Goal: Task Accomplishment & Management: Manage account settings

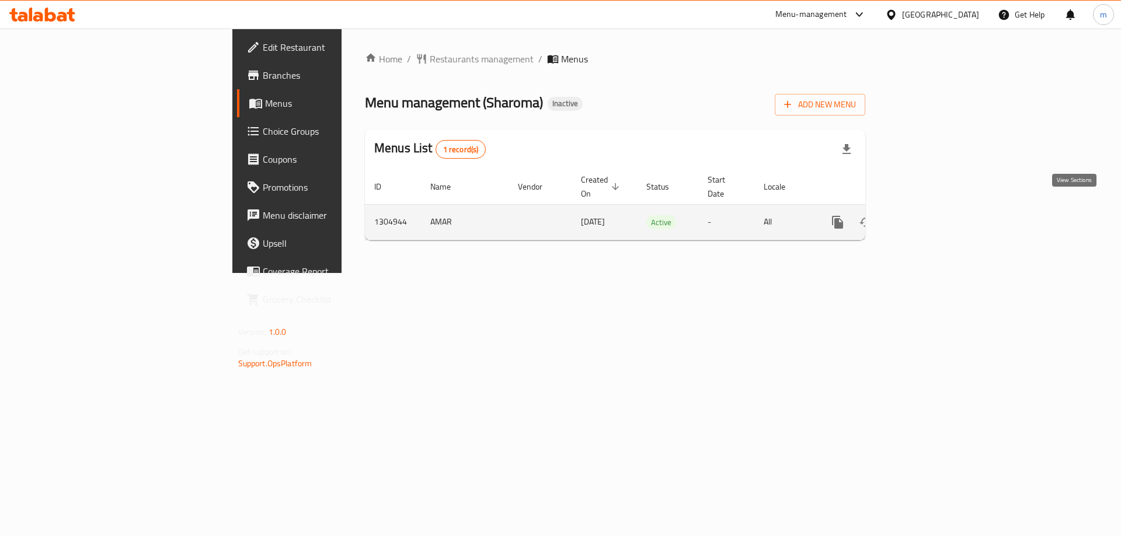
click at [929, 215] on icon "enhanced table" at bounding box center [922, 222] width 14 height 14
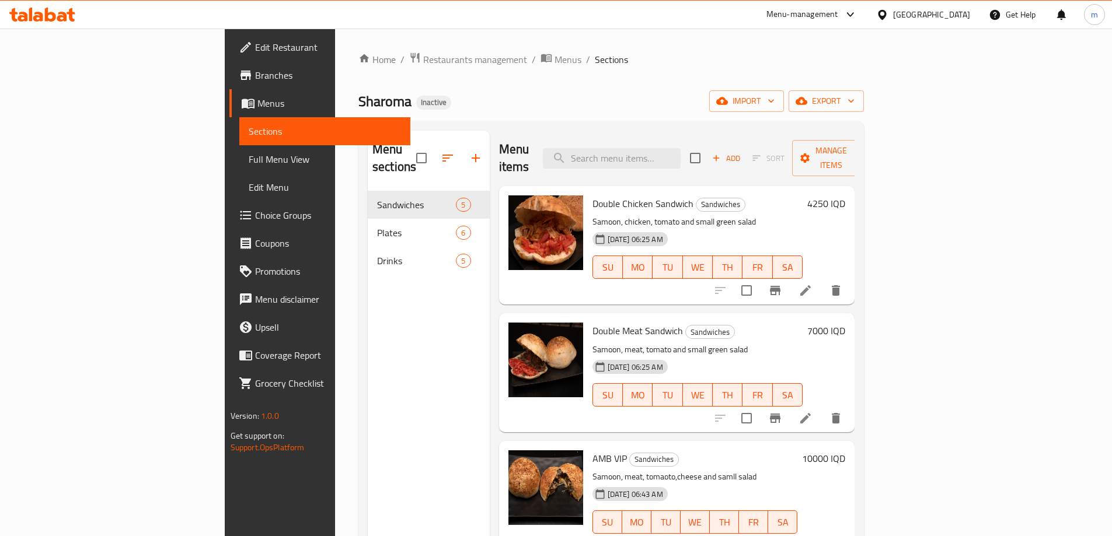
click at [249, 153] on span "Full Menu View" at bounding box center [325, 159] width 152 height 14
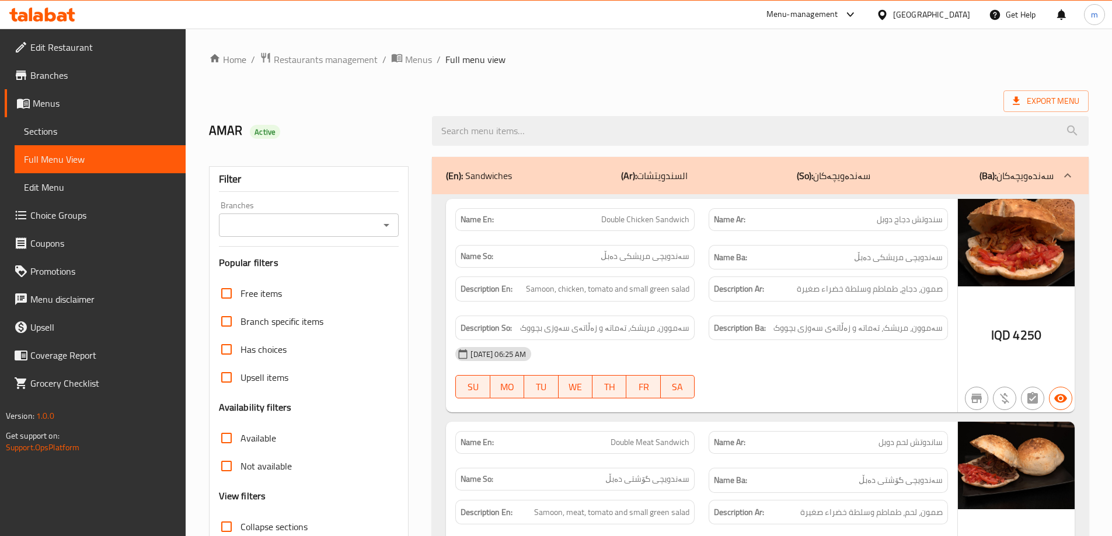
click at [389, 228] on icon "Open" at bounding box center [386, 225] width 14 height 14
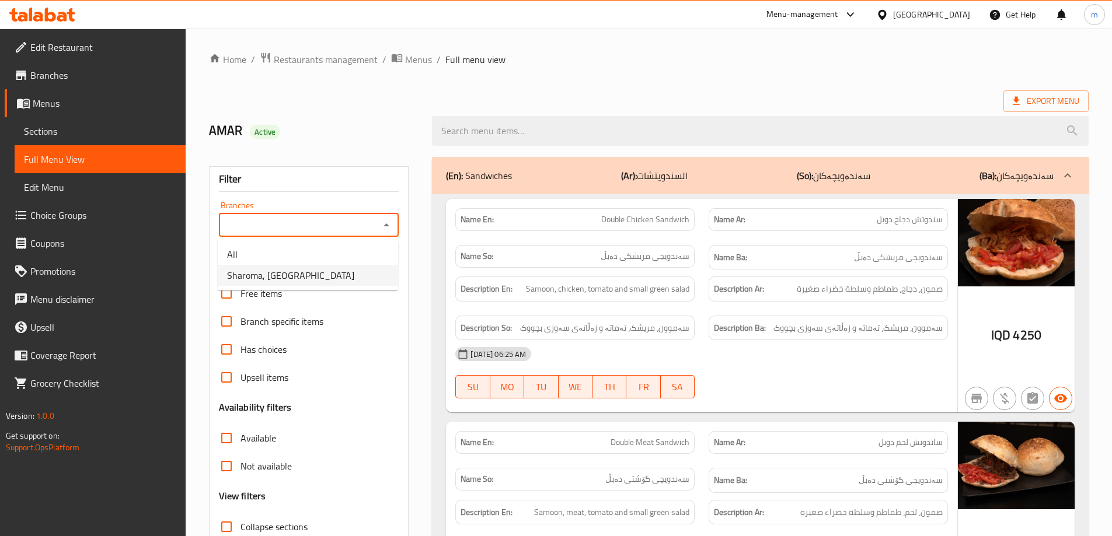
click at [340, 276] on li "Sharoma, [GEOGRAPHIC_DATA]" at bounding box center [308, 275] width 180 height 21
type input "Sharoma, [GEOGRAPHIC_DATA]"
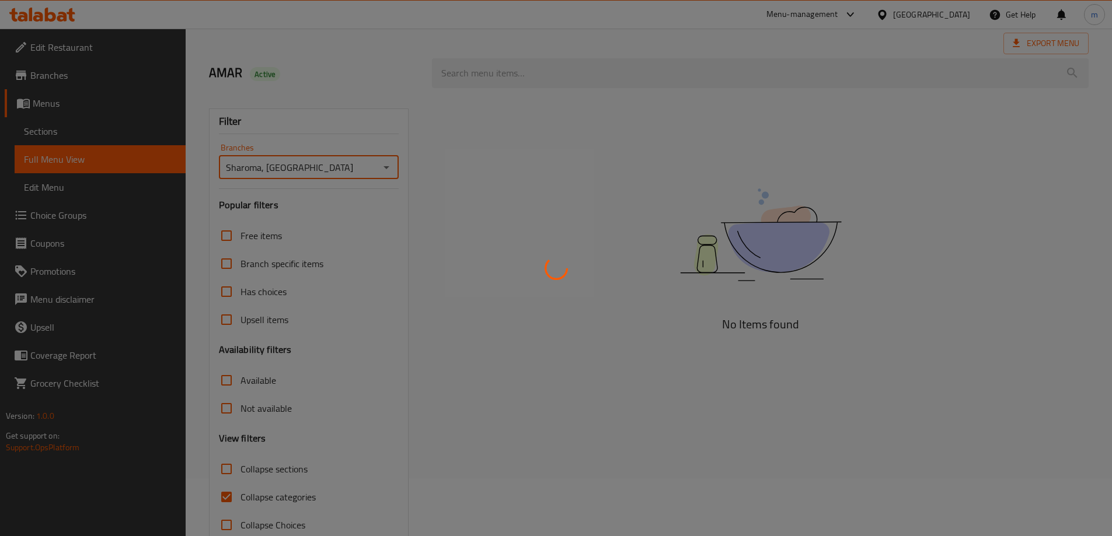
scroll to position [85, 0]
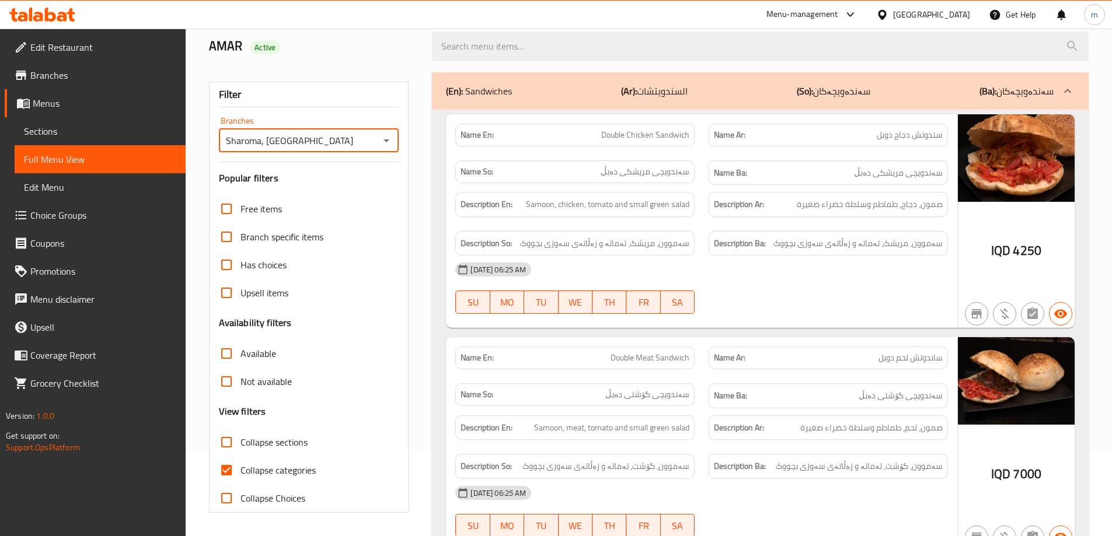
click at [230, 471] on input "Collapse categories" at bounding box center [226, 470] width 28 height 28
checkbox input "false"
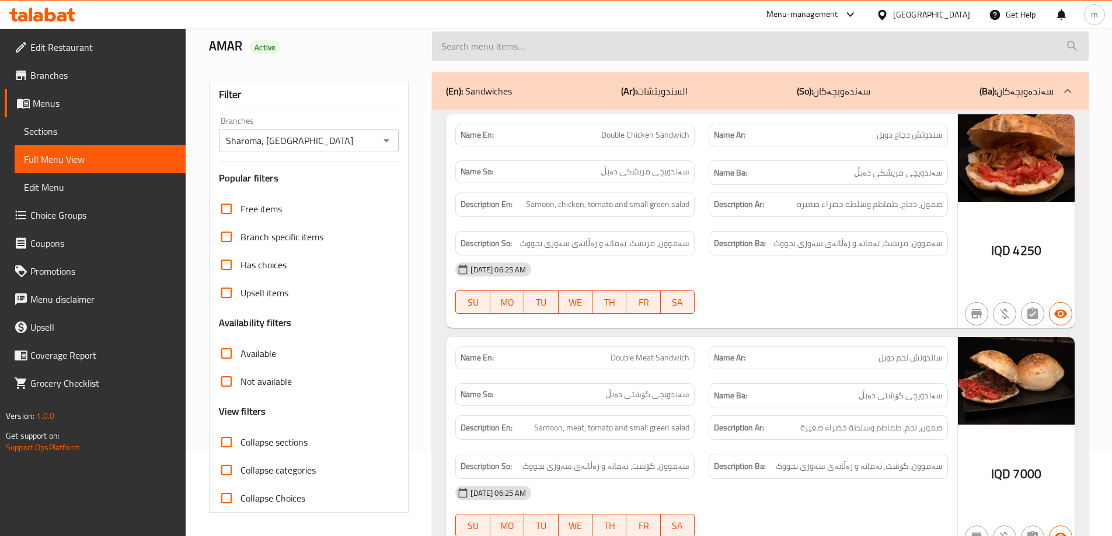
click at [487, 50] on input "search" at bounding box center [760, 47] width 657 height 30
paste input "Meat Half Plate"
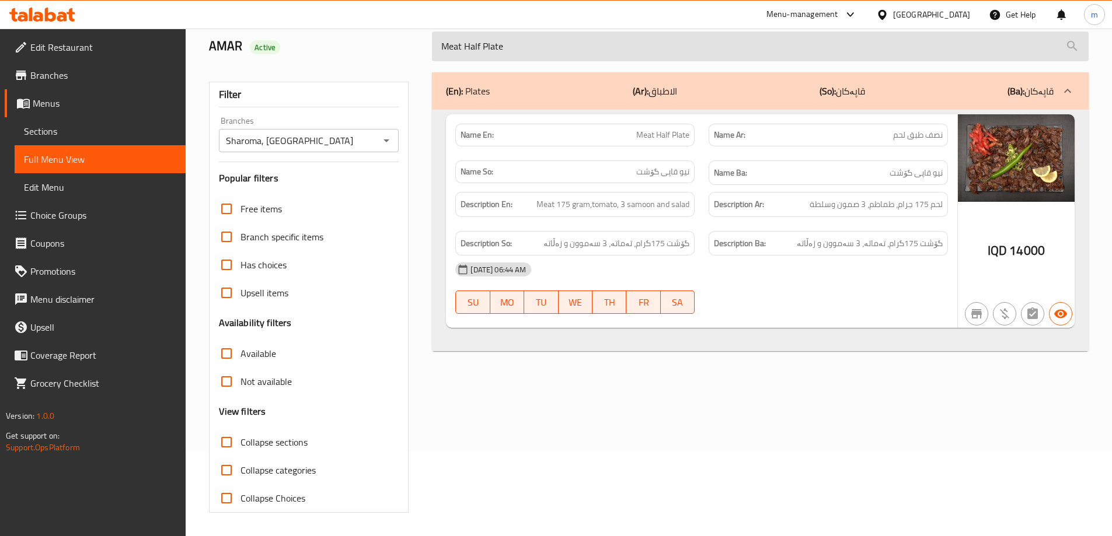
click at [480, 46] on input "Meat Half Plate" at bounding box center [760, 47] width 657 height 30
click at [461, 49] on input "Meat Half Plate" at bounding box center [760, 47] width 657 height 30
click at [468, 47] on input "Meat Half Plate" at bounding box center [760, 47] width 657 height 30
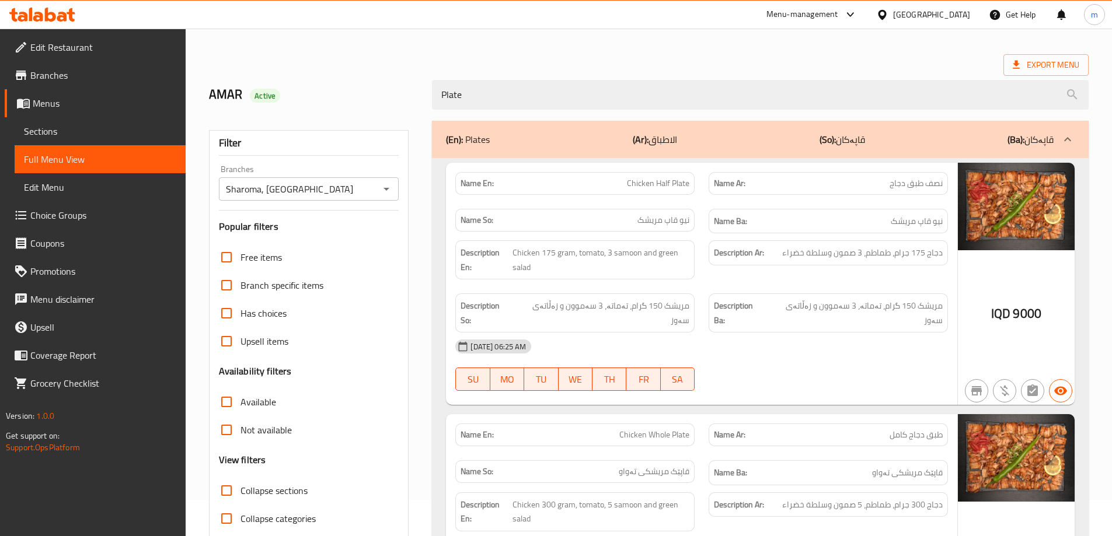
scroll to position [0, 0]
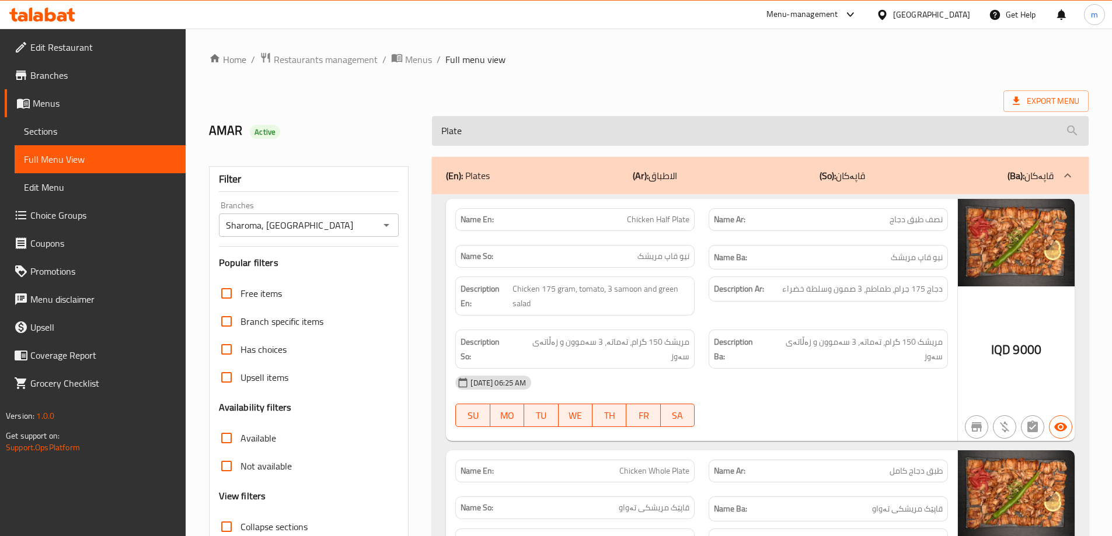
click at [493, 128] on input "Plate" at bounding box center [760, 131] width 657 height 30
paste input "PlateMeat Half"
click at [493, 128] on input "PlateMeat Half Plate" at bounding box center [760, 131] width 657 height 30
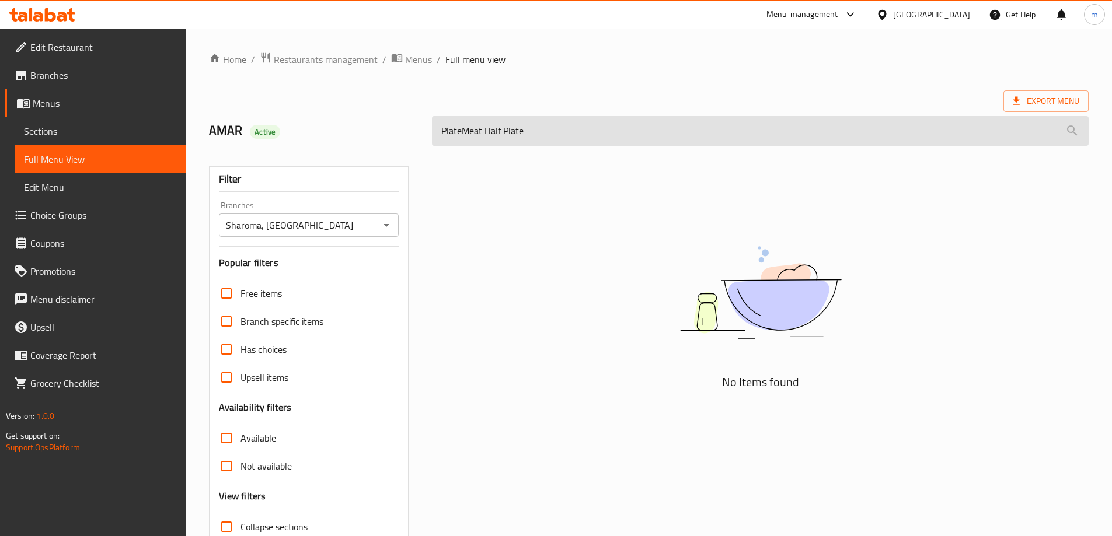
click at [493, 128] on input "PlateMeat Half Plate" at bounding box center [760, 131] width 657 height 30
paste input "search"
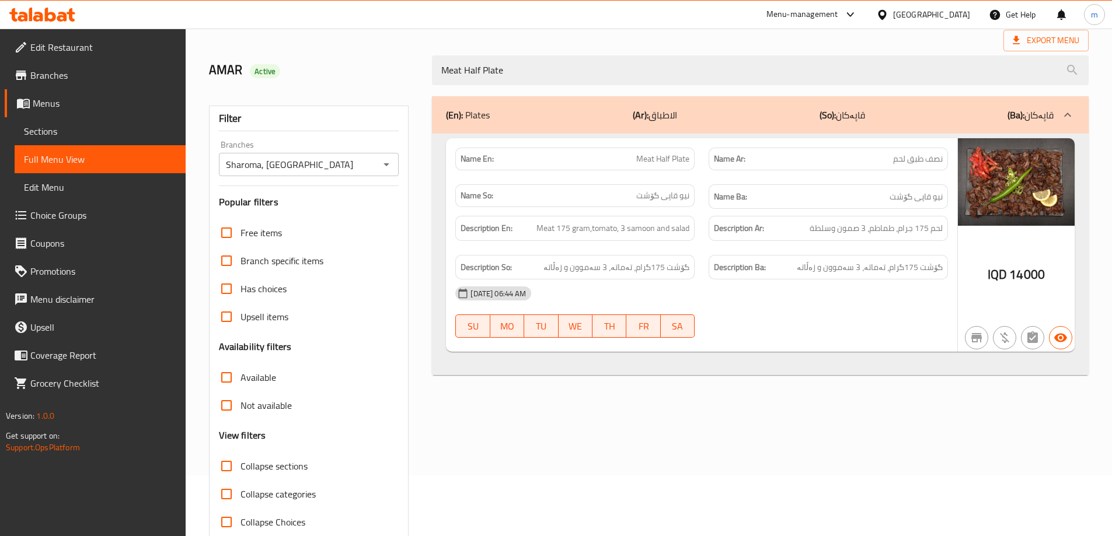
scroll to position [85, 0]
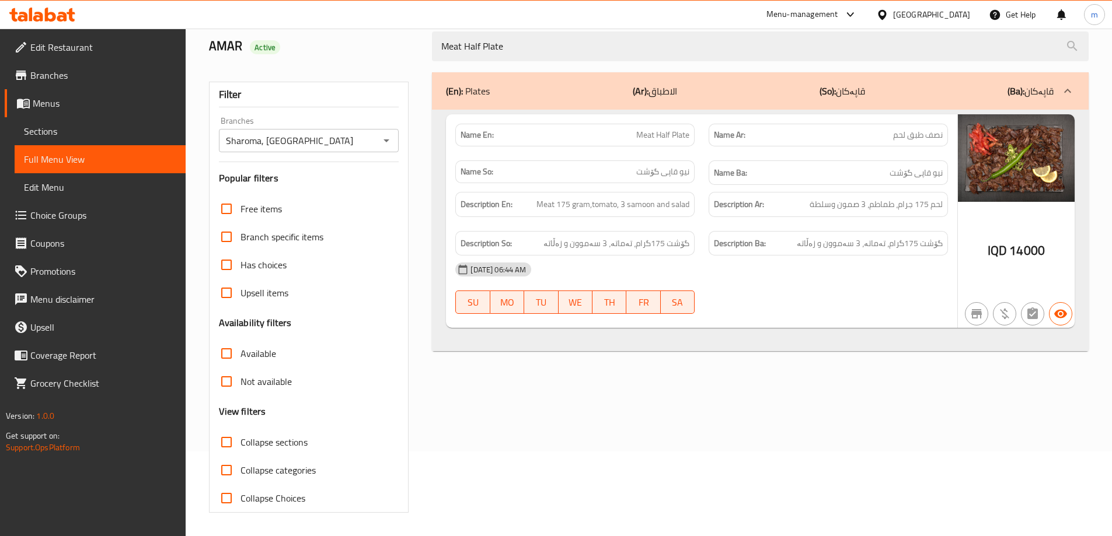
click at [789, 255] on div "Description Ba: گۆشت 175گرام، تەماتە، 3 سەموون و زەڵاتە" at bounding box center [828, 243] width 239 height 25
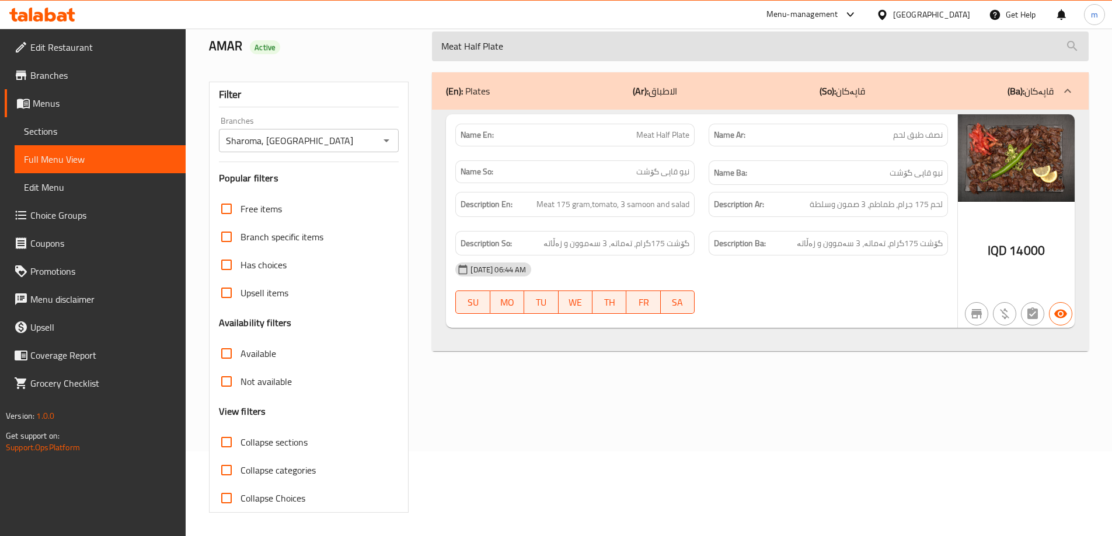
click at [486, 43] on input "Meat Half Plate" at bounding box center [760, 47] width 657 height 30
paste input "Whole Plate"
click at [486, 43] on input "Meat Half Plate" at bounding box center [760, 47] width 657 height 30
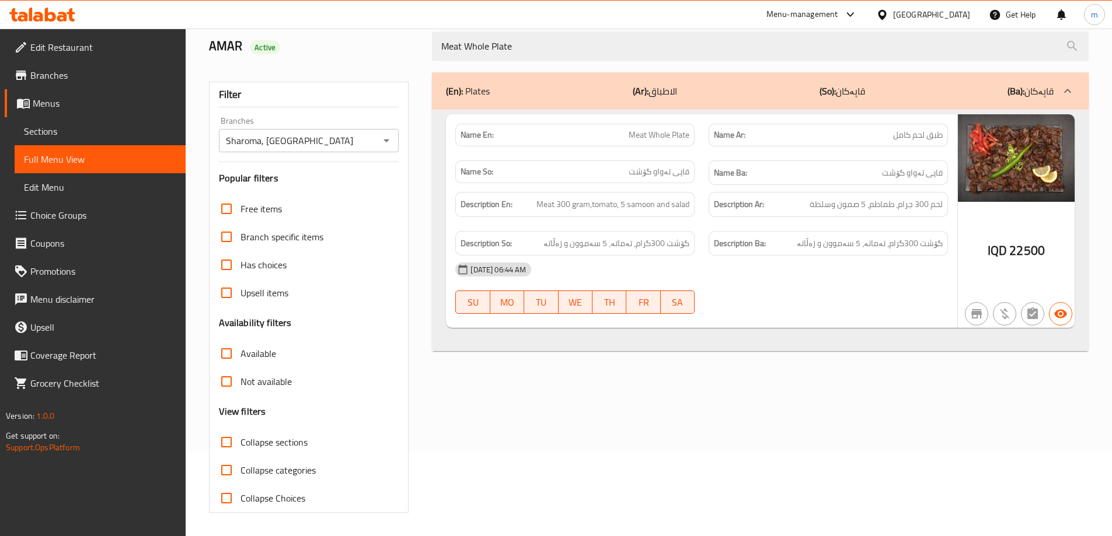
type input "Meat Whole Plate"
click at [922, 171] on span "قاپی تەواو گۆشت" at bounding box center [912, 173] width 61 height 15
copy span "قاپی تەواو گۆشت"
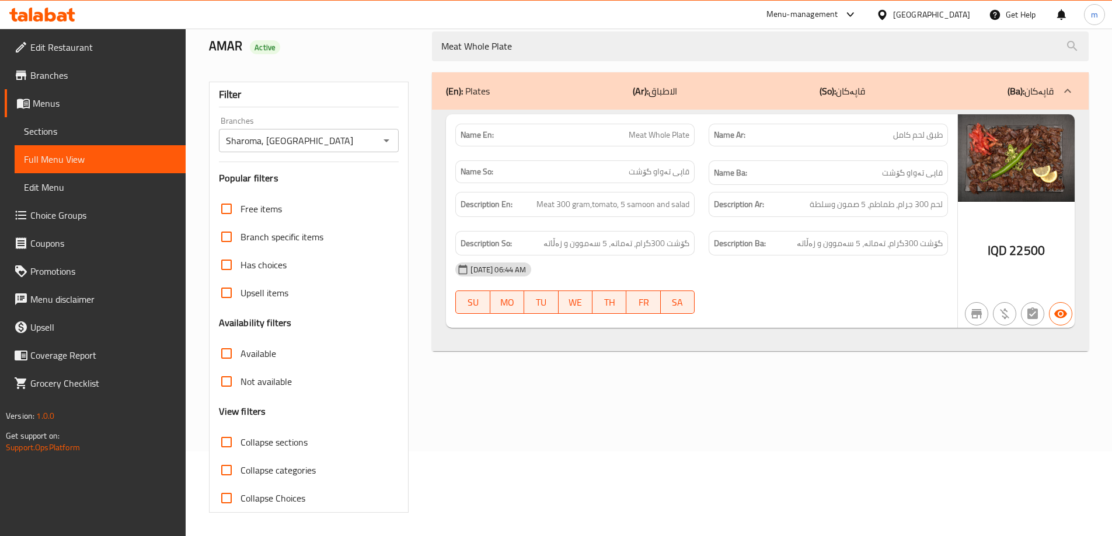
click at [672, 137] on span "Meat Whole Plate" at bounding box center [659, 135] width 61 height 12
copy span "Meat Whole Plate"
click at [748, 219] on div "Description Ar: لحم 300 جرام، طماطم، 5 صمون وسلطة" at bounding box center [828, 204] width 253 height 39
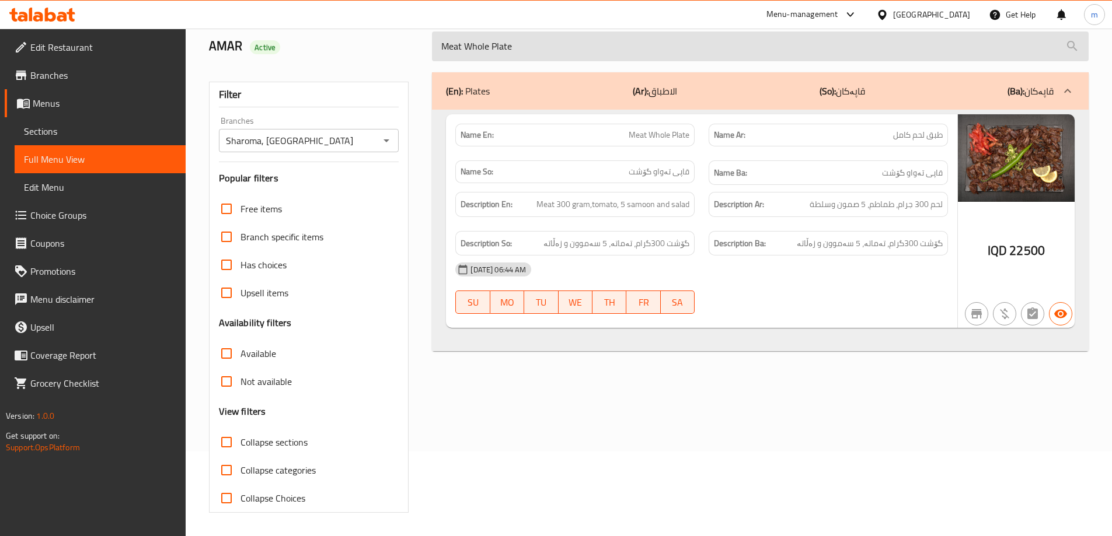
click at [531, 47] on input "Meat Whole Plate" at bounding box center [760, 47] width 657 height 30
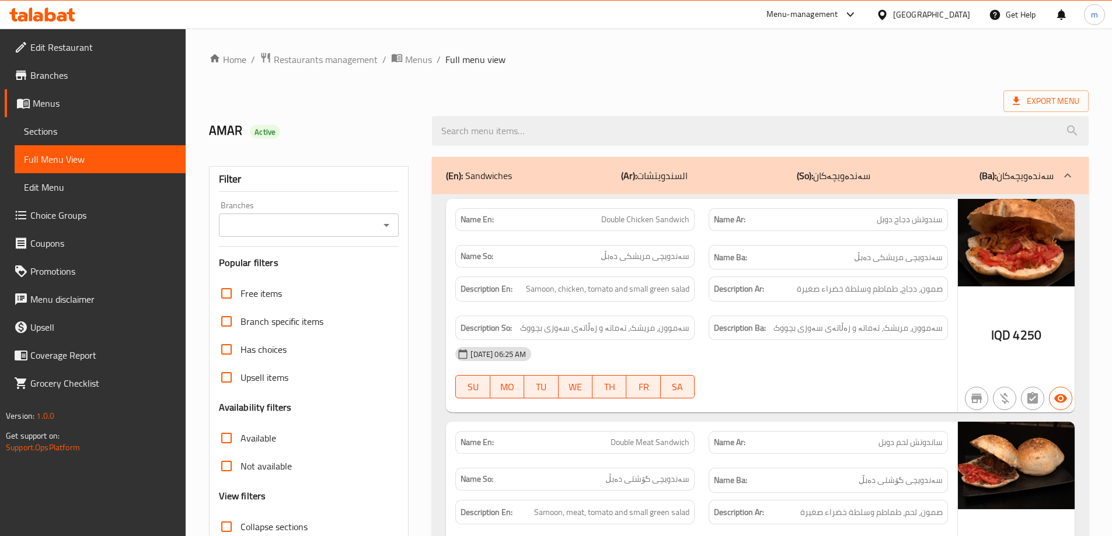
click at [475, 123] on input "search" at bounding box center [760, 131] width 657 height 30
paste input "Meat Whole Plate"
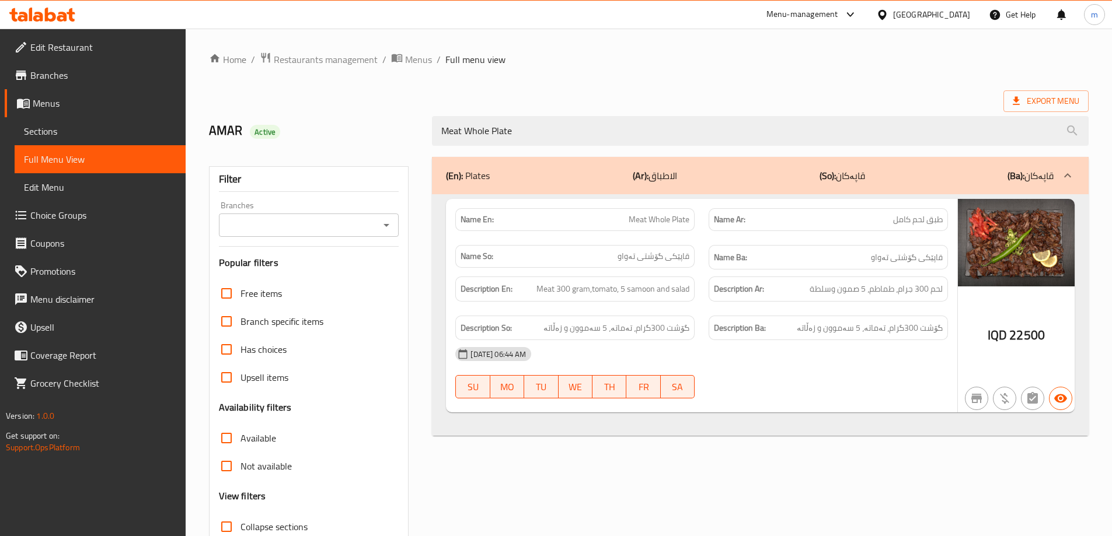
click at [387, 227] on icon "Open" at bounding box center [386, 225] width 14 height 14
type input "Meat Whole Plate"
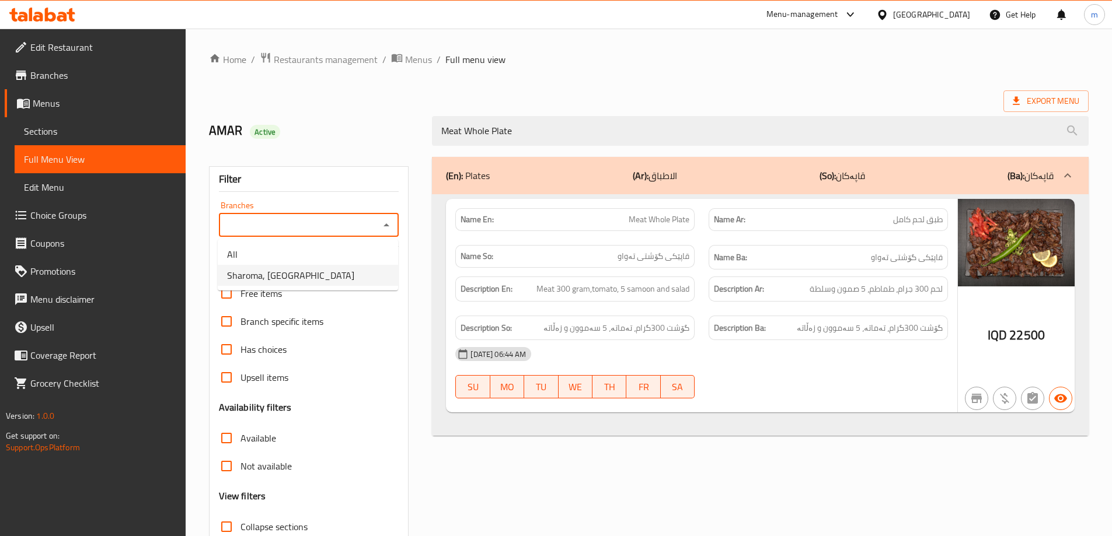
click at [344, 278] on li "Sharoma, [GEOGRAPHIC_DATA]" at bounding box center [308, 275] width 180 height 21
type input "Sharoma, [GEOGRAPHIC_DATA]"
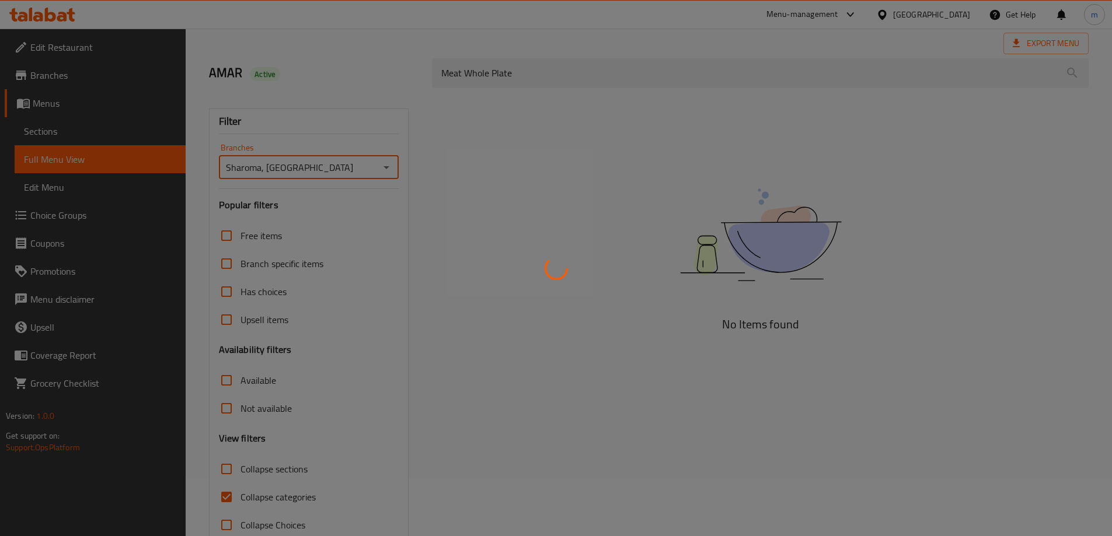
scroll to position [85, 0]
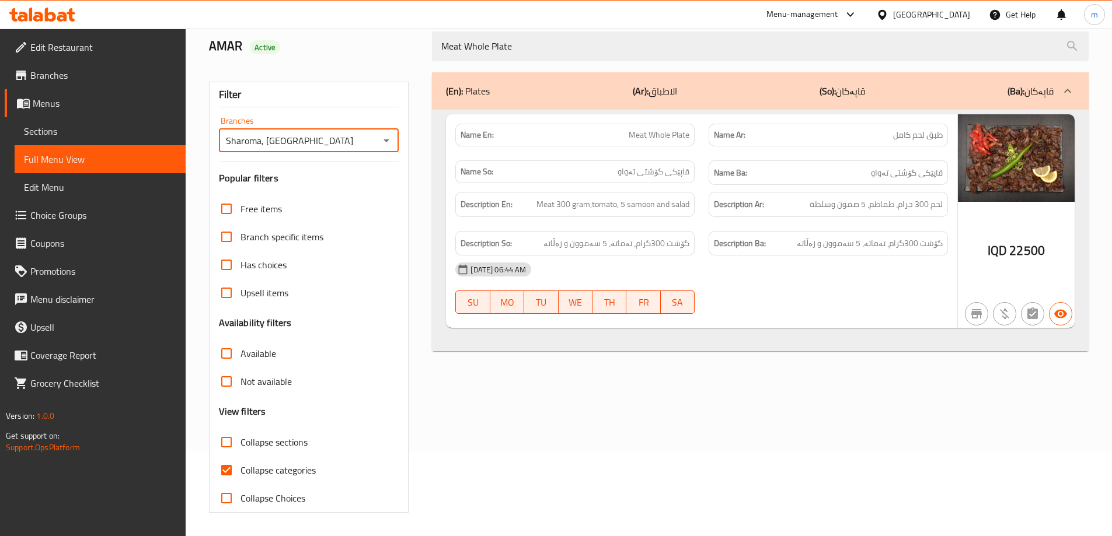
click at [281, 470] on span "Collapse categories" at bounding box center [277, 470] width 75 height 14
click at [240, 470] on input "Collapse categories" at bounding box center [226, 470] width 28 height 28
checkbox input "false"
click at [796, 248] on h6 "Description Ba: گۆشت 300گرام، تەماتە، 5 سەموون و زەڵاتە" at bounding box center [828, 243] width 229 height 15
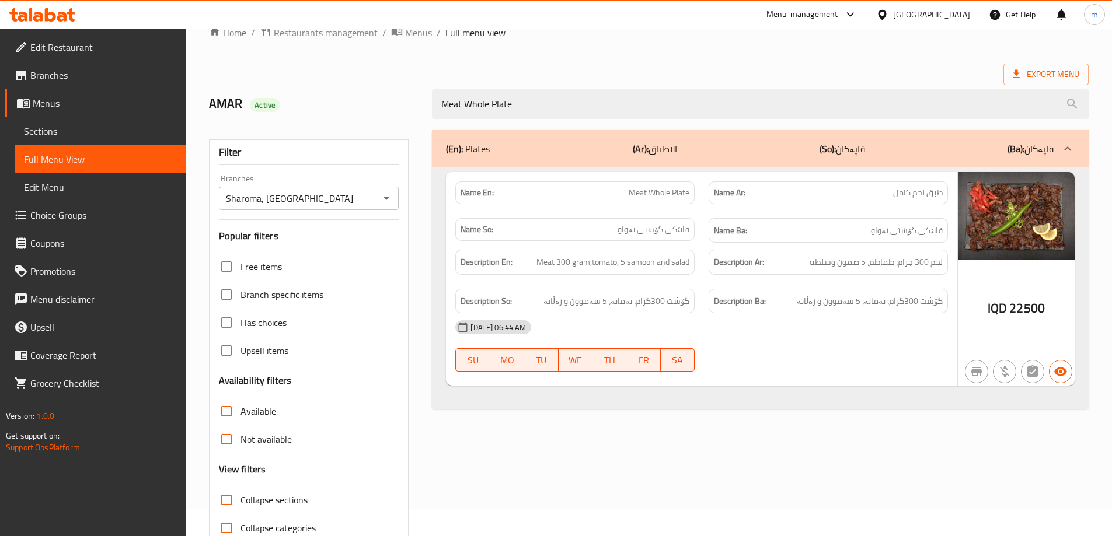
scroll to position [0, 0]
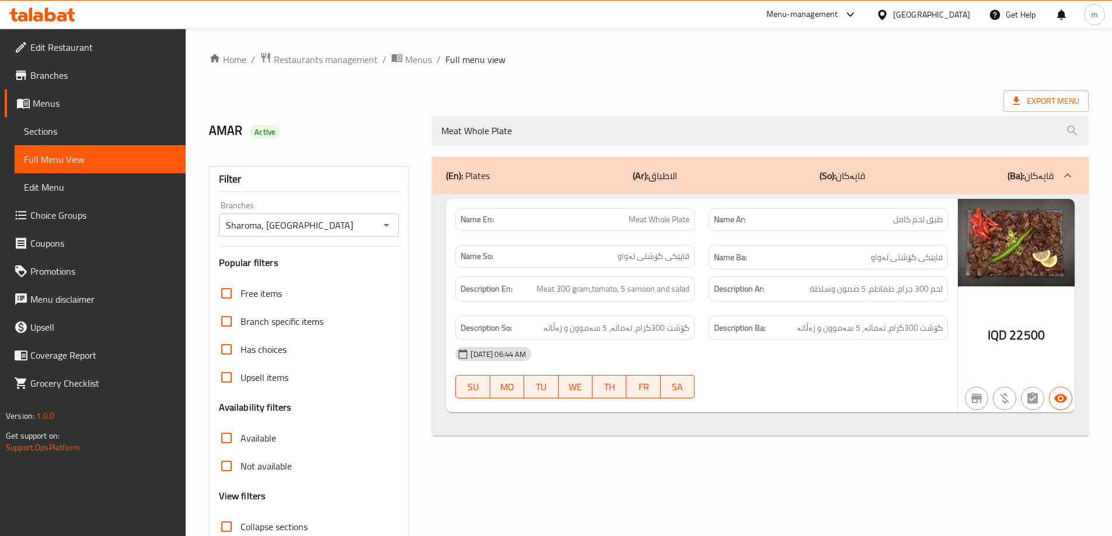
click at [648, 223] on span "Meat Whole Plate" at bounding box center [659, 220] width 61 height 12
copy span "Meat Whole Plate"
click at [132, 123] on link "Sections" at bounding box center [100, 131] width 171 height 28
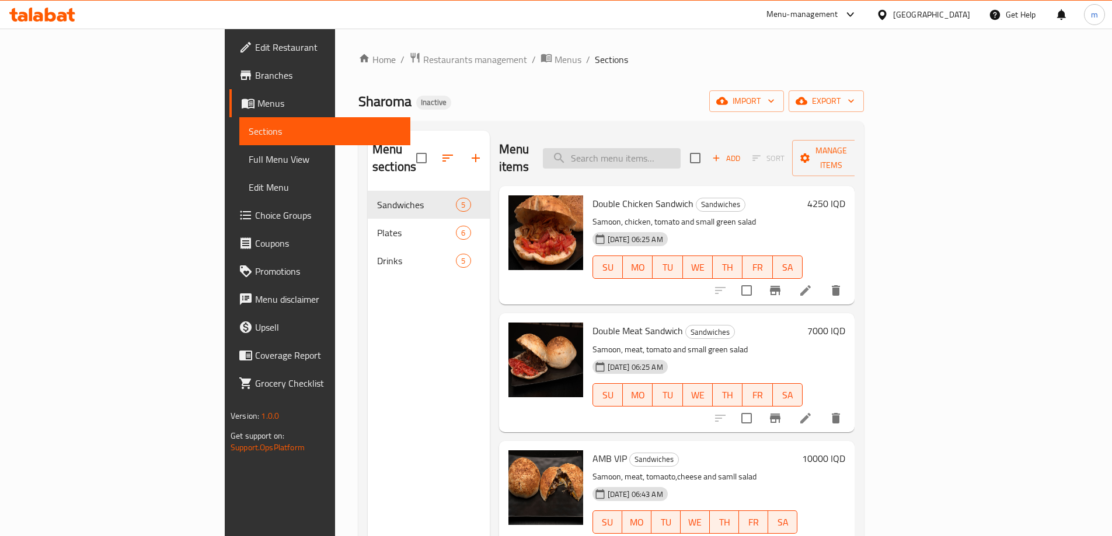
click at [681, 148] on input "search" at bounding box center [612, 158] width 138 height 20
paste input "Meat Whole Plate"
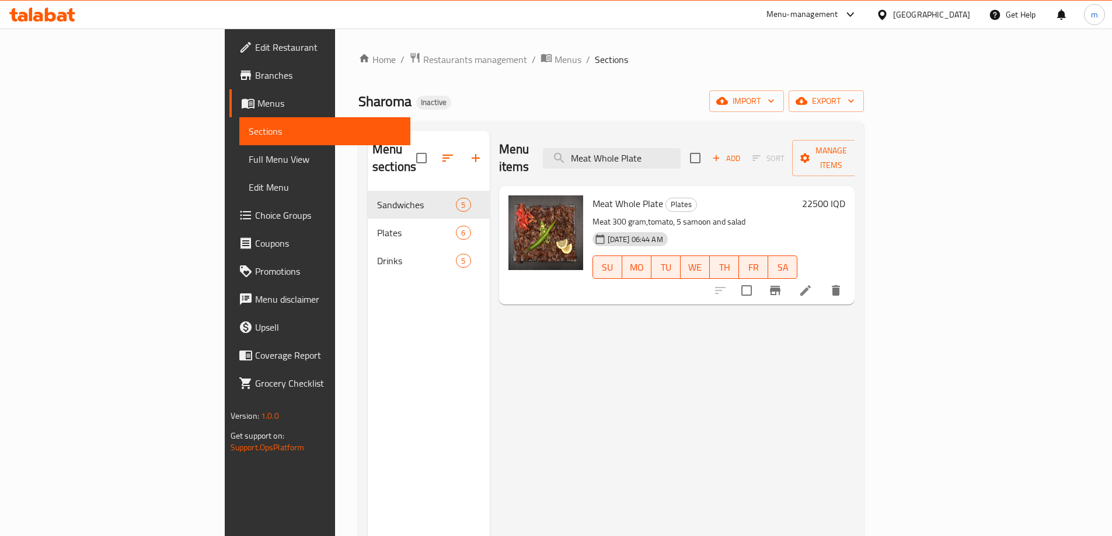
type input "Meat Whole Plate"
click at [813, 284] on icon at bounding box center [806, 291] width 14 height 14
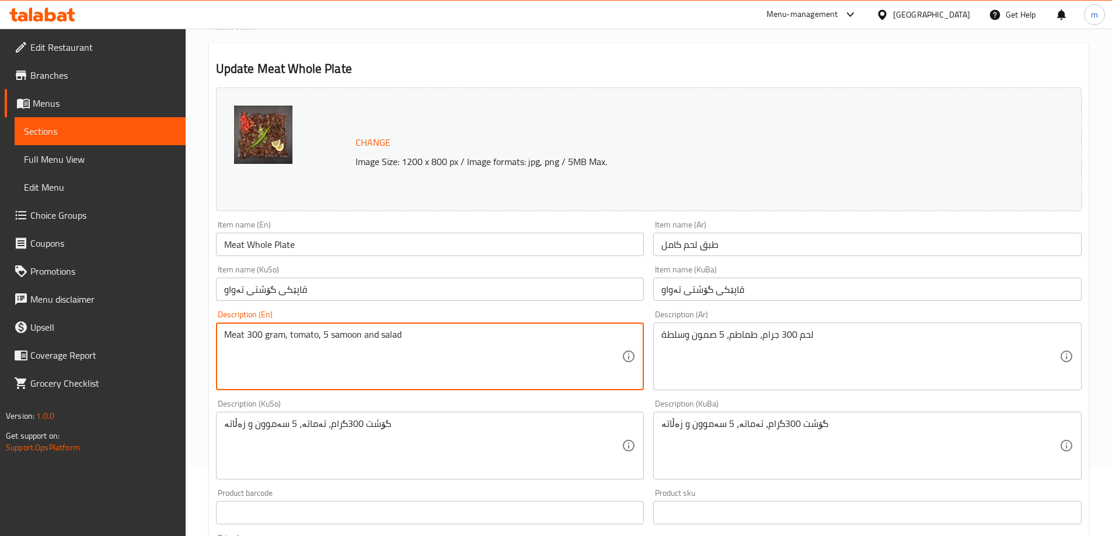
scroll to position [97, 0]
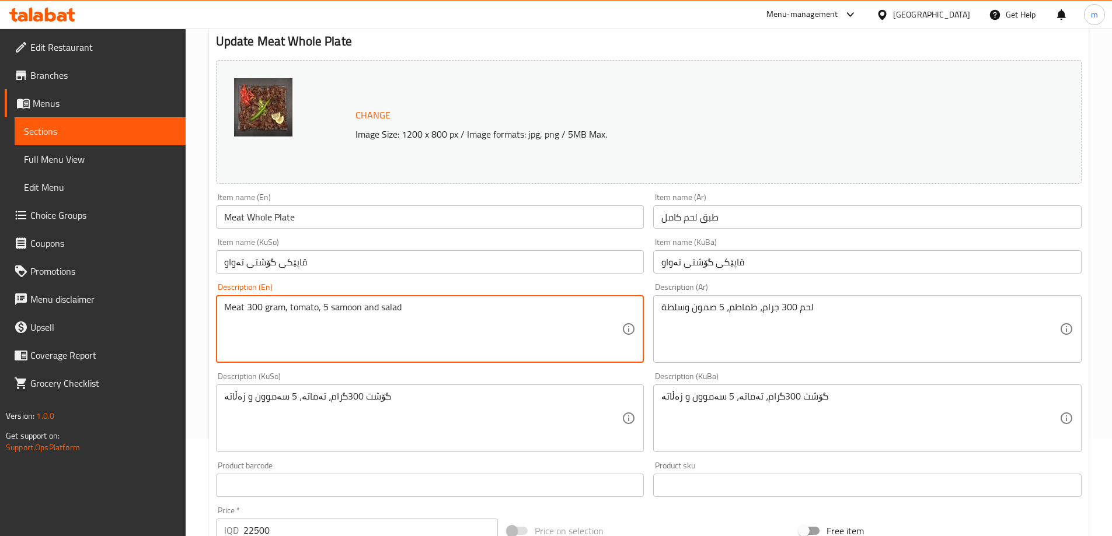
type textarea "Meat 300 gram, tomato, 5 samoon and salad"
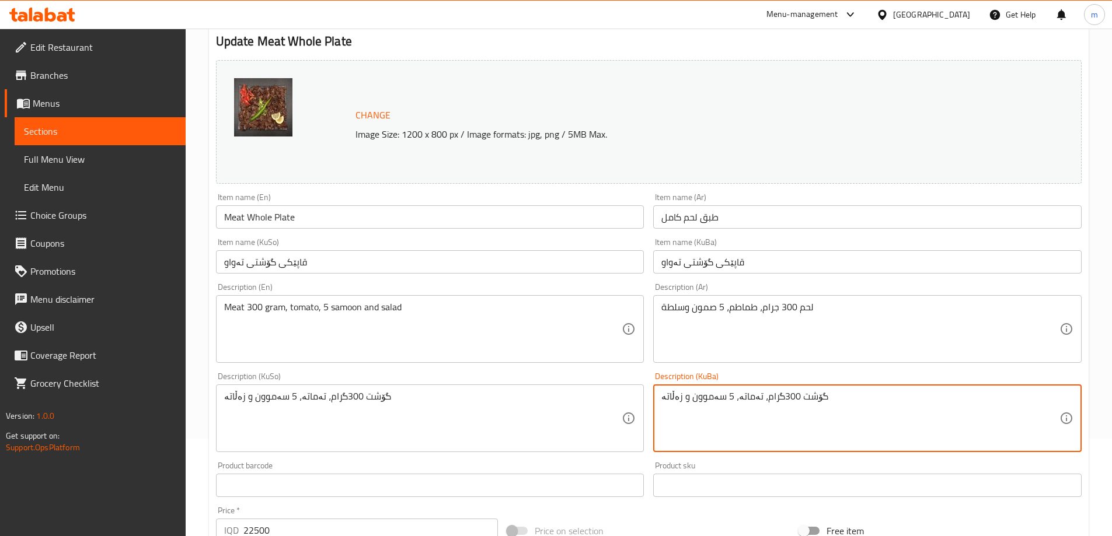
click at [772, 396] on textarea "گۆشت 300گرام، تەماتە، 5 سەموون و زەڵاتە" at bounding box center [860, 418] width 398 height 55
click at [719, 407] on textarea "گۆشت 300گرام، تەماتە، 5 سەموون و زەڵاتە" at bounding box center [860, 418] width 398 height 55
type textarea "گۆشت 300گرام، تەماتە، 5 سەموون و زەڵاتە"
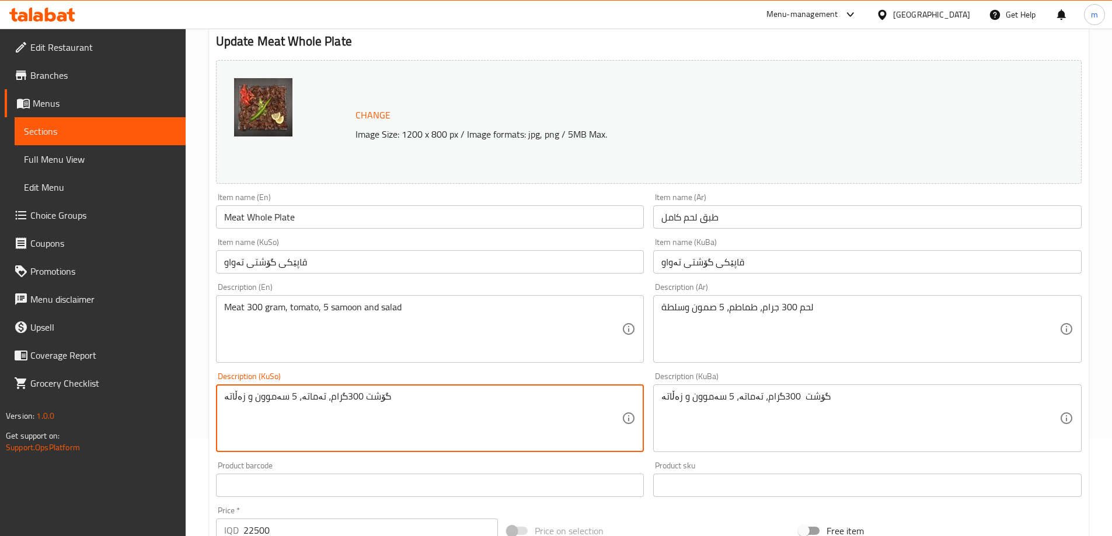
click at [520, 407] on textarea "گۆشت 300گرام، تەماتە، 5 سەموون و زەڵاتە" at bounding box center [423, 418] width 398 height 55
paste textarea
type textarea "گۆشت 300گرام، تەماتە، 5 سەموون و زەڵاتە"
click at [444, 247] on div "Item name (KuSo) قاپێکی گۆشتی تەواو Item name (KuSo)" at bounding box center [430, 256] width 428 height 36
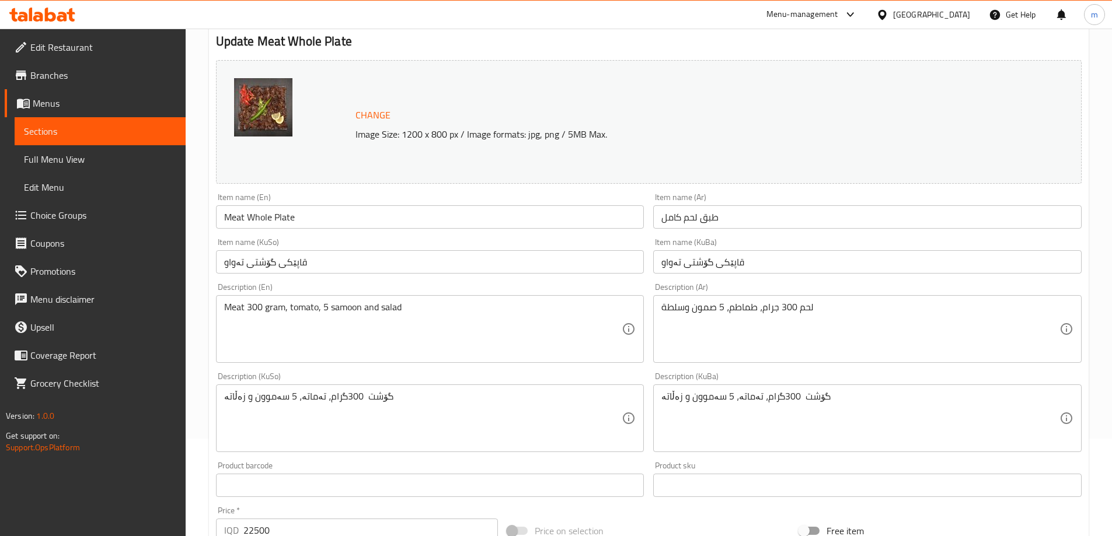
click at [437, 263] on input "قاپێکی گۆشتی تەواو" at bounding box center [430, 261] width 428 height 23
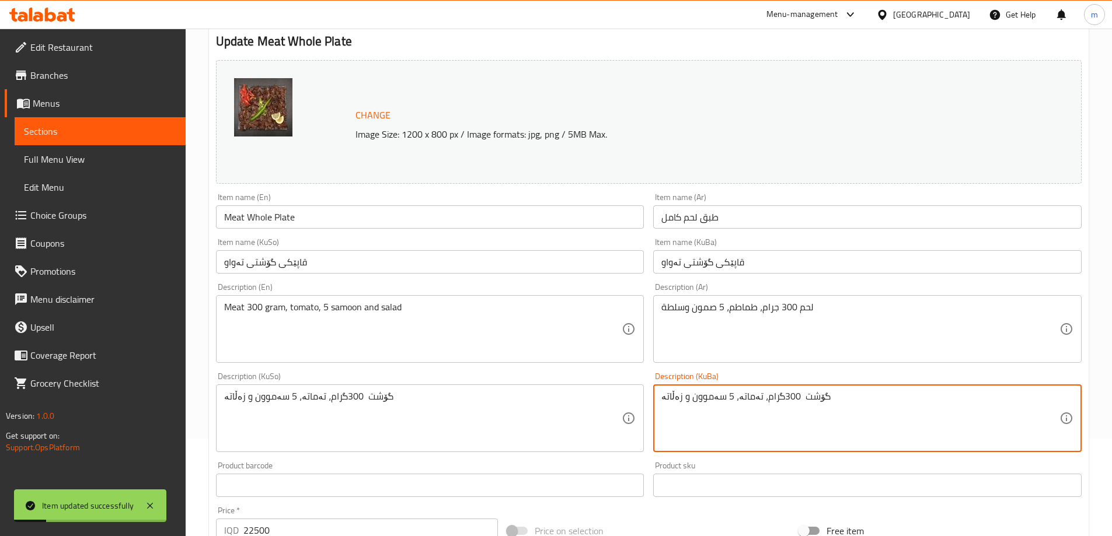
click at [774, 392] on textarea "گۆشت 300گرام، تەماتە، 5 سەموون و زەڵاتە" at bounding box center [860, 418] width 398 height 55
type textarea "گۆشت 300گرام، تەماتە، 5 سەموون و زەڵاتە"
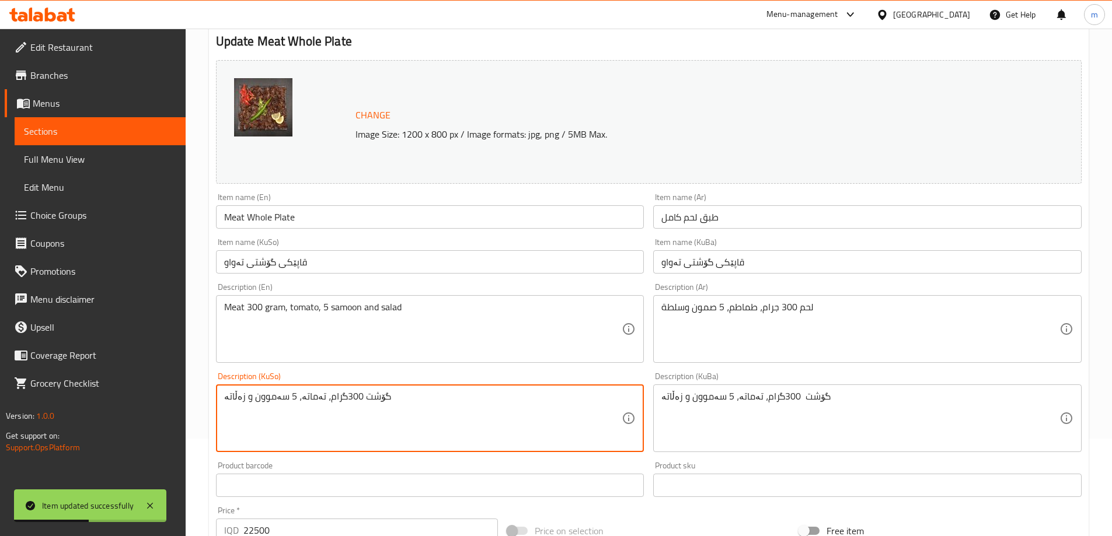
type textarea "گۆشت 300گرام، تەماتە، 5 سەموون و زەڵاتە"
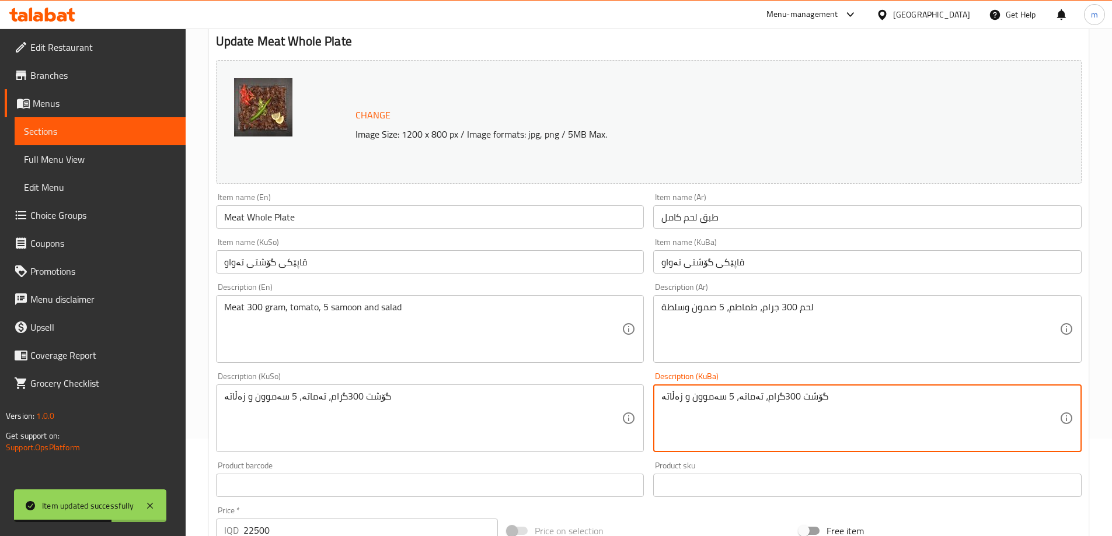
click at [828, 396] on textarea "گۆشت 300گرام، تەماتە، 5 سەموون و زەڵاتە" at bounding box center [860, 418] width 398 height 55
click at [1019, 395] on textarea "گۆشت 300گرام، تەماتە، 5 سەموون و زەڵاتە" at bounding box center [860, 418] width 398 height 55
click at [1011, 406] on textarea "گۆشت 300 گرام، تەماتە، 5 سەموون و زەڵاتە" at bounding box center [860, 418] width 398 height 55
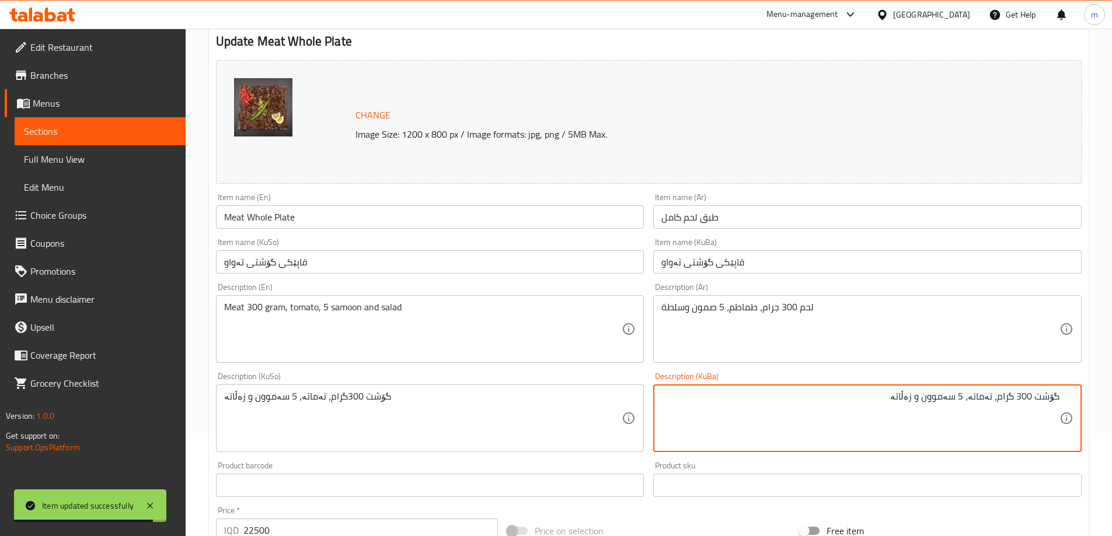
type textarea "گۆشت 300 گرام، تەماتە، 5 سەموون و زەڵاتە"
click at [490, 448] on div "گۆشت 300گرام، تەماتە، 5 سەموون و زەڵاتە Description (KuSo)" at bounding box center [430, 419] width 428 height 68
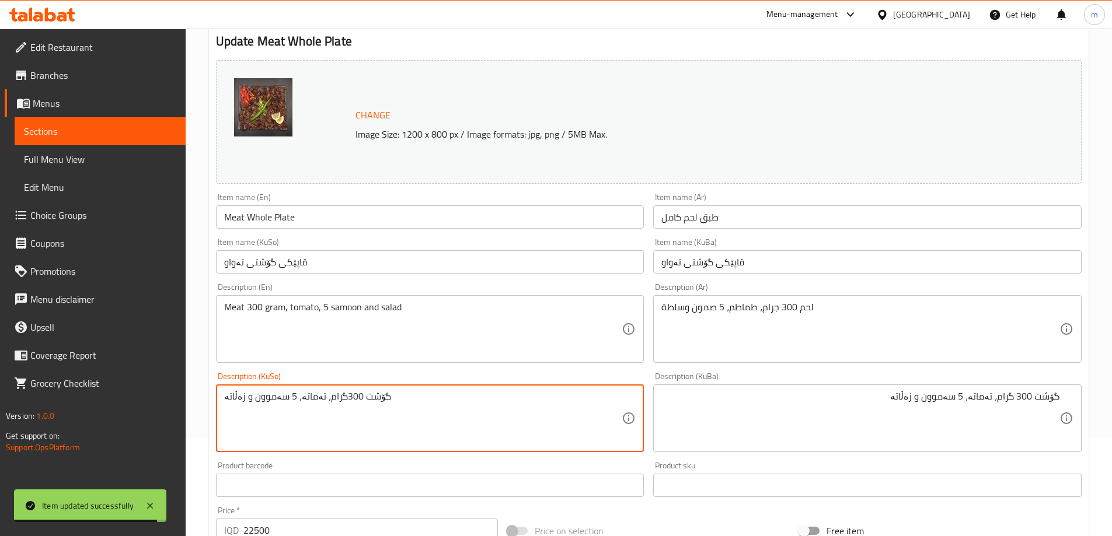
click at [490, 448] on div "گۆشت 300گرام، تەماتە، 5 سەموون و زەڵاتە Description (KuSo)" at bounding box center [430, 419] width 428 height 68
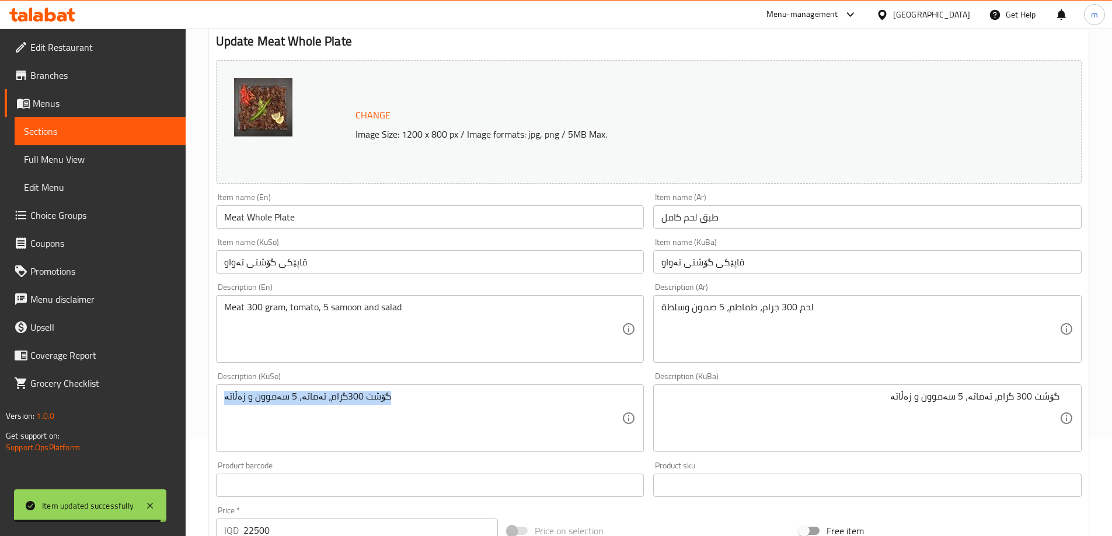
click at [489, 448] on div "گۆشت 300گرام، تەماتە، 5 سەموون و زەڵاتە Description (KuSo)" at bounding box center [430, 419] width 428 height 68
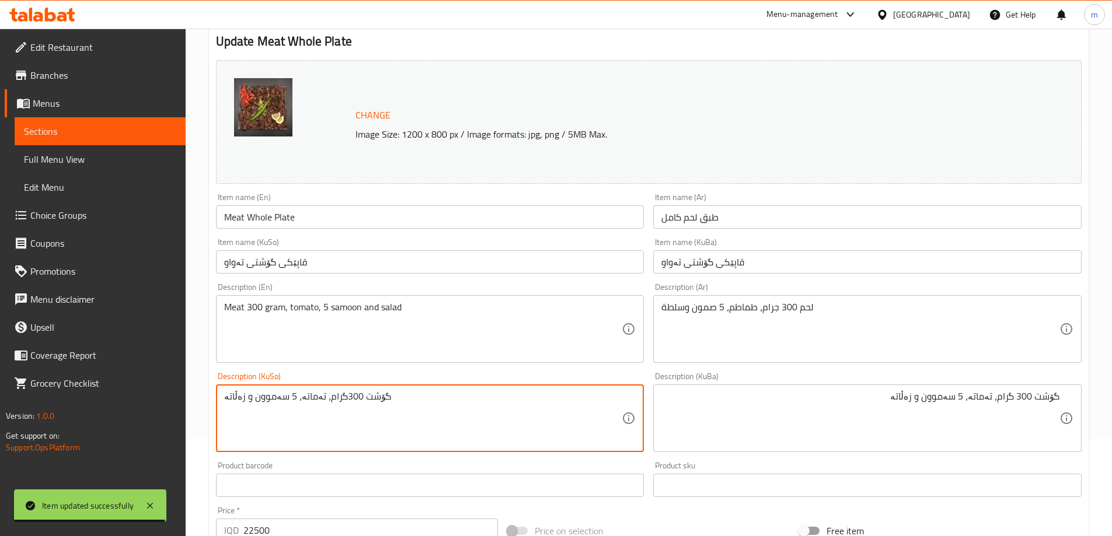
click at [487, 421] on textarea "گۆشت 300گرام، تەماتە، 5 سەموون و زەڵاتە" at bounding box center [423, 418] width 398 height 55
paste textarea
type textarea "گۆشت 300 گرام، تەماتە، 5 سەموون و زەڵاتە"
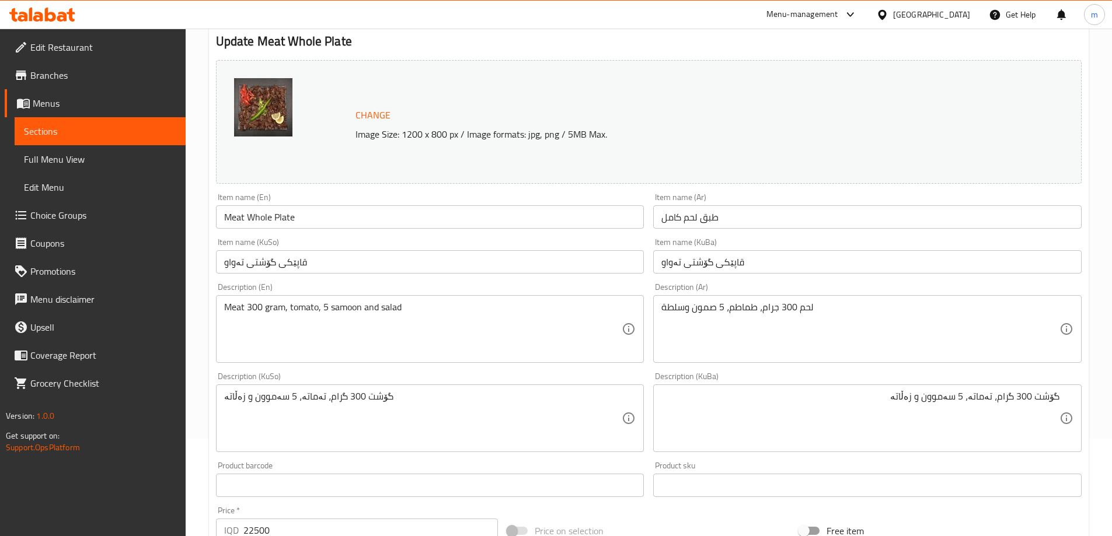
click at [386, 285] on div "Description (En) Meat 300 gram, tomato, 5 samoon and salad Description (En)" at bounding box center [430, 323] width 428 height 80
click at [383, 251] on input "قاپێکی گۆشتی تەواو" at bounding box center [430, 261] width 428 height 23
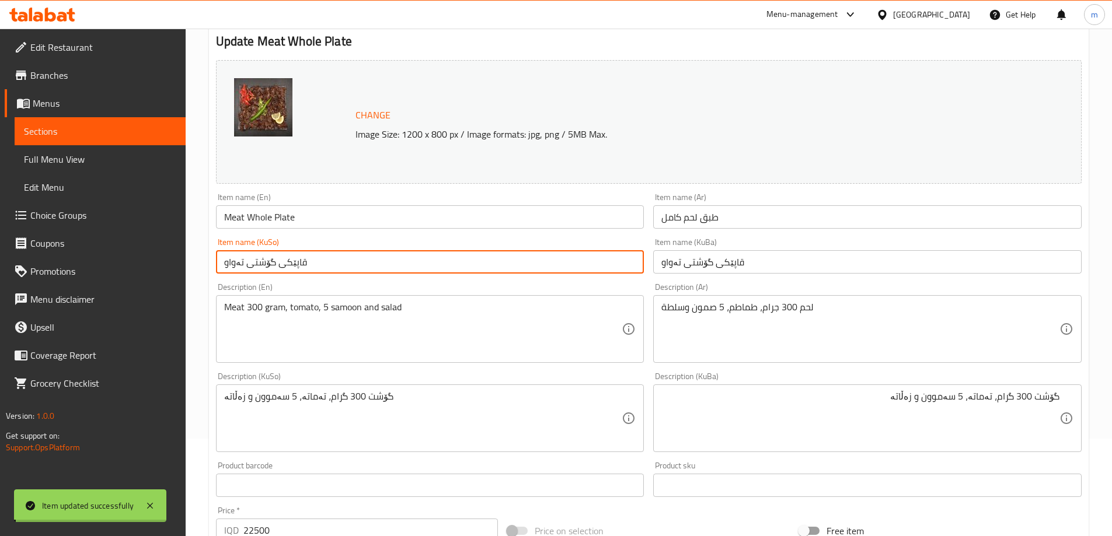
click at [312, 213] on input "Meat Whole Plate" at bounding box center [430, 216] width 428 height 23
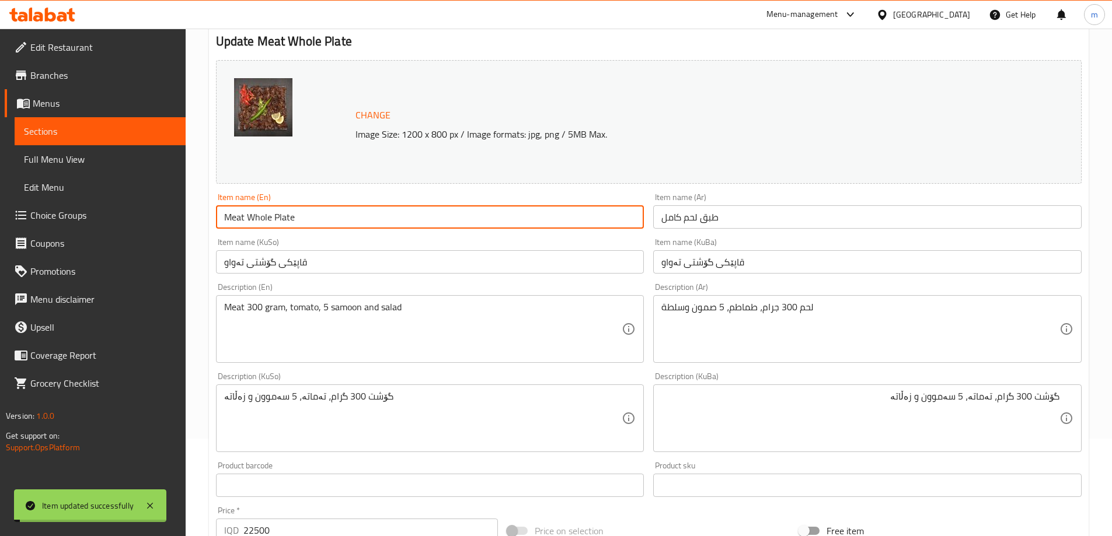
click at [312, 213] on input "Meat Whole Plate" at bounding box center [430, 216] width 428 height 23
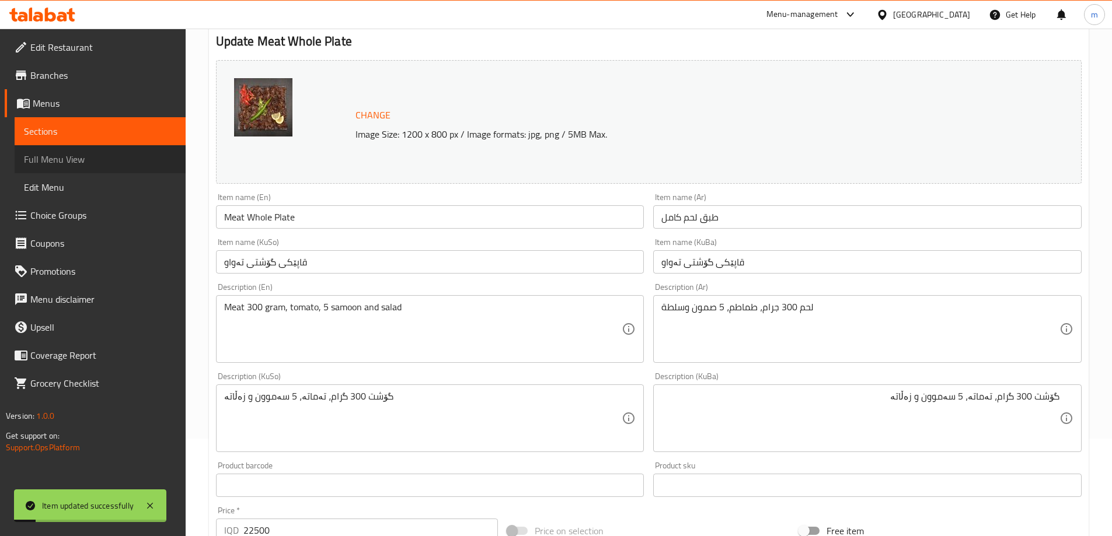
click at [113, 151] on link "Full Menu View" at bounding box center [100, 159] width 171 height 28
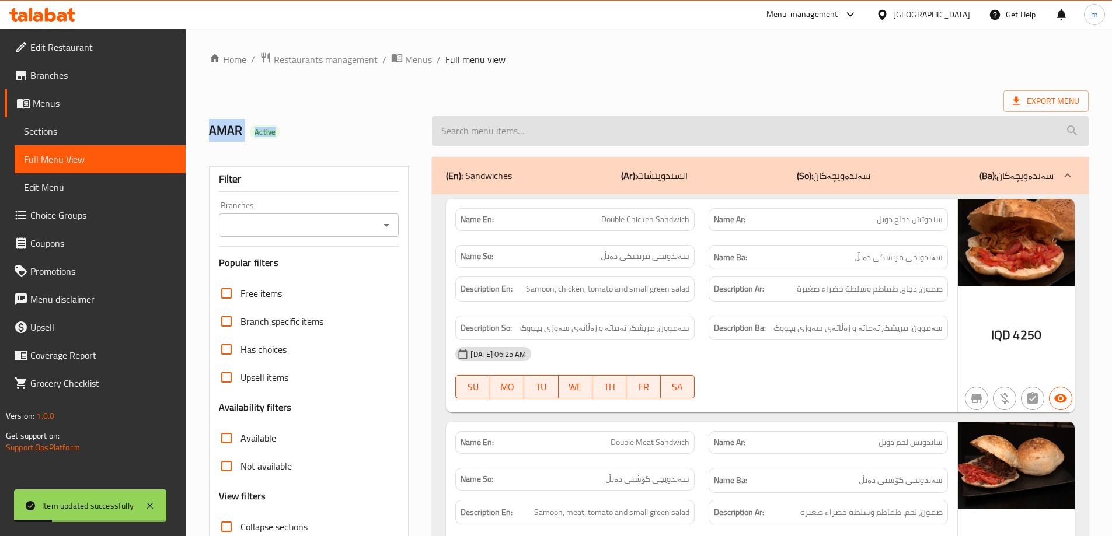
click at [508, 126] on input "search" at bounding box center [760, 131] width 657 height 30
paste input "Meat Whole Plate"
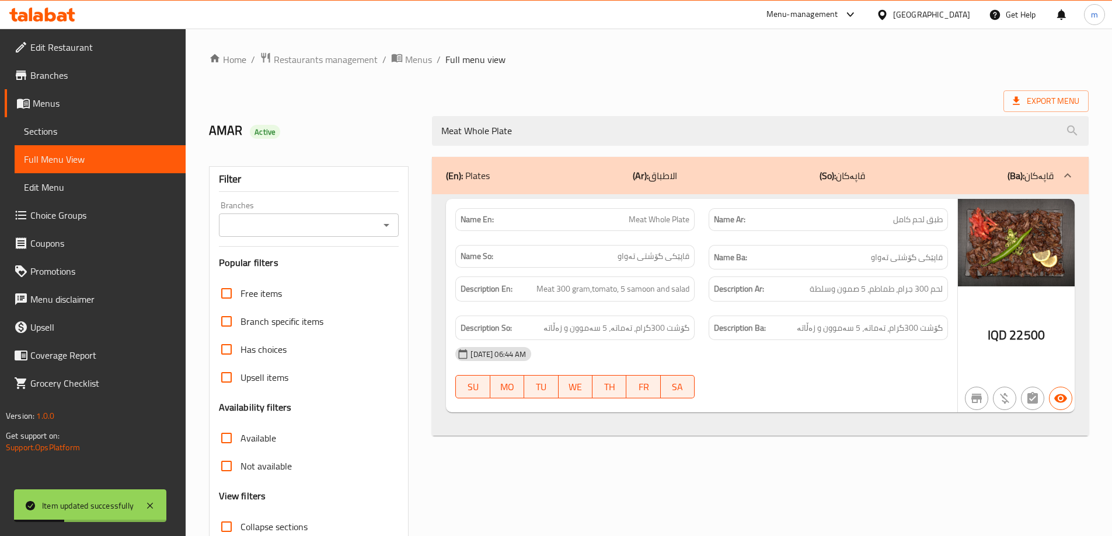
click at [385, 228] on icon "Open" at bounding box center [386, 225] width 14 height 14
type input "Meat Whole Plate"
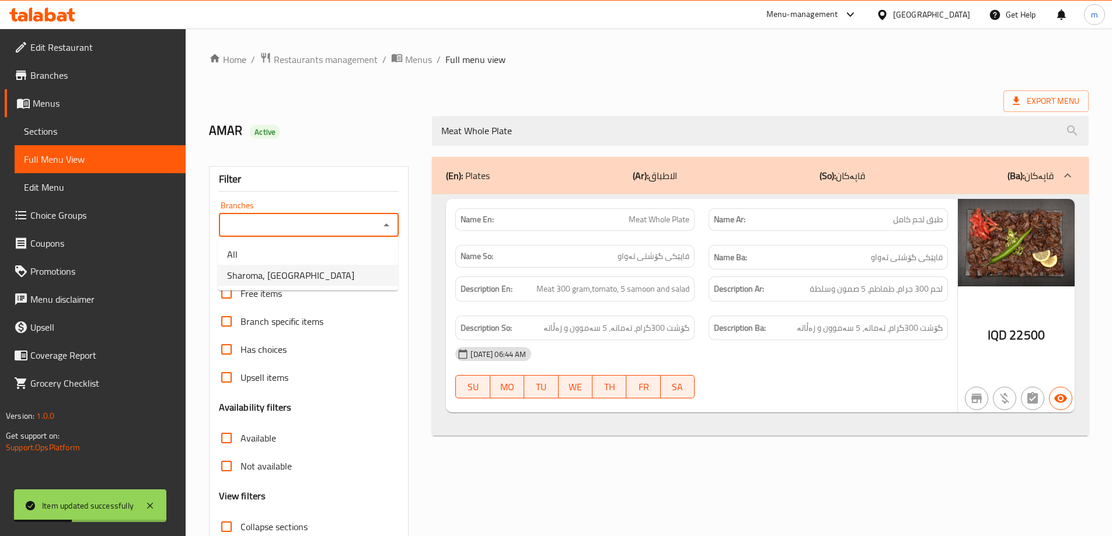
click at [336, 275] on li "Sharoma, [GEOGRAPHIC_DATA]" at bounding box center [308, 275] width 180 height 21
type input "Sharoma, [GEOGRAPHIC_DATA]"
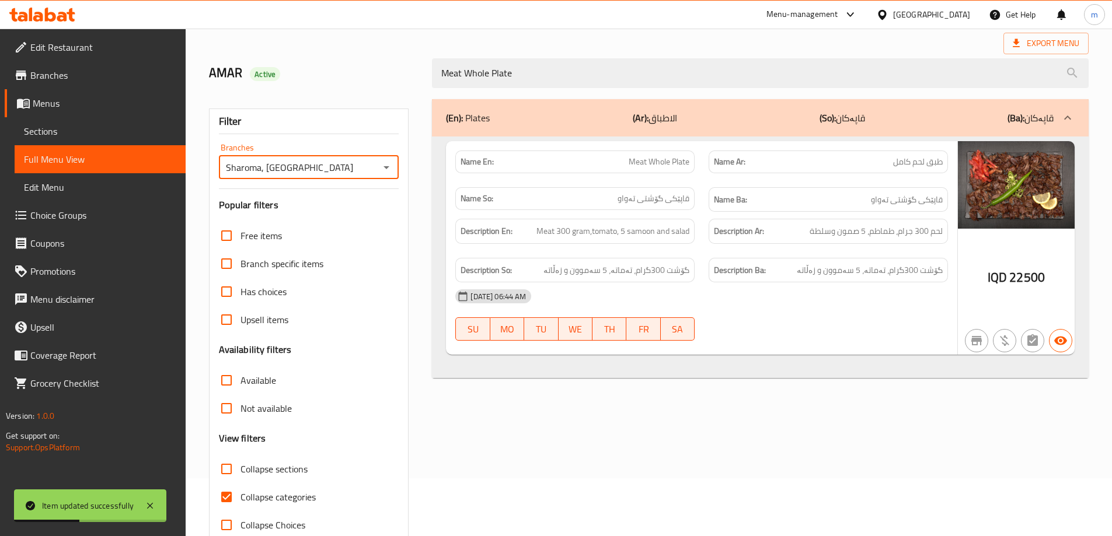
scroll to position [85, 0]
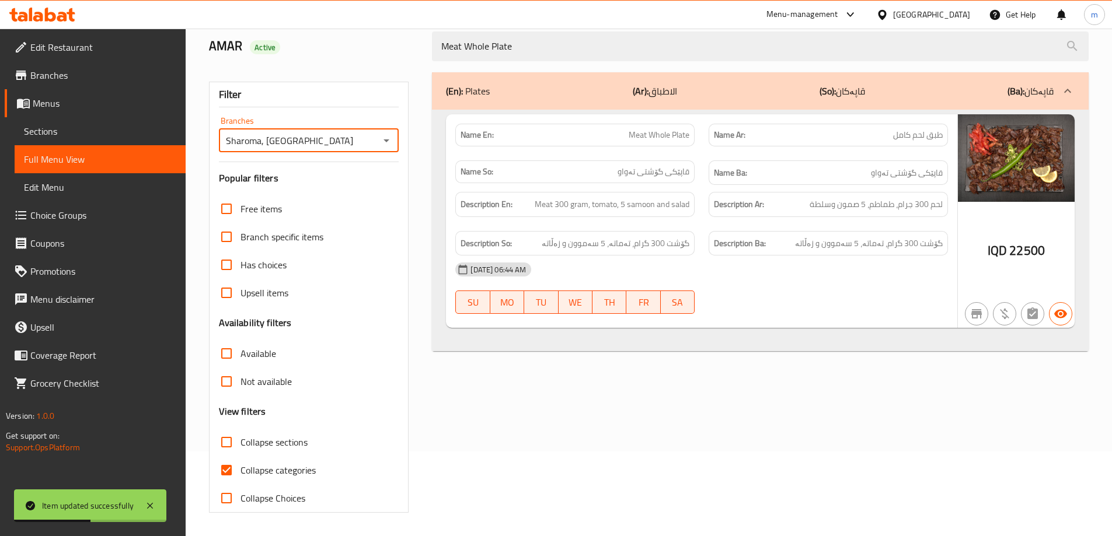
click at [294, 481] on label "Collapse categories" at bounding box center [263, 470] width 103 height 28
click at [240, 481] on input "Collapse categories" at bounding box center [226, 470] width 28 height 28
checkbox input "false"
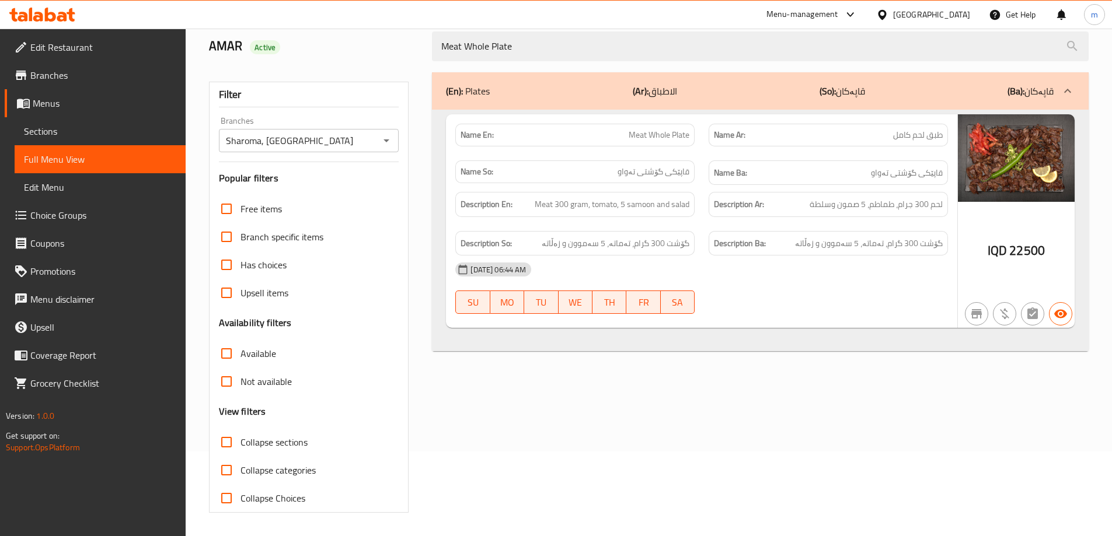
click at [818, 270] on div "[DATE] 06:44 AM" at bounding box center [701, 270] width 507 height 28
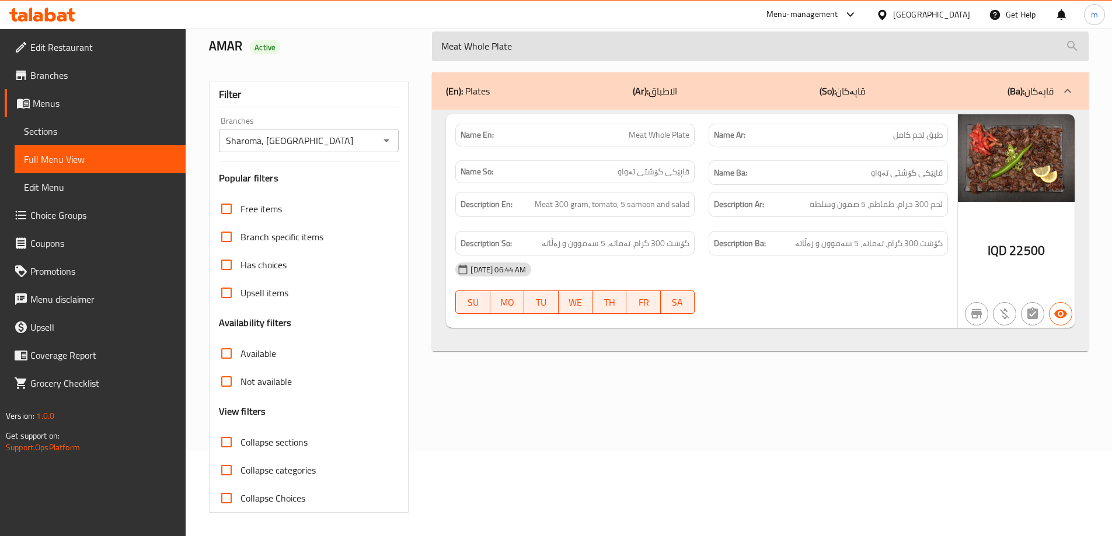
click at [542, 43] on input "Meat Whole Plate" at bounding box center [760, 47] width 657 height 30
paste input "AMB VIP"
click at [542, 43] on input "Meat Whole Plate" at bounding box center [760, 47] width 657 height 30
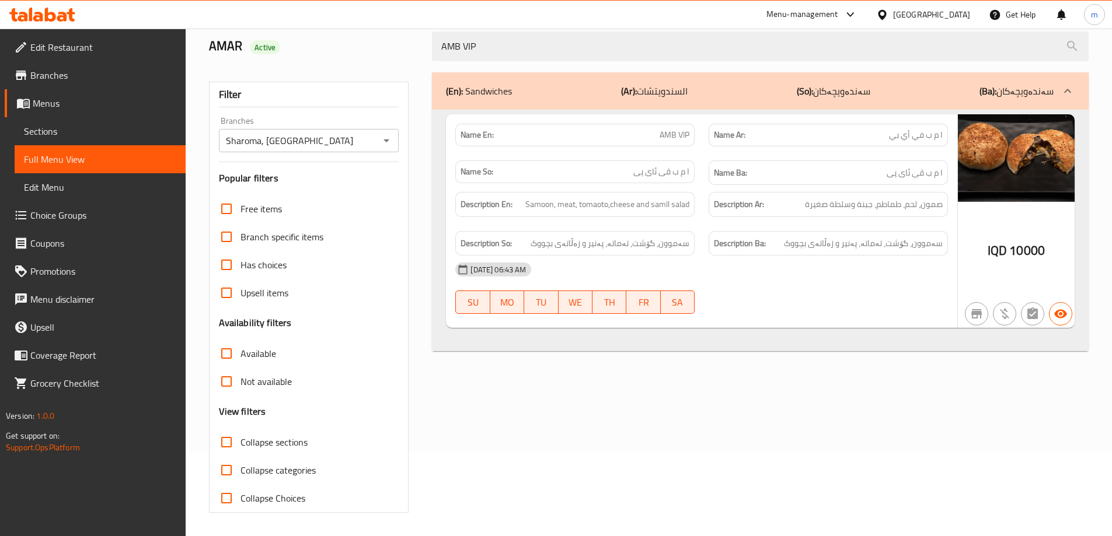
click at [671, 140] on span "AMB VIP" at bounding box center [675, 135] width 30 height 12
copy span "AMB VIP"
click at [865, 131] on p "Name Ar: ا م ب في أي بي" at bounding box center [828, 135] width 229 height 12
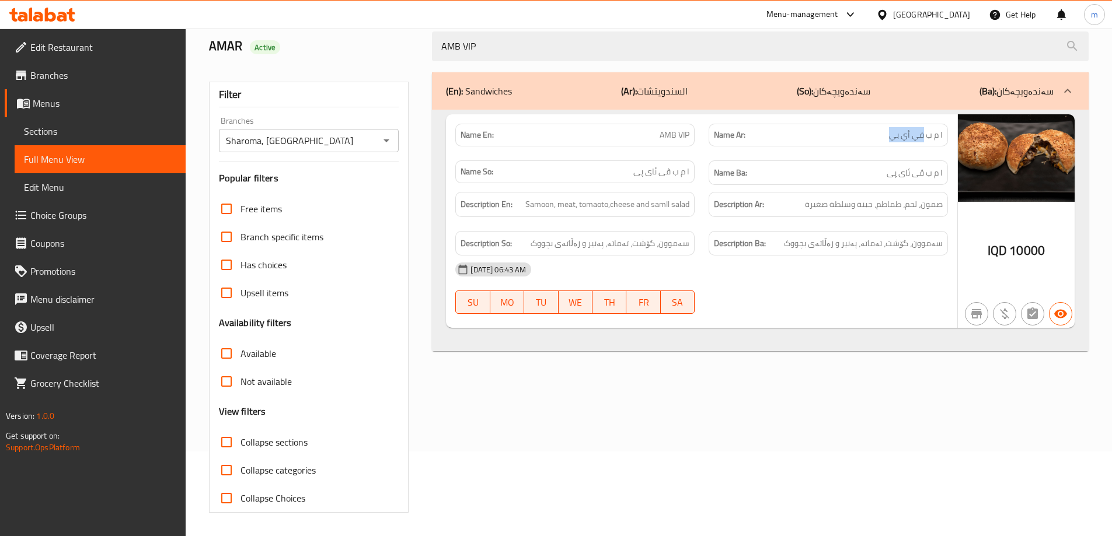
drag, startPoint x: 871, startPoint y: 137, endPoint x: 923, endPoint y: 139, distance: 52.6
click at [923, 139] on p "Name Ar: ا م ب في أي بي" at bounding box center [828, 135] width 229 height 12
copy span "في أي بي"
click at [887, 171] on span "ا م ب ڤی ئای پی" at bounding box center [915, 173] width 56 height 15
drag, startPoint x: 897, startPoint y: 178, endPoint x: 922, endPoint y: 175, distance: 25.8
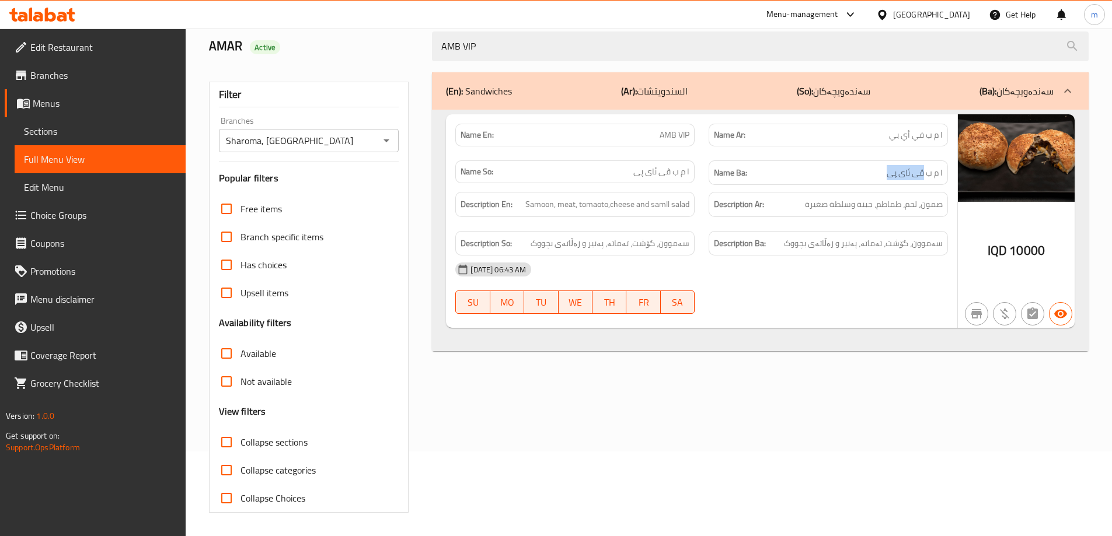
click at [922, 175] on h6 "Name Ba: ا م ب ڤی ئای پی" at bounding box center [828, 173] width 229 height 15
copy span "ڤی ئای پی"
click at [815, 214] on div "Description Ar: صمون، لحم، طماطم، جبنة وسلطة صغيرة" at bounding box center [828, 204] width 239 height 25
click at [928, 211] on span "صمون، لحم، طماطم، جبنة وسلطة صغيرة" at bounding box center [874, 204] width 138 height 15
click at [901, 270] on div "[DATE] 06:43 AM" at bounding box center [701, 270] width 507 height 28
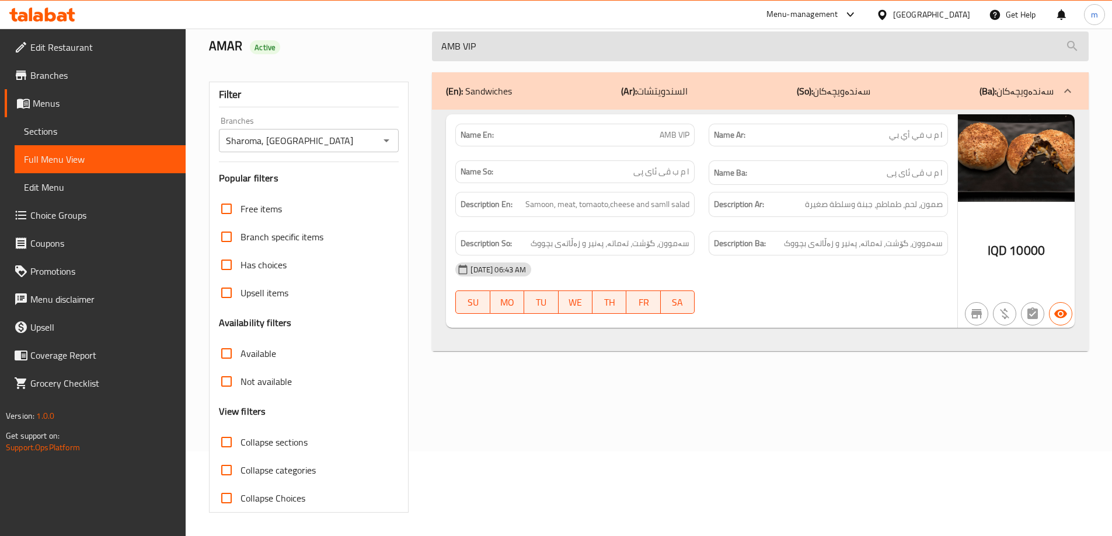
click at [550, 47] on input "AMB VIP" at bounding box center [760, 47] width 657 height 30
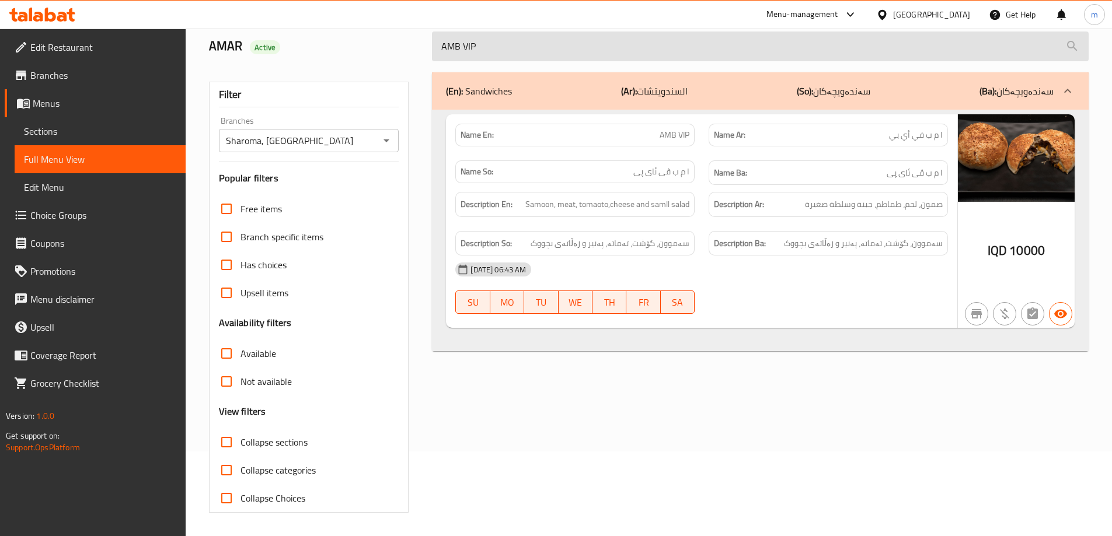
click at [550, 47] on input "AMB VIP" at bounding box center [760, 47] width 657 height 30
paste input "Chicken Sandwich"
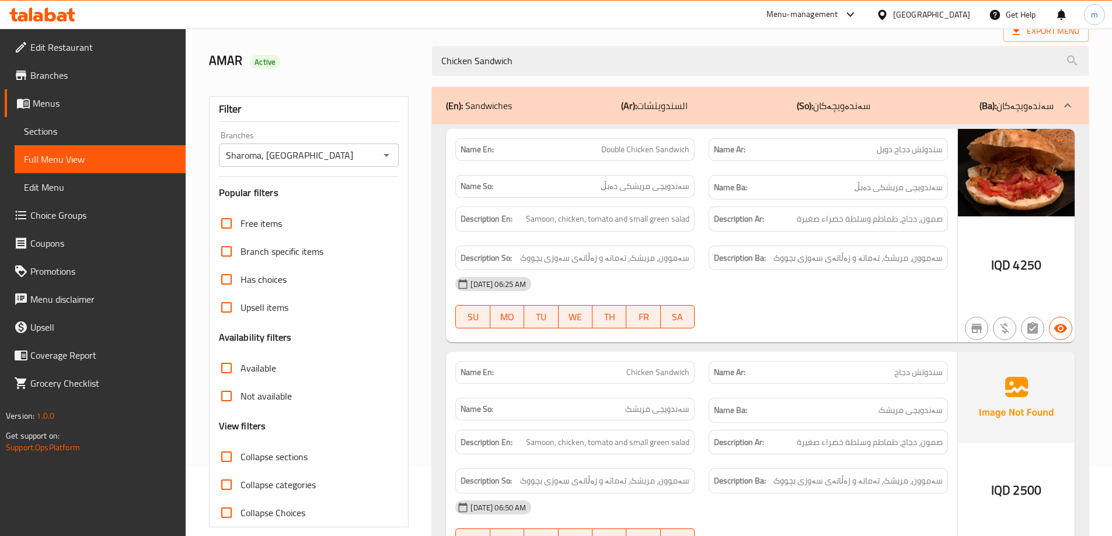
scroll to position [0, 0]
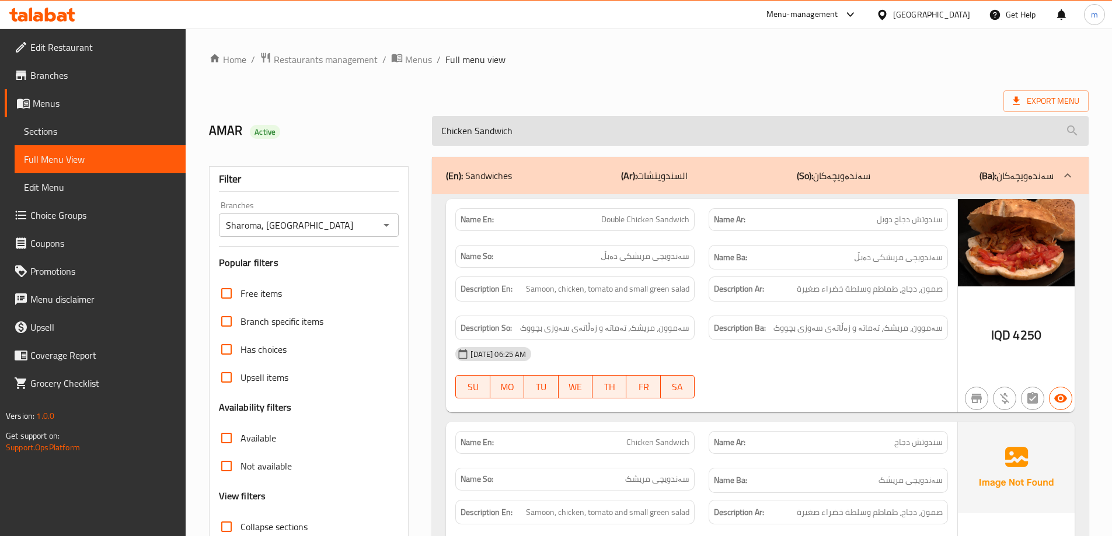
click at [494, 130] on input "Chicken Sandwich" at bounding box center [760, 131] width 657 height 30
paste input "AMB VIP"
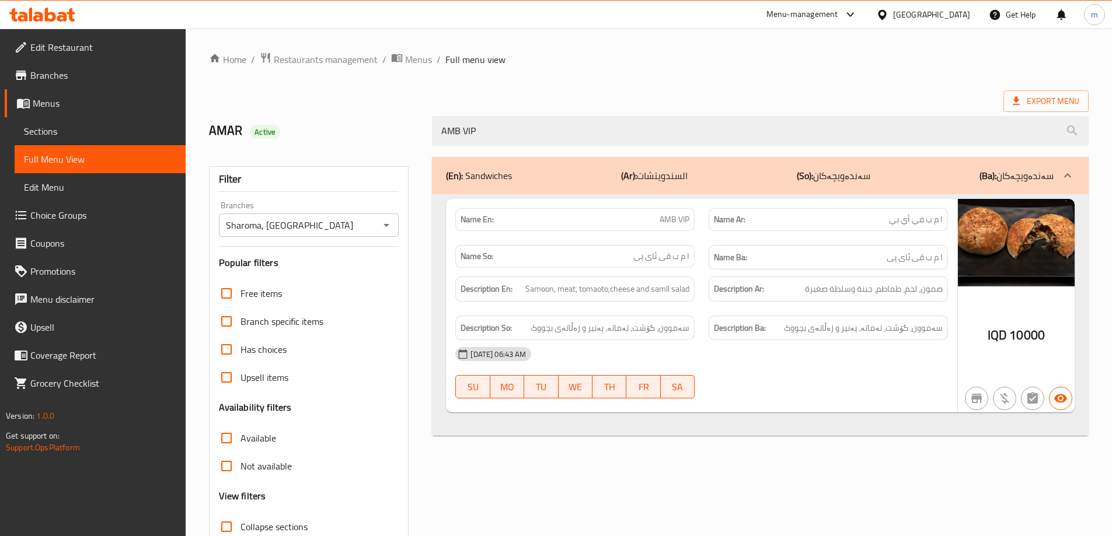
type input "AMB VIP"
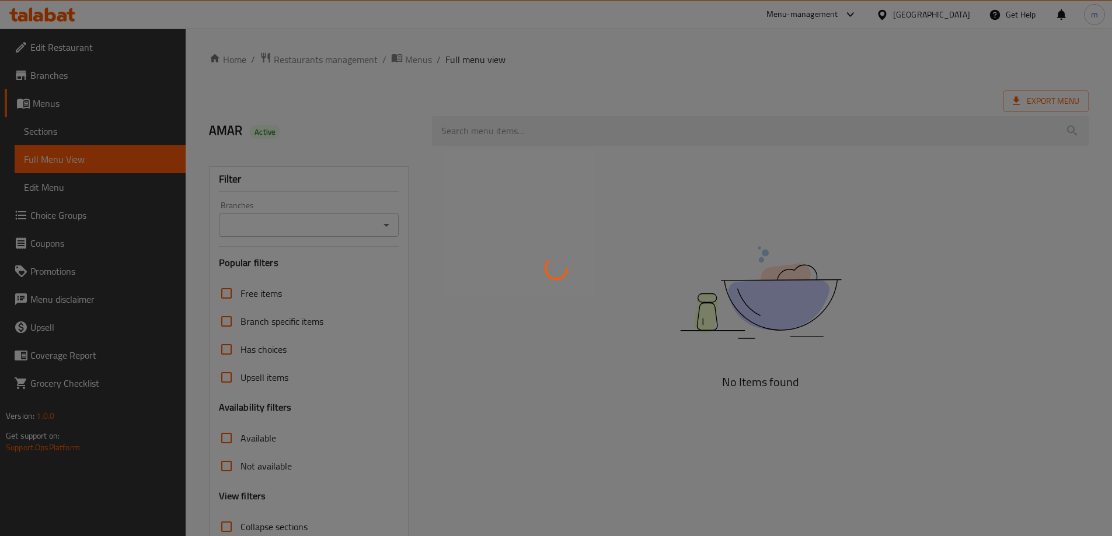
click at [489, 121] on div at bounding box center [556, 268] width 1112 height 536
click at [489, 122] on div at bounding box center [556, 268] width 1112 height 536
drag, startPoint x: 489, startPoint y: 122, endPoint x: 487, endPoint y: 135, distance: 13.0
click at [489, 123] on div at bounding box center [556, 268] width 1112 height 536
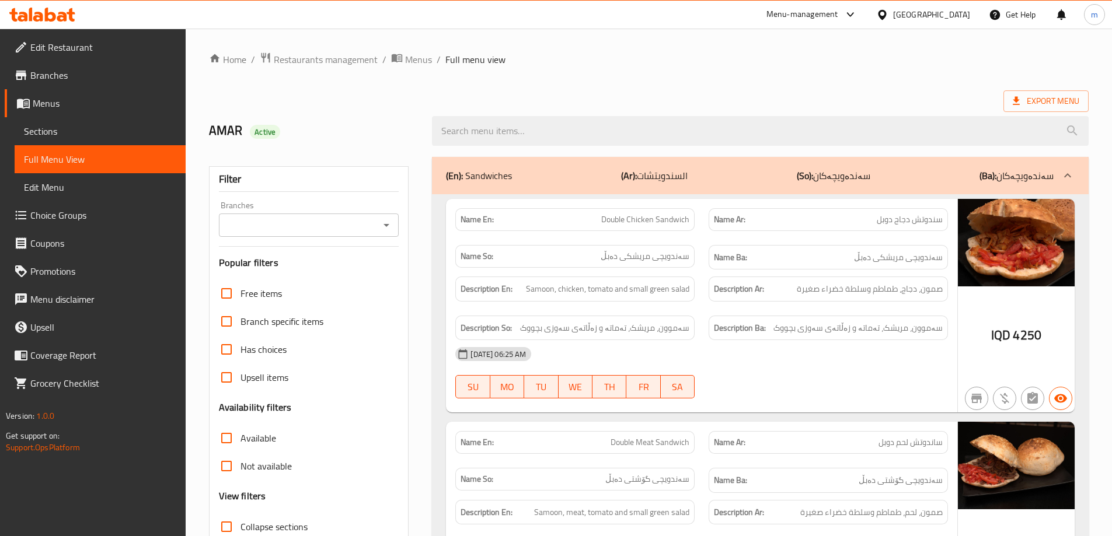
click at [487, 135] on input "search" at bounding box center [760, 131] width 657 height 30
paste input "AMB VIP"
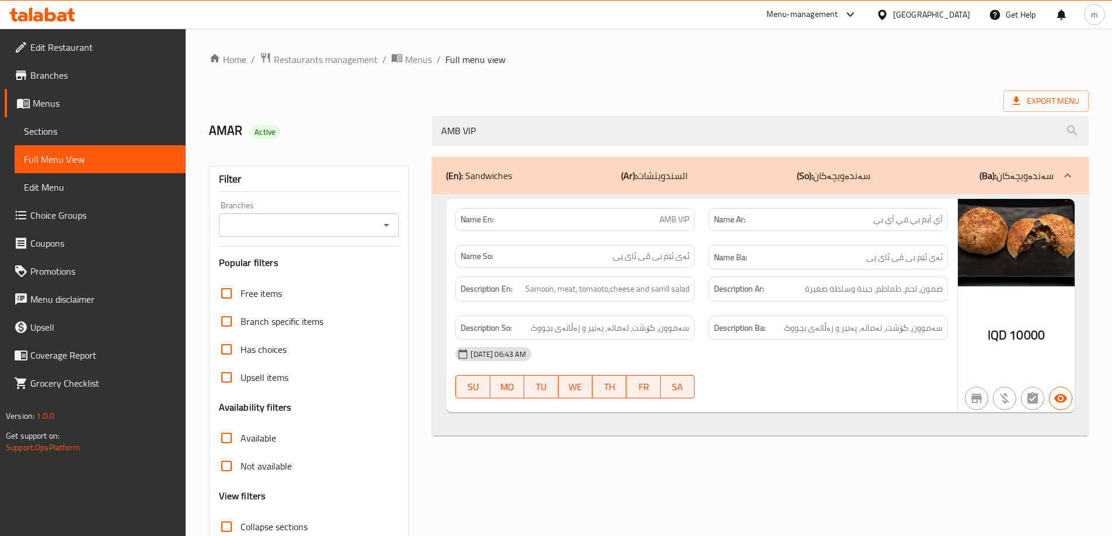
click at [378, 221] on div at bounding box center [385, 225] width 15 height 16
type input "AMB VIP"
click at [382, 229] on icon "Open" at bounding box center [386, 225] width 14 height 14
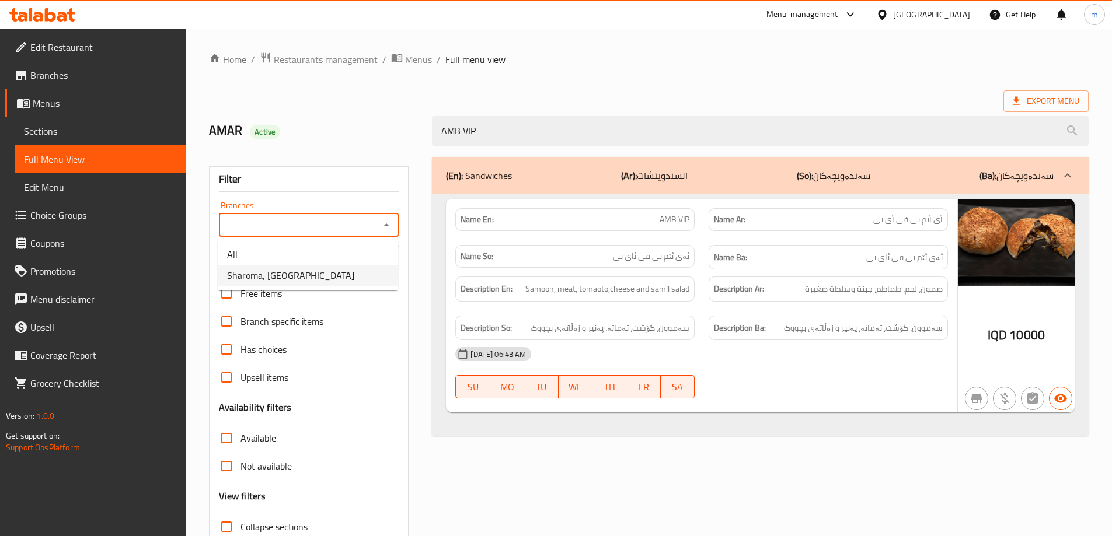
click at [330, 275] on li "Sharoma, [GEOGRAPHIC_DATA]" at bounding box center [308, 275] width 180 height 21
type input "Sharoma, [GEOGRAPHIC_DATA]"
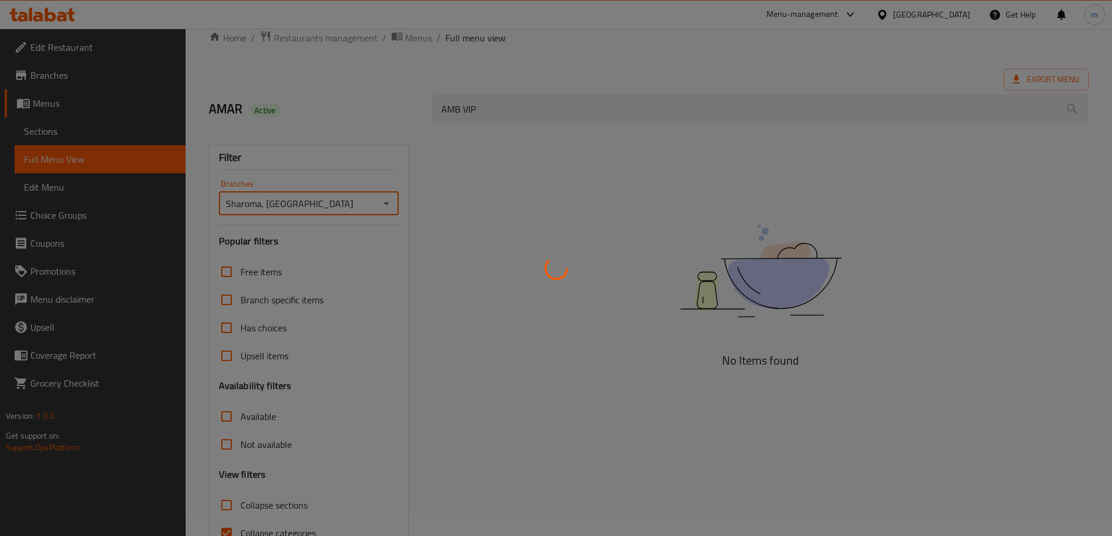
scroll to position [85, 0]
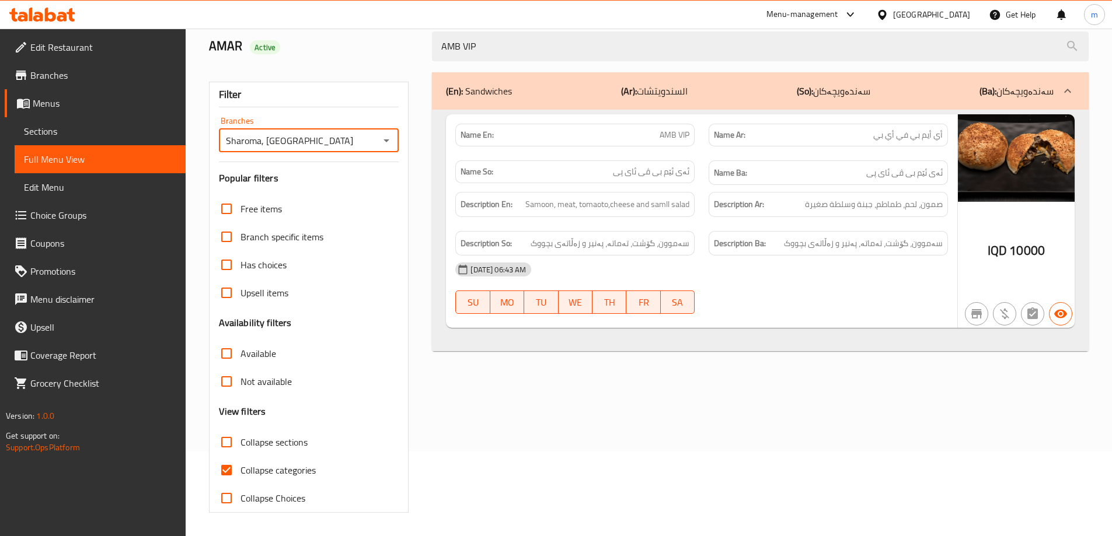
click at [270, 463] on span "Collapse categories" at bounding box center [277, 470] width 75 height 14
click at [240, 462] on input "Collapse categories" at bounding box center [226, 470] width 28 height 28
checkbox input "false"
click at [681, 139] on span "AMB VIP" at bounding box center [675, 135] width 30 height 12
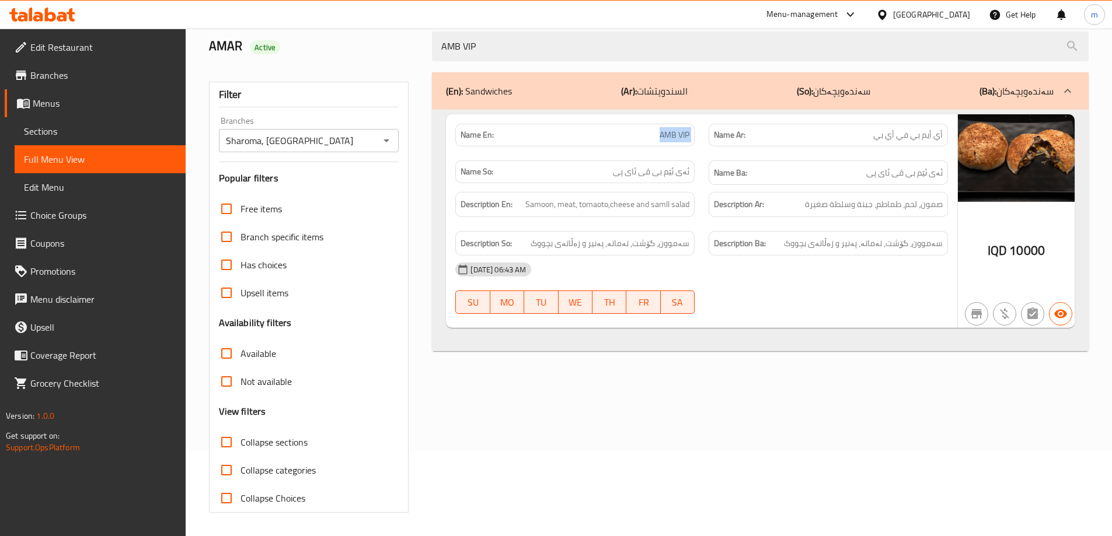
click at [681, 139] on span "AMB VIP" at bounding box center [675, 135] width 30 height 12
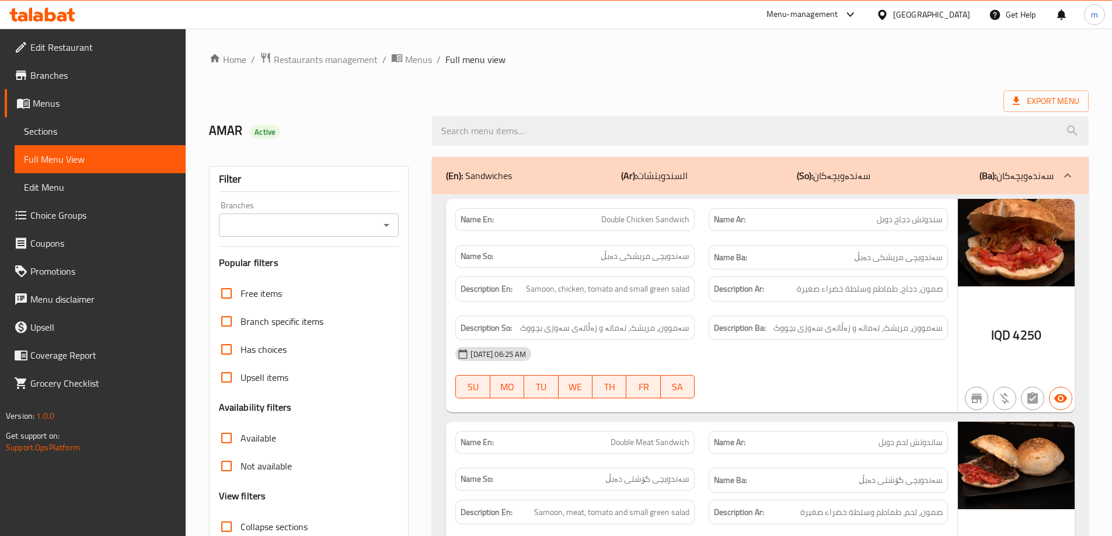
click at [487, 130] on input "search" at bounding box center [760, 131] width 657 height 30
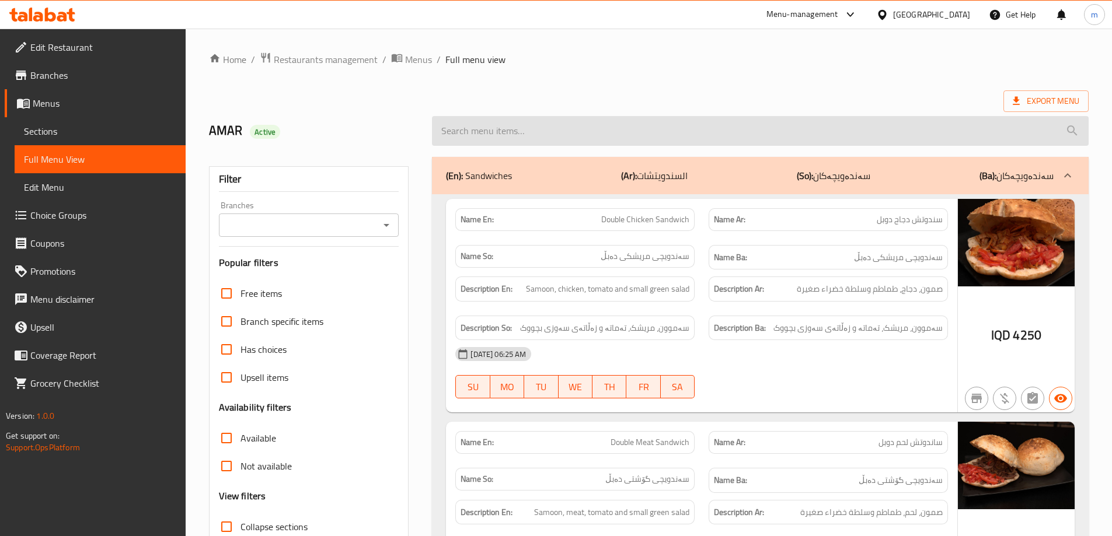
paste input "AMB VIP"
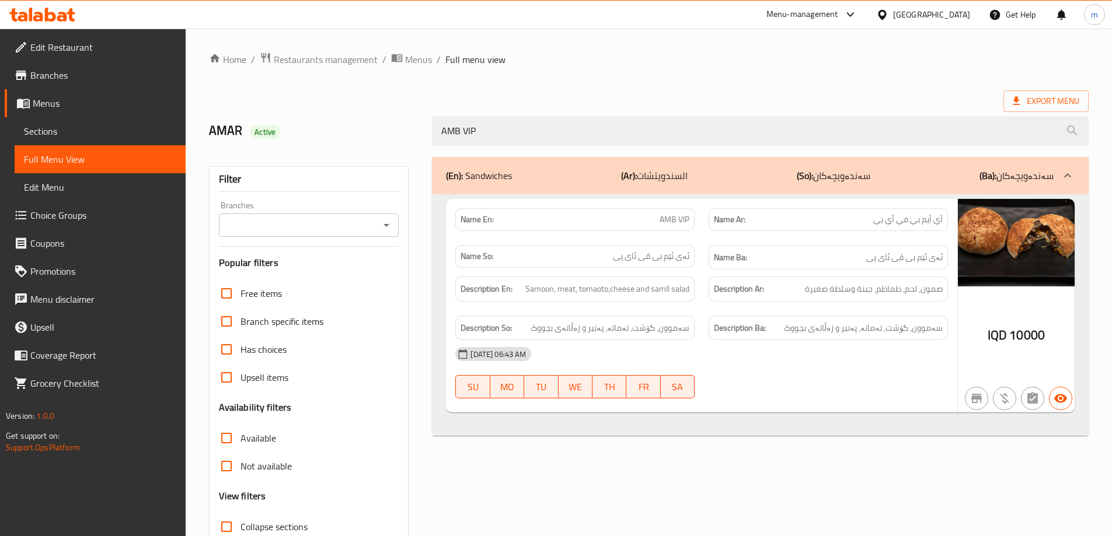
type input "AMB VIP"
click at [65, 130] on span "Sections" at bounding box center [100, 131] width 152 height 14
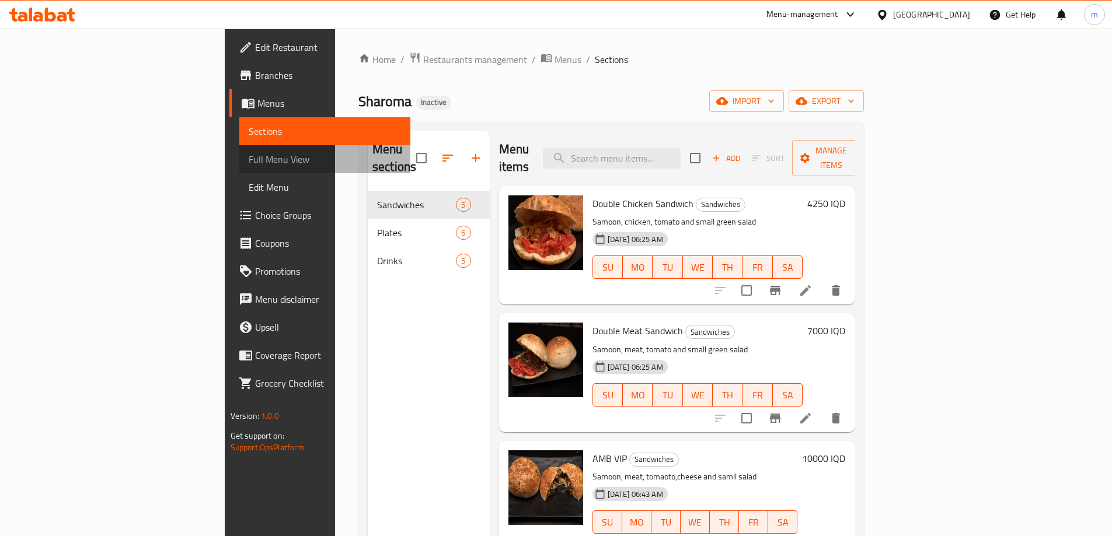
click at [249, 154] on span "Full Menu View" at bounding box center [325, 159] width 152 height 14
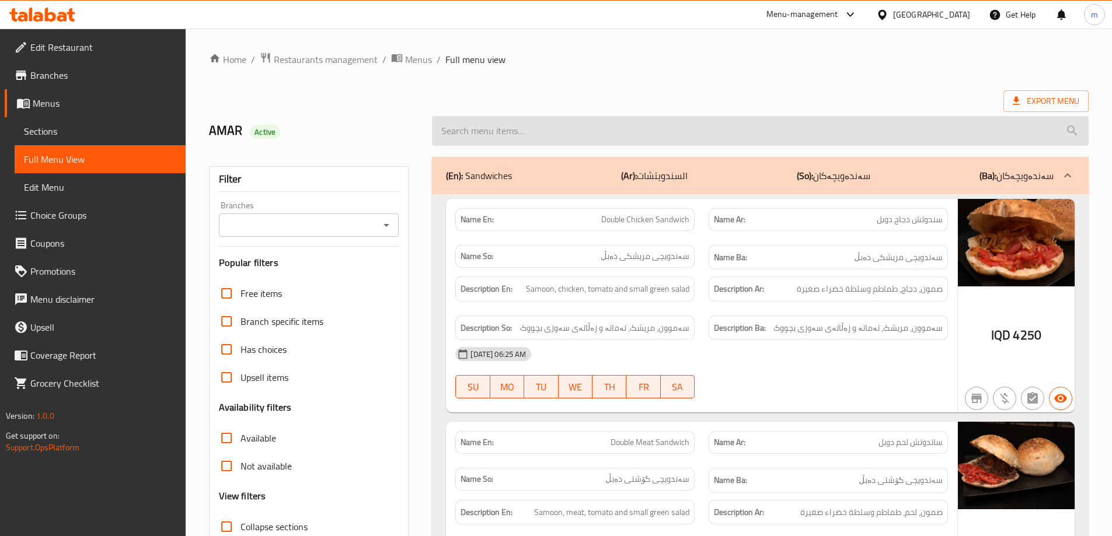
click at [615, 120] on input "search" at bounding box center [760, 131] width 657 height 30
paste input "quantity"
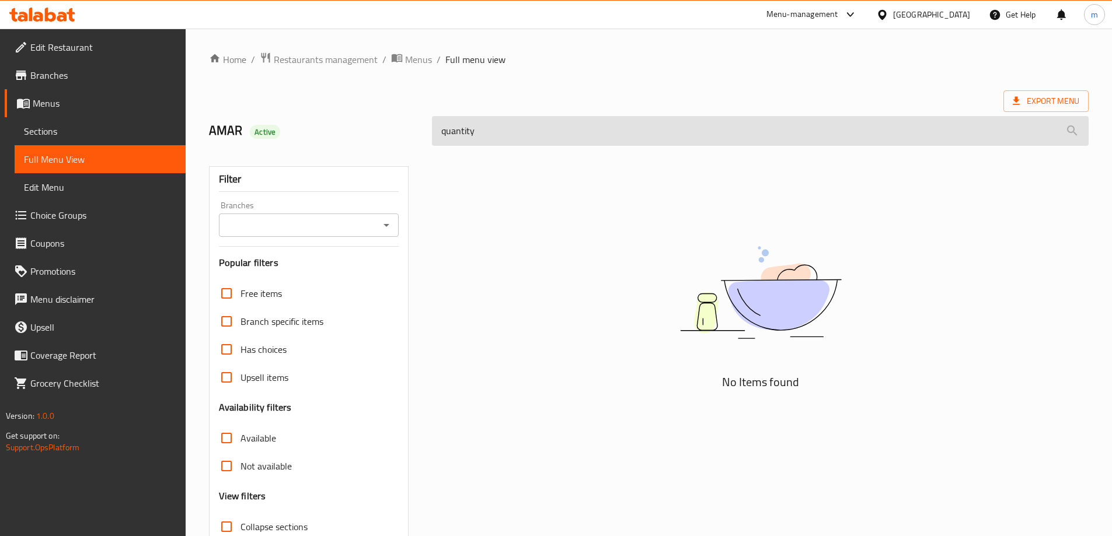
click at [507, 132] on input "quantity" at bounding box center [760, 131] width 657 height 30
paste input "samll salad"
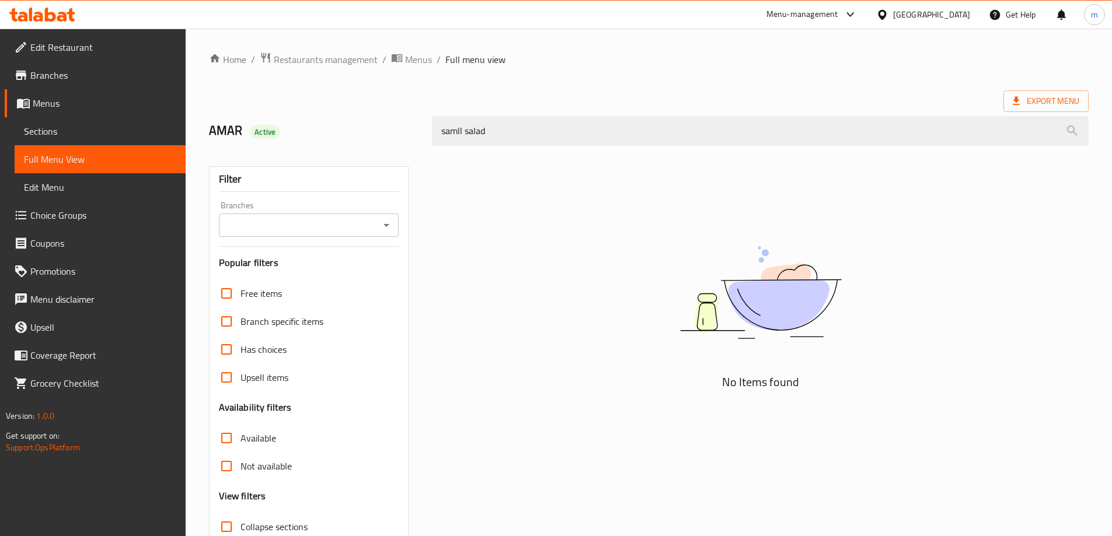
drag, startPoint x: 490, startPoint y: 100, endPoint x: 490, endPoint y: 123, distance: 22.8
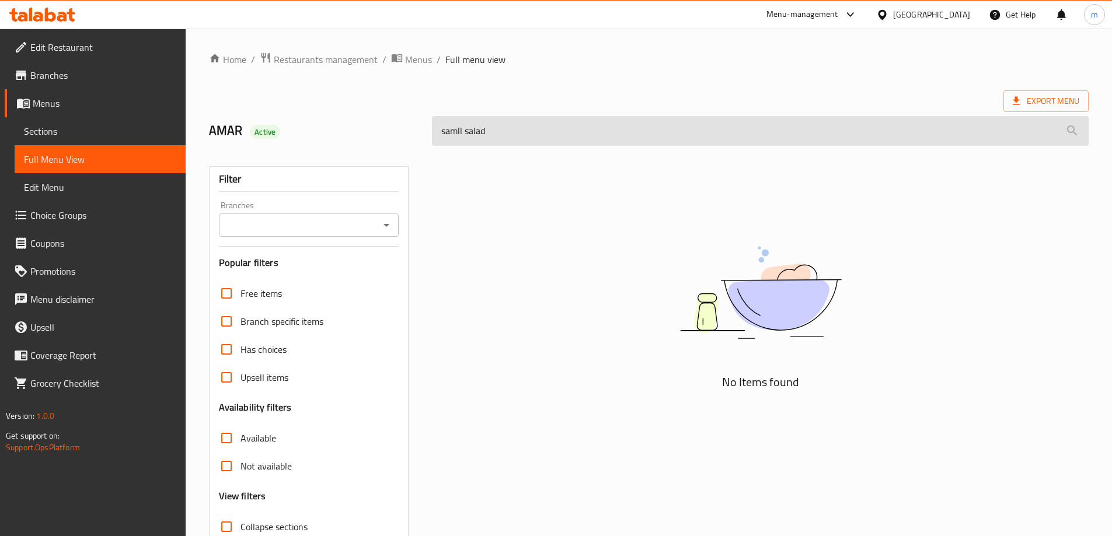
click at [487, 100] on div "Export Menu" at bounding box center [649, 101] width 880 height 22
click at [491, 124] on input "samll salad" at bounding box center [760, 131] width 657 height 30
click at [492, 125] on input "samll salad" at bounding box center [760, 131] width 657 height 30
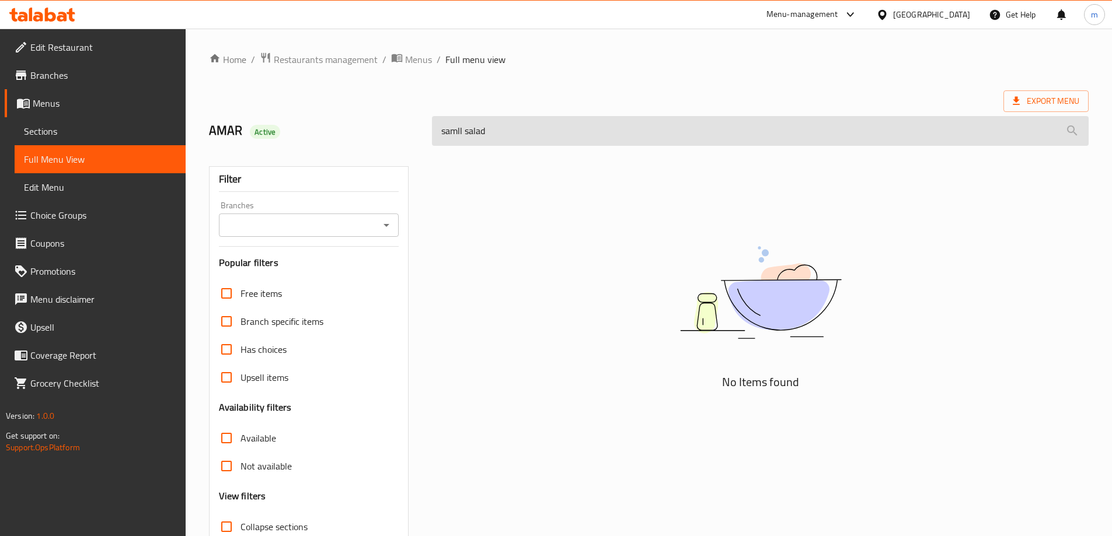
click at [492, 125] on input "samll salad" at bounding box center [760, 131] width 657 height 30
paste input "AMB VIP"
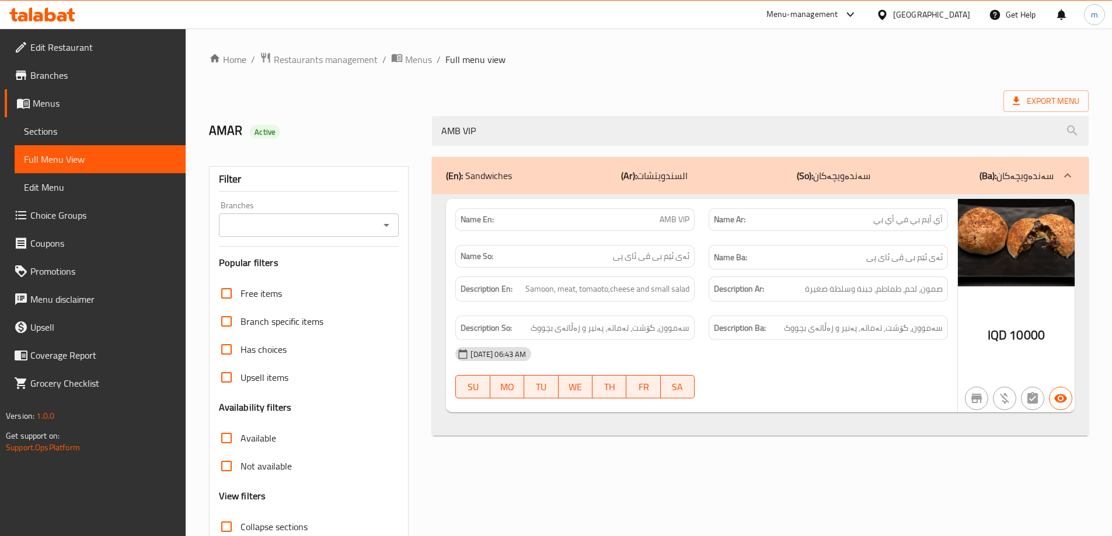
click at [391, 224] on icon "Open" at bounding box center [386, 225] width 14 height 14
type input "AMB VIP"
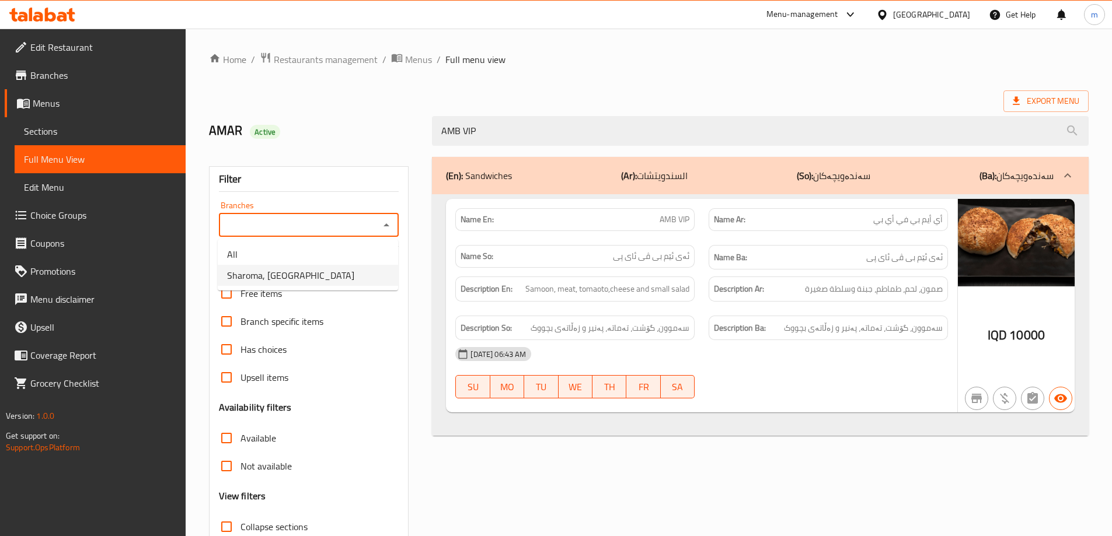
click at [375, 266] on li "Sharoma, [GEOGRAPHIC_DATA]" at bounding box center [308, 275] width 180 height 21
type input "Sharoma, [GEOGRAPHIC_DATA]"
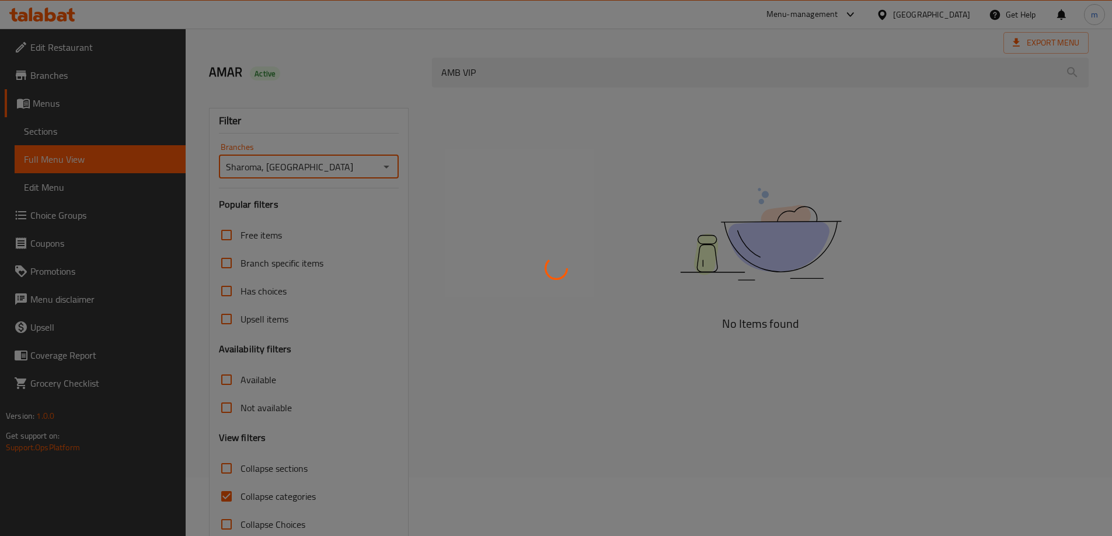
scroll to position [85, 0]
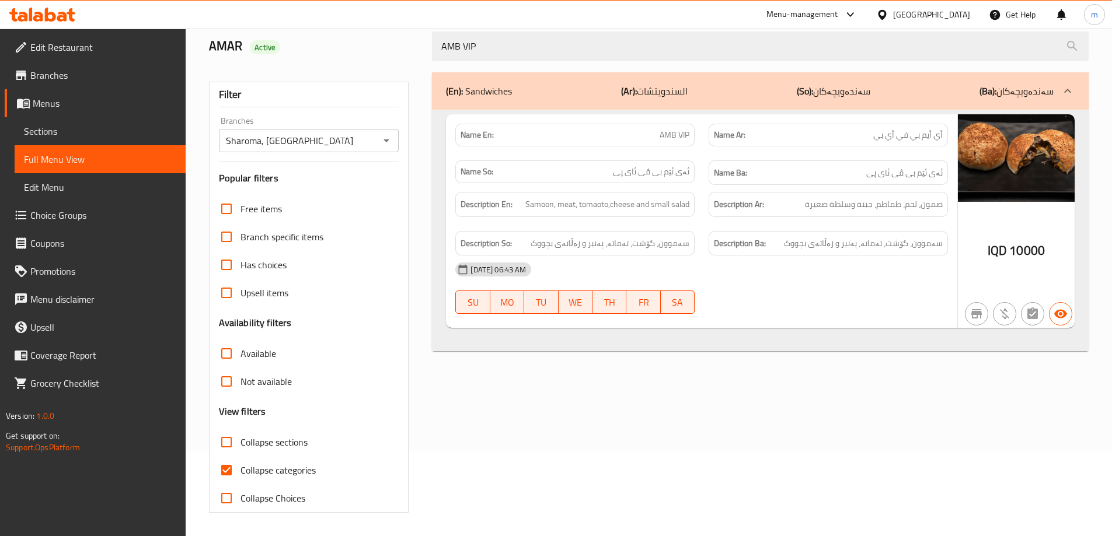
click at [819, 269] on div "11-08-2025 06:43 AM" at bounding box center [701, 270] width 507 height 28
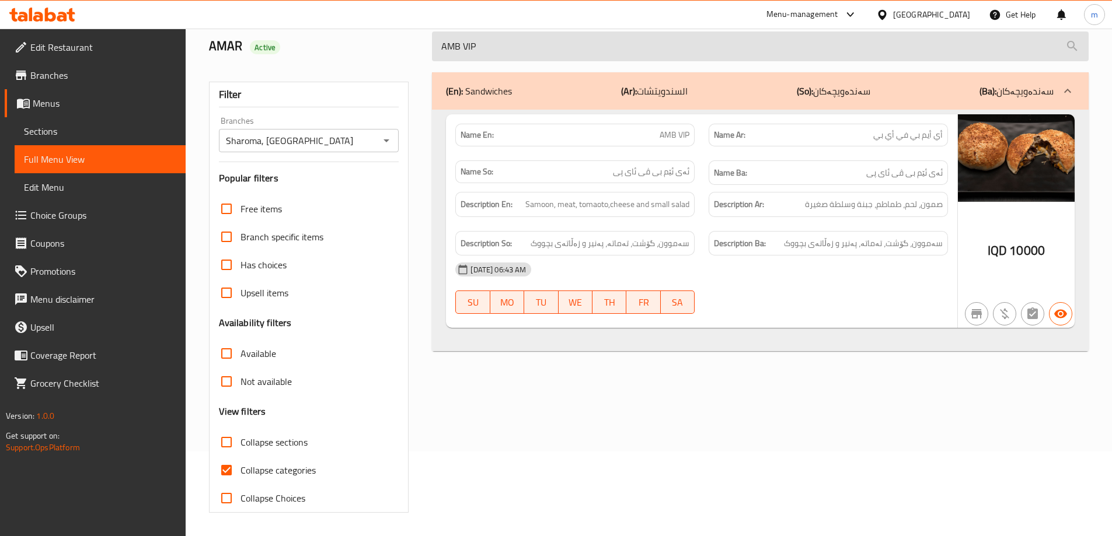
click at [716, 51] on input "AMB VIP" at bounding box center [760, 47] width 657 height 30
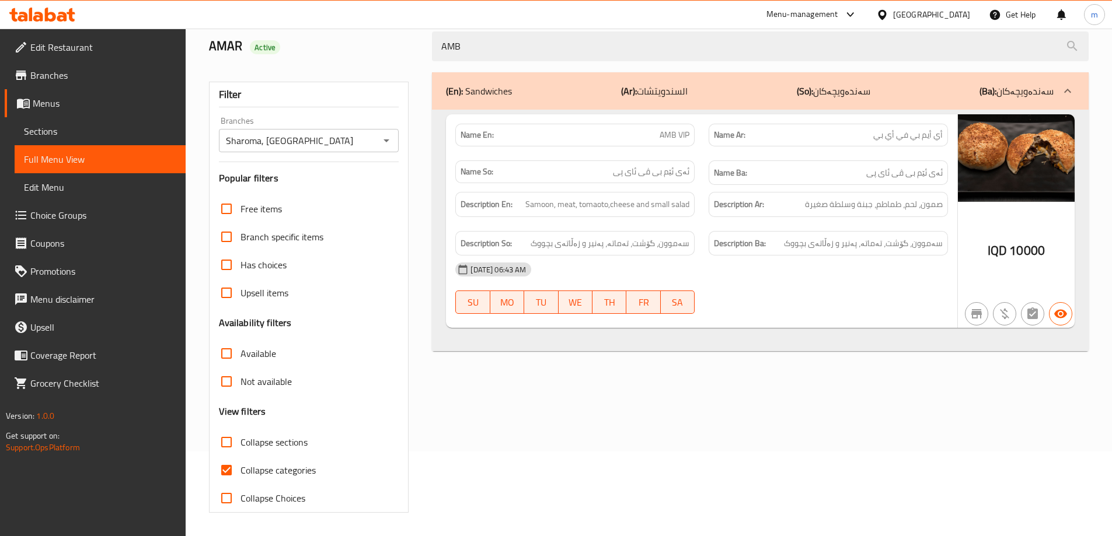
type input "AMB"
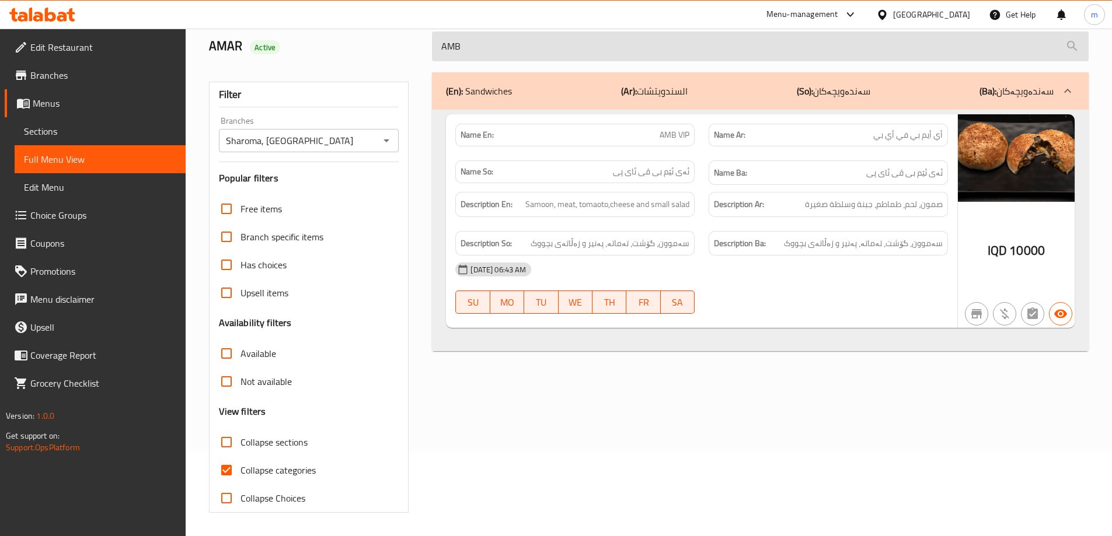
click at [570, 46] on input "AMB" at bounding box center [760, 47] width 657 height 30
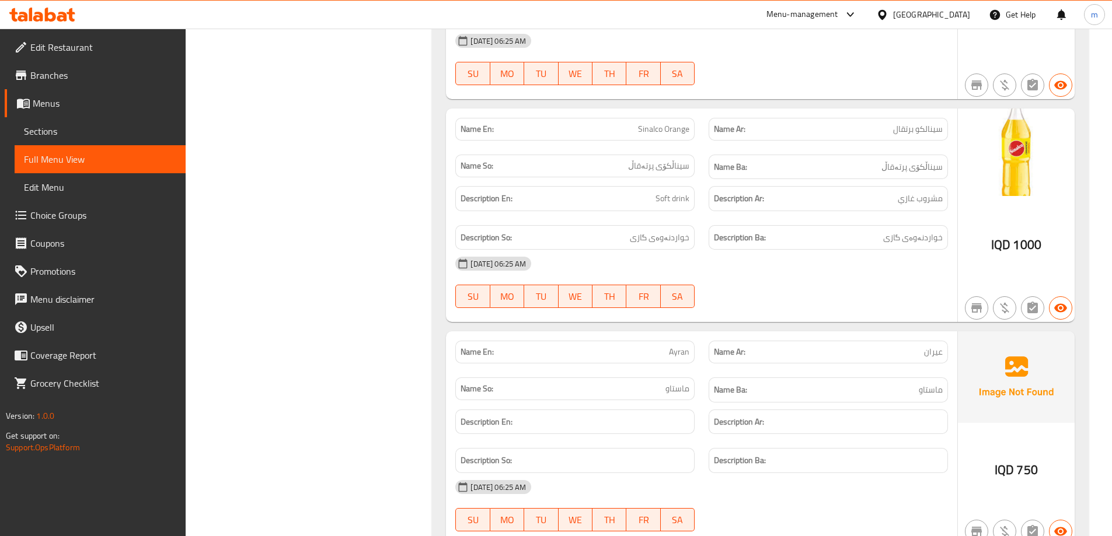
scroll to position [3489, 0]
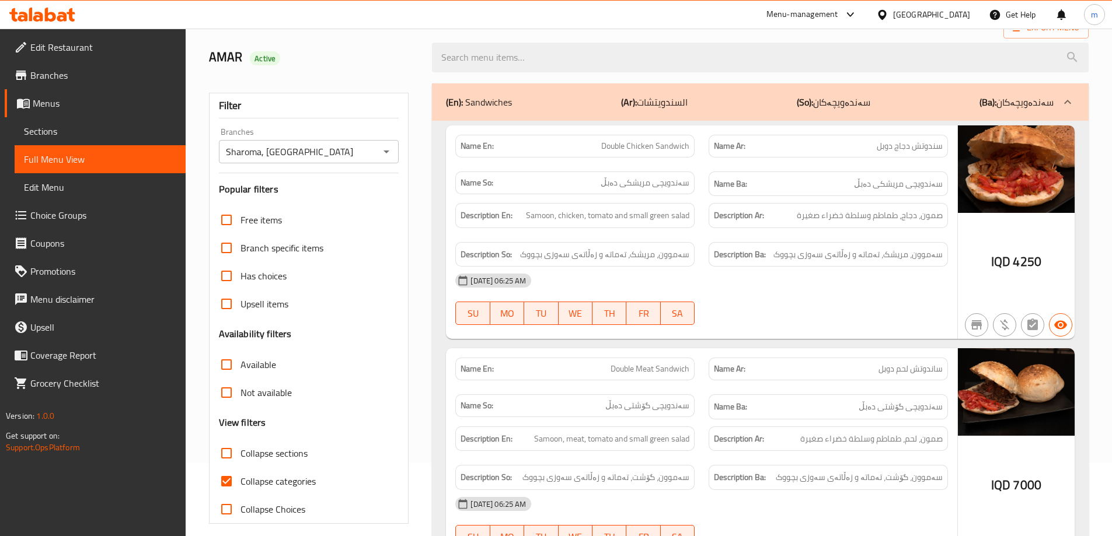
scroll to position [0, 0]
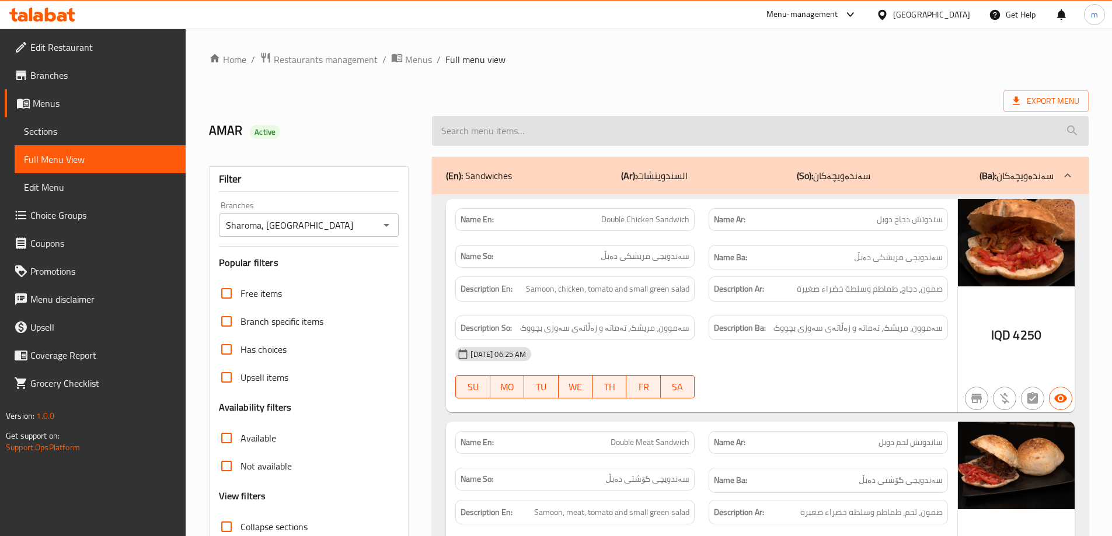
click at [513, 133] on input "search" at bounding box center [760, 131] width 657 height 30
paste input "Double Meat Sandwich"
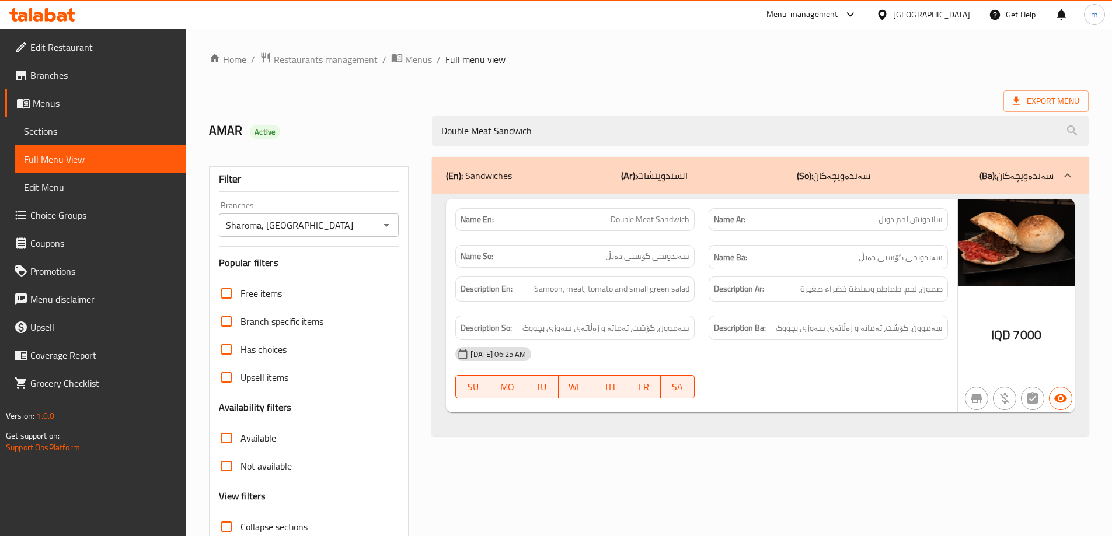
type input "Double Meat Sandwich"
click at [749, 312] on div "Description Ba: سەموون، گۆشت، تەماتە و زەڵاتەی سەوزی بچووک" at bounding box center [828, 328] width 253 height 39
click at [524, 150] on div "(En): Sandwiches (Ar): السندويتشات (So): سەندەویچەکان (Ba): سەندەویچەکان Name E…" at bounding box center [760, 377] width 671 height 455
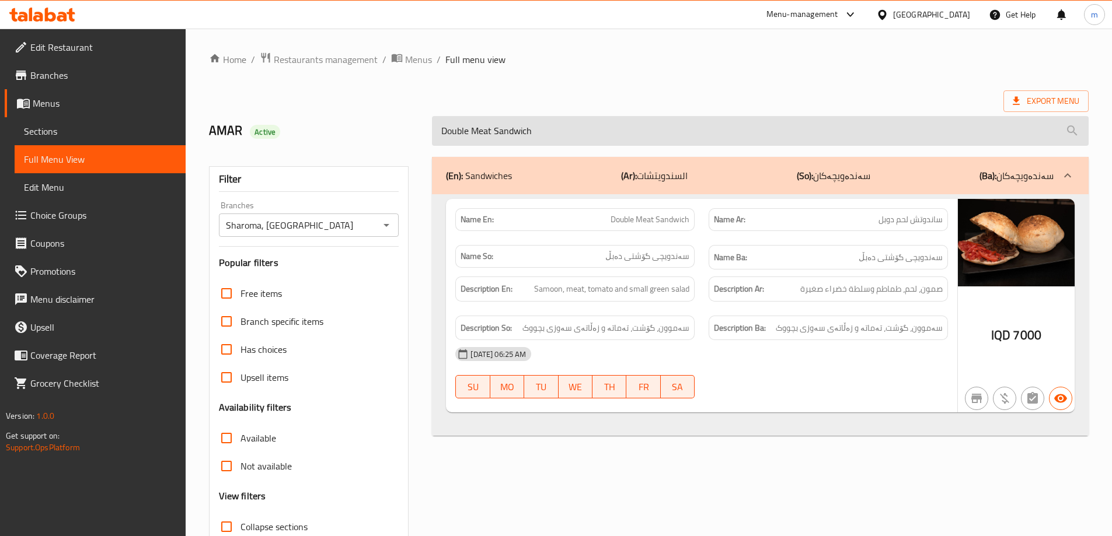
click at [528, 142] on input "Double Meat Sandwich" at bounding box center [760, 131] width 657 height 30
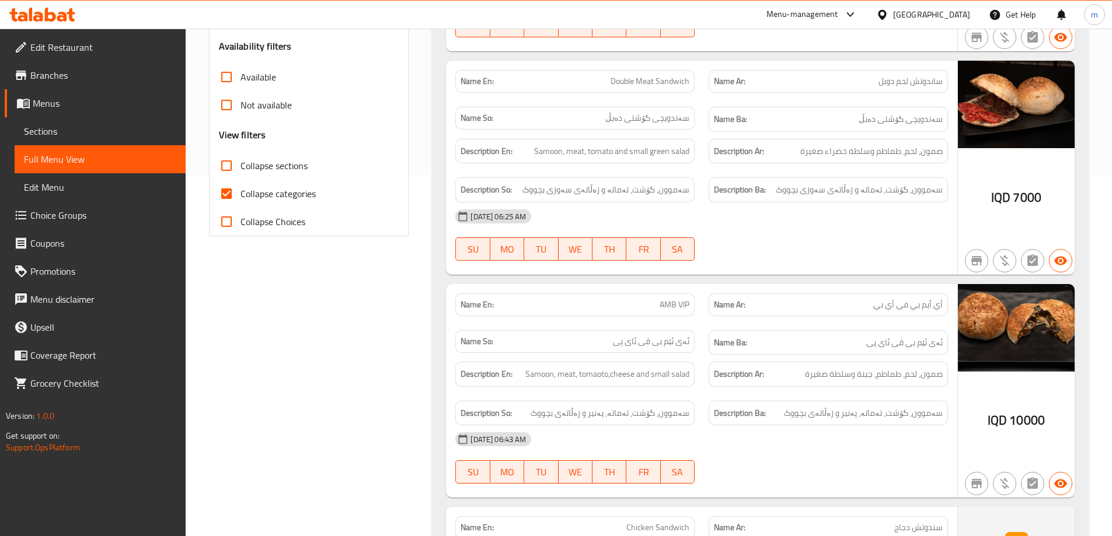
scroll to position [389, 0]
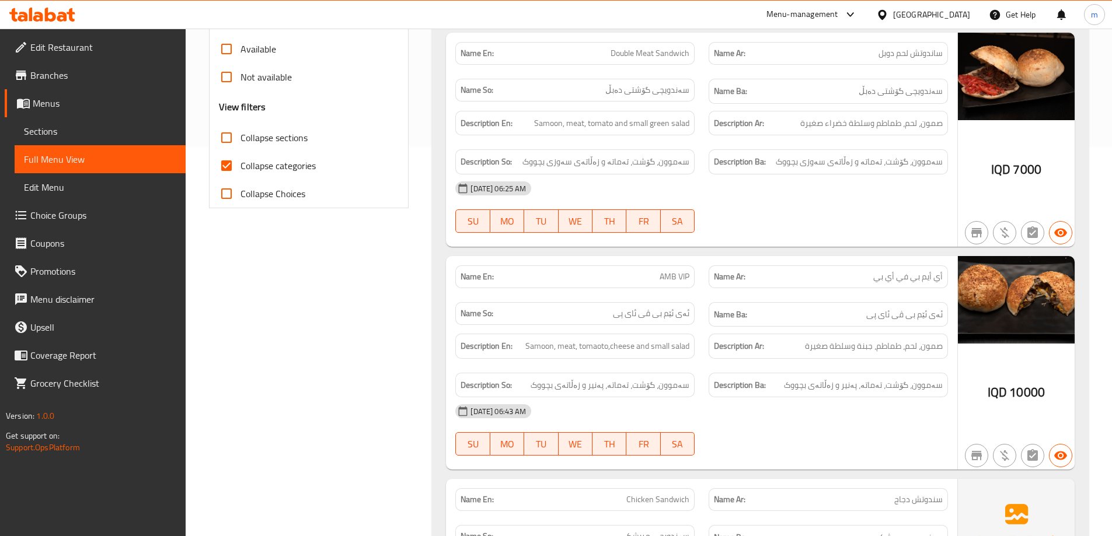
click at [279, 159] on span "Collapse categories" at bounding box center [277, 166] width 75 height 14
click at [240, 157] on input "Collapse categories" at bounding box center [226, 166] width 28 height 28
checkbox input "false"
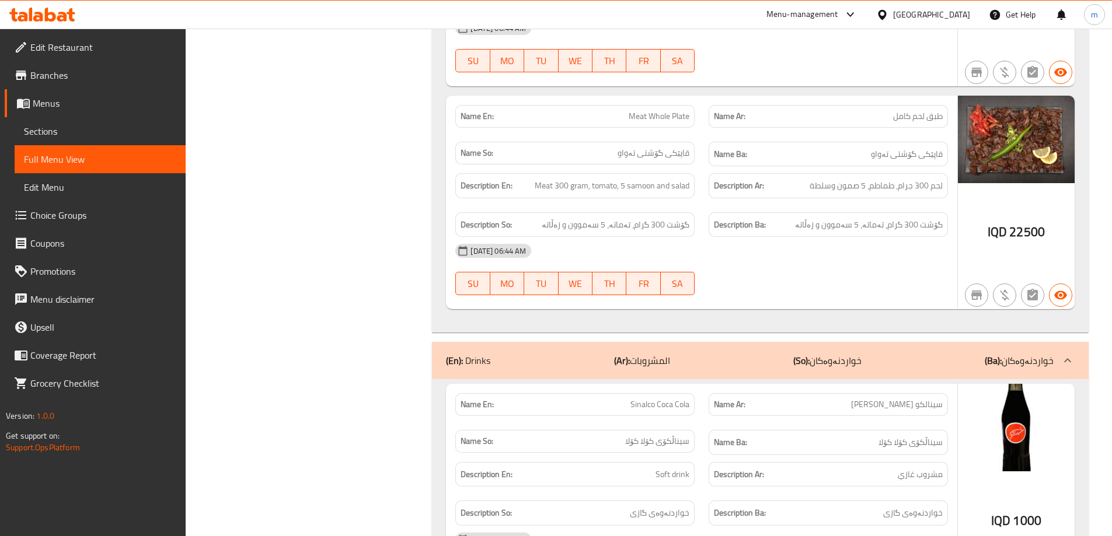
scroll to position [2321, 0]
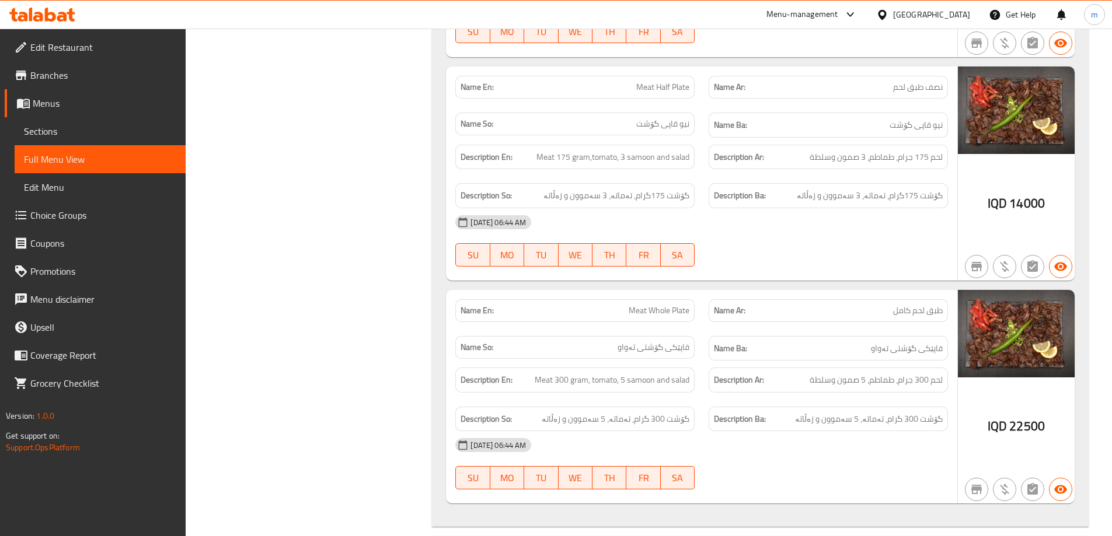
click at [97, 128] on span "Sections" at bounding box center [100, 131] width 152 height 14
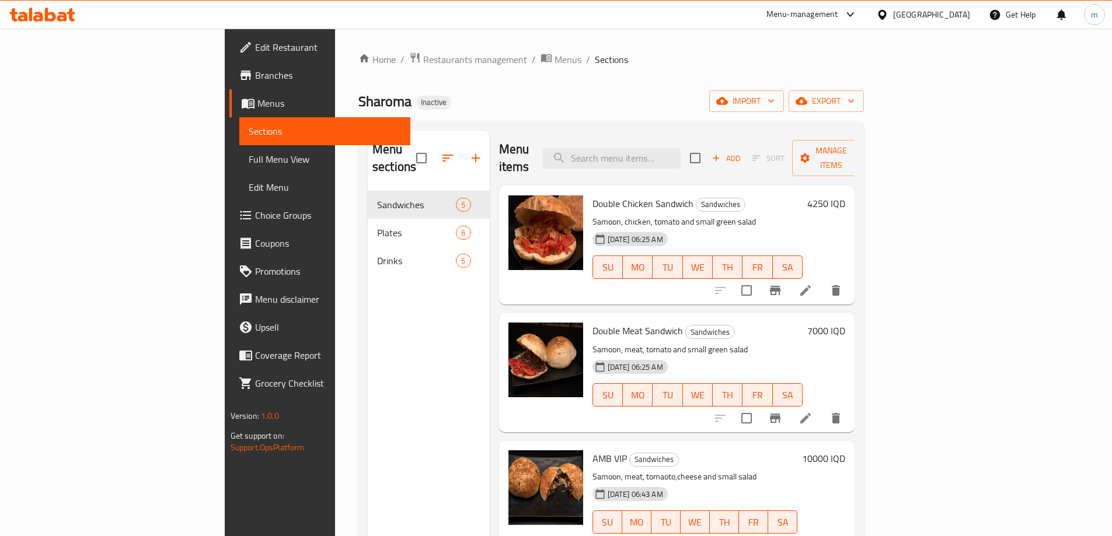
click at [699, 186] on div "Double Chicken Sandwich Sandwiches Samoon, chicken, tomato and small green sala…" at bounding box center [677, 245] width 356 height 118
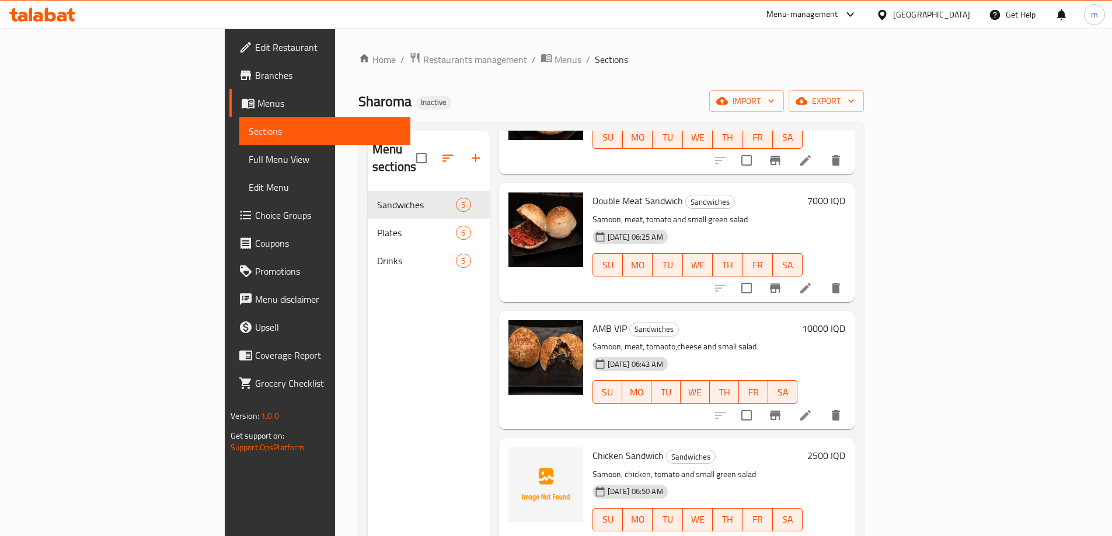
click at [368, 260] on nav "Sandwiches 5 Plates 6 Drinks 5" at bounding box center [429, 232] width 122 height 93
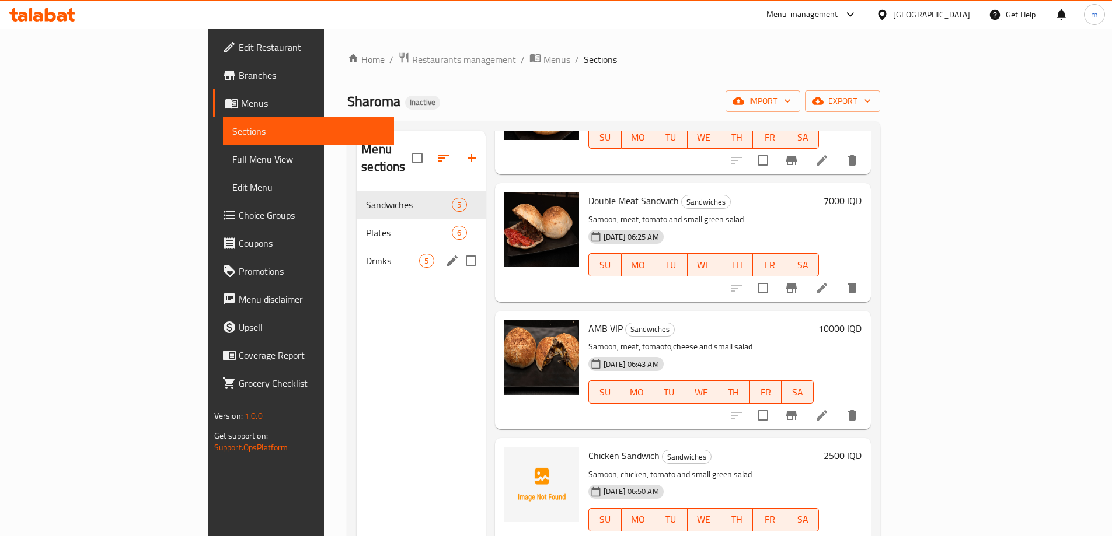
drag, startPoint x: 275, startPoint y: 252, endPoint x: 414, endPoint y: 271, distance: 140.9
click at [357, 251] on div "Drinks 5" at bounding box center [421, 261] width 128 height 28
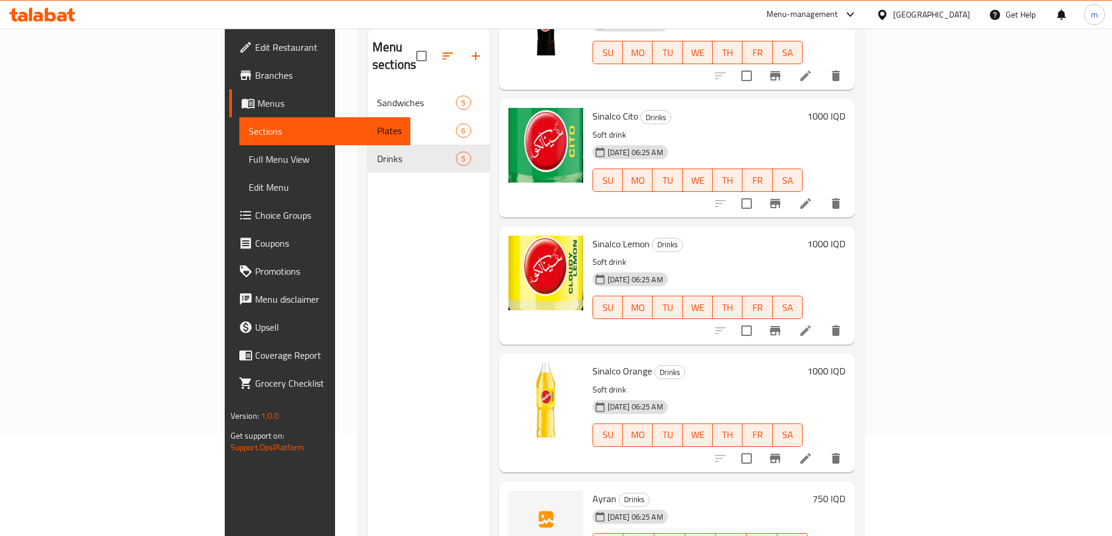
scroll to position [163, 0]
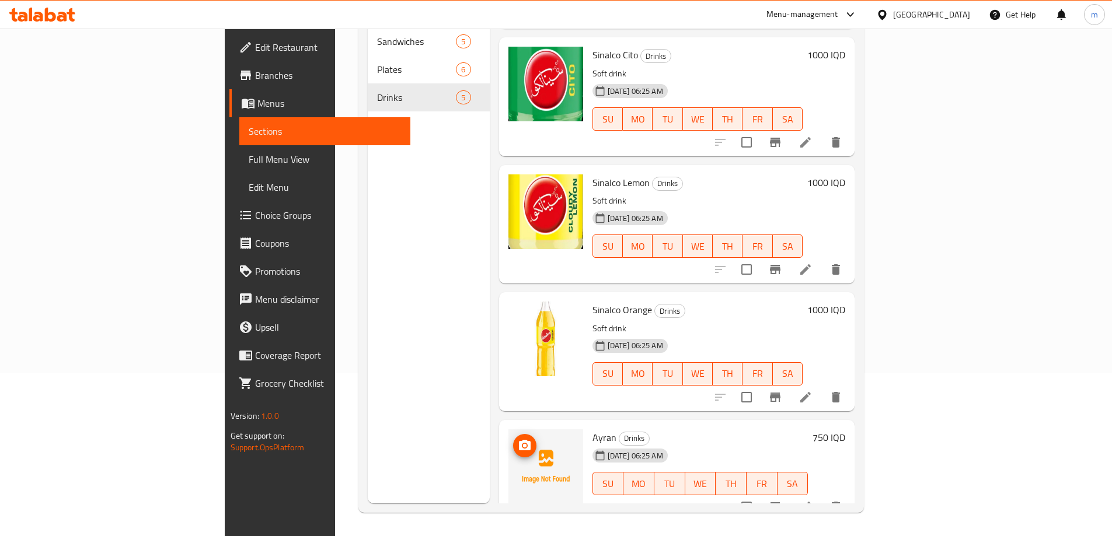
click at [519, 440] on icon "upload picture" at bounding box center [525, 445] width 12 height 11
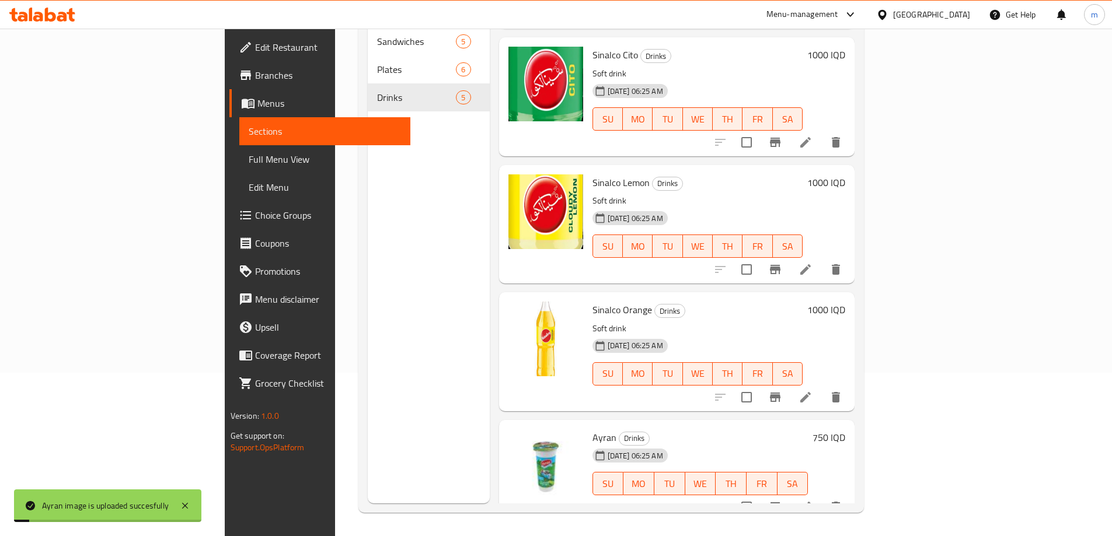
click at [249, 163] on span "Full Menu View" at bounding box center [325, 159] width 152 height 14
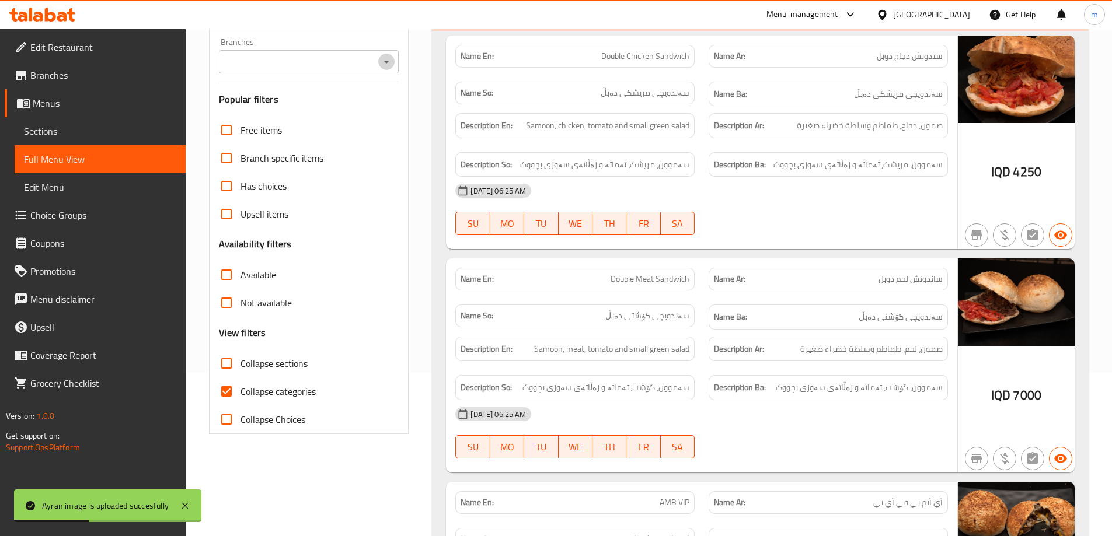
click at [392, 59] on icon "Open" at bounding box center [386, 62] width 14 height 14
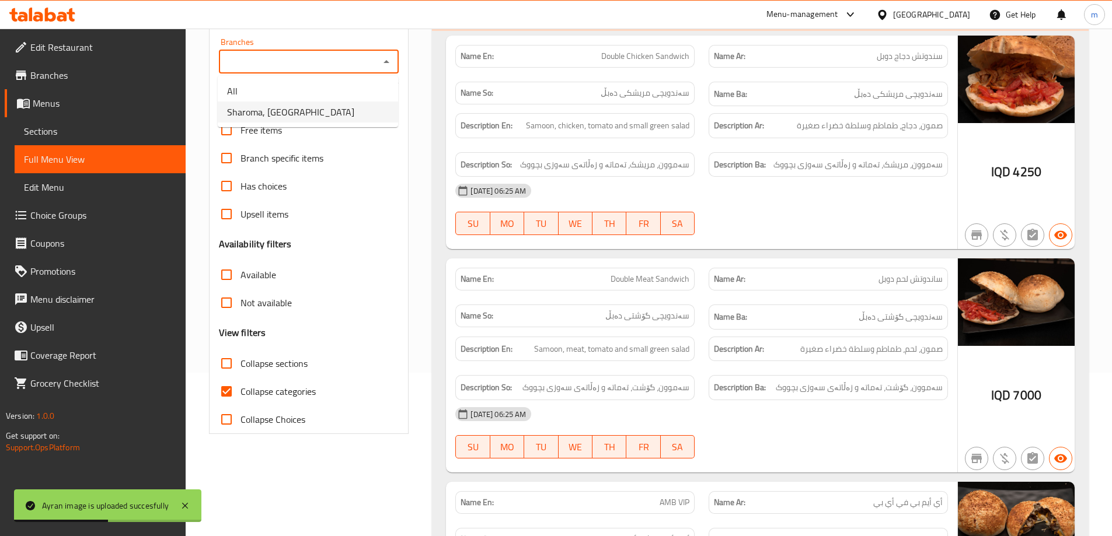
click at [306, 126] on ul "All Sharoma, English Village" at bounding box center [308, 101] width 180 height 51
click at [314, 114] on span "Sharoma, English Village" at bounding box center [290, 112] width 127 height 14
type input "Sharoma, English Village"
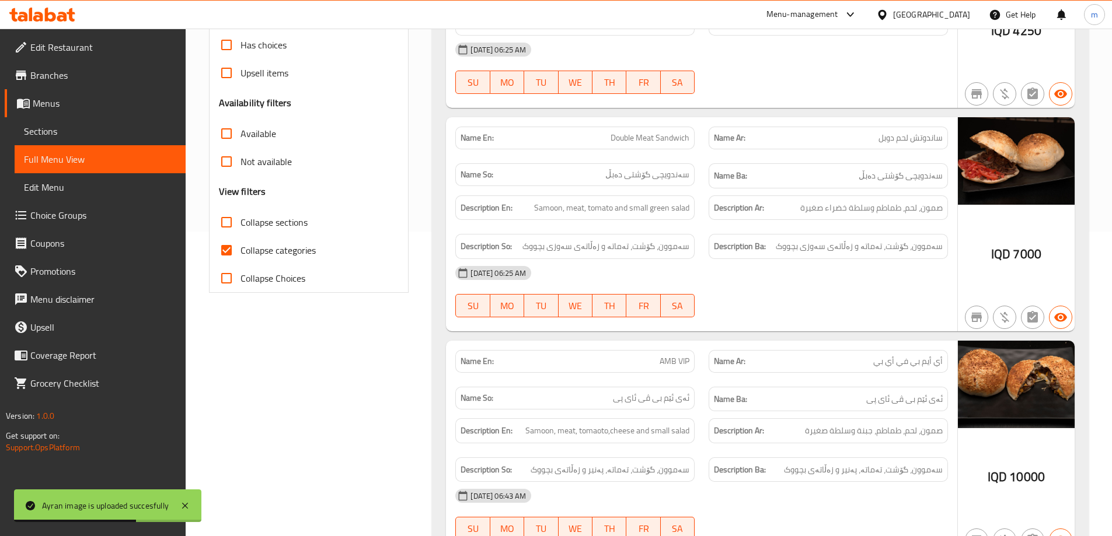
scroll to position [455, 0]
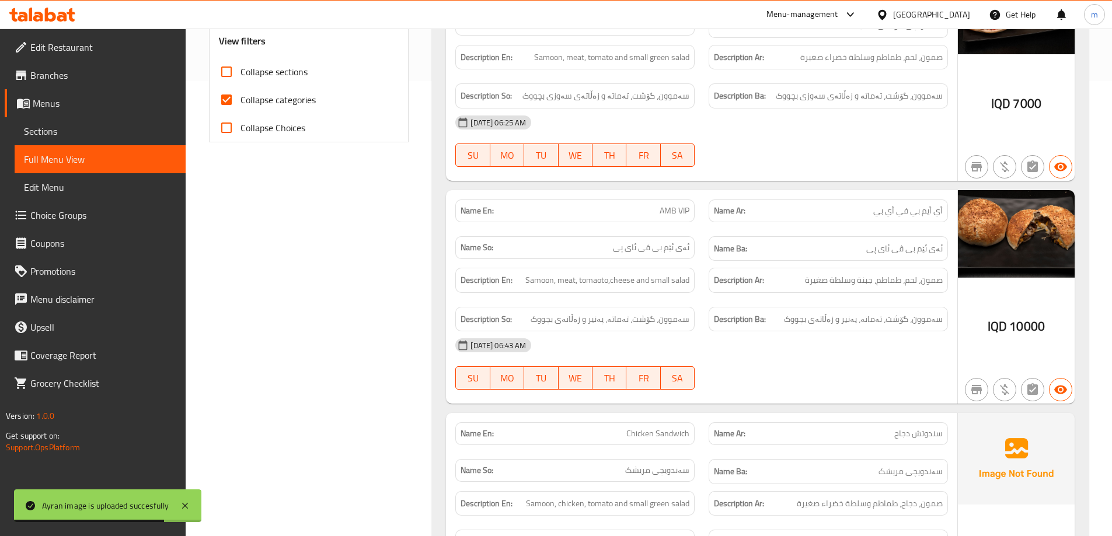
click at [272, 100] on span "Collapse categories" at bounding box center [277, 100] width 75 height 14
click at [240, 100] on input "Collapse categories" at bounding box center [226, 100] width 28 height 28
checkbox input "false"
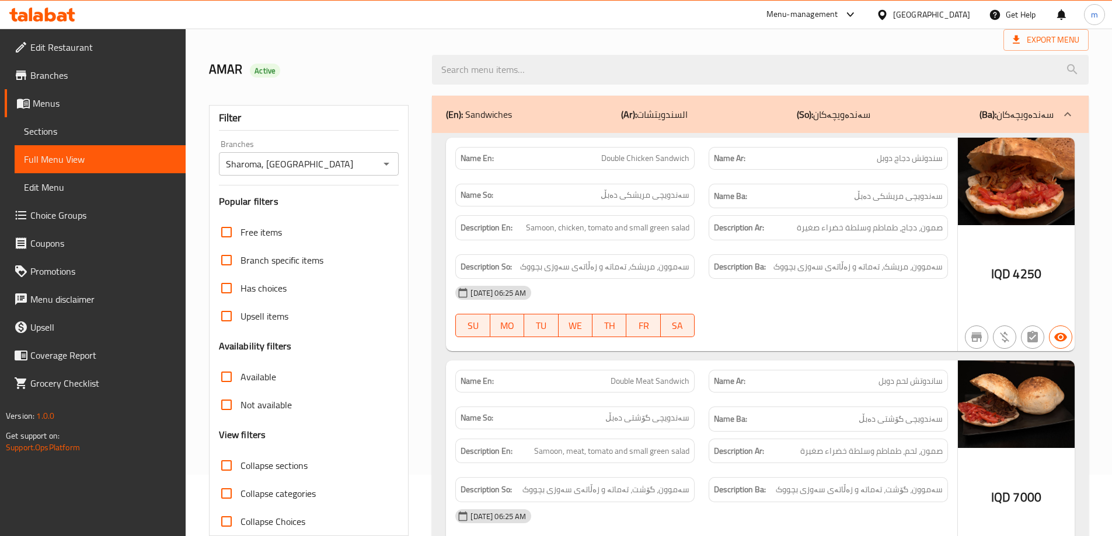
scroll to position [0, 0]
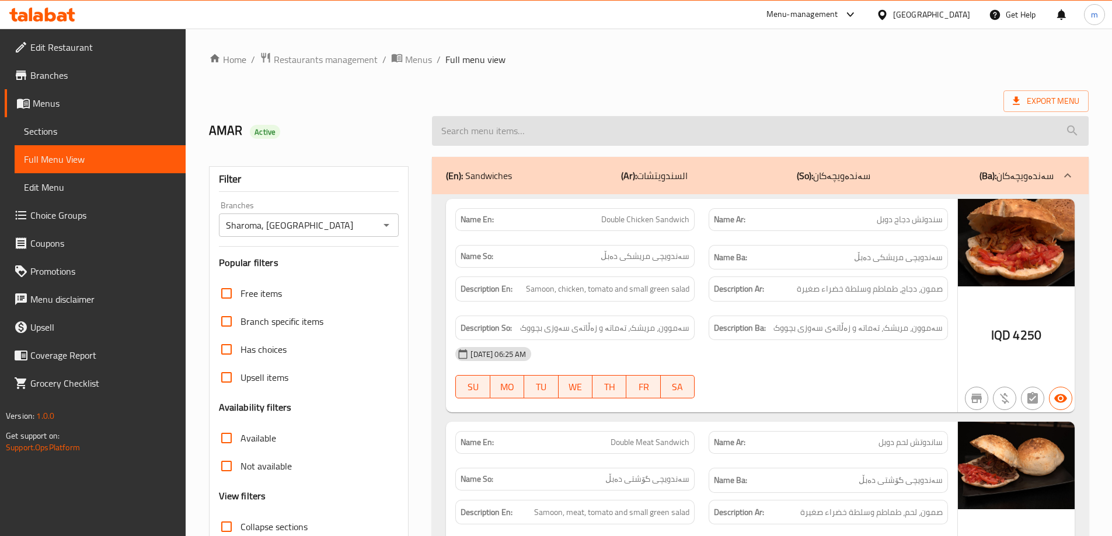
click at [524, 124] on input "search" at bounding box center [760, 131] width 657 height 30
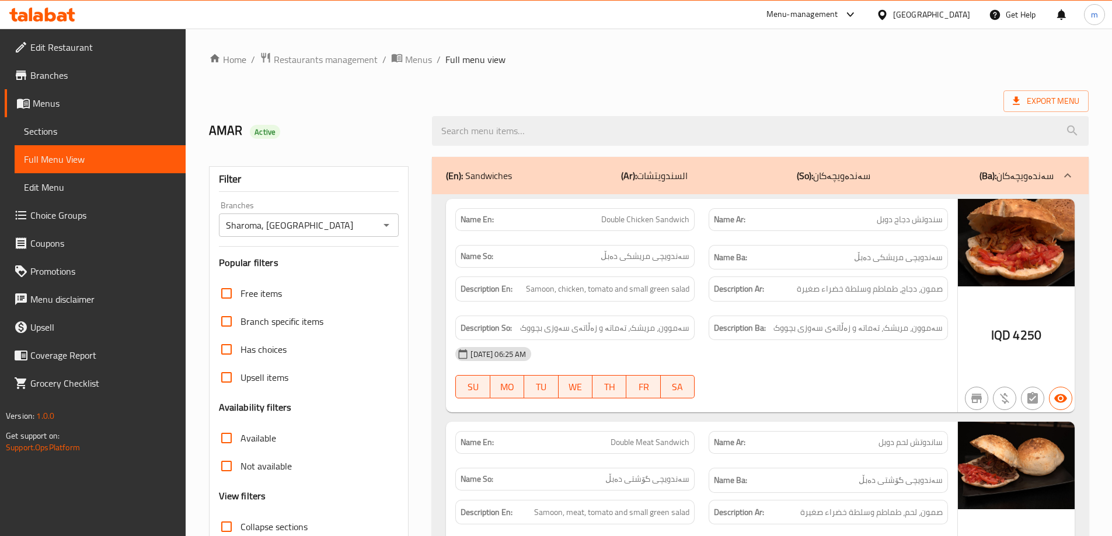
click at [76, 52] on span "Edit Restaurant" at bounding box center [103, 47] width 146 height 14
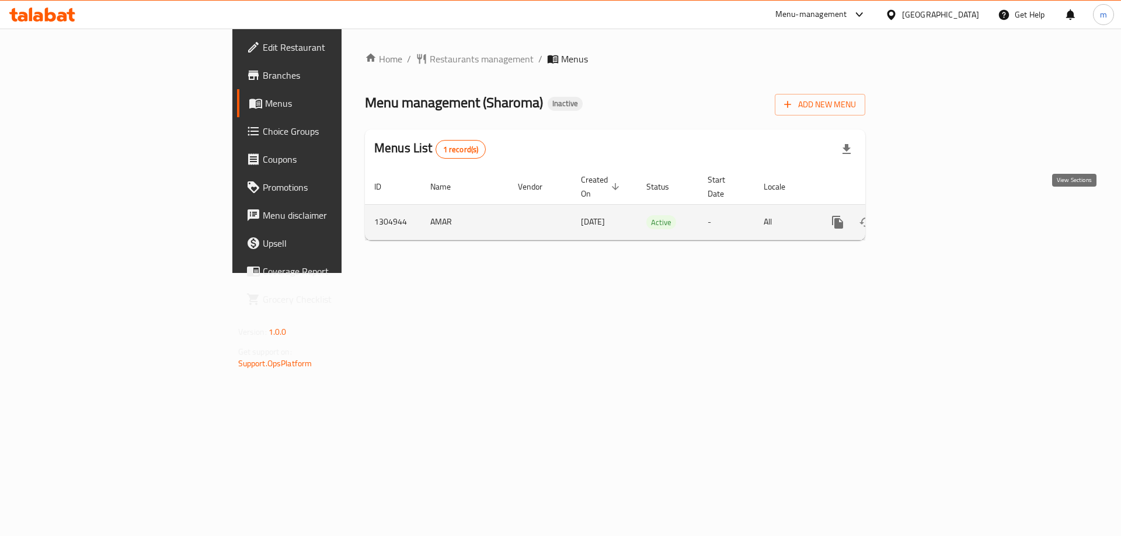
click at [927, 217] on icon "enhanced table" at bounding box center [921, 222] width 11 height 11
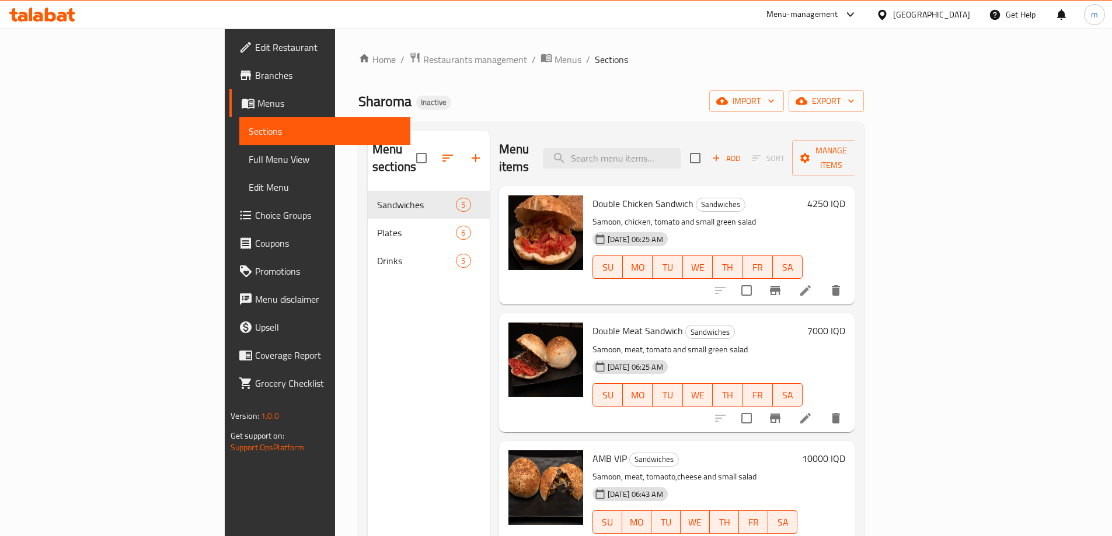
click at [690, 117] on div "Home / Restaurants management / Menus / Sections Sharoma Inactive import export…" at bounding box center [611, 364] width 506 height 625
click at [681, 148] on input "search" at bounding box center [612, 158] width 138 height 20
click at [249, 155] on span "Full Menu View" at bounding box center [325, 159] width 152 height 14
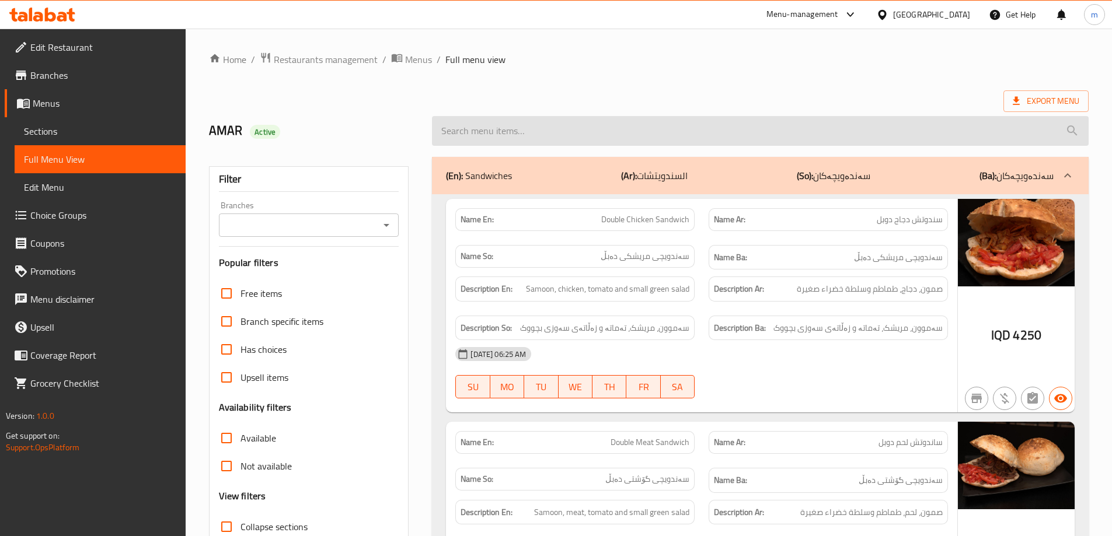
click at [510, 125] on input "search" at bounding box center [760, 131] width 657 height 30
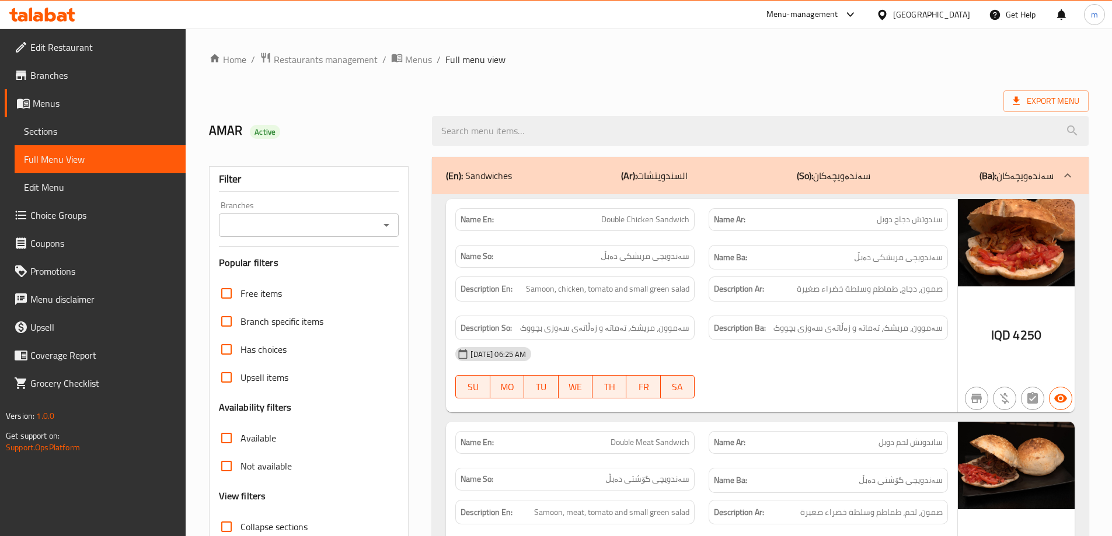
drag, startPoint x: 392, startPoint y: 228, endPoint x: 376, endPoint y: 235, distance: 17.8
click at [392, 228] on icon "Open" at bounding box center [386, 225] width 14 height 14
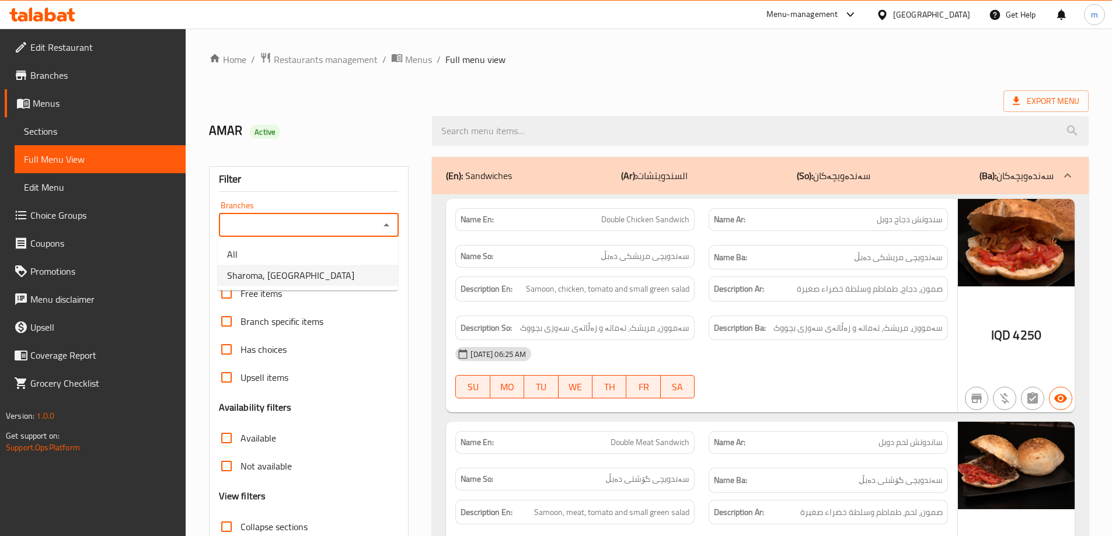
click at [351, 266] on li "Sharoma, [GEOGRAPHIC_DATA]" at bounding box center [308, 275] width 180 height 21
type input "Sharoma, [GEOGRAPHIC_DATA]"
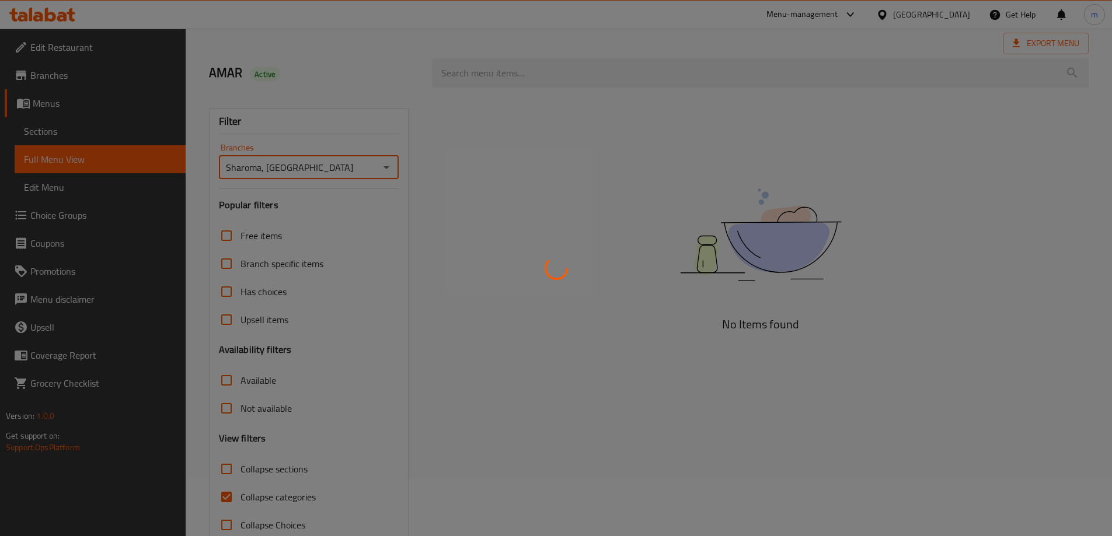
scroll to position [85, 0]
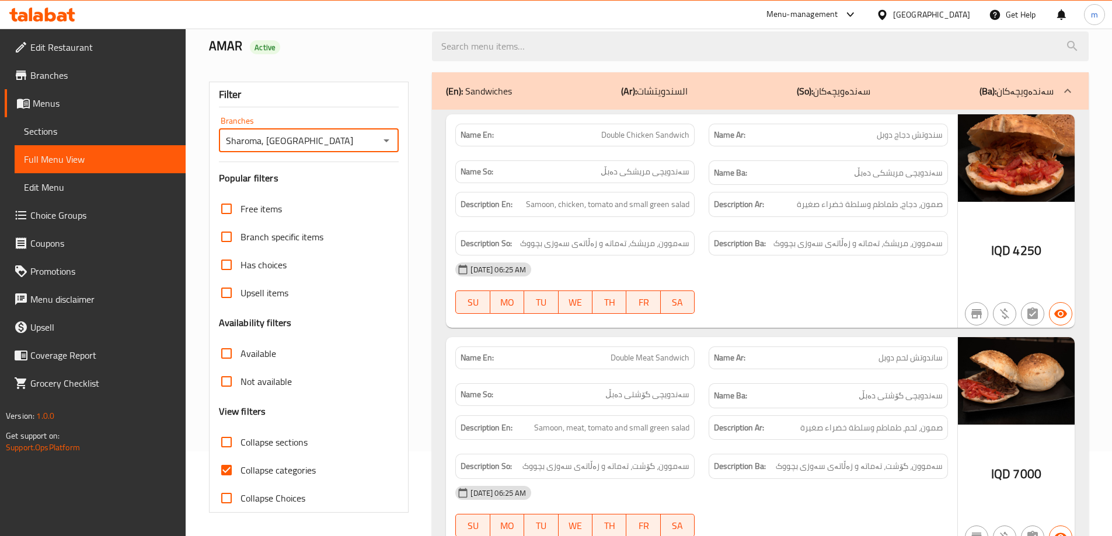
click at [282, 472] on span "Collapse categories" at bounding box center [277, 470] width 75 height 14
click at [240, 472] on input "Collapse categories" at bounding box center [226, 470] width 28 height 28
checkbox input "false"
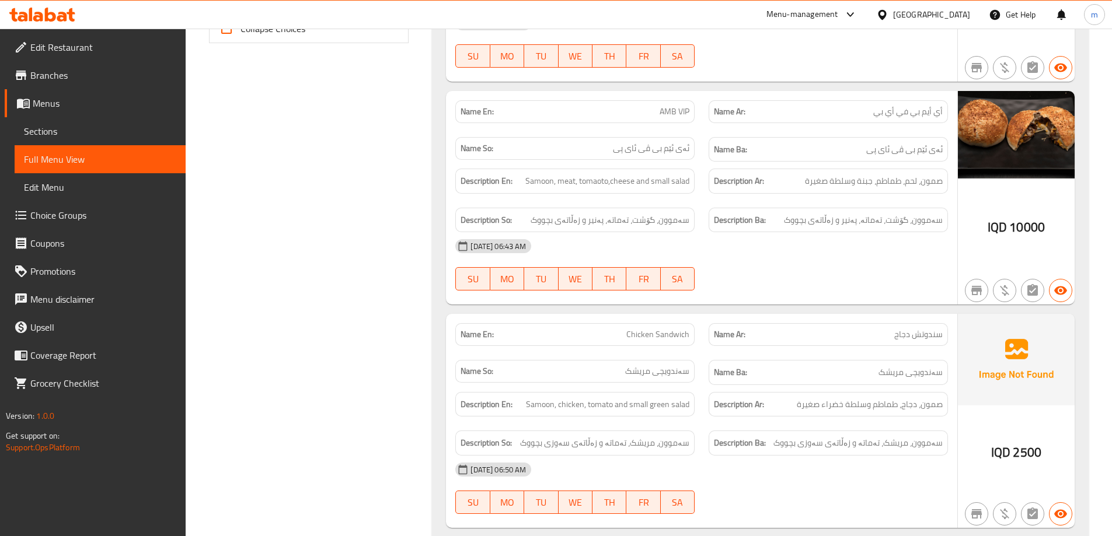
scroll to position [376, 0]
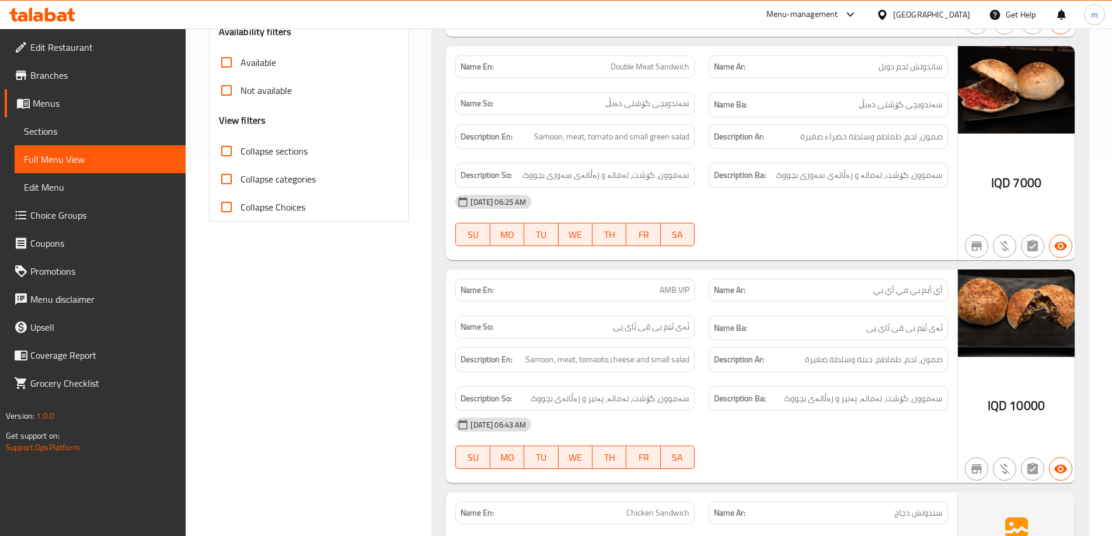
click at [657, 294] on p "Name En: AMB VIP" at bounding box center [575, 290] width 229 height 12
copy span "AMB VIP"
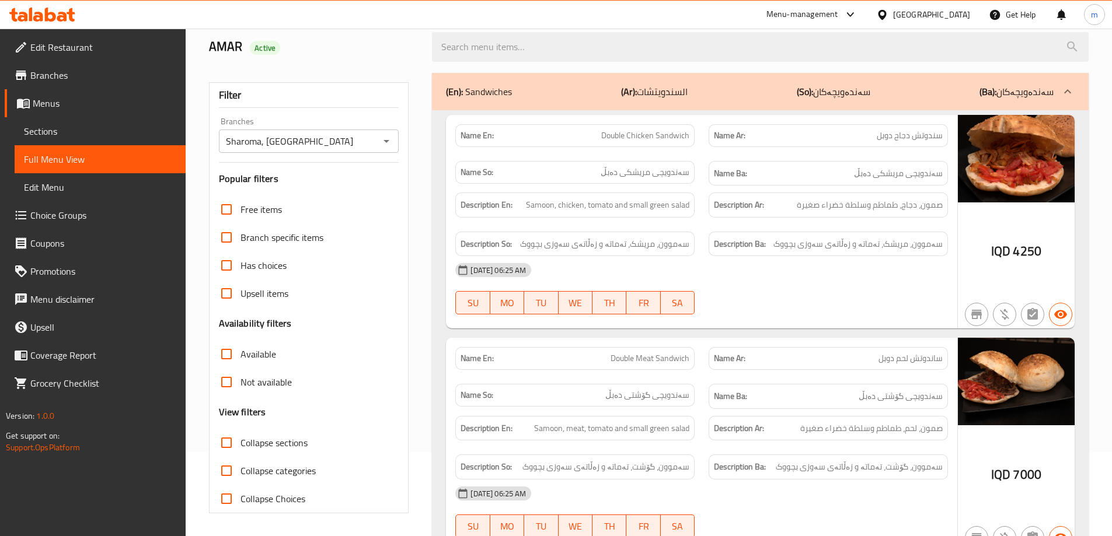
scroll to position [0, 0]
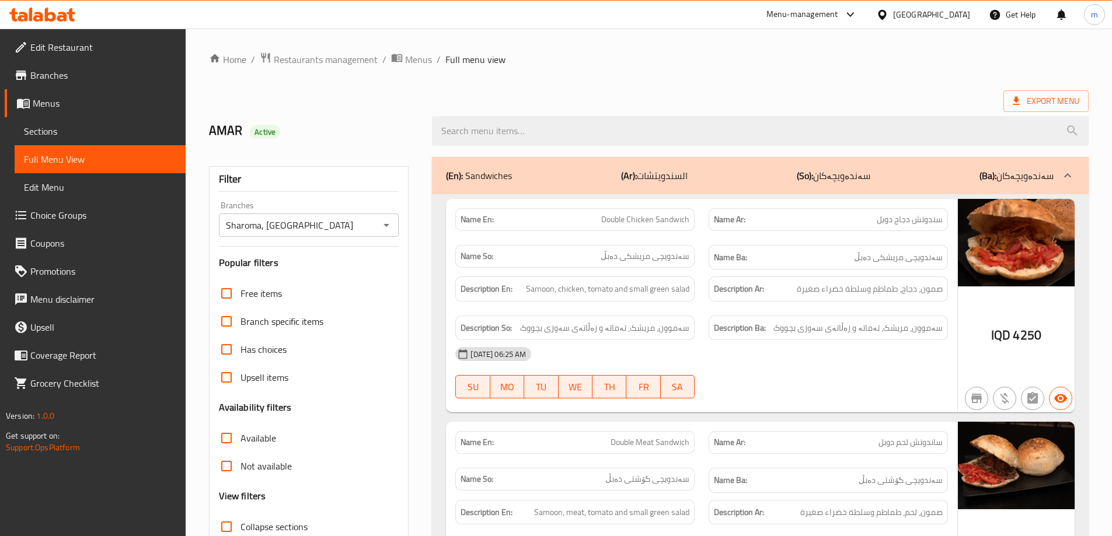
click at [706, 301] on div "Description Ar: صمون، دجاج، طماطم وسلطة خضراء صغيرة" at bounding box center [828, 289] width 253 height 39
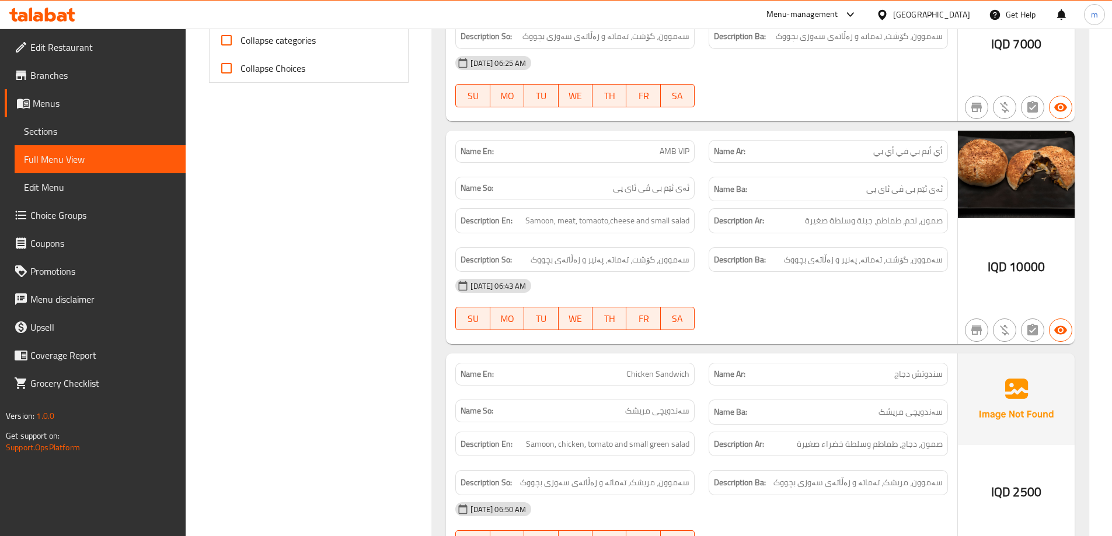
scroll to position [486, 0]
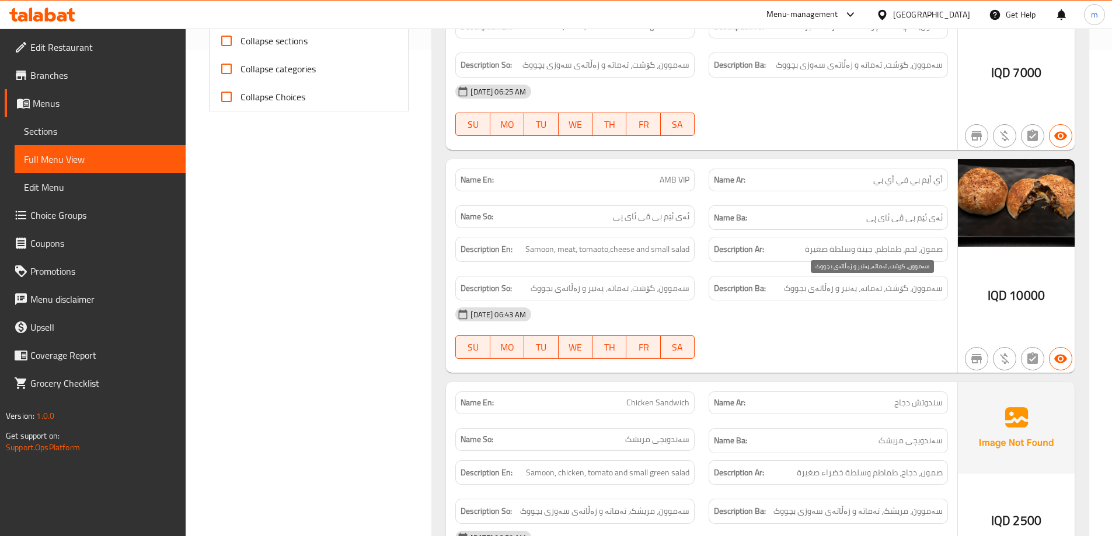
click at [915, 291] on span "سەموون، گۆشت، تەماتە، پەنیر و زەڵاتەی بچووک" at bounding box center [863, 288] width 159 height 15
copy div "سەموون، گۆشت، تەماتە، پەنیر و زەڵاتەی بچووک"
click at [917, 253] on span "صمون، لحم، طماطم، جبنة وسلطة صغيرة" at bounding box center [874, 249] width 138 height 15
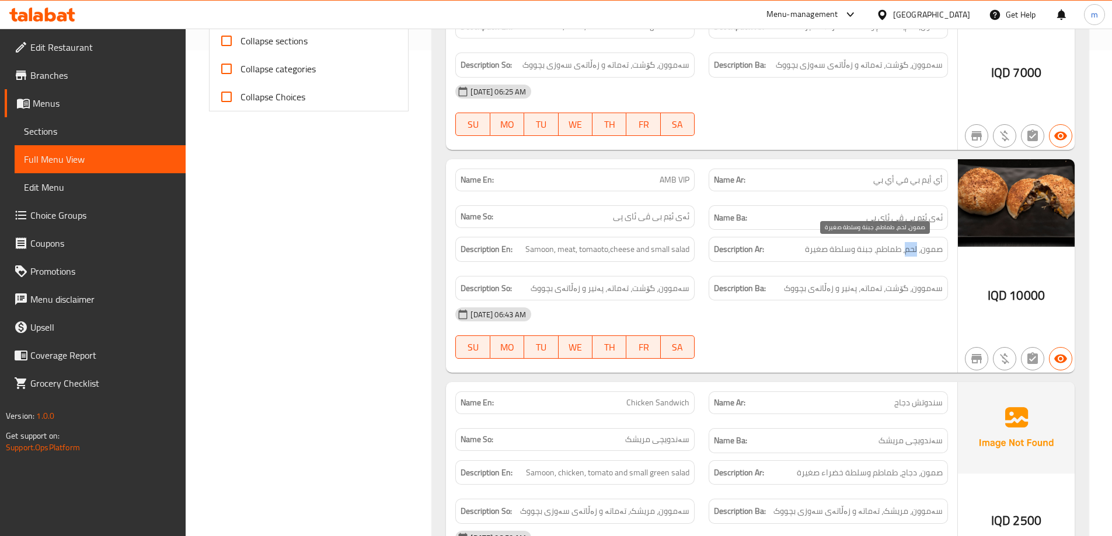
click at [917, 253] on span "صمون، لحم، طماطم، جبنة وسلطة صغيرة" at bounding box center [874, 249] width 138 height 15
copy span "صمون، لحم، طماطم، جبنة وسلطة صغيرة"
click at [653, 248] on span "Samoon, meat, tomaoto,cheese and small salad" at bounding box center [607, 249] width 164 height 15
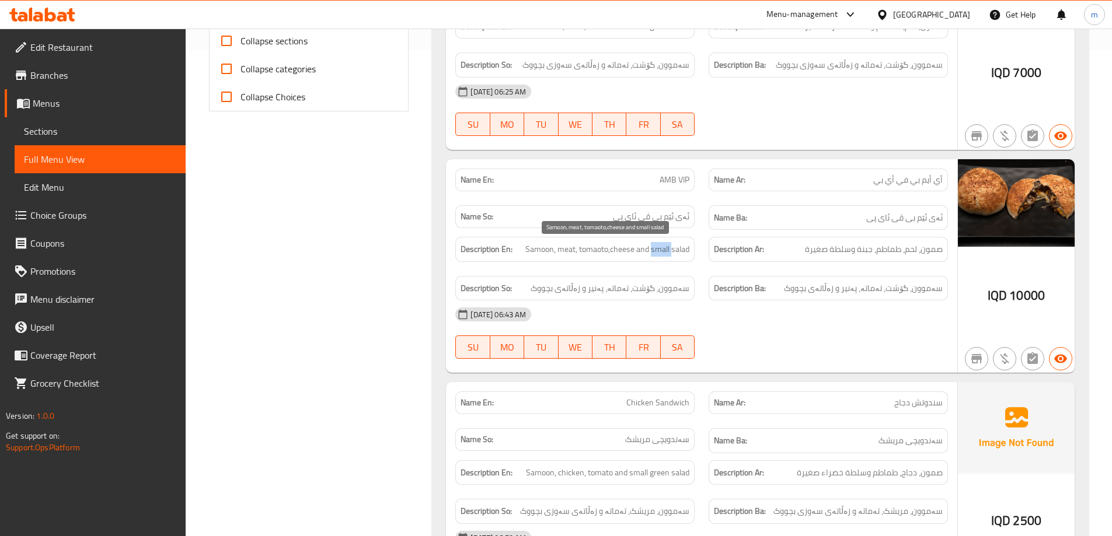
click at [653, 248] on span "Samoon, meat, tomaoto,cheese and small salad" at bounding box center [607, 249] width 164 height 15
copy span "Samoon, meat, tomaoto,cheese and small salad"
click at [922, 217] on span "ئەی ئێم بی ڤی ئای پی" at bounding box center [904, 218] width 76 height 15
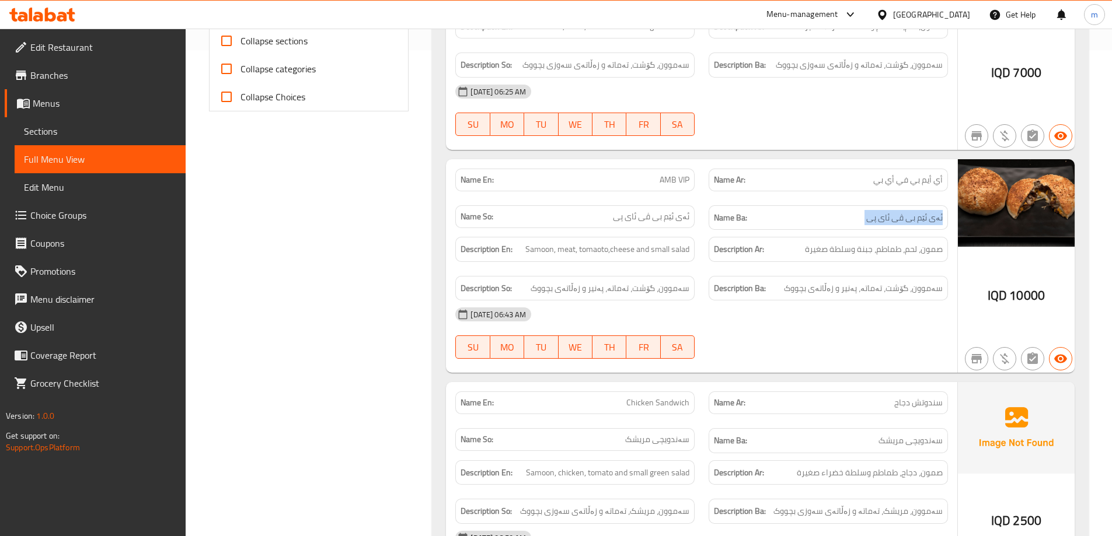
click at [922, 217] on span "ئەی ئێم بی ڤی ئای پی" at bounding box center [904, 218] width 76 height 15
copy span "ئەی ئێم بی ڤی ئای پی"
click at [921, 177] on span "أي أيم بي في أي بي" at bounding box center [907, 180] width 69 height 12
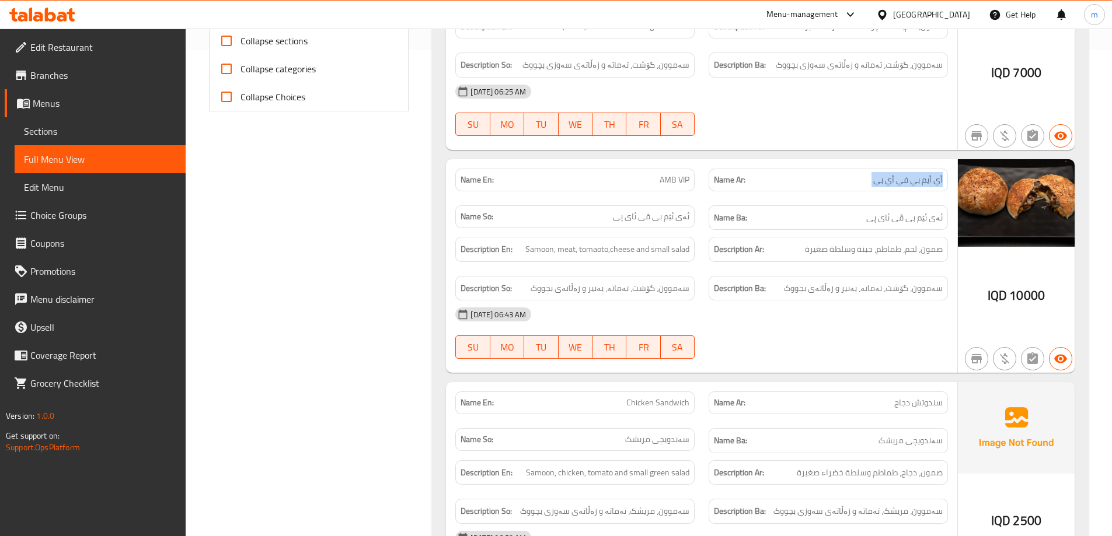
copy span "أي أيم بي في أي بي"
click at [665, 176] on span "AMB VIP" at bounding box center [675, 180] width 30 height 12
copy span "AMB VIP"
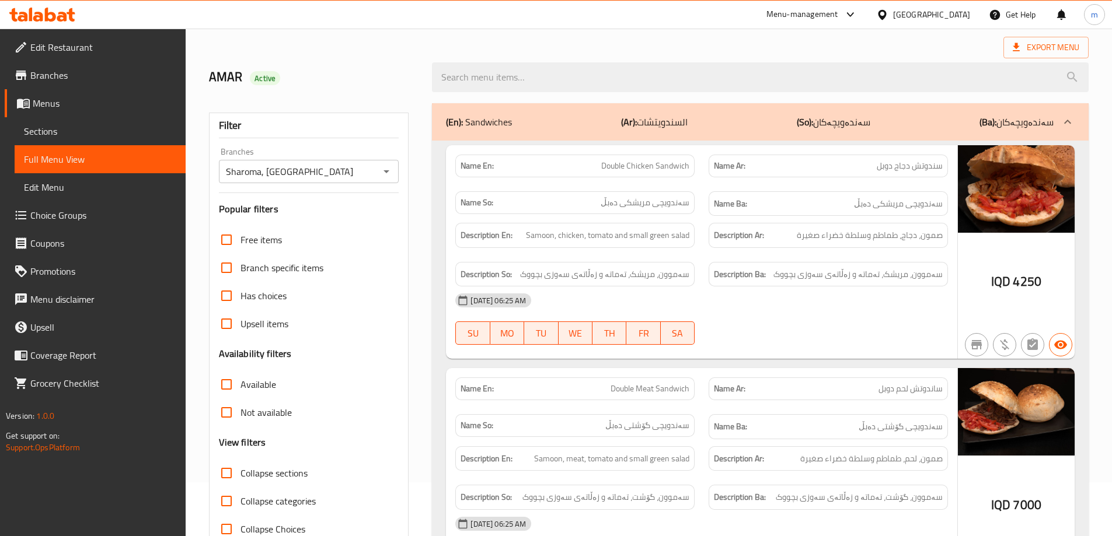
scroll to position [0, 0]
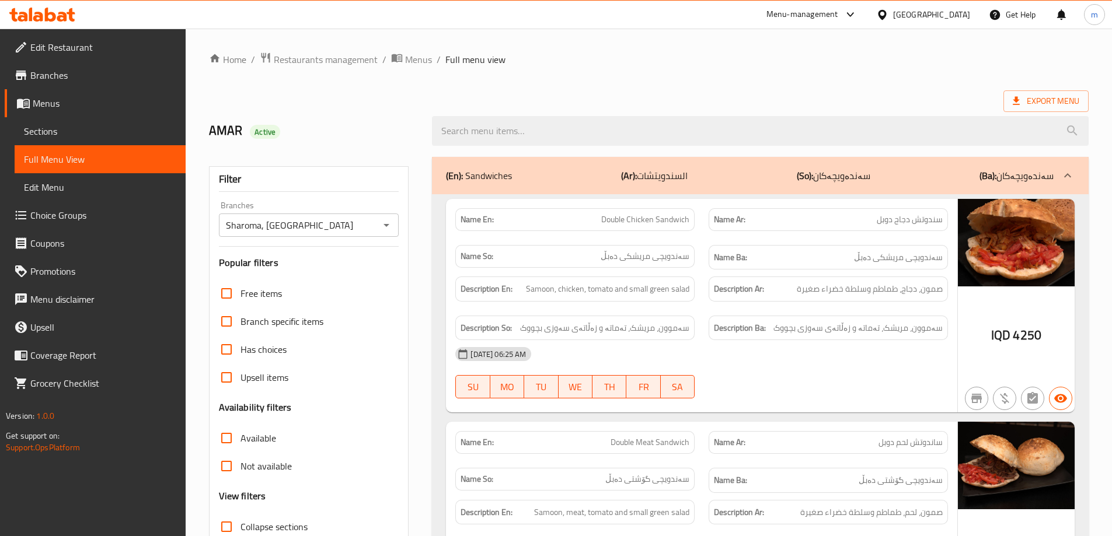
drag, startPoint x: 675, startPoint y: 110, endPoint x: 322, endPoint y: 162, distance: 356.5
click at [675, 109] on div at bounding box center [760, 131] width 671 height 44
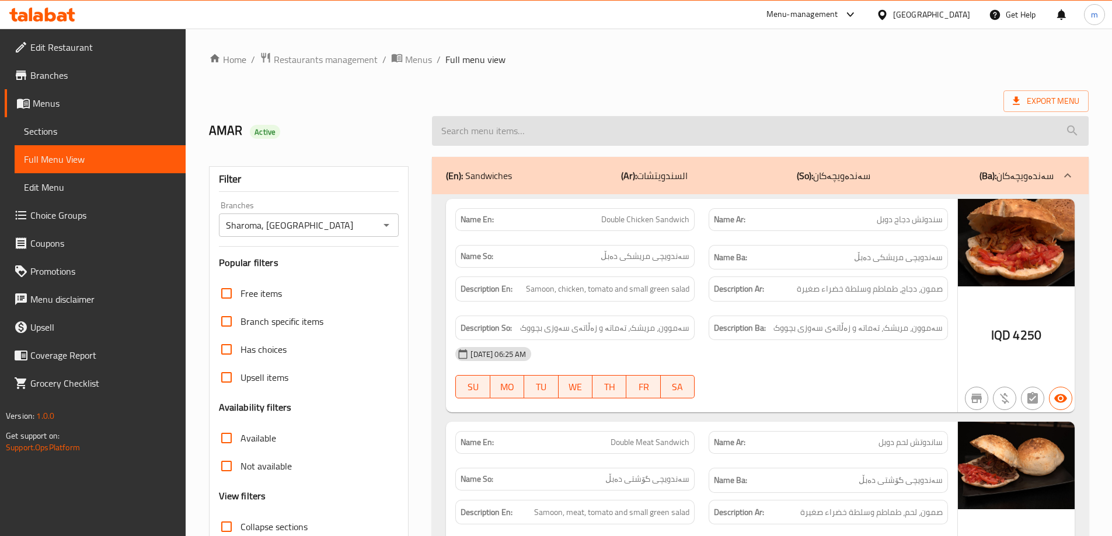
click at [501, 126] on input "search" at bounding box center [760, 131] width 657 height 30
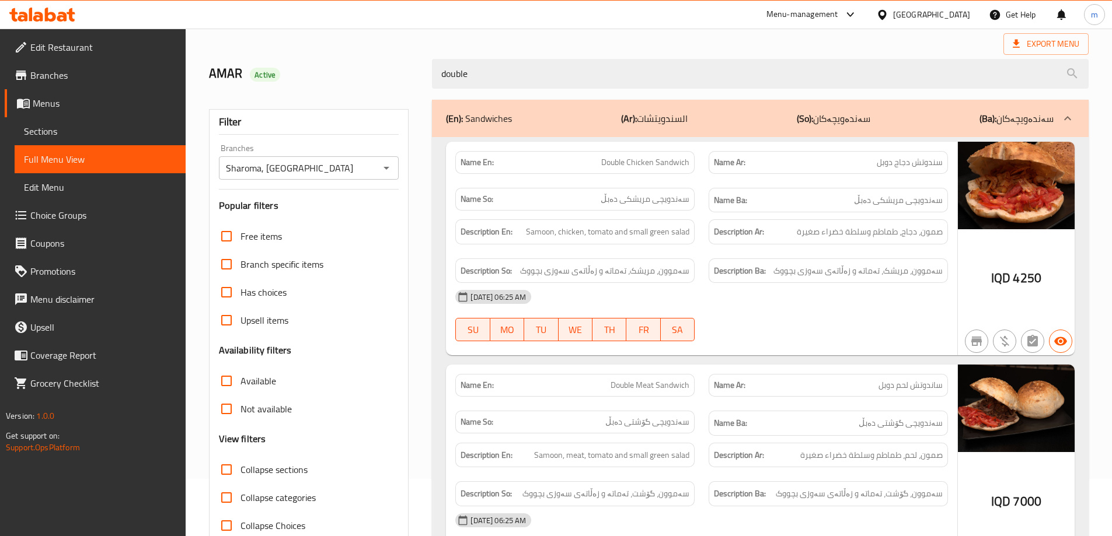
scroll to position [147, 0]
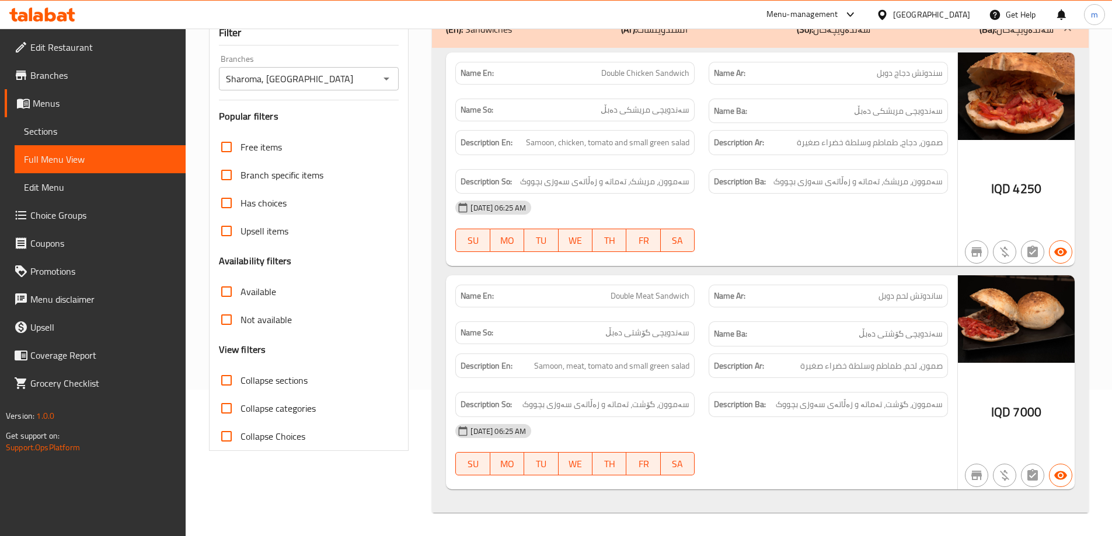
type input "double"
click at [144, 134] on span "Sections" at bounding box center [100, 131] width 152 height 14
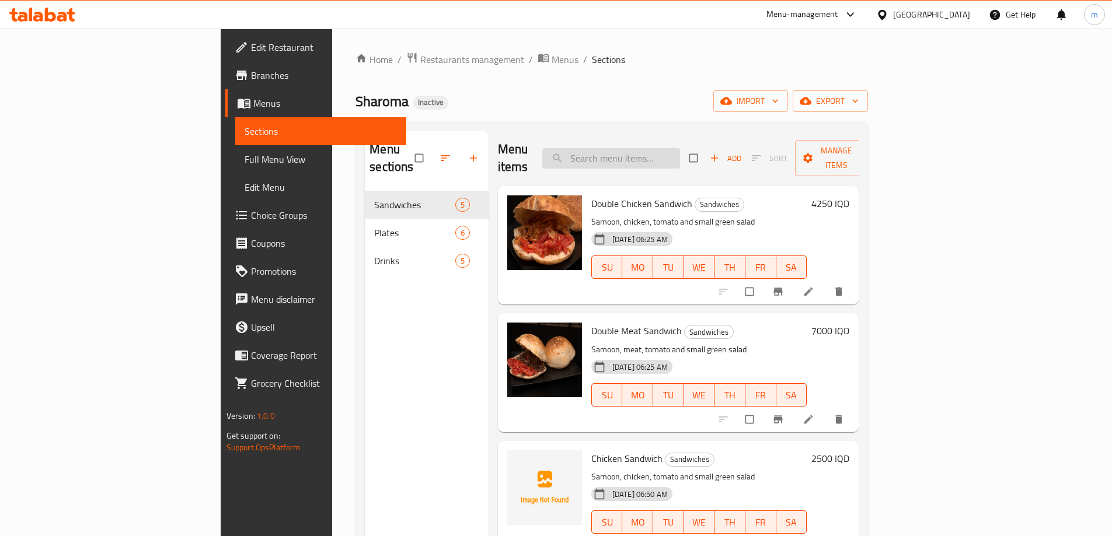
click at [680, 148] on input "search" at bounding box center [611, 158] width 138 height 20
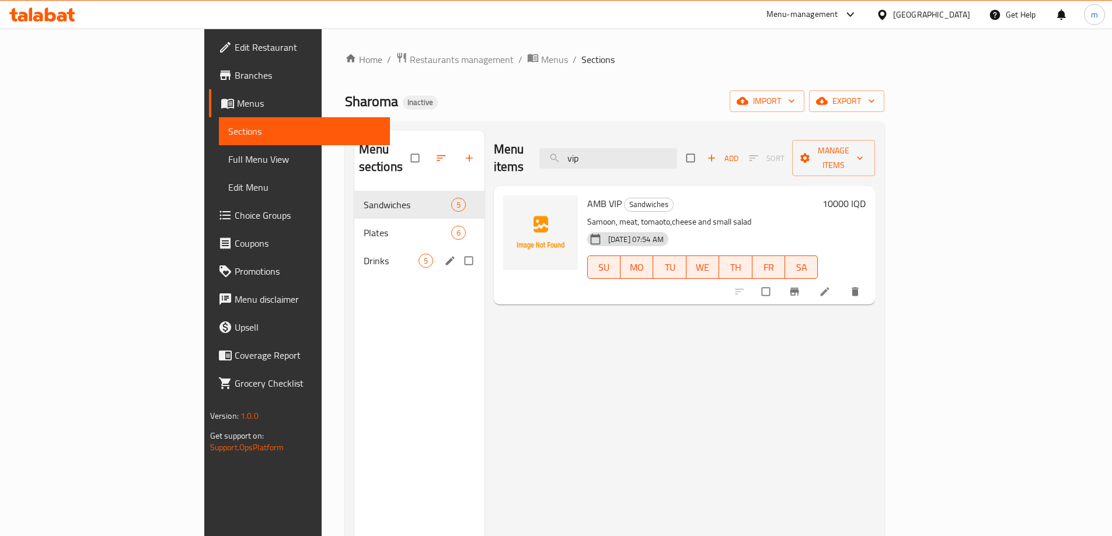
type input "vip"
click at [364, 254] on span "Drinks" at bounding box center [391, 261] width 55 height 14
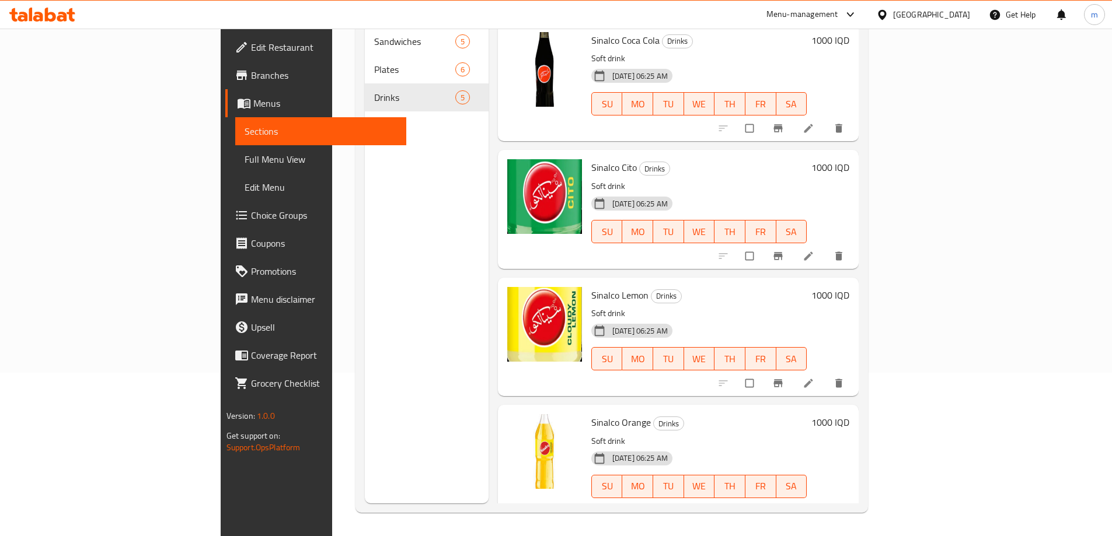
click at [245, 163] on span "Full Menu View" at bounding box center [321, 159] width 152 height 14
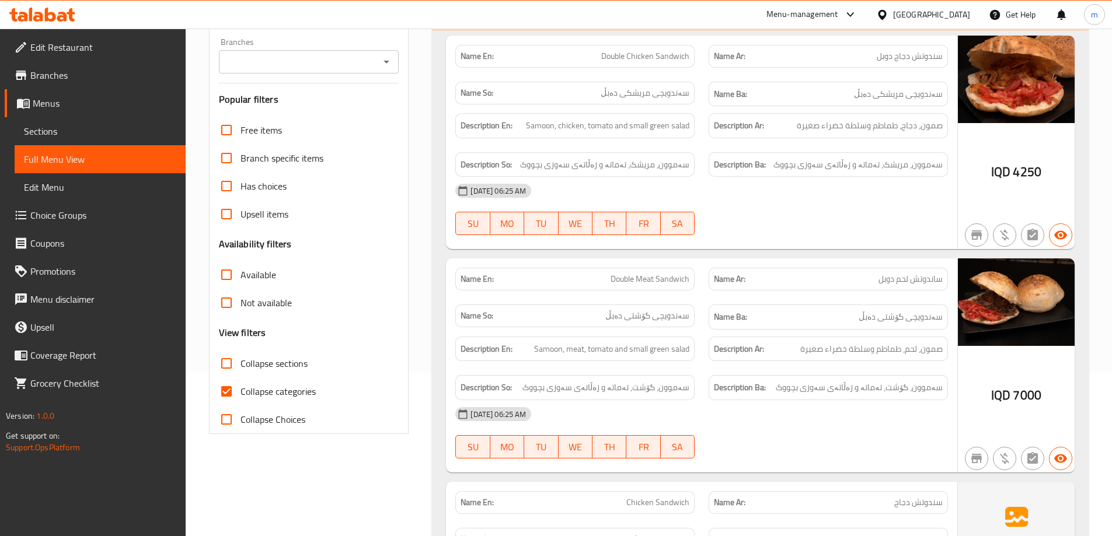
click at [389, 60] on icon "Open" at bounding box center [386, 62] width 14 height 14
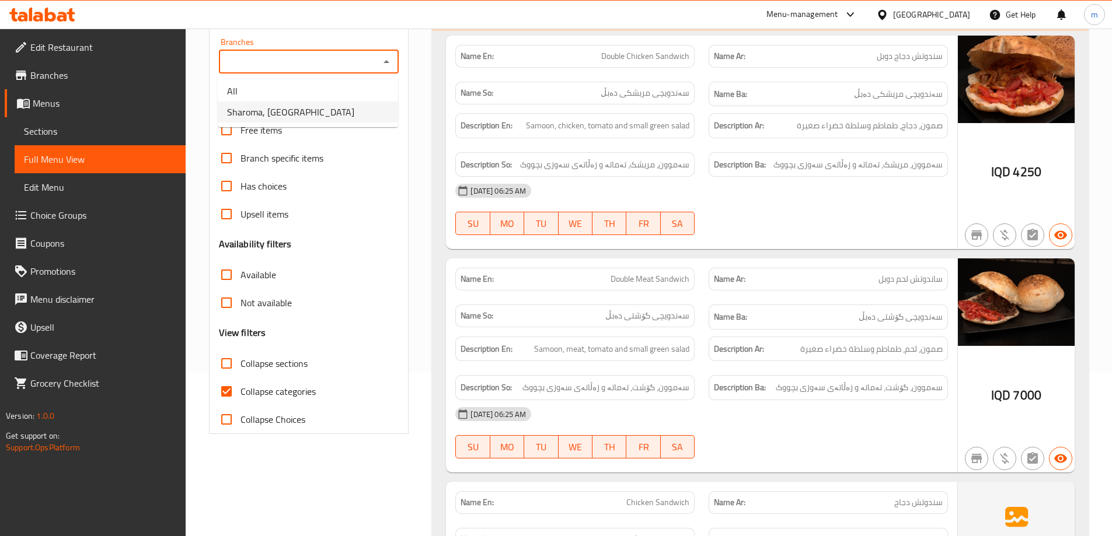
click at [317, 116] on span "Sharoma, [GEOGRAPHIC_DATA]" at bounding box center [290, 112] width 127 height 14
type input "Sharoma, [GEOGRAPHIC_DATA]"
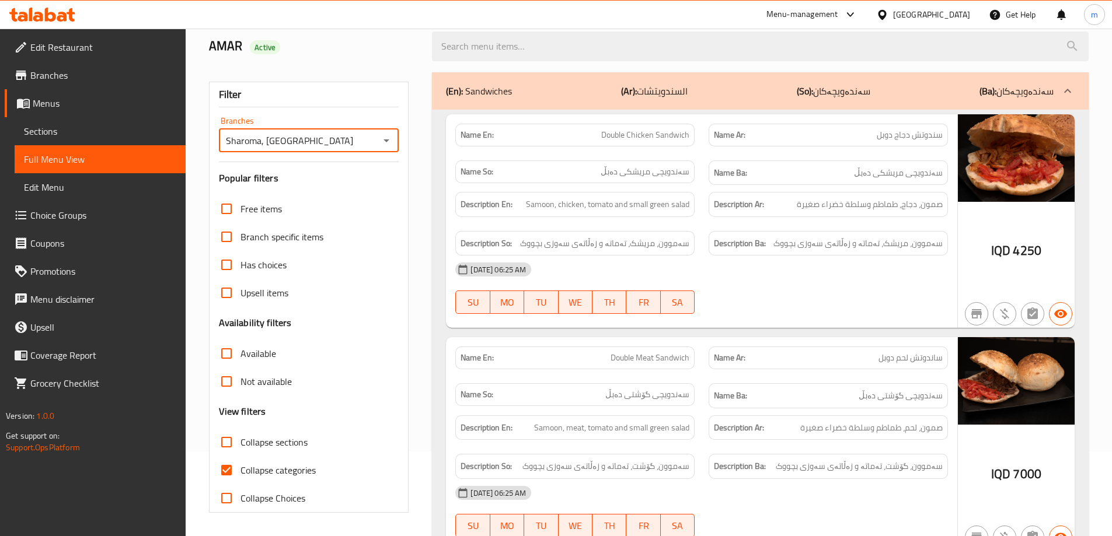
scroll to position [163, 0]
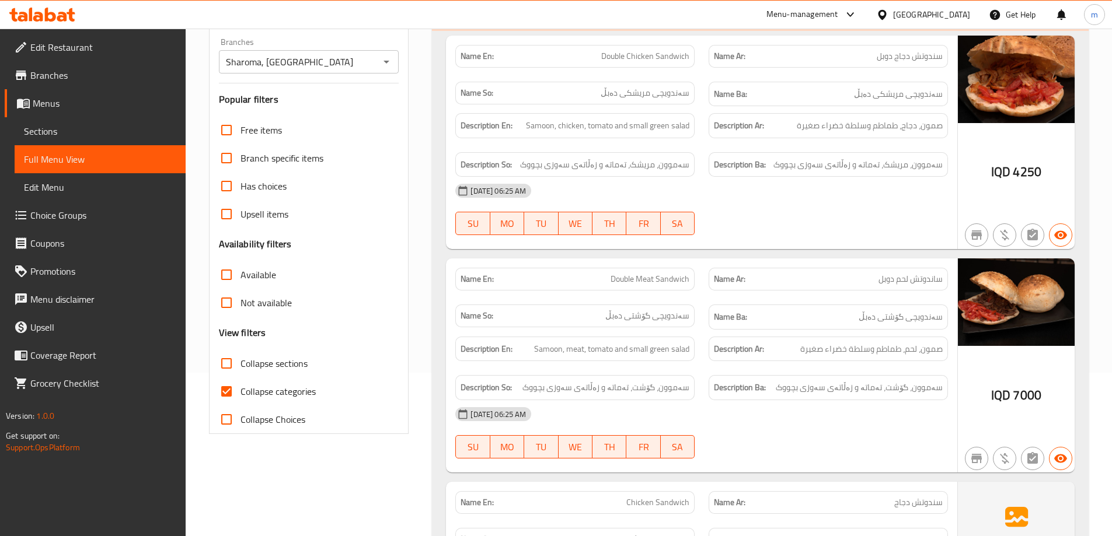
click at [248, 386] on span "Collapse categories" at bounding box center [277, 392] width 75 height 14
click at [240, 386] on input "Collapse categories" at bounding box center [226, 392] width 28 height 28
checkbox input "false"
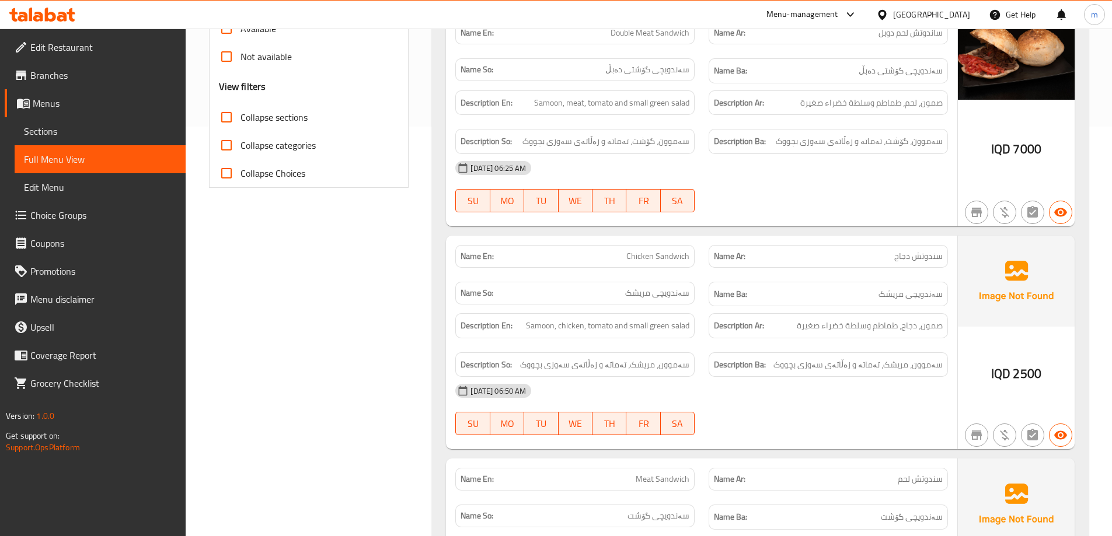
scroll to position [292, 0]
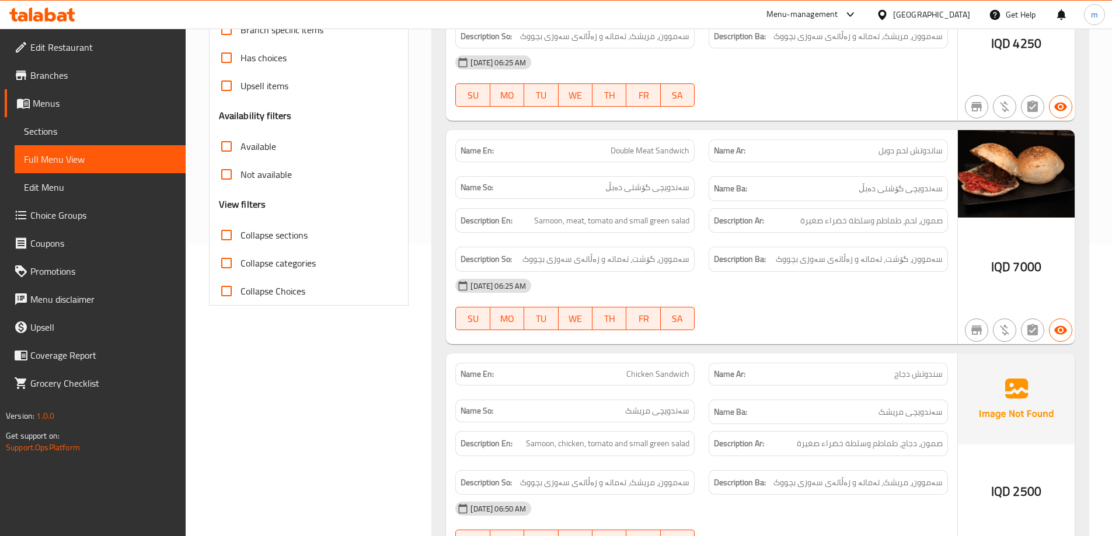
click at [68, 123] on link "Sections" at bounding box center [100, 131] width 171 height 28
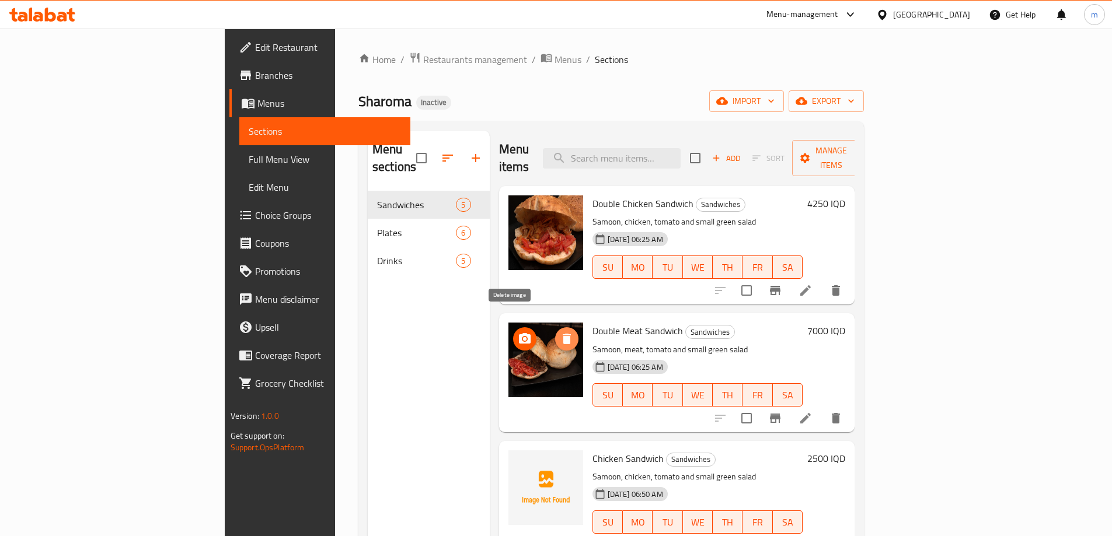
click at [560, 332] on icon "delete image" at bounding box center [567, 339] width 14 height 14
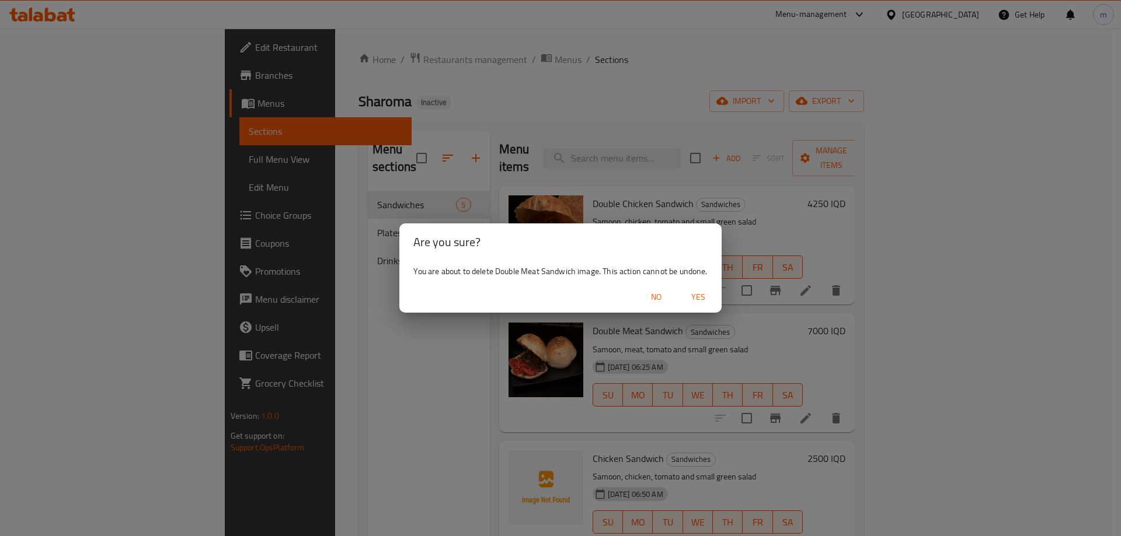
click at [701, 295] on span "Yes" at bounding box center [698, 297] width 28 height 15
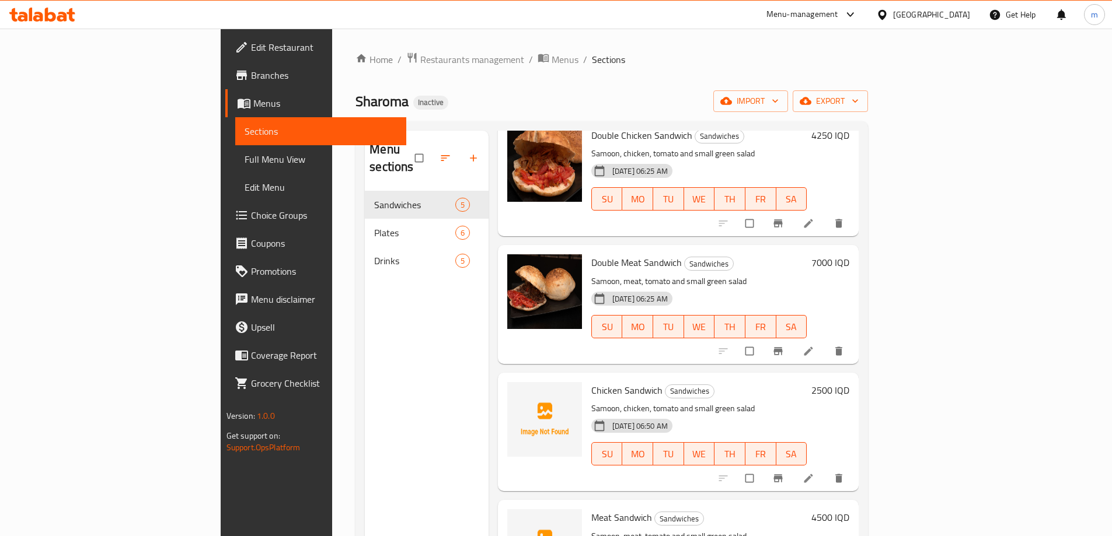
scroll to position [130, 0]
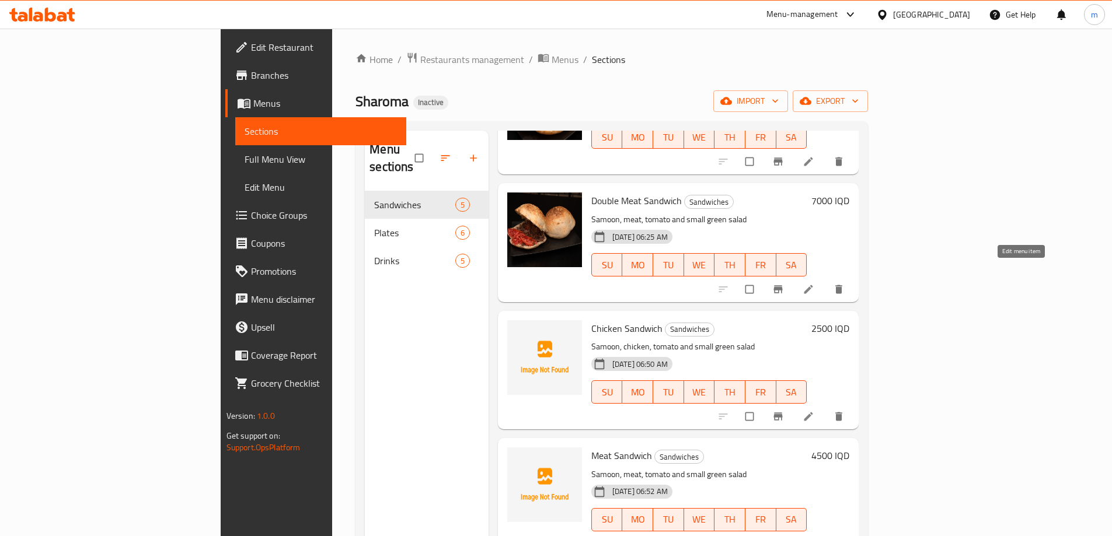
click at [814, 284] on icon at bounding box center [809, 290] width 12 height 12
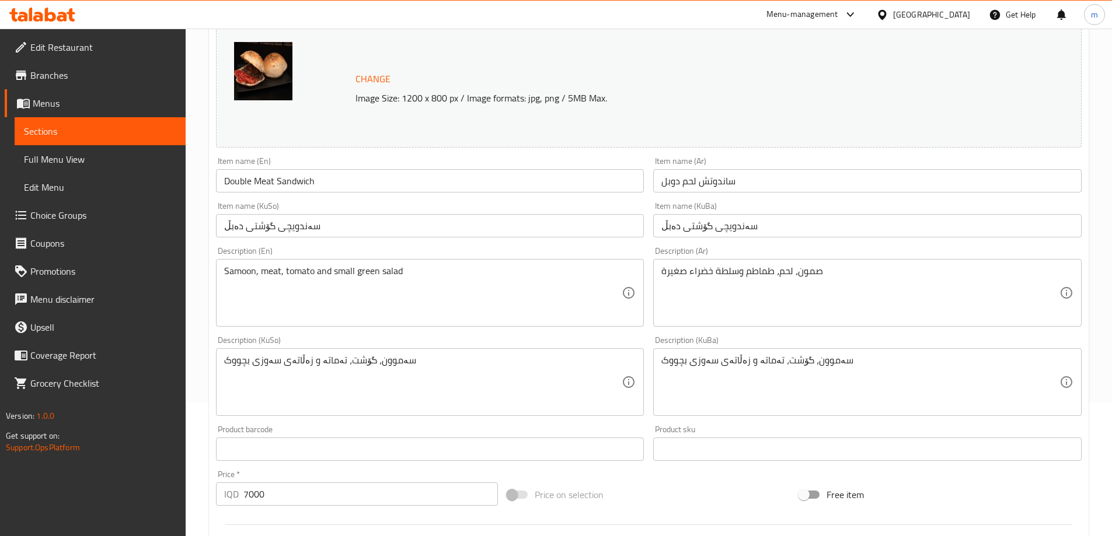
scroll to position [97, 0]
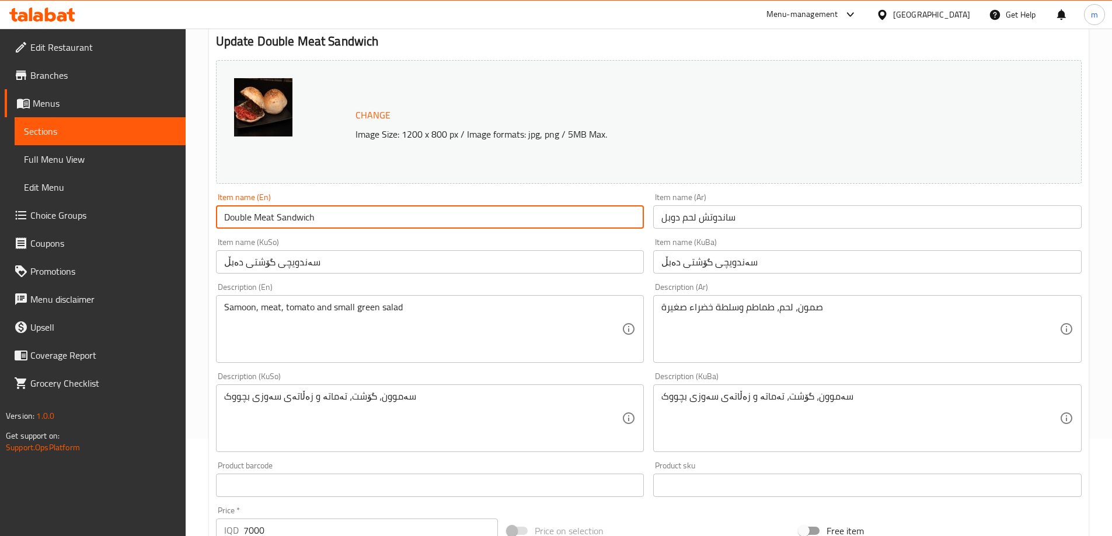
drag, startPoint x: 323, startPoint y: 222, endPoint x: 251, endPoint y: 210, distance: 73.4
click at [251, 210] on input "Double Meat Sandwich" at bounding box center [430, 216] width 428 height 23
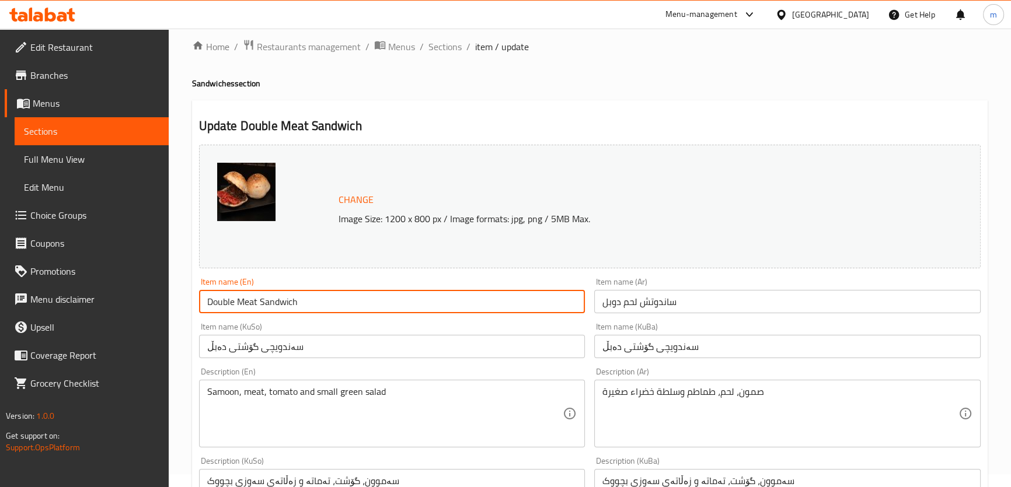
scroll to position [0, 0]
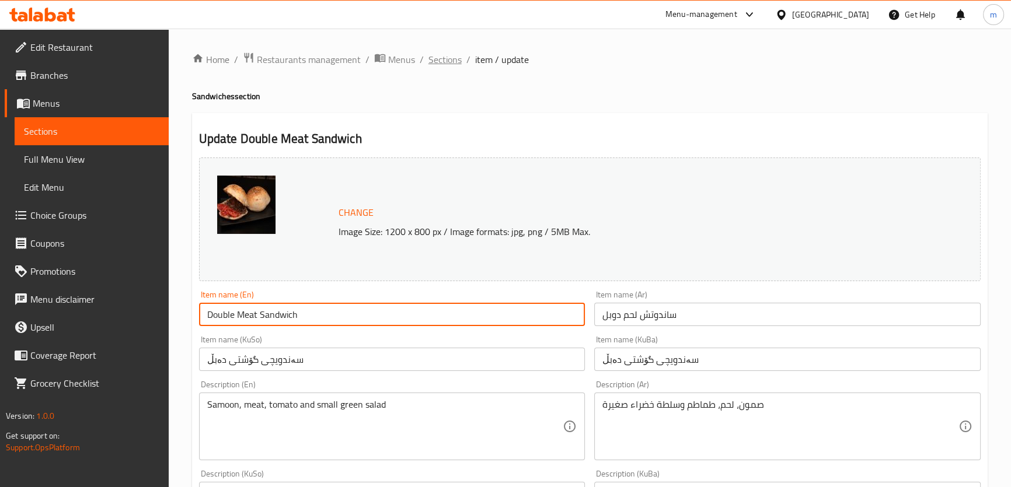
click at [429, 54] on span "Sections" at bounding box center [444, 60] width 33 height 14
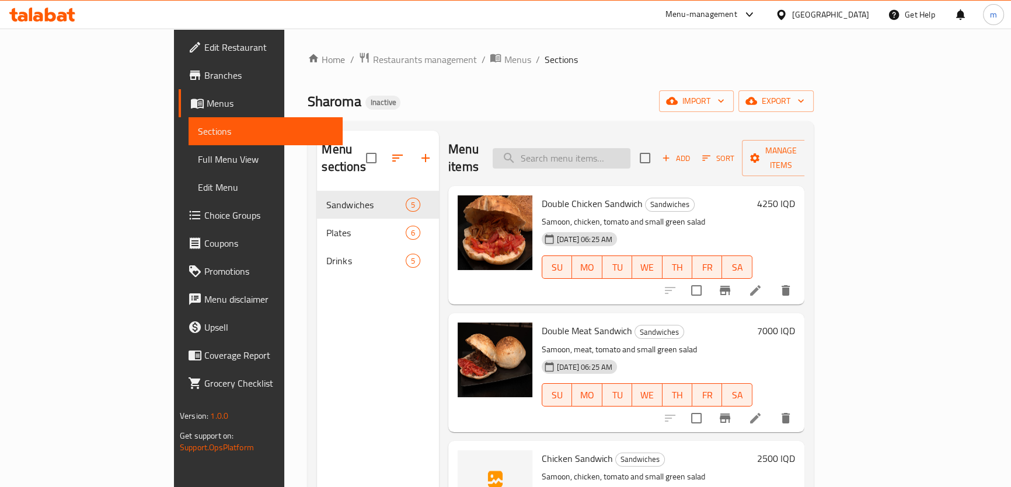
click at [594, 148] on input "search" at bounding box center [562, 158] width 138 height 20
paste input "Meat Sandwich"
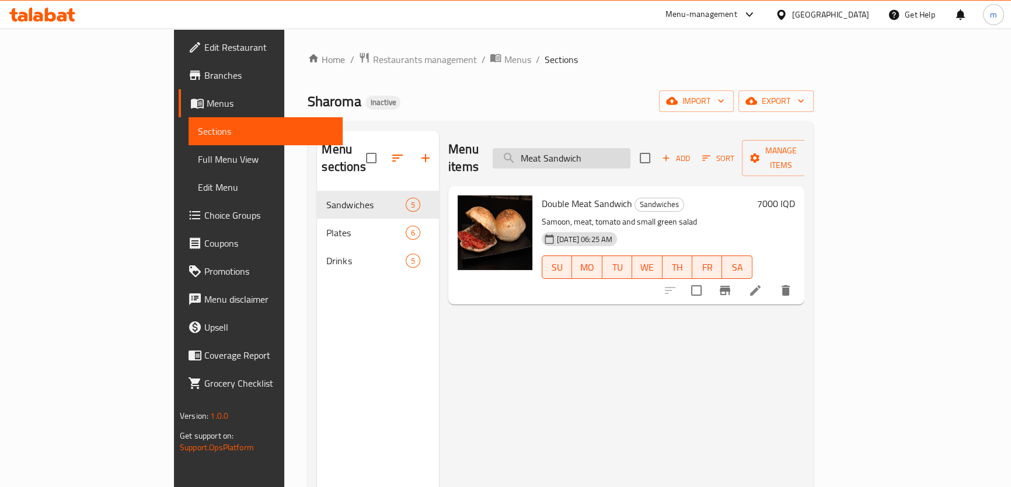
click at [586, 151] on input "Meat Sandwich" at bounding box center [562, 158] width 138 height 20
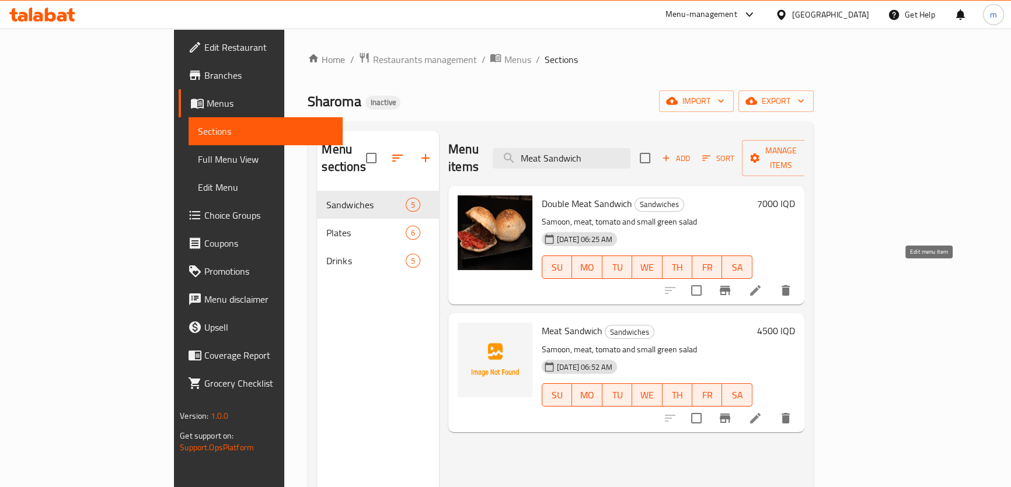
type input "Meat Sandwich"
click at [762, 284] on icon at bounding box center [755, 291] width 14 height 14
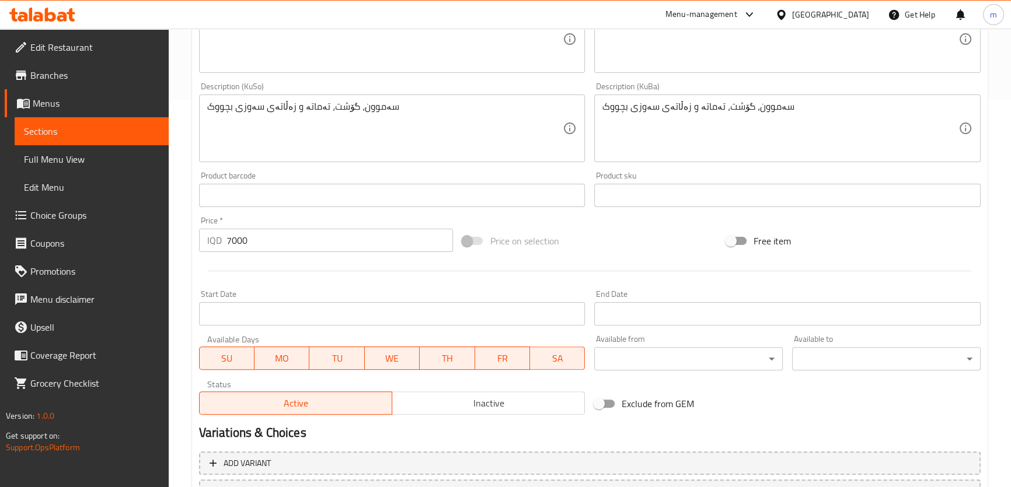
scroll to position [488, 0]
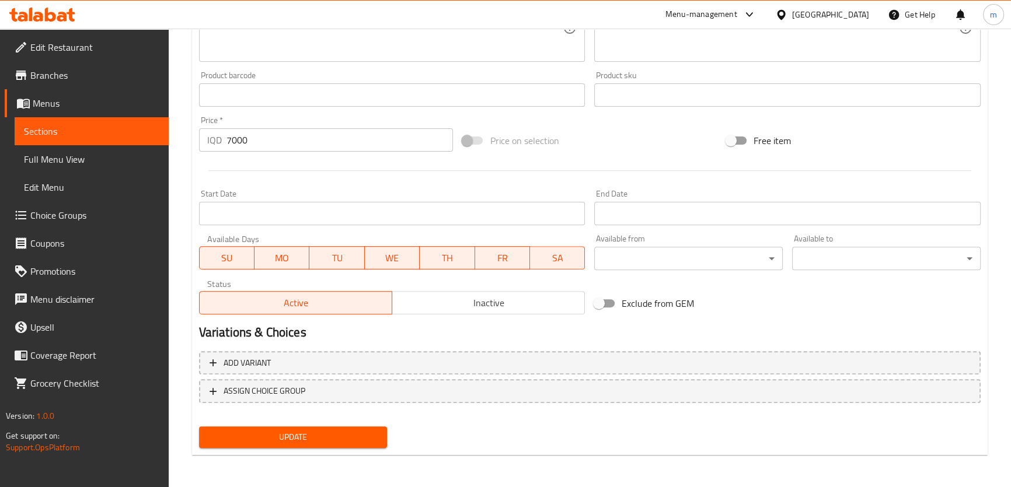
click at [236, 142] on input "7000" at bounding box center [339, 139] width 227 height 23
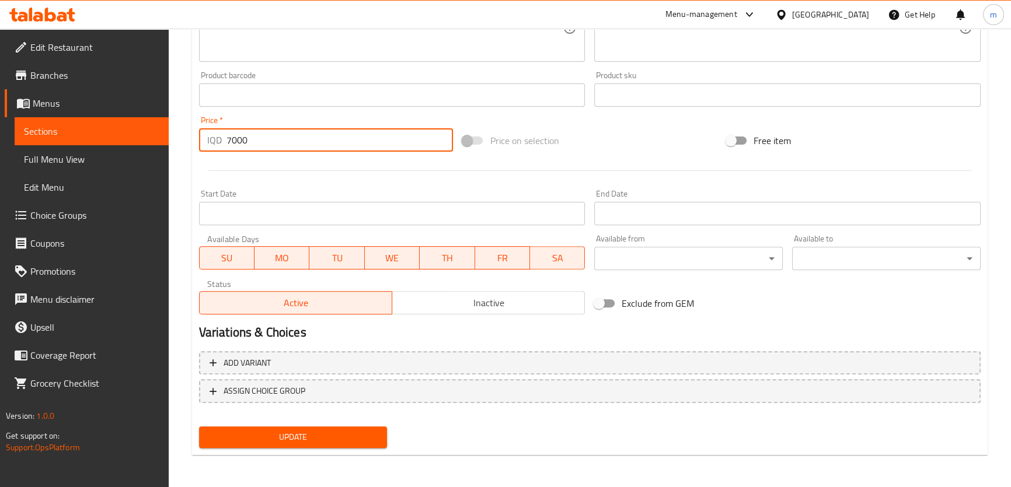
click at [236, 142] on input "7000" at bounding box center [339, 139] width 227 height 23
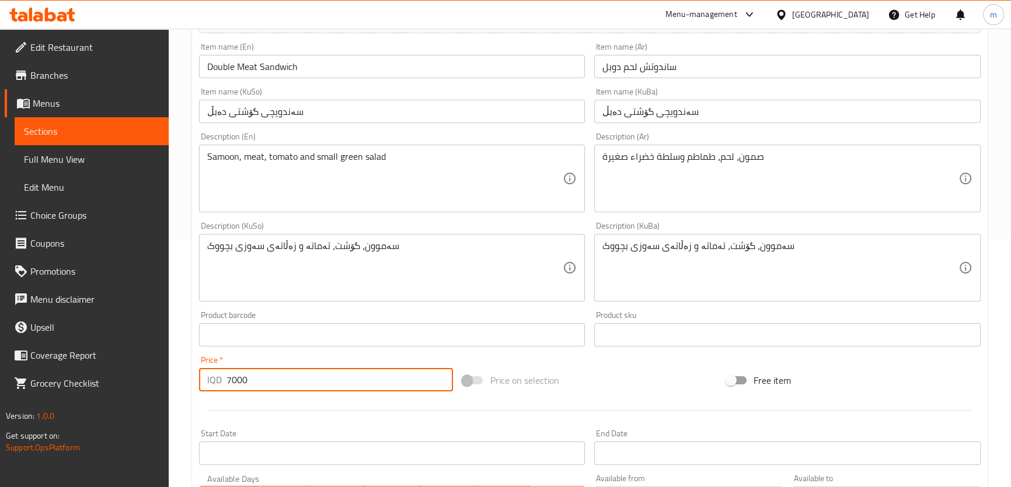
scroll to position [222, 0]
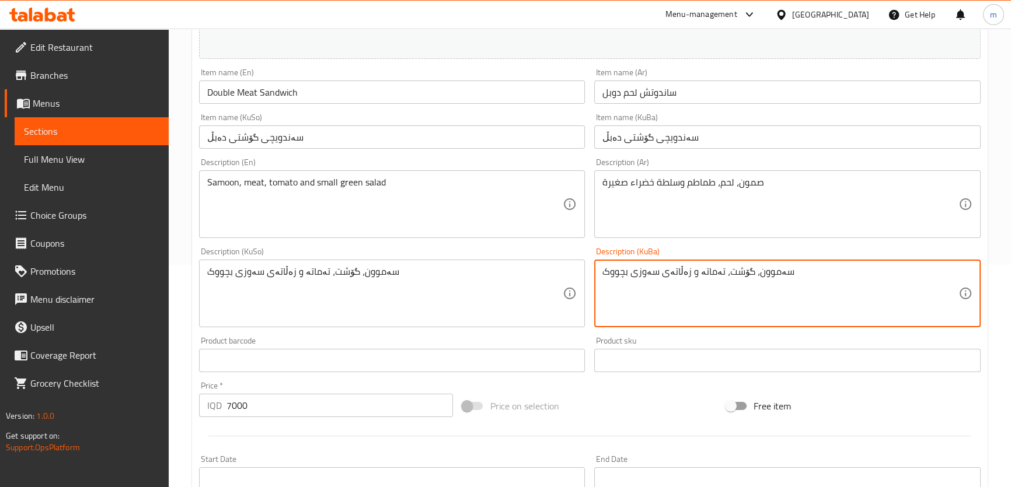
click at [712, 309] on textarea "سەموون، گۆشت، تەماتە و زەڵاتەی سەوزی بچووک" at bounding box center [780, 293] width 356 height 55
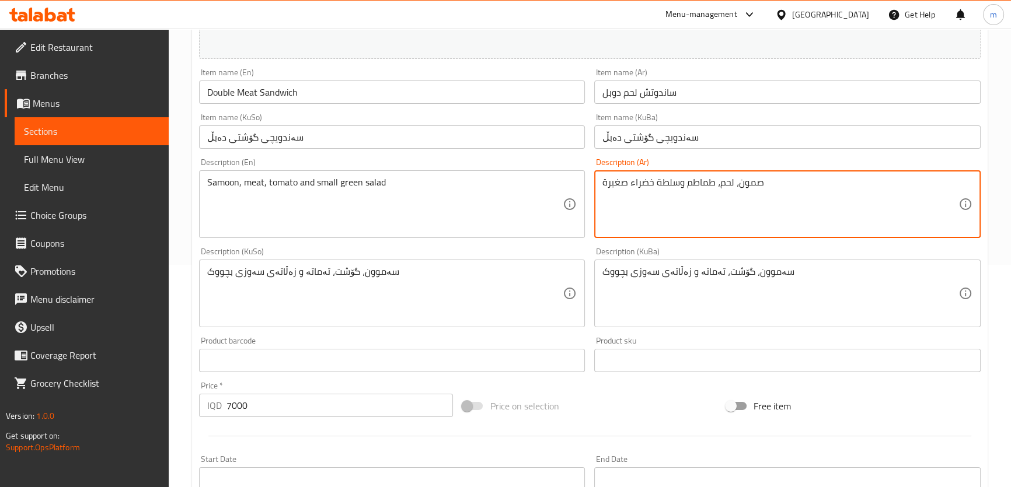
click at [709, 193] on textarea "صمون، لحم، طماطم وسلطة خضراء صغيرة" at bounding box center [780, 204] width 356 height 55
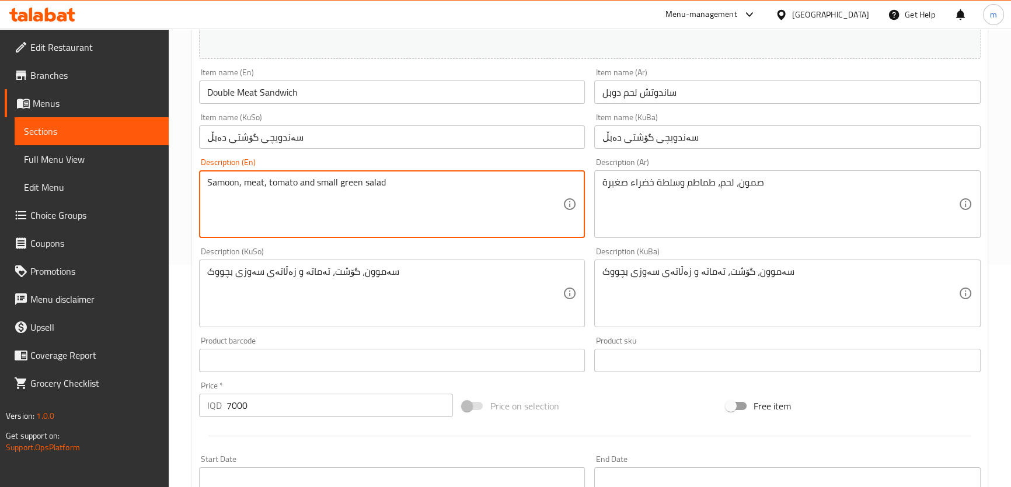
click at [455, 204] on textarea "Samoon, meat, tomato and small green salad" at bounding box center [385, 204] width 356 height 55
click at [672, 138] on input "سەندویچی گۆشتی دەبڵ" at bounding box center [787, 137] width 386 height 23
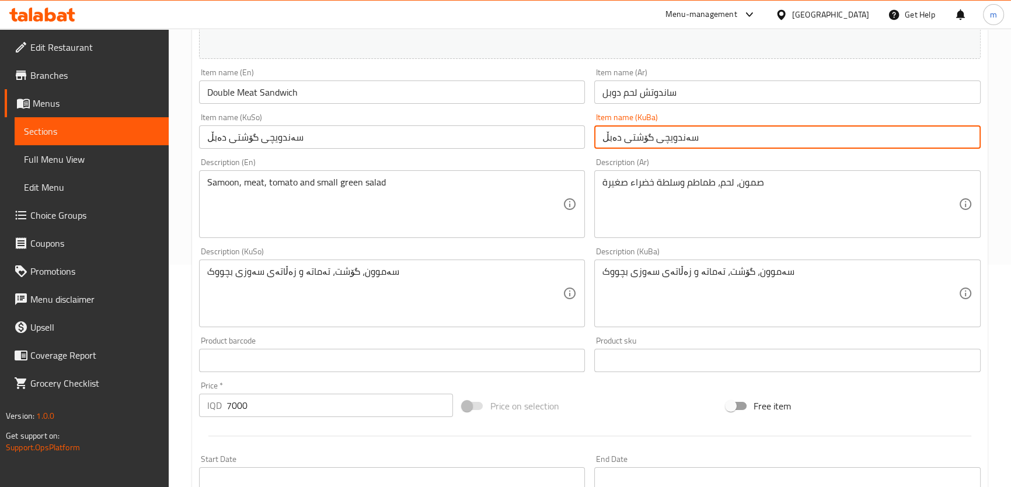
click at [671, 137] on input "سەندویچی گۆشتی دەبڵ" at bounding box center [787, 137] width 386 height 23
click at [652, 88] on input "ساندوتش لحم دوبل" at bounding box center [787, 92] width 386 height 23
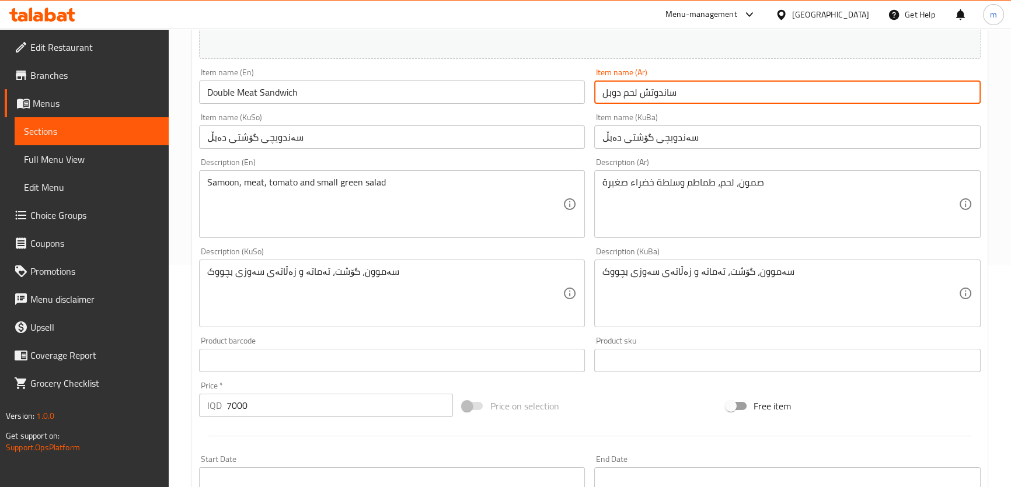
click at [652, 88] on input "ساندوتش لحم دوبل" at bounding box center [787, 92] width 386 height 23
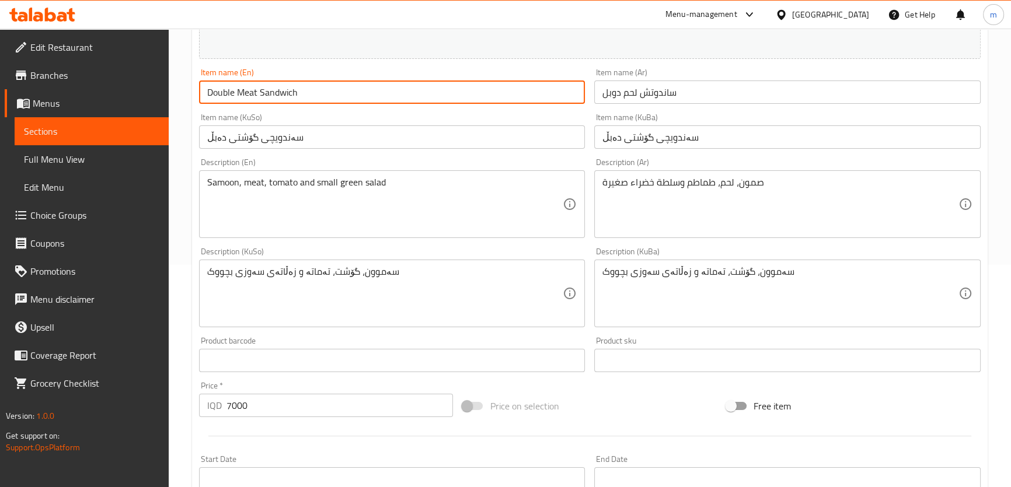
click at [545, 86] on input "Double Meat Sandwich" at bounding box center [392, 92] width 386 height 23
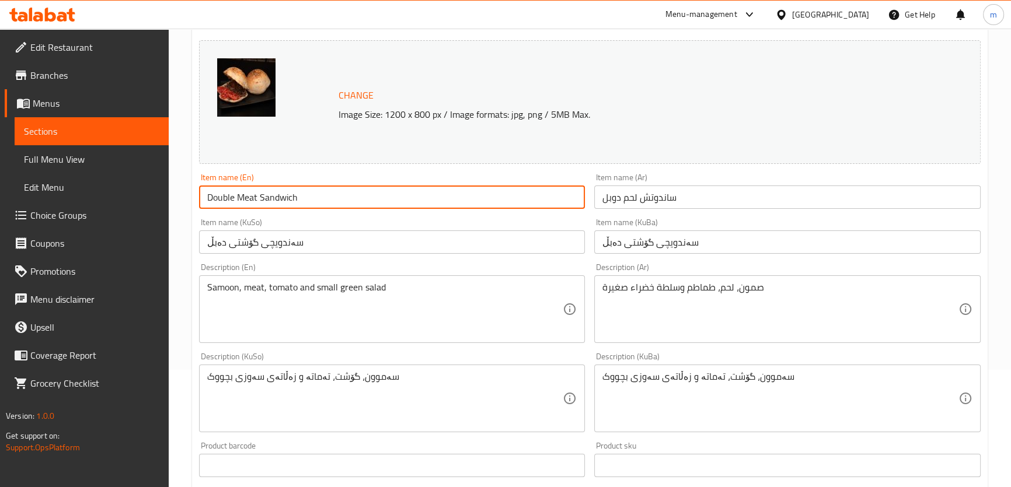
scroll to position [0, 0]
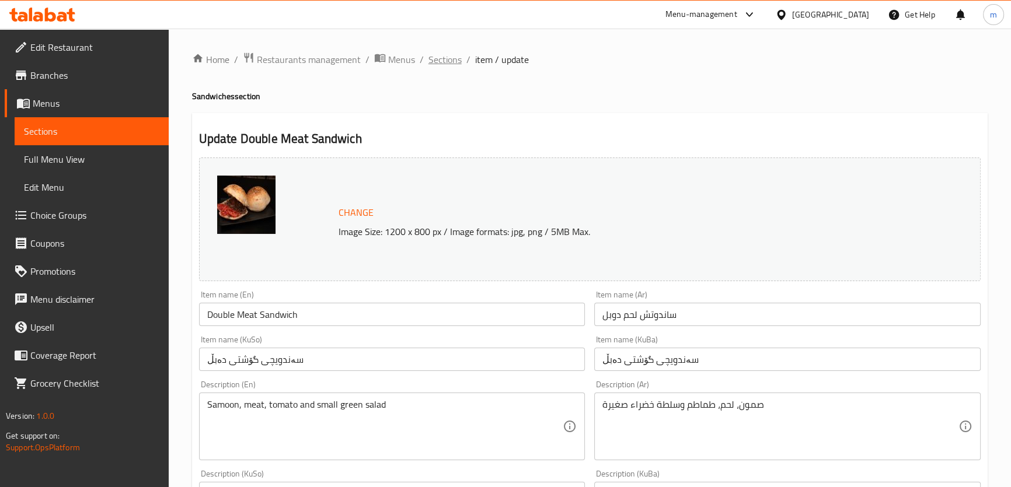
click at [446, 60] on span "Sections" at bounding box center [444, 60] width 33 height 14
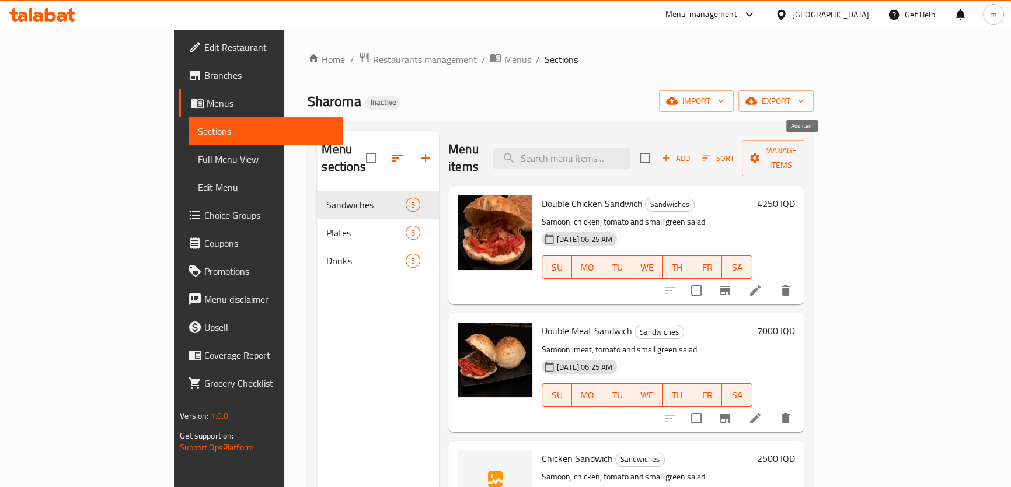
click at [692, 152] on span "Add" at bounding box center [676, 158] width 32 height 13
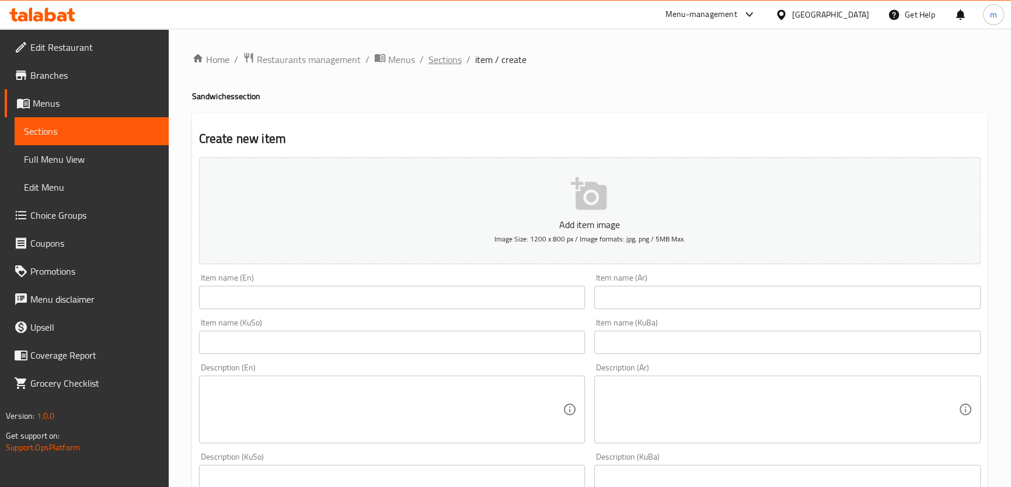
click at [444, 58] on span "Sections" at bounding box center [444, 60] width 33 height 14
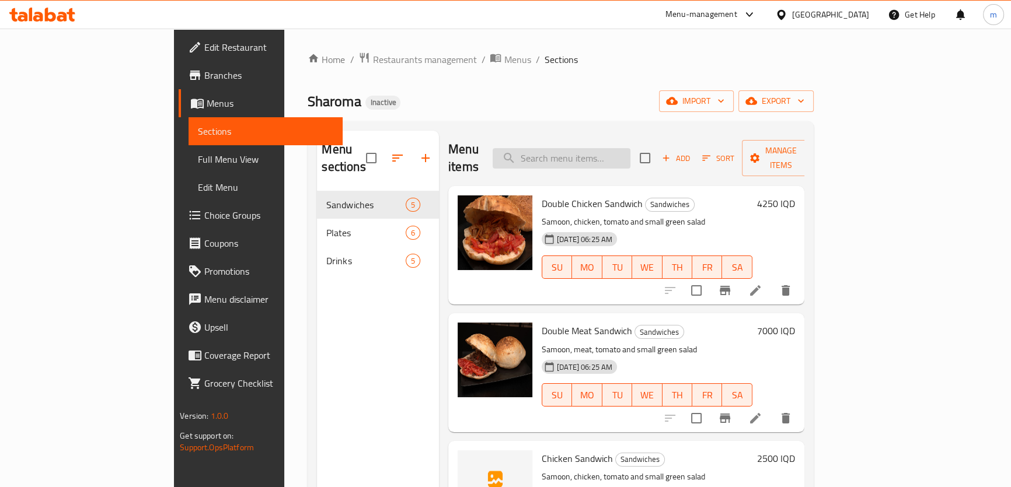
click at [618, 155] on input "search" at bounding box center [562, 158] width 138 height 20
paste input "Double Meat Sandwich"
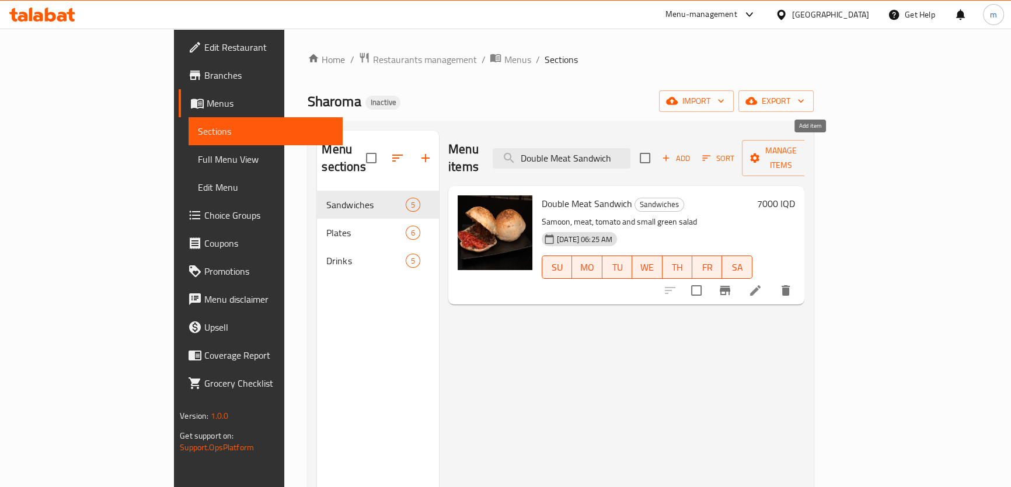
type input "Double Meat Sandwich"
click at [671, 153] on icon "button" at bounding box center [666, 158] width 11 height 11
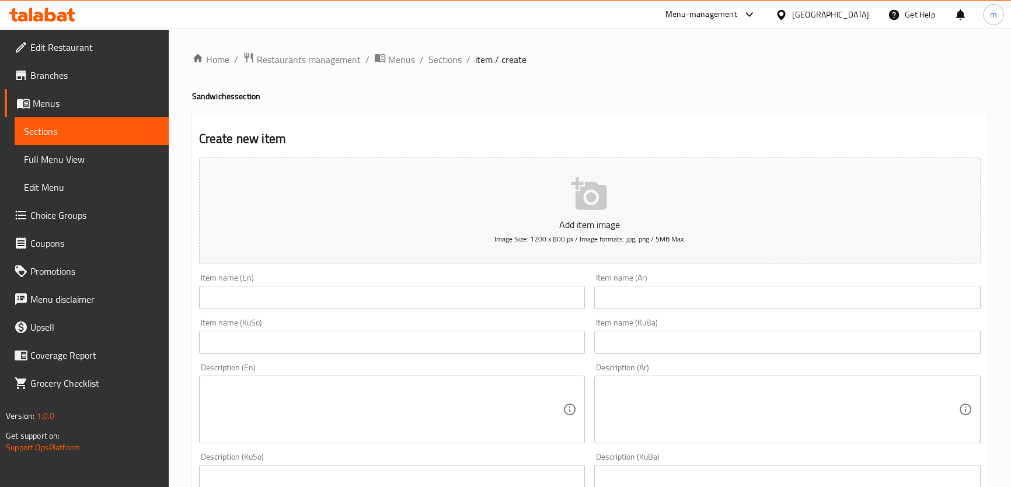
click at [333, 291] on input "text" at bounding box center [392, 297] width 386 height 23
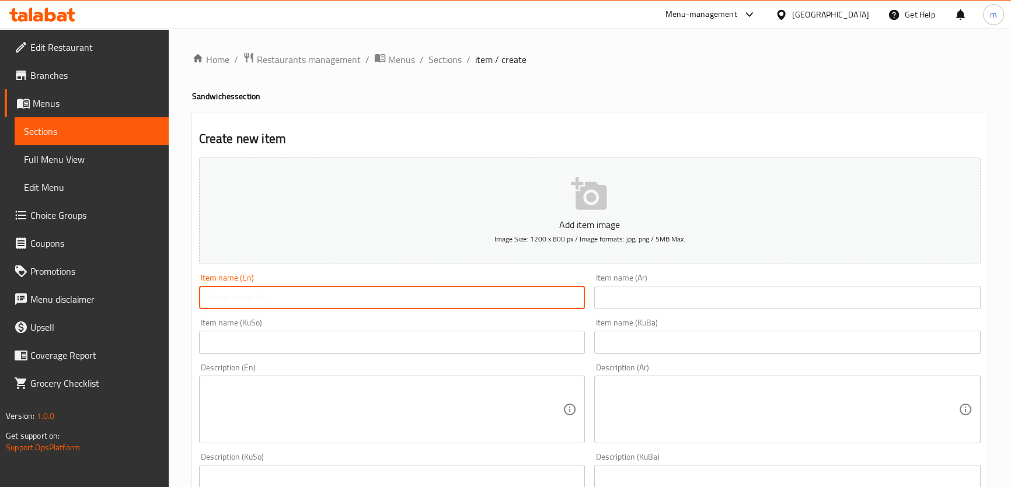
paste input "Double Meat Sandwich"
type input "Double Meat Sandwich"
click at [628, 297] on input "text" at bounding box center [787, 297] width 386 height 23
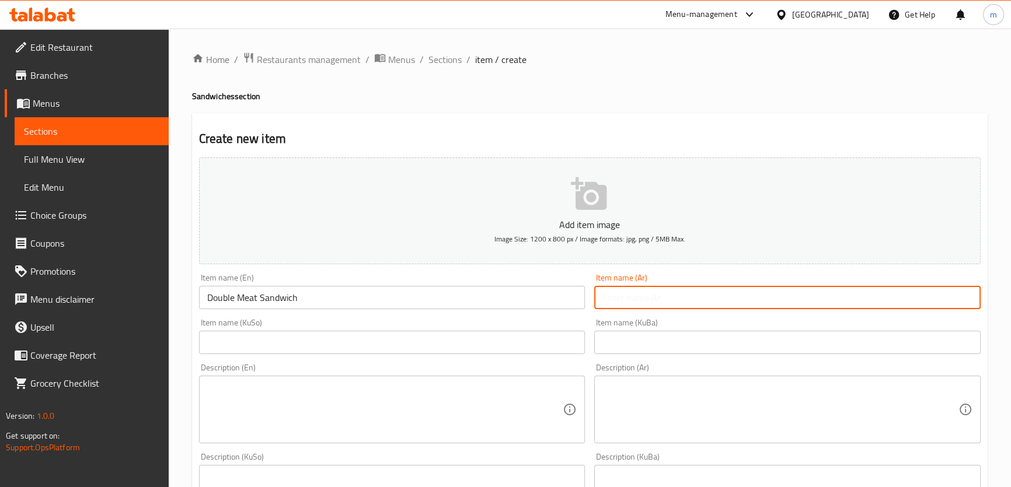
paste input "ساندوتش لحم دوبل"
type input "ساندوتش لحم دوبل"
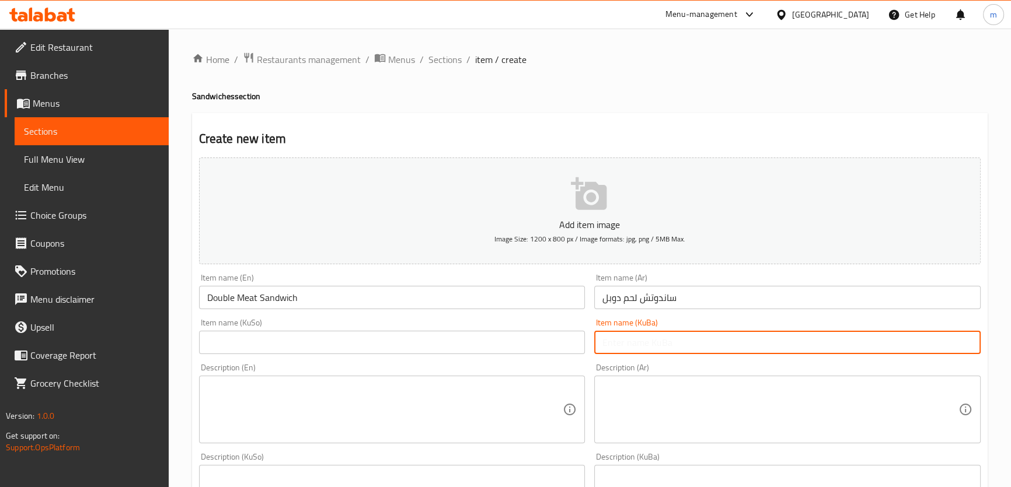
click at [625, 333] on input "text" at bounding box center [787, 342] width 386 height 23
click at [536, 352] on input "text" at bounding box center [392, 342] width 386 height 23
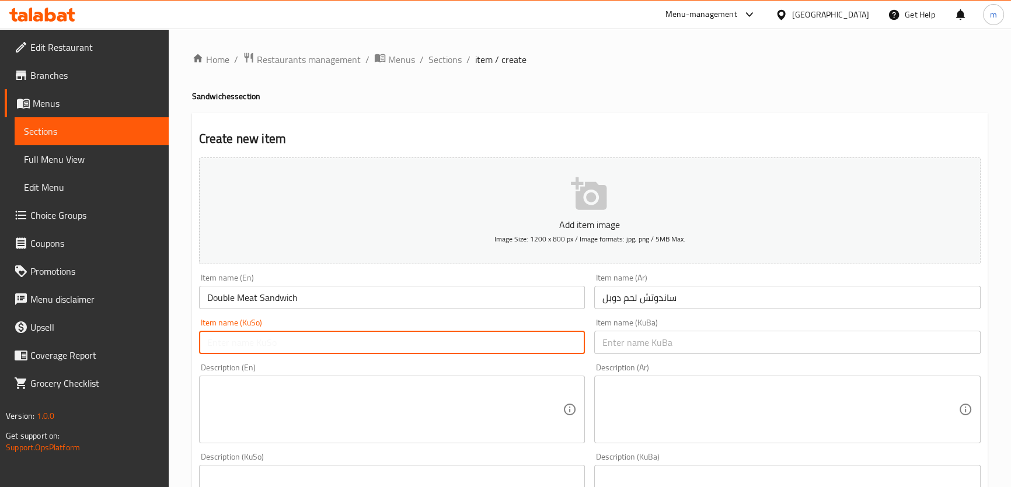
paste input "سەندویچی گۆشتی دەبڵ"
type input "سەندویچی گۆشتی دەبڵ"
drag, startPoint x: 650, startPoint y: 337, endPoint x: 636, endPoint y: 337, distance: 13.4
click at [650, 337] on input "text" at bounding box center [787, 342] width 386 height 23
paste input "سەندویچی گۆشتی دەبڵ"
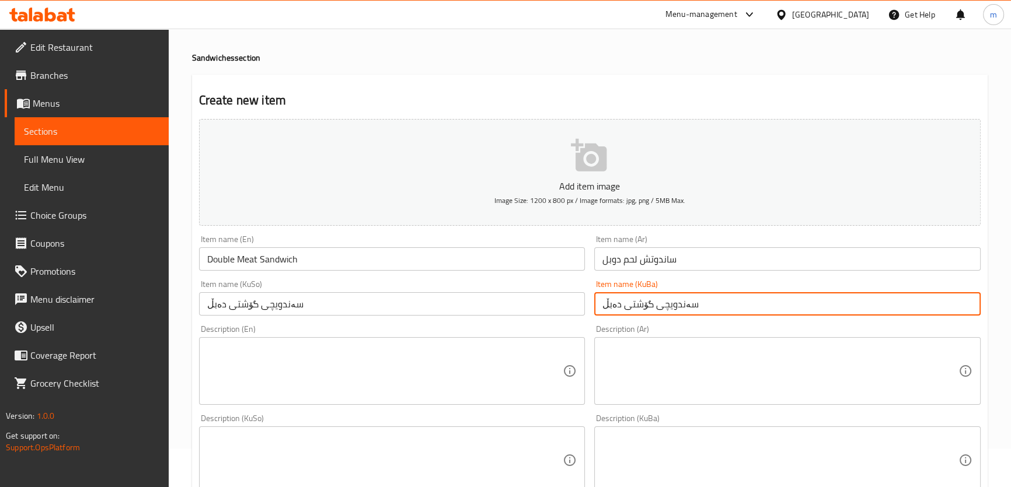
scroll to position [88, 0]
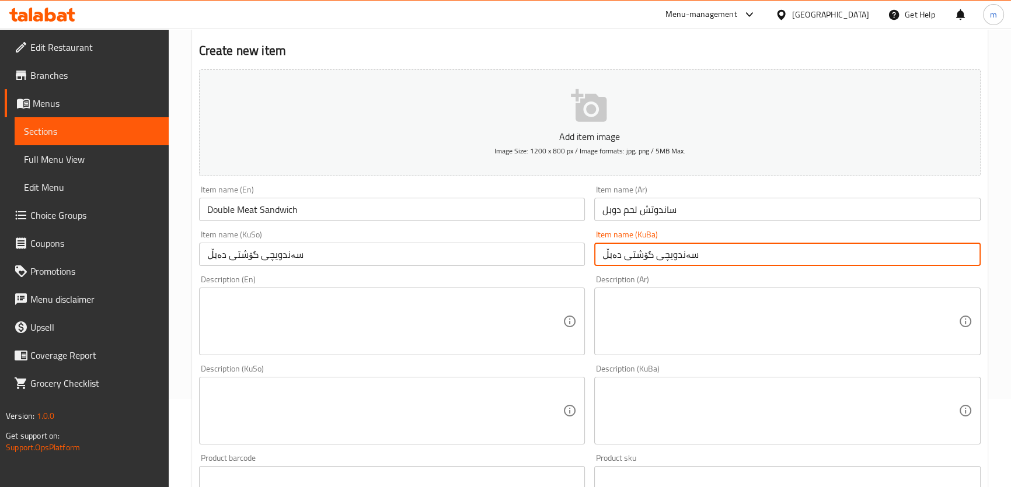
type input "سەندویچی گۆشتی دەبڵ"
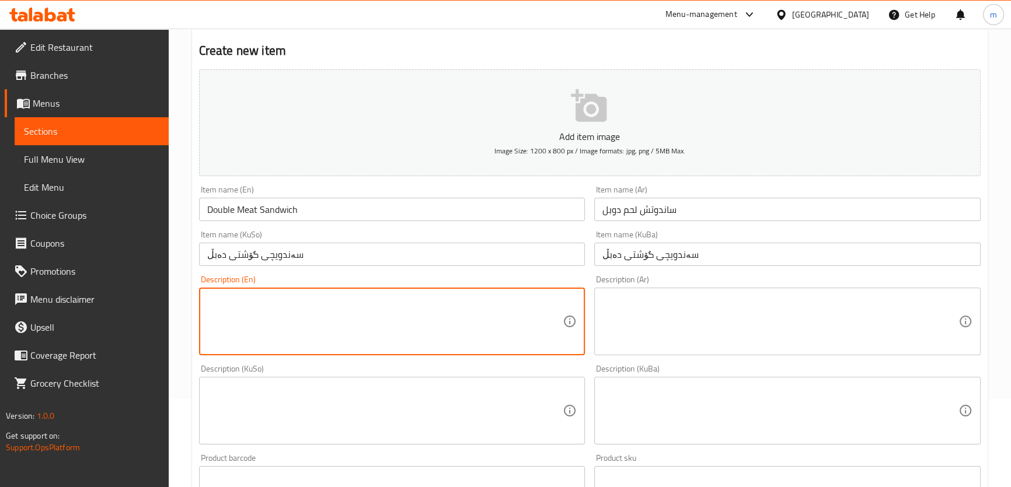
click at [424, 308] on textarea at bounding box center [385, 321] width 356 height 55
paste textarea "Samoon, meat, tomato and small green salad"
type textarea "Samoon, meat, tomato and small green salad"
click at [706, 347] on textarea at bounding box center [780, 321] width 356 height 55
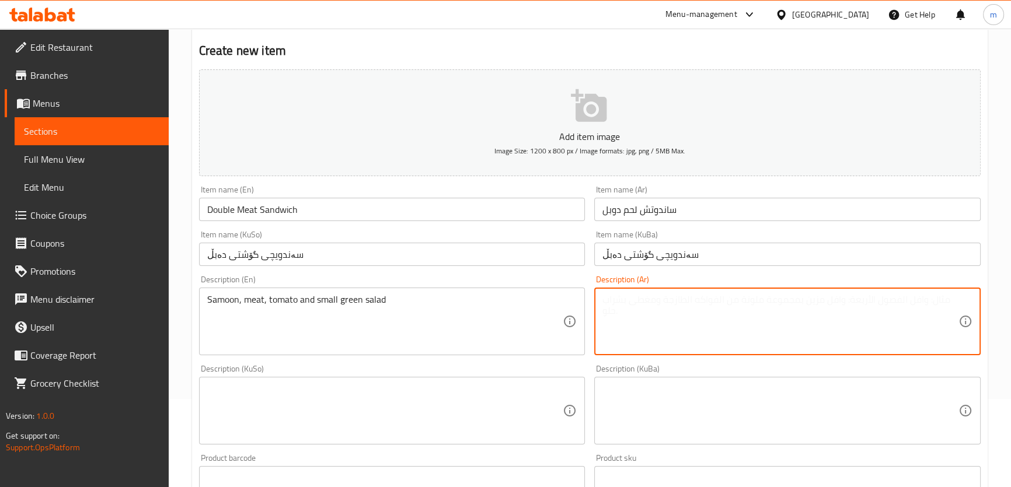
paste textarea "صمون، لحم، طماطم وسلطة خضراء صغيرة"
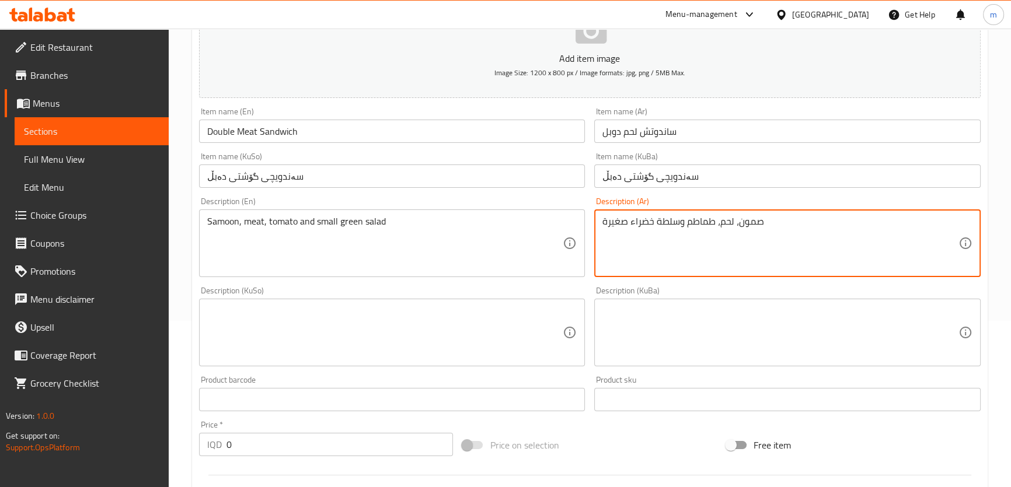
scroll to position [265, 0]
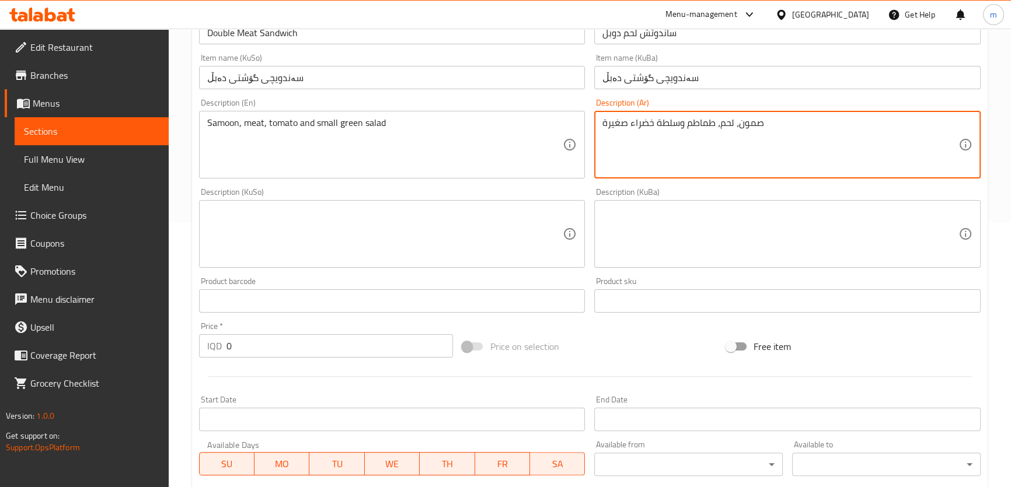
type textarea "صمون، لحم، طماطم وسلطة خضراء صغيرة"
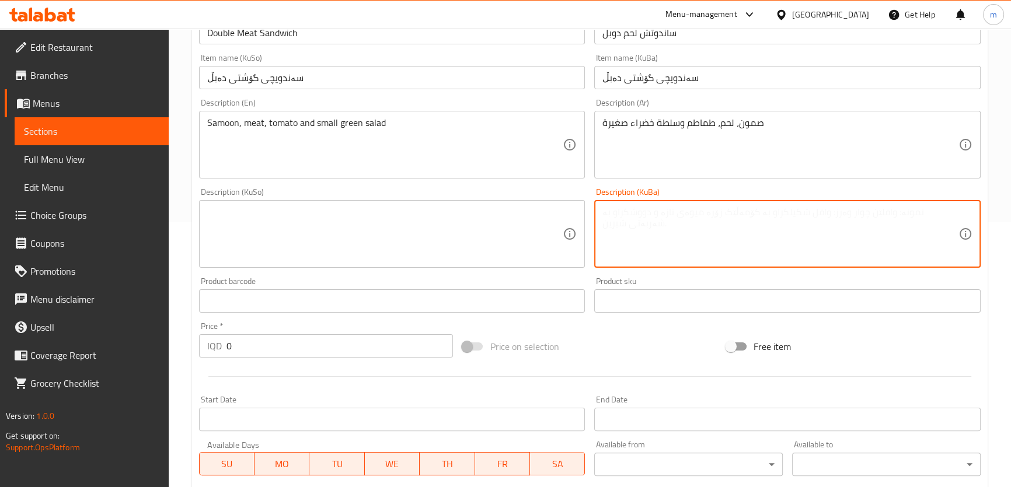
click at [654, 238] on textarea at bounding box center [780, 234] width 356 height 55
paste textarea "سەموون، گۆشت، تەماتە و زەڵاتەی سەوزی بچووک"
type textarea "سەموون، گۆشت، تەماتە و زەڵاتەی سەوزی بچووک"
click at [442, 238] on textarea at bounding box center [385, 234] width 356 height 55
paste textarea "سەموون، گۆشت، تەماتە و زەڵاتەی سەوزی بچووک"
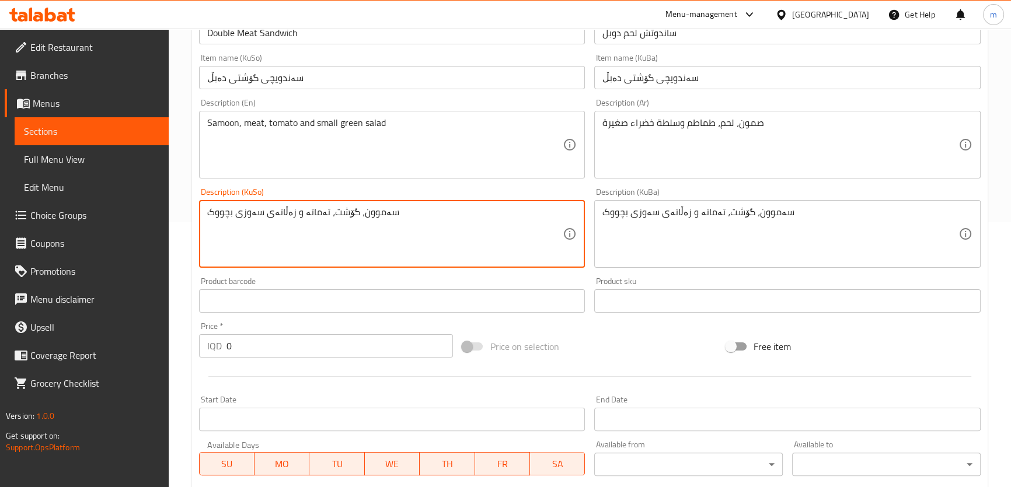
type textarea "سەموون، گۆشت، تەماتە و زەڵاتەی سەوزی بچووک"
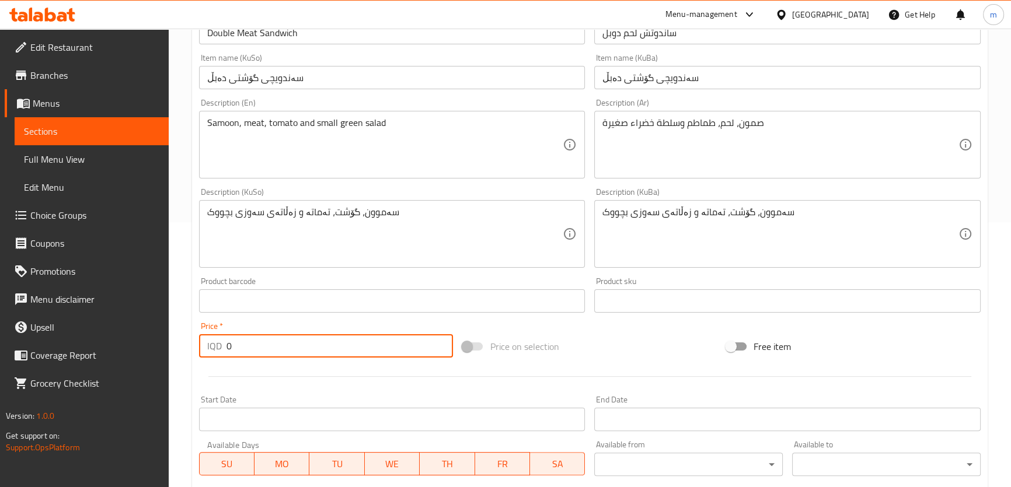
drag, startPoint x: 323, startPoint y: 339, endPoint x: 209, endPoint y: 337, distance: 113.8
click at [210, 342] on div "IQD 0 Price *" at bounding box center [326, 345] width 255 height 23
paste input "700"
type input "7000"
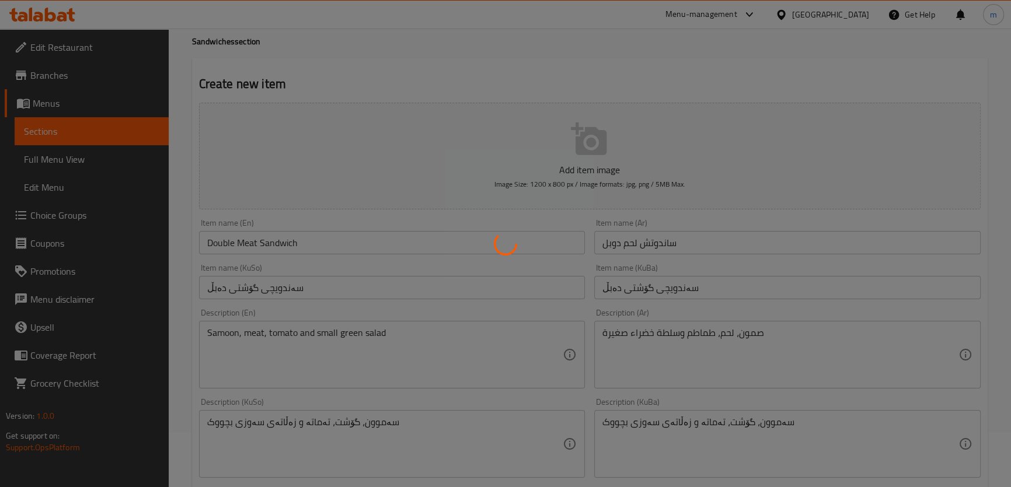
scroll to position [0, 0]
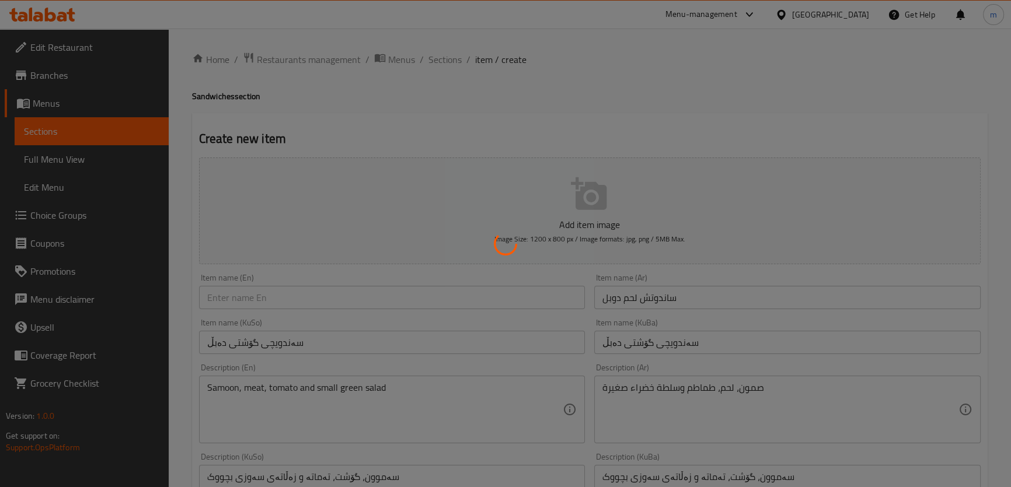
type input "0"
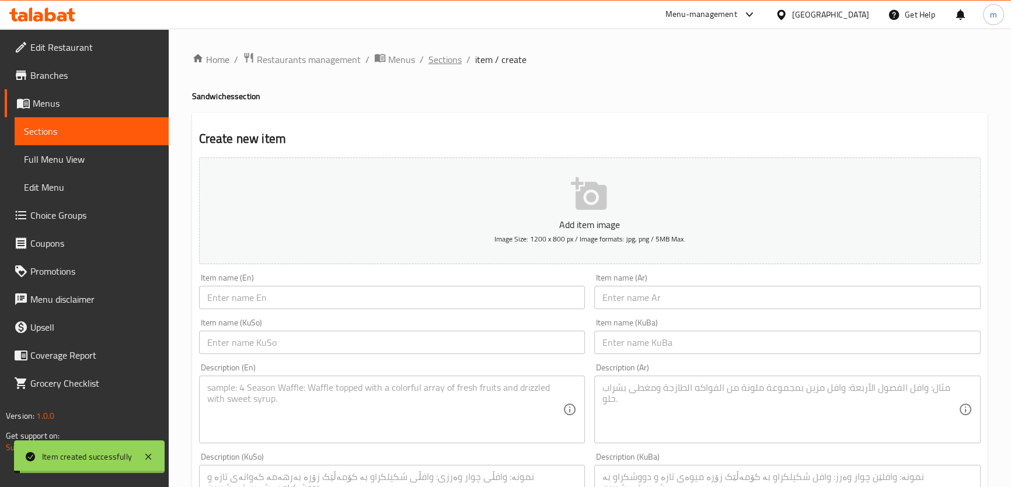
click at [449, 65] on span "Sections" at bounding box center [444, 60] width 33 height 14
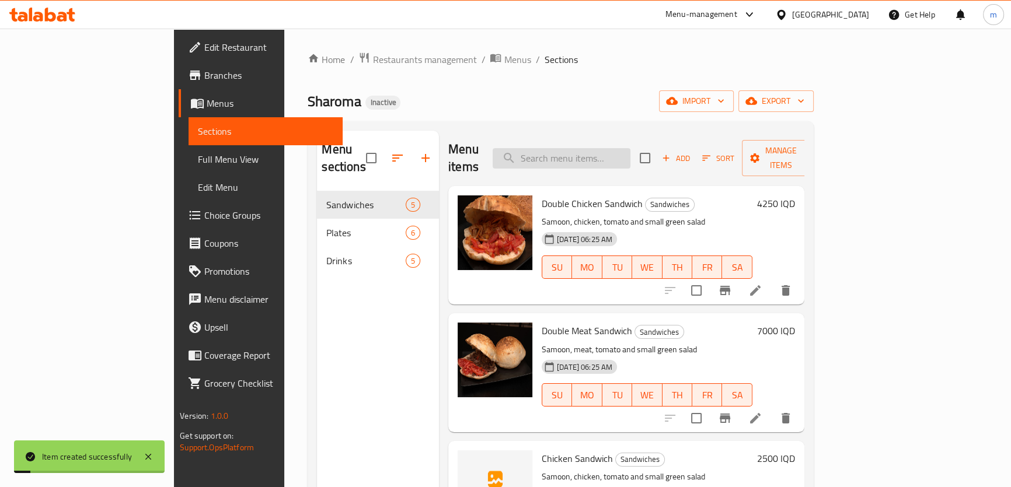
drag, startPoint x: 610, startPoint y: 139, endPoint x: 613, endPoint y: 152, distance: 13.7
click at [612, 142] on div "Menu items Add Sort Manage items" at bounding box center [626, 158] width 356 height 55
click at [615, 154] on input "search" at bounding box center [562, 158] width 138 height 20
paste input "Double Meat Sandwich"
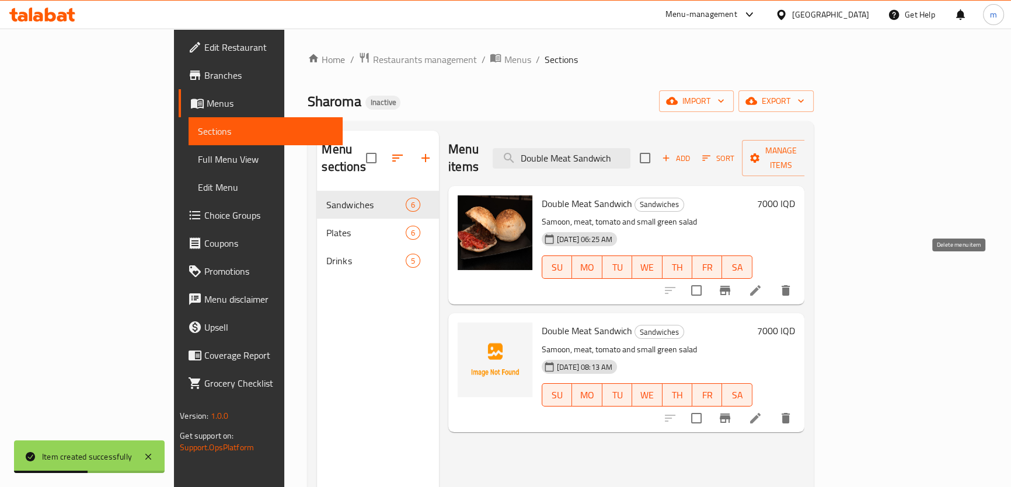
type input "Double Meat Sandwich"
click at [793, 284] on icon "delete" at bounding box center [786, 291] width 14 height 14
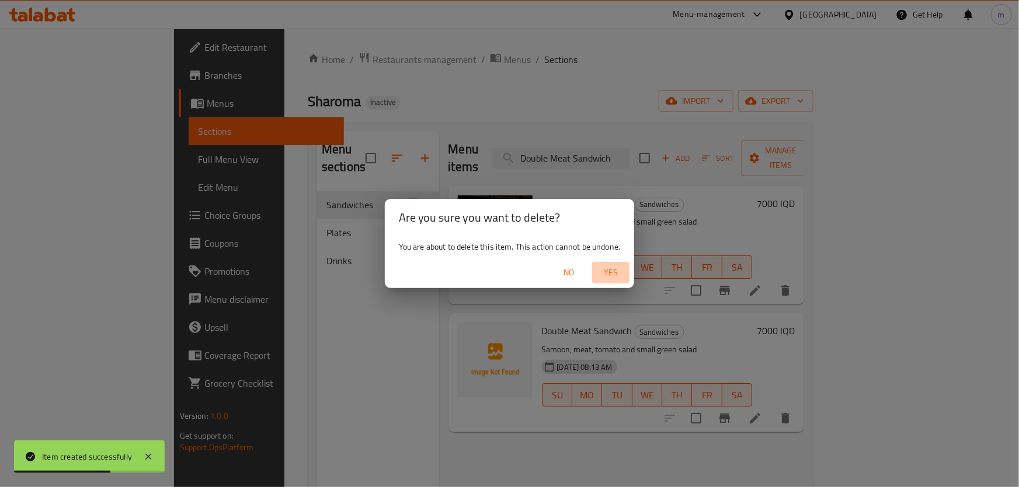
click at [617, 268] on span "Yes" at bounding box center [611, 273] width 28 height 15
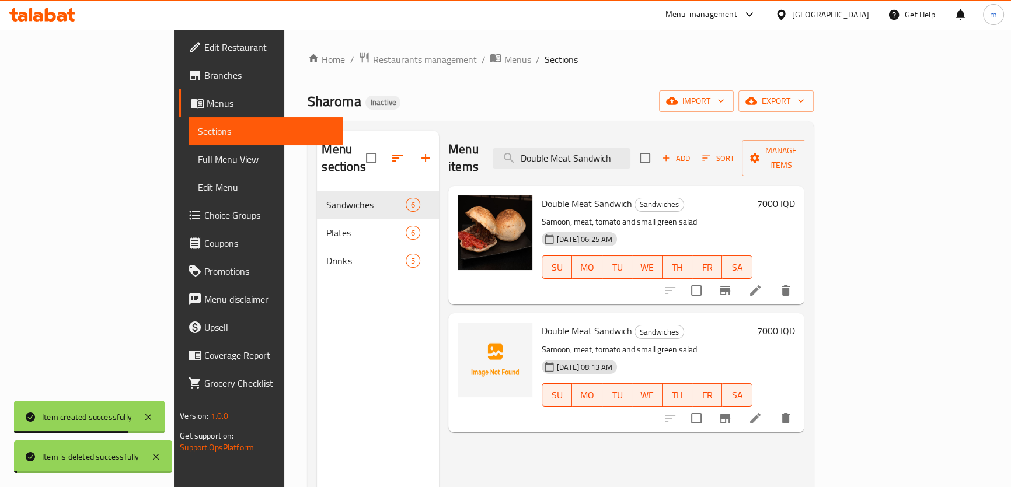
click at [198, 159] on span "Full Menu View" at bounding box center [265, 159] width 135 height 14
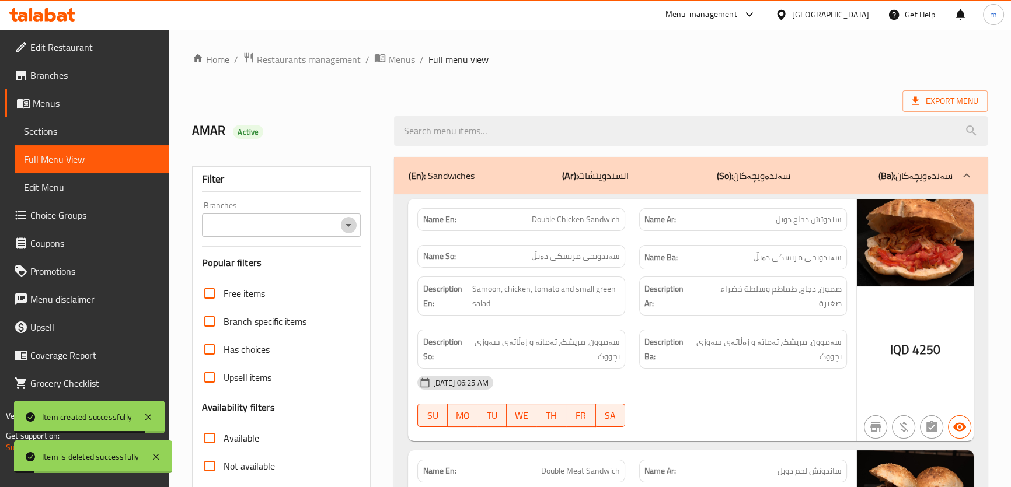
click at [344, 228] on icon "Open" at bounding box center [348, 225] width 14 height 14
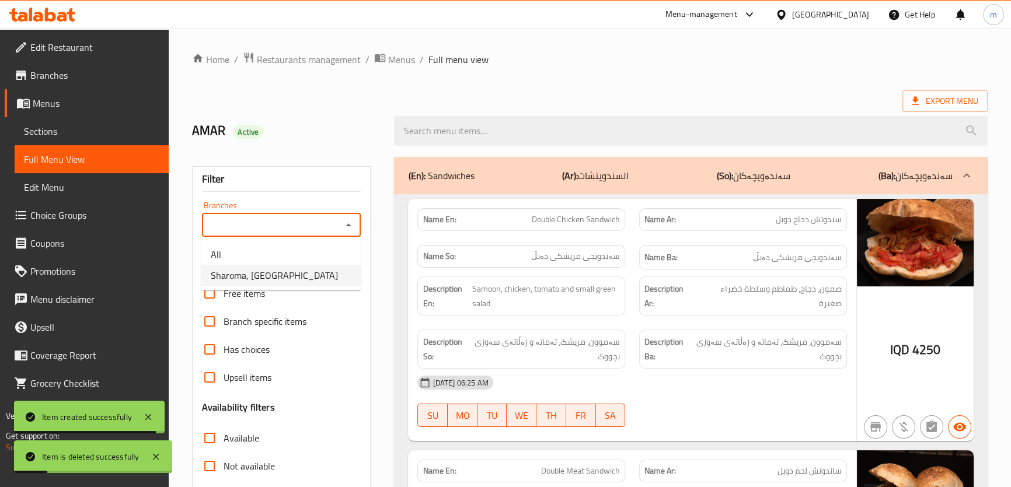
drag, startPoint x: 288, startPoint y: 266, endPoint x: 291, endPoint y: 274, distance: 8.4
click at [288, 269] on span "Sharoma, English Village" at bounding box center [274, 276] width 127 height 14
type input "Sharoma, English Village"
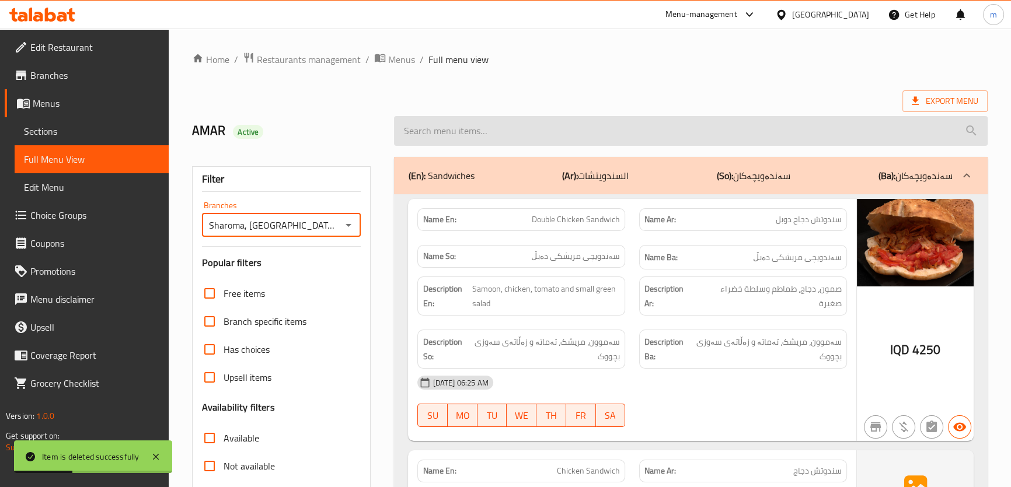
paste input "Double Meat Sandwich"
click at [449, 120] on input "search" at bounding box center [690, 131] width 593 height 30
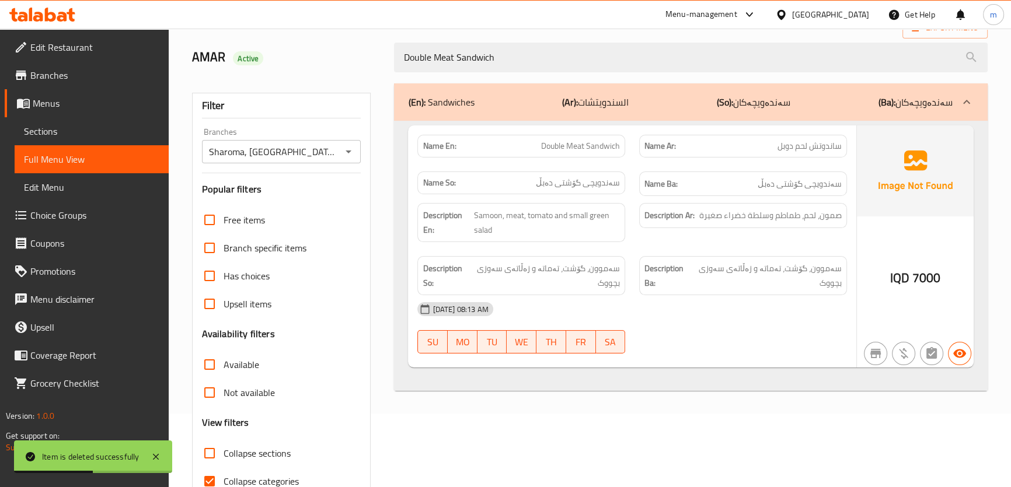
scroll to position [88, 0]
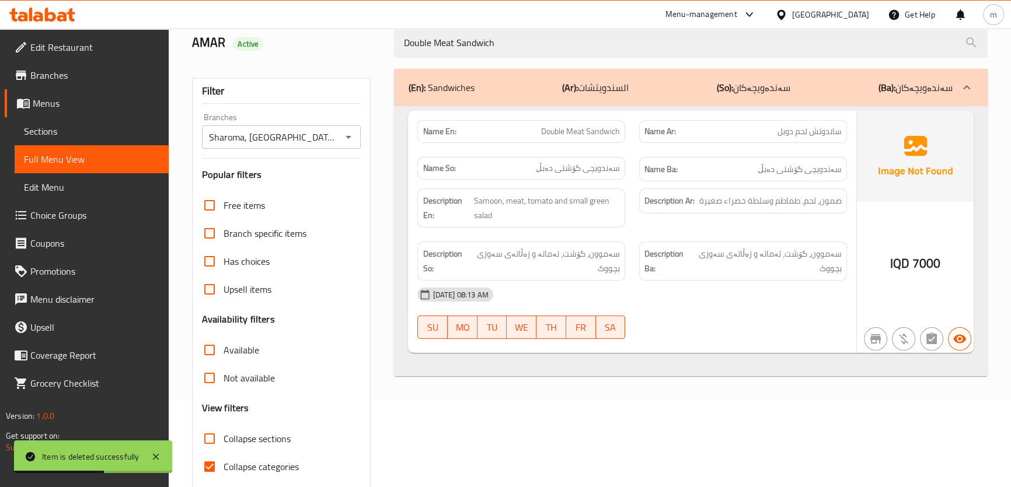
type input "Double Meat Sandwich"
click at [270, 462] on span "Collapse categories" at bounding box center [261, 467] width 75 height 14
click at [224, 462] on input "Collapse categories" at bounding box center [210, 467] width 28 height 28
checkbox input "false"
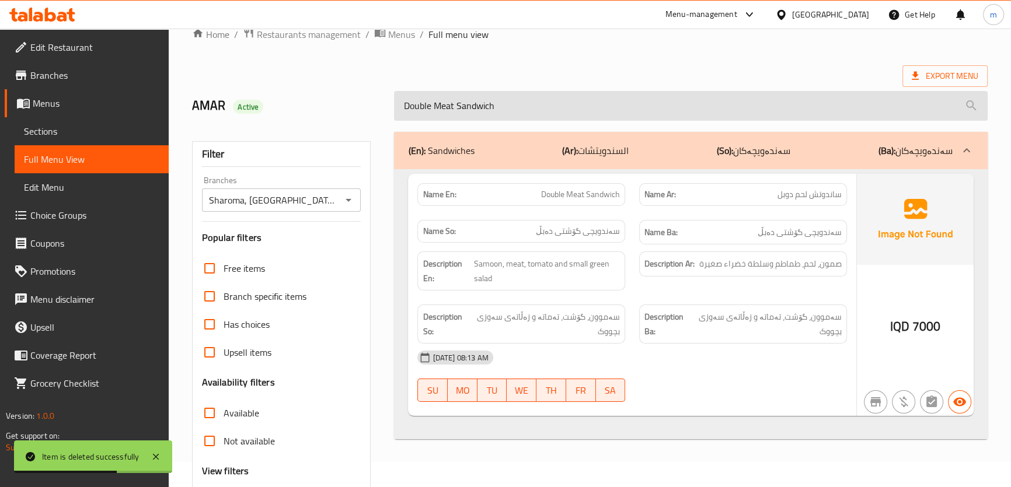
scroll to position [0, 0]
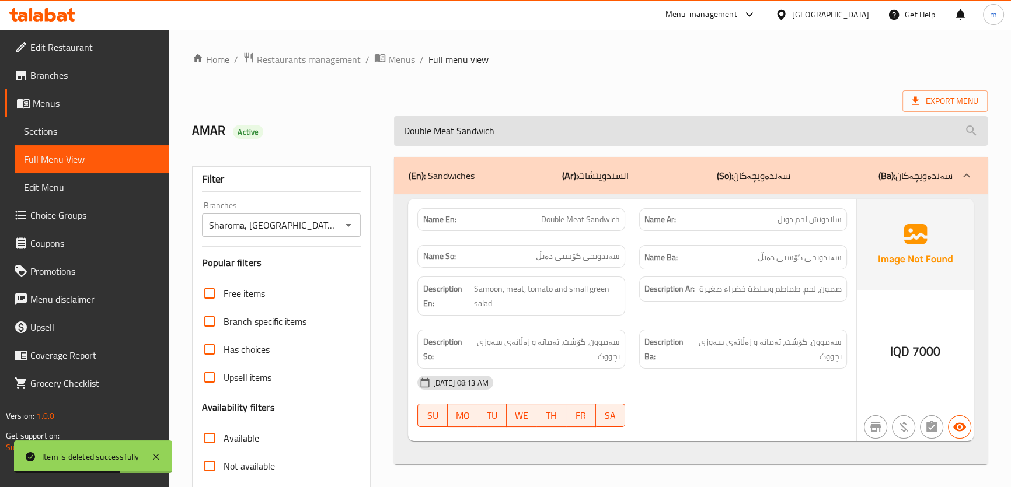
click at [461, 134] on input "Double Meat Sandwich" at bounding box center [690, 131] width 593 height 30
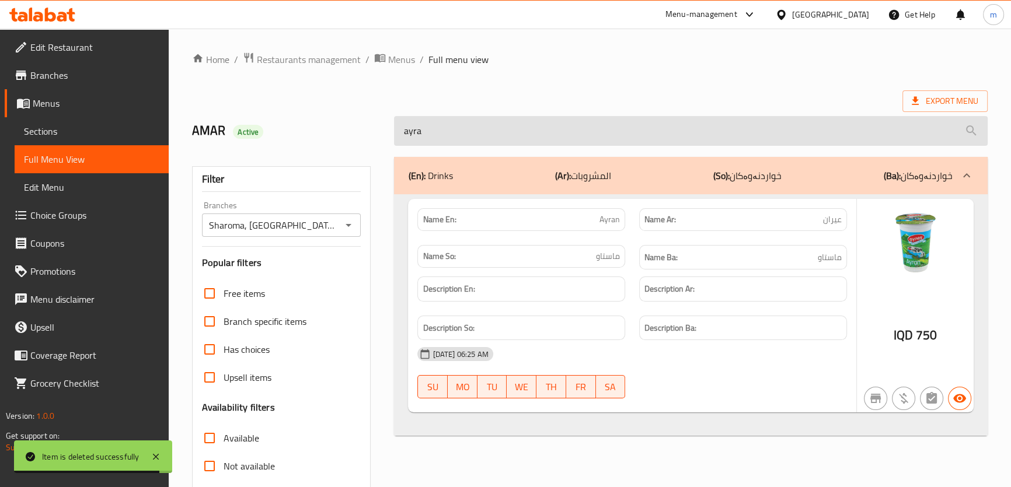
click at [498, 130] on input "ayra" at bounding box center [690, 131] width 593 height 30
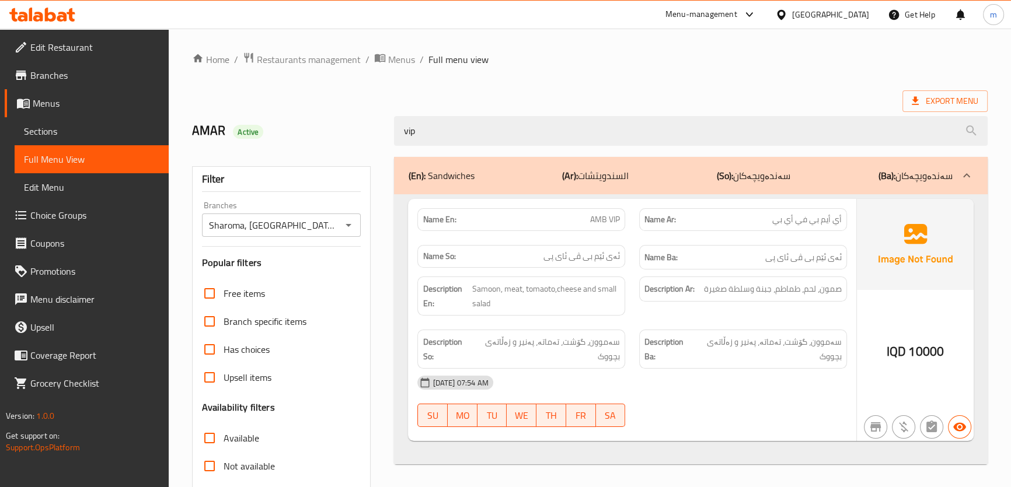
type input "vip"
click at [567, 115] on div "vip" at bounding box center [690, 131] width 607 height 44
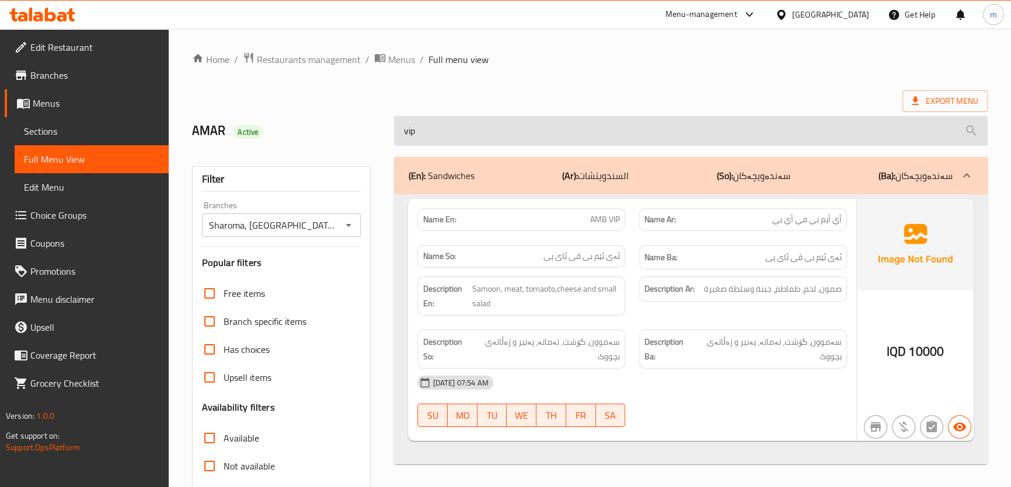
click at [569, 123] on input "vip" at bounding box center [690, 131] width 593 height 30
click at [466, 124] on input "vip" at bounding box center [690, 131] width 593 height 30
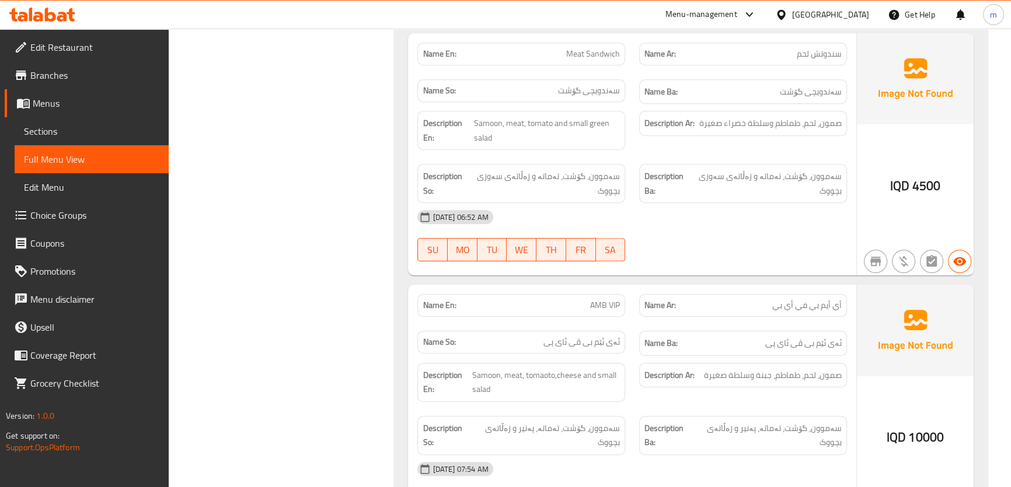
scroll to position [635, 0]
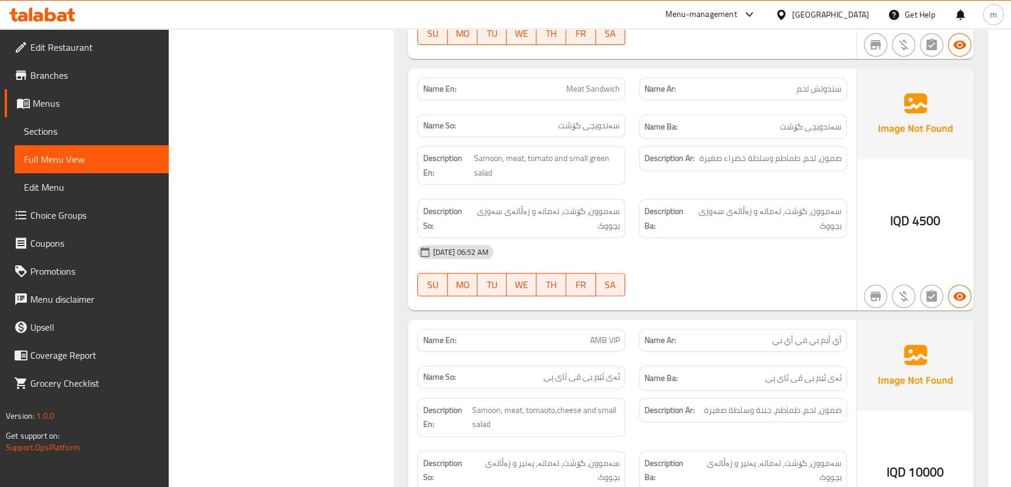
click at [599, 341] on span "AMB VIP" at bounding box center [605, 340] width 30 height 12
copy span "AMB VIP"
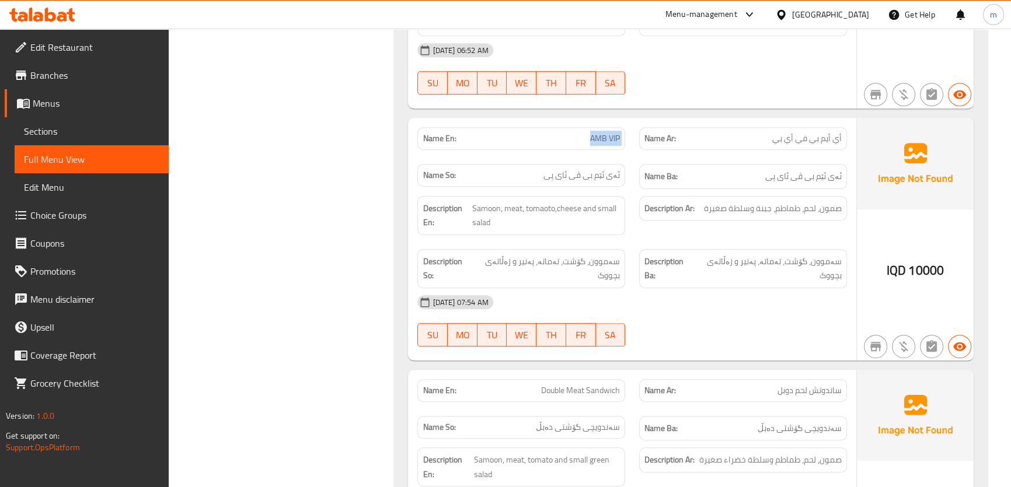
scroll to position [811, 0]
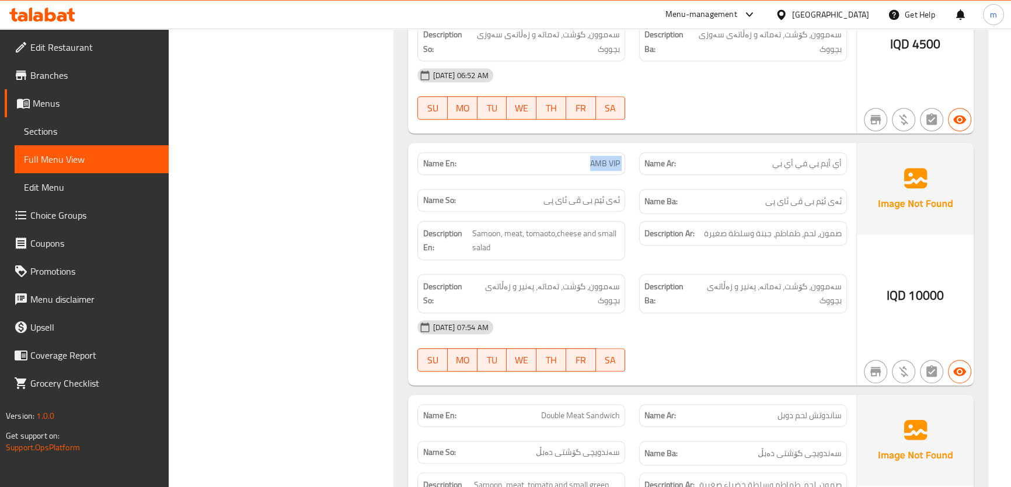
click at [609, 163] on span "AMB VIP" at bounding box center [605, 164] width 30 height 12
click at [590, 162] on span "AMB VIP" at bounding box center [605, 164] width 30 height 12
drag, startPoint x: 587, startPoint y: 158, endPoint x: 620, endPoint y: 158, distance: 32.7
click at [620, 158] on div "Name En: AMB VIP" at bounding box center [521, 163] width 208 height 23
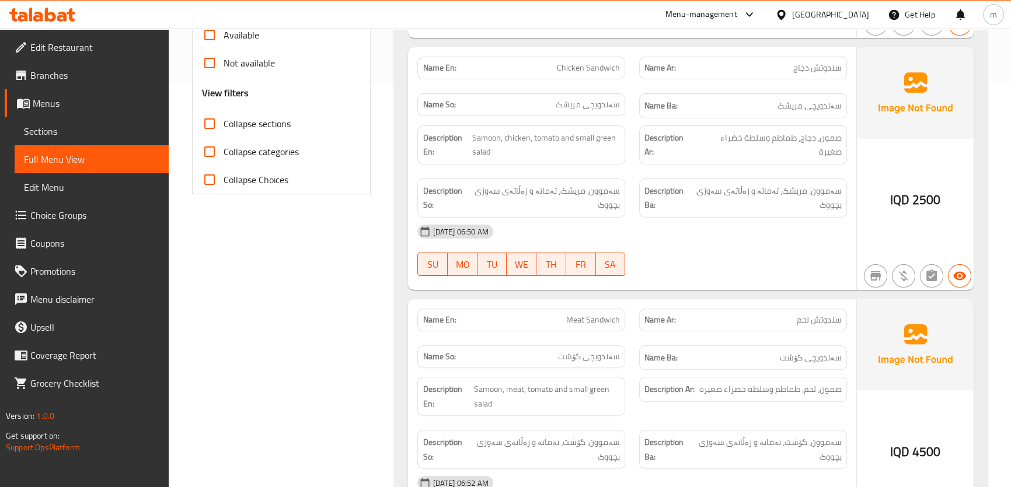
scroll to position [369, 0]
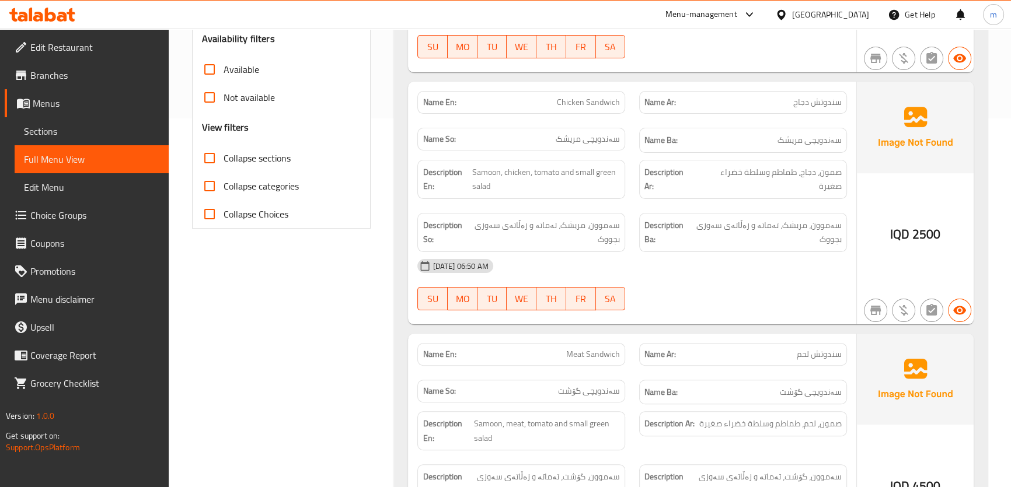
click at [53, 16] on icon at bounding box center [50, 15] width 11 height 14
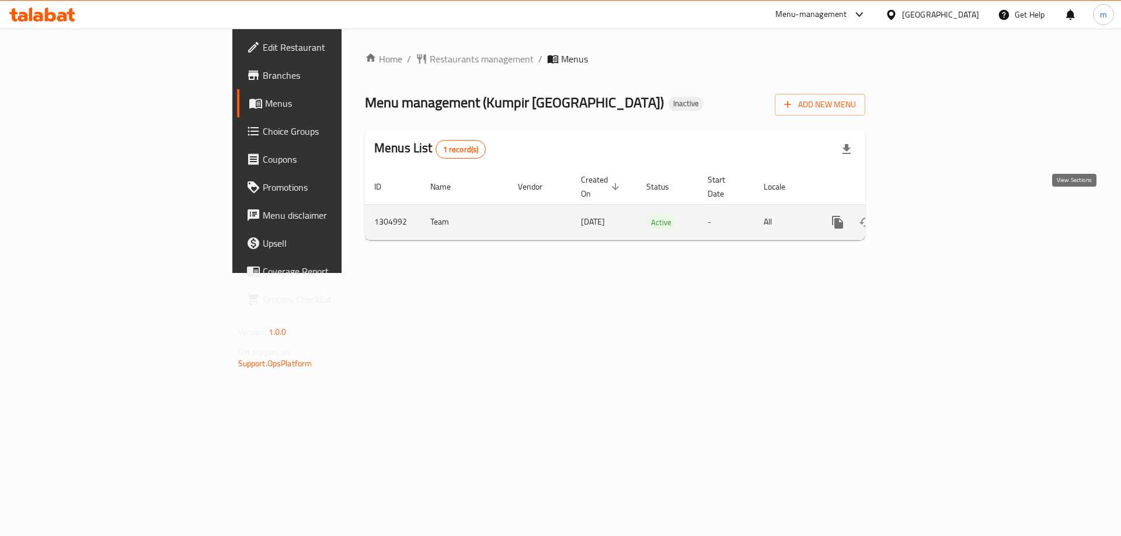
click at [929, 215] on icon "enhanced table" at bounding box center [922, 222] width 14 height 14
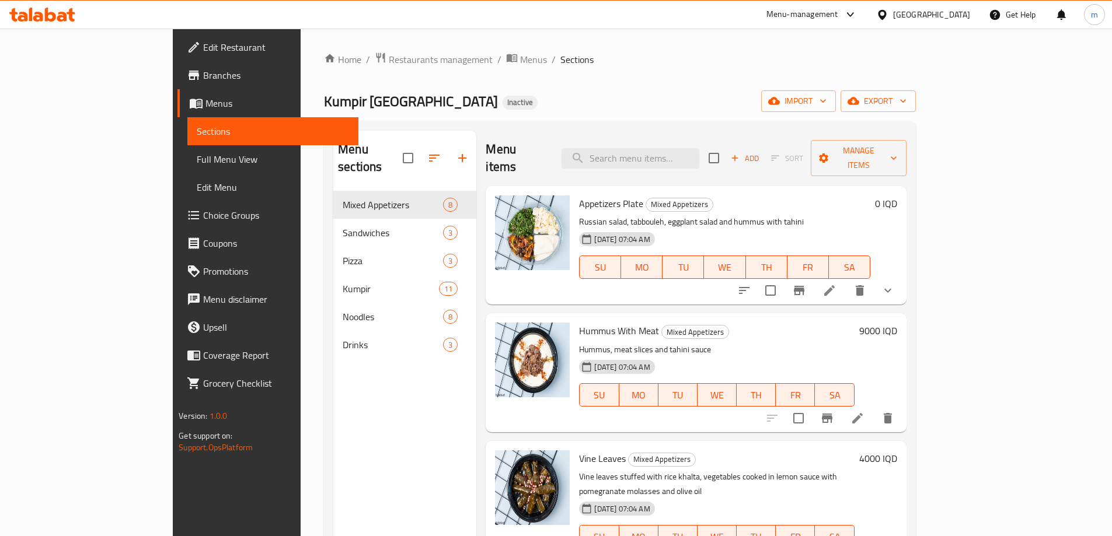
drag, startPoint x: 630, startPoint y: 123, endPoint x: 477, endPoint y: 147, distance: 154.7
click at [630, 123] on div "Menu sections Mixed Appetizers 8 Sandwiches 3 Pizza 3 Kumpir 11 Noodles 8 Drink…" at bounding box center [620, 398] width 592 height 555
click at [706, 161] on div "Menu items Add Sort Manage items" at bounding box center [696, 158] width 420 height 55
click at [187, 151] on link "Full Menu View" at bounding box center [272, 159] width 171 height 28
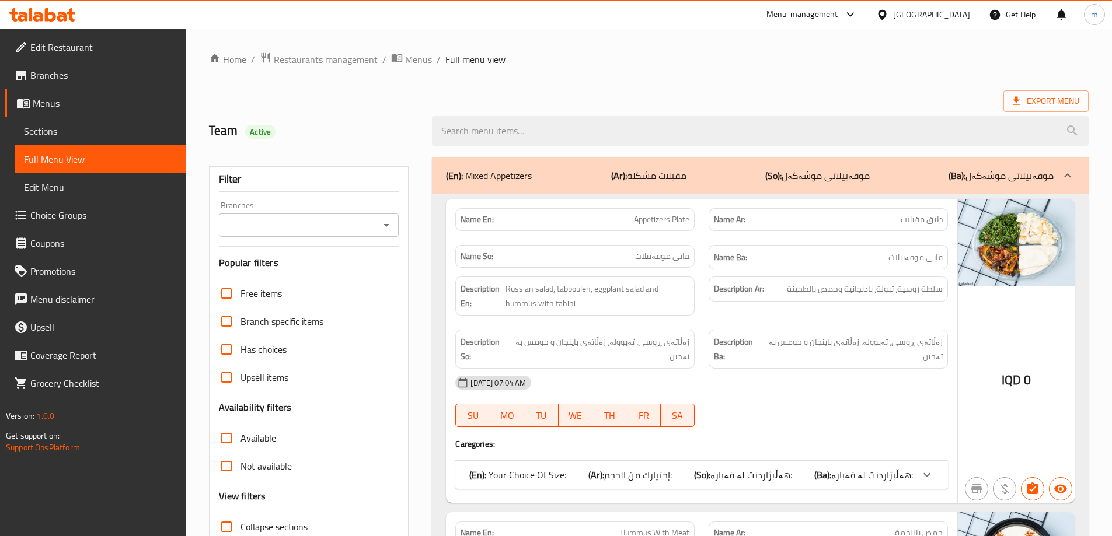
drag, startPoint x: 385, startPoint y: 222, endPoint x: 385, endPoint y: 229, distance: 7.6
click at [385, 225] on icon "Open" at bounding box center [386, 225] width 14 height 14
click at [340, 269] on span "Kumpir Istanbul, Hai Al Jameaa" at bounding box center [288, 276] width 122 height 14
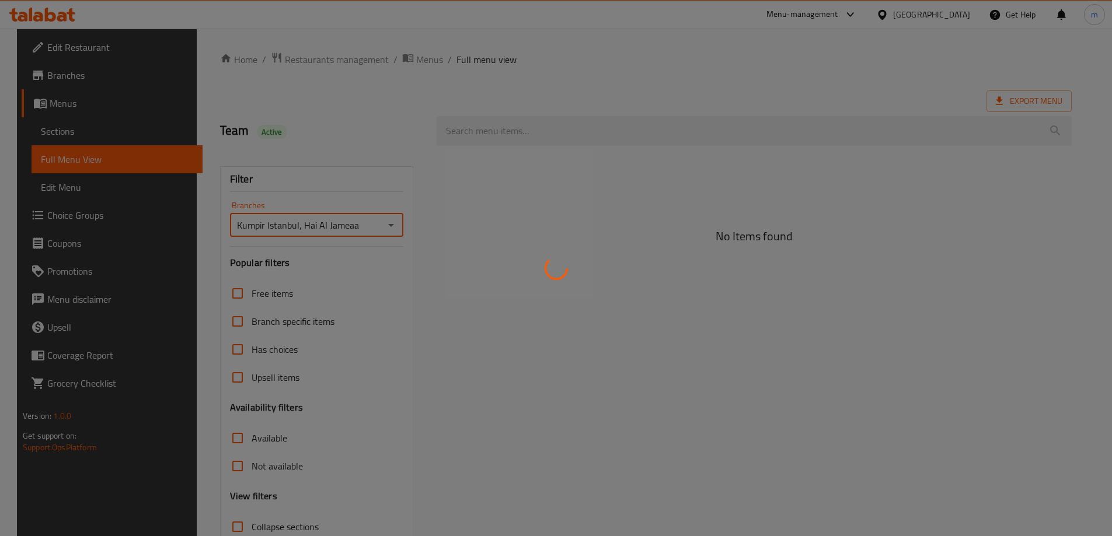
type input "Kumpir Istanbul, Hai Al Jameaa"
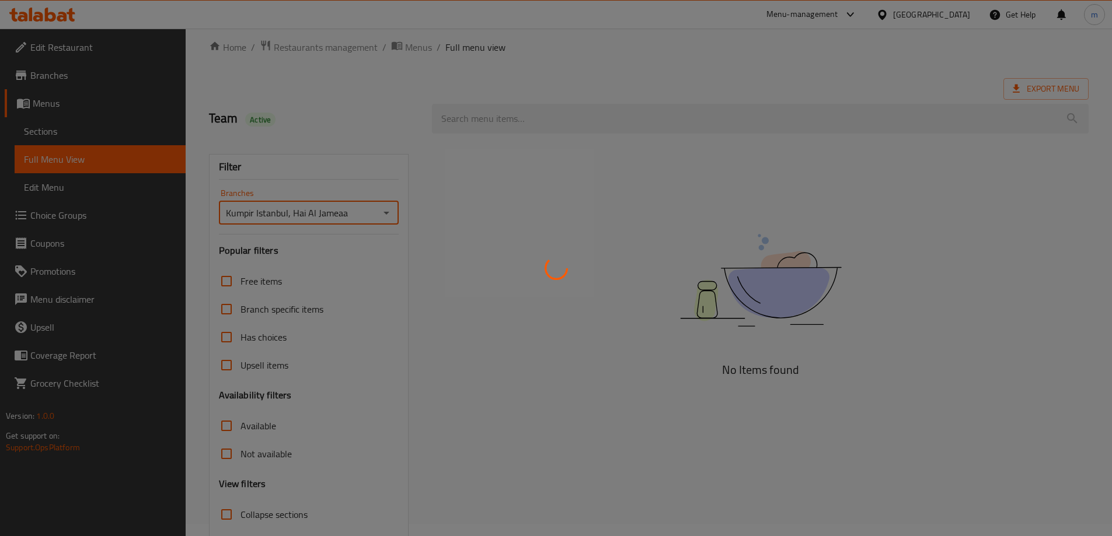
scroll to position [85, 0]
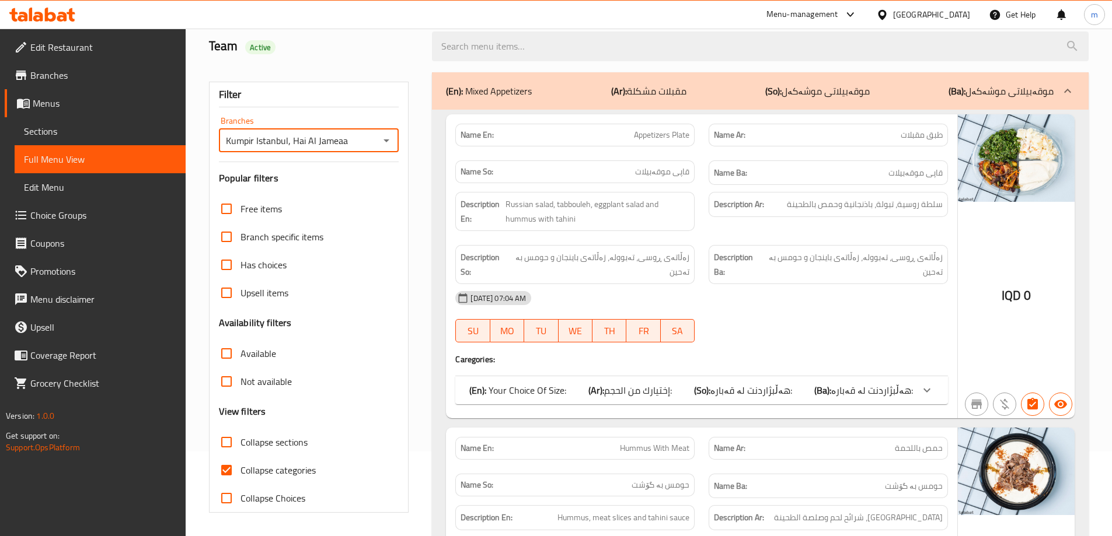
click at [226, 472] on input "Collapse categories" at bounding box center [226, 470] width 28 height 28
checkbox input "false"
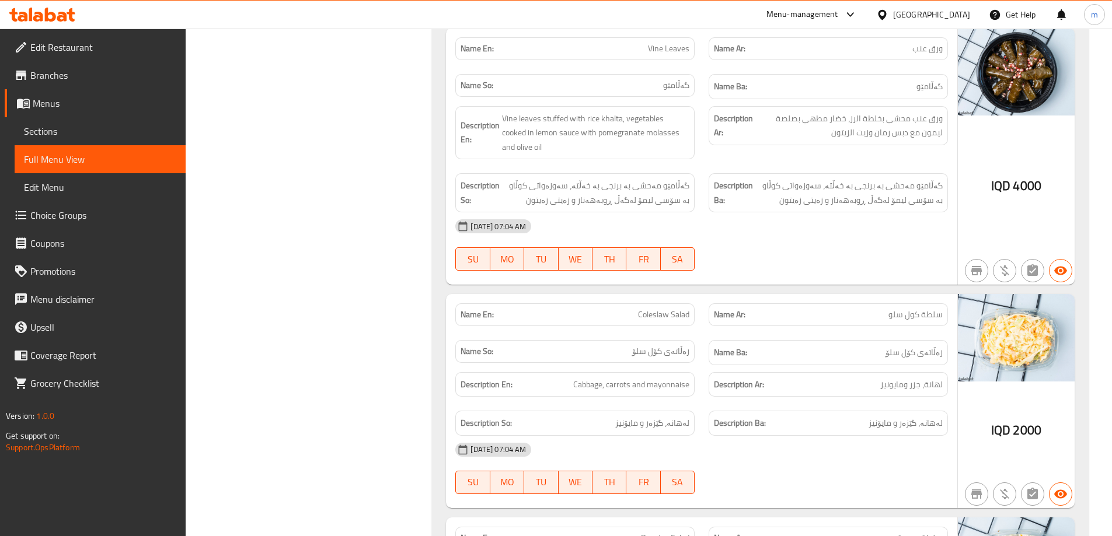
scroll to position [863, 0]
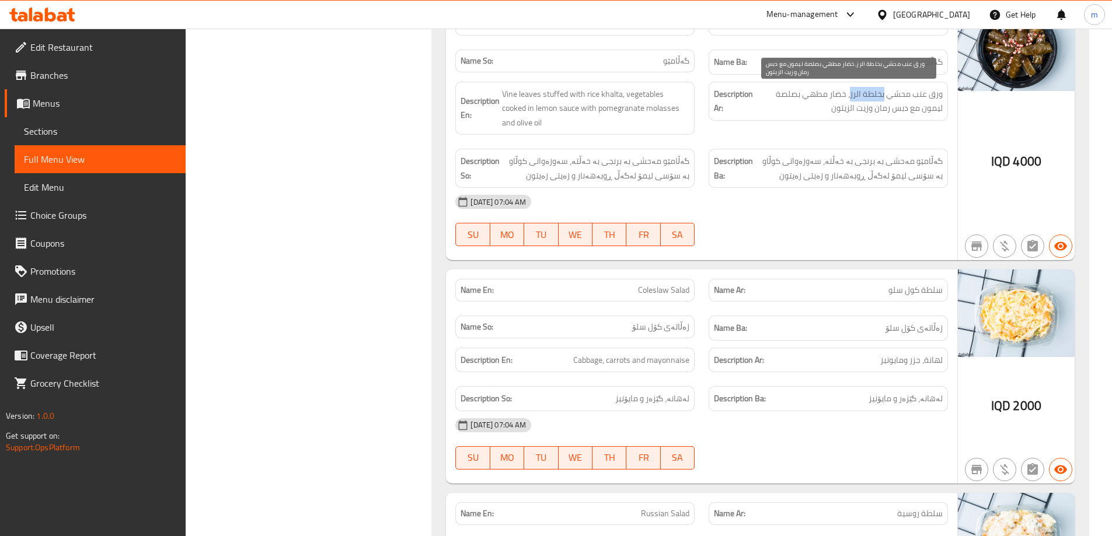
drag, startPoint x: 850, startPoint y: 92, endPoint x: 886, endPoint y: 96, distance: 36.5
click at [886, 96] on span "ورق عنب محشي بخلطة الرز، خضار مطهي بصلصة ليمون مع دبس رمان وزيت الزيتون" at bounding box center [848, 101] width 187 height 29
drag, startPoint x: 874, startPoint y: 92, endPoint x: 859, endPoint y: 92, distance: 15.8
click at [873, 92] on span "ورق عنب محشي بخلطة الرز، خضار مطهي بصلصة ليمون مع دبس رمان وزيت الزيتون" at bounding box center [848, 101] width 187 height 29
click at [855, 92] on span "ورق عنب محشي بخلطة الرز، خضار مطهي بصلصة ليمون مع دبس رمان وزيت الزيتون" at bounding box center [848, 101] width 187 height 29
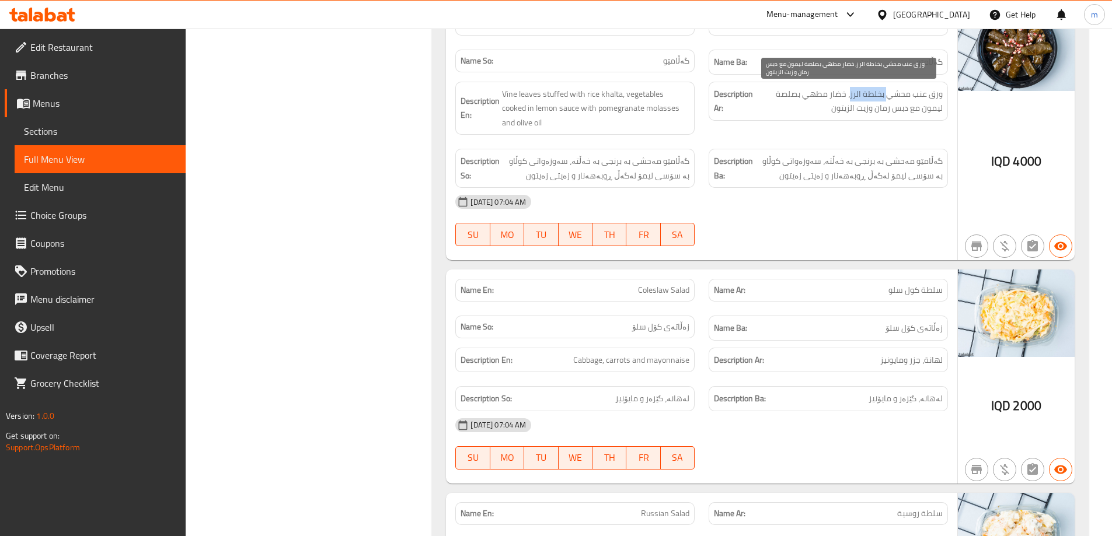
click at [853, 92] on span "ورق عنب محشي بخلطة الرز، خضار مطهي بصلصة ليمون مع دبس رمان وزيت الزيتون" at bounding box center [848, 101] width 187 height 29
drag, startPoint x: 850, startPoint y: 95, endPoint x: 899, endPoint y: 62, distance: 58.9
click at [945, 95] on div "Description Ar: ورق عنب محشي بخلطة الرز، خضار مطهي بصلصة ليمون مع دبس رمان وزيت…" at bounding box center [828, 101] width 239 height 39
copy span "ورق عنب محشي بخلطة الرز"
click at [854, 184] on div "Description Ba: گەڵامێو مەحشی بە برنجی بە خەڵتە، سەوزەواتی کوڵاو بە سۆسی لیمۆ ل…" at bounding box center [828, 168] width 239 height 39
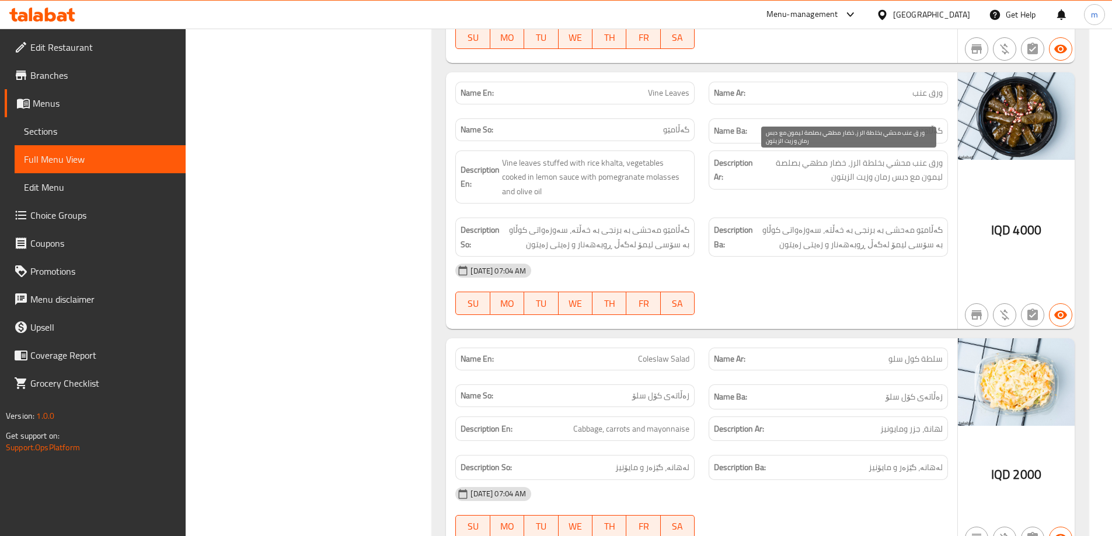
scroll to position [766, 0]
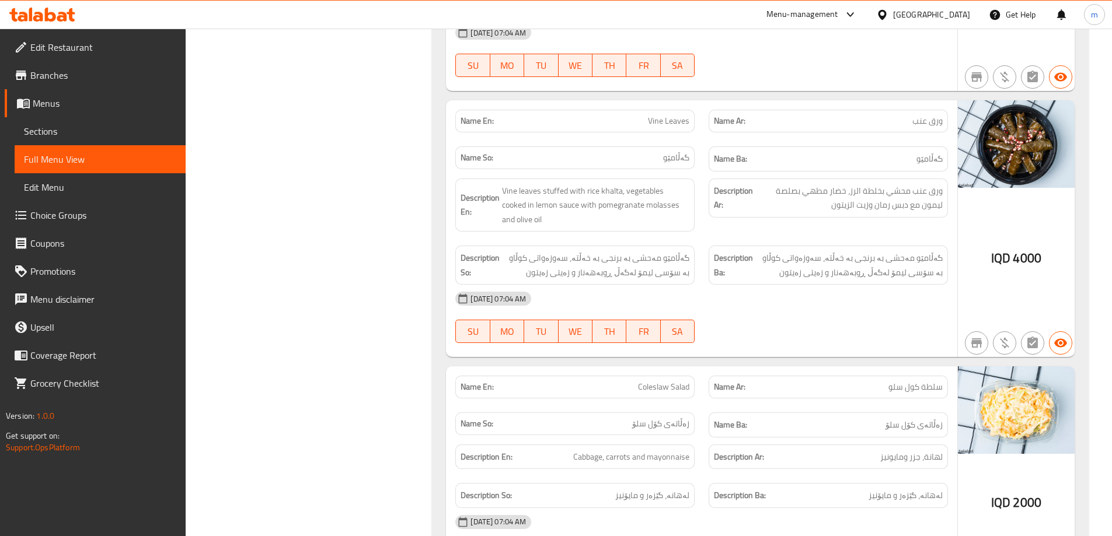
click at [665, 119] on span "Vine Leaves" at bounding box center [668, 121] width 41 height 12
drag, startPoint x: 665, startPoint y: 119, endPoint x: 490, endPoint y: 54, distance: 186.9
click at [661, 119] on span "Vine Leaves" at bounding box center [668, 121] width 41 height 12
copy span "Vine Leaves"
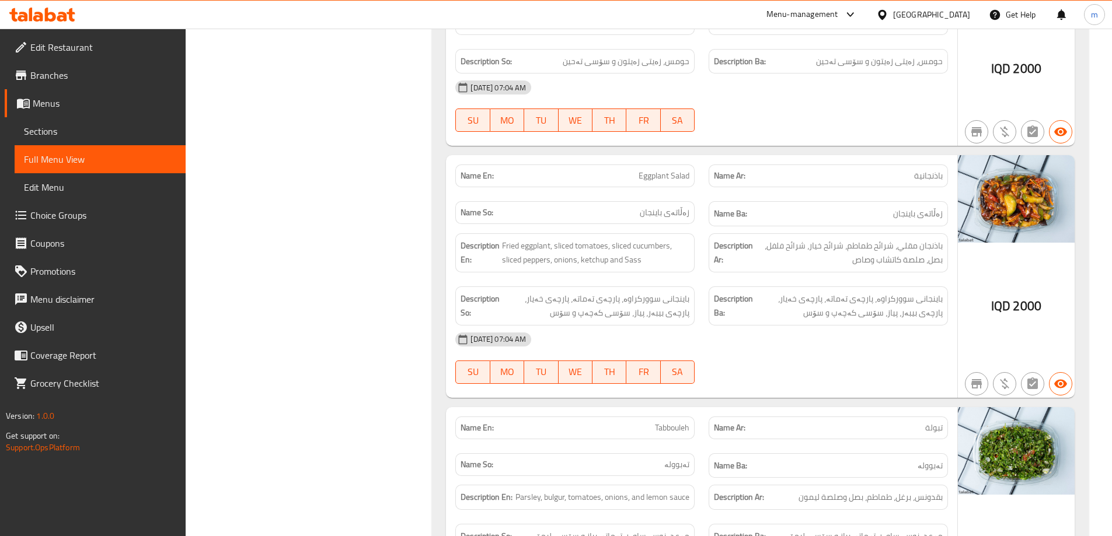
scroll to position [1778, 0]
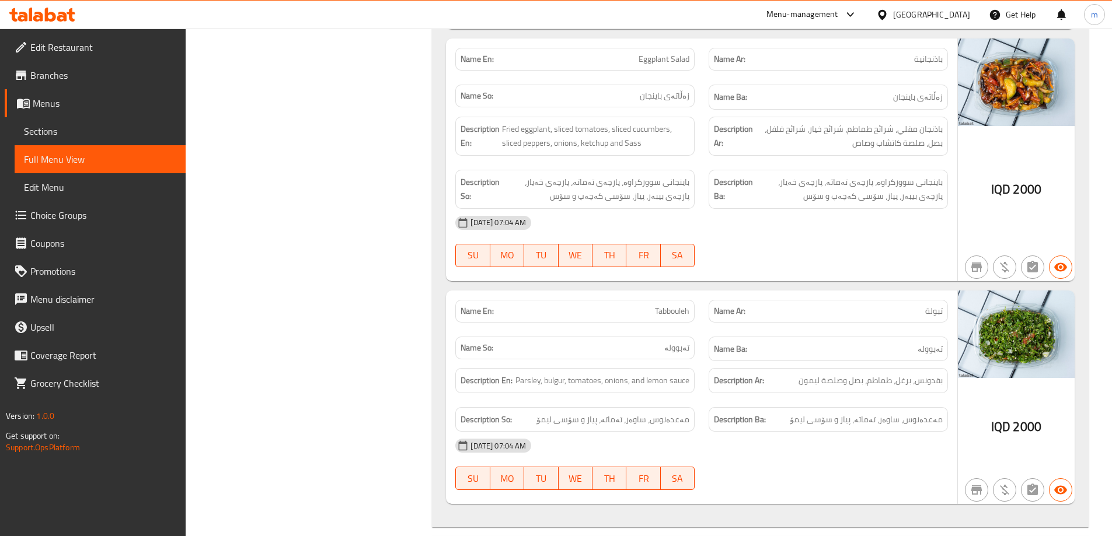
click at [744, 168] on div "Description Ba: باینجانی سوورکراوە، پارچەی تەماتە، پارچەی خەیار، پارچەی بیبەر، …" at bounding box center [828, 189] width 253 height 53
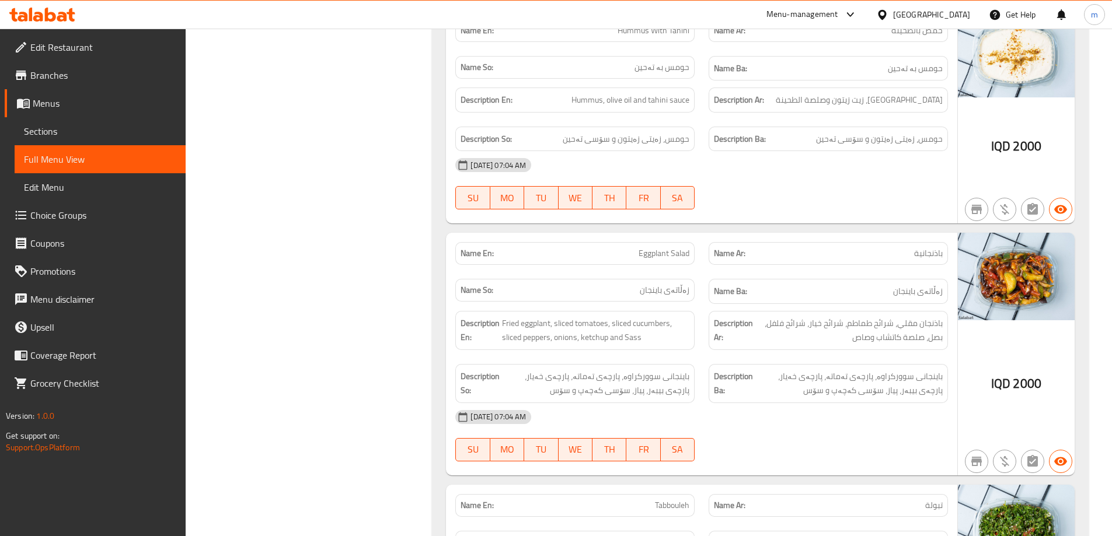
scroll to position [1681, 0]
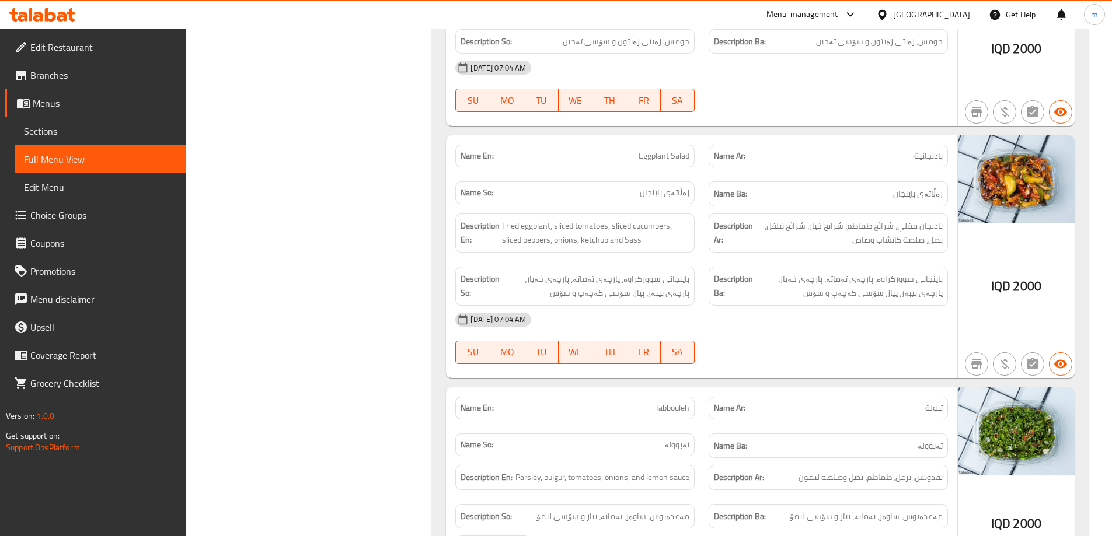
click at [639, 154] on span "Eggplant Salad" at bounding box center [664, 156] width 51 height 12
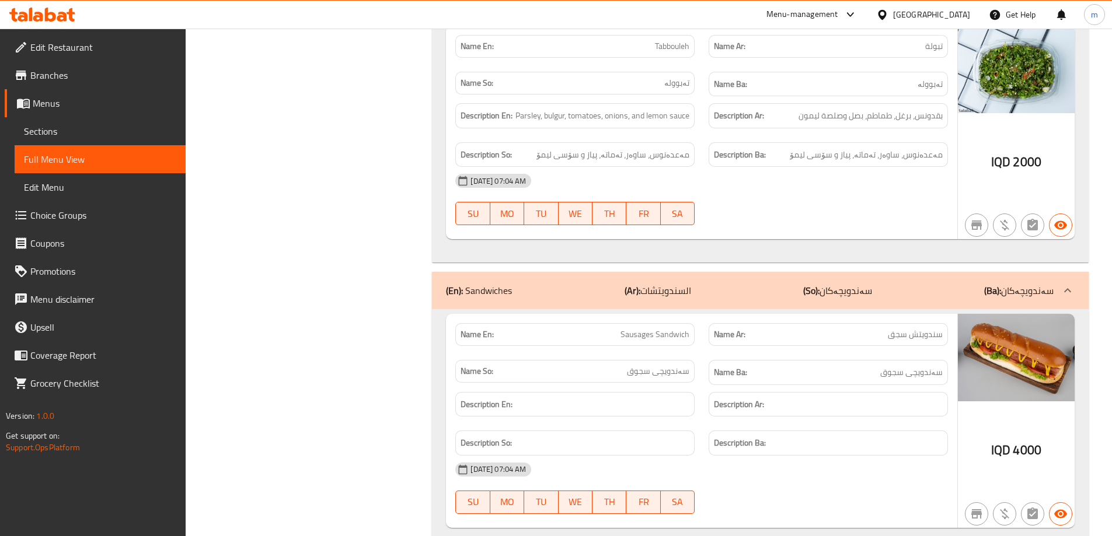
scroll to position [2237, 0]
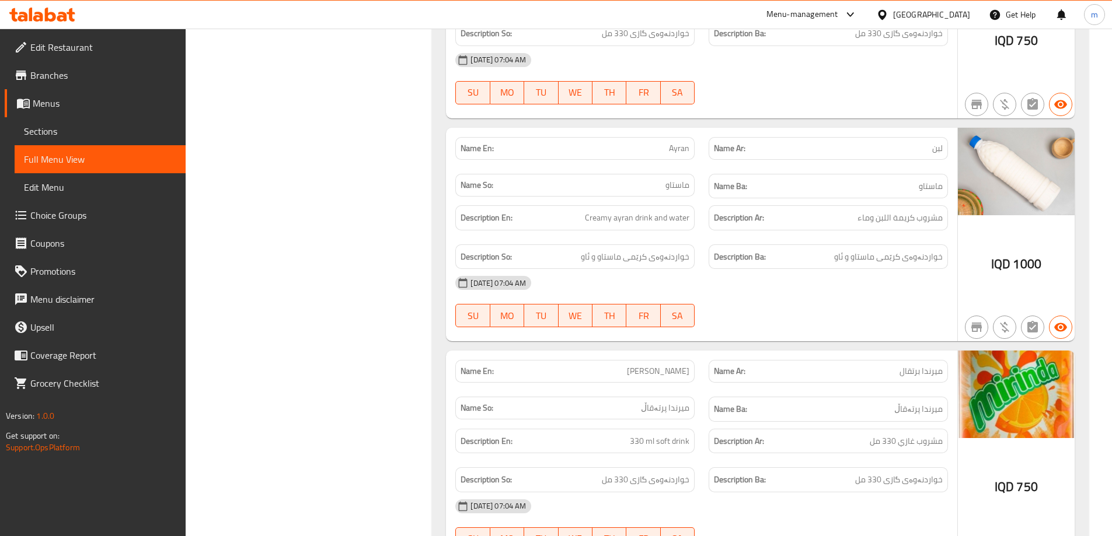
scroll to position [8772, 0]
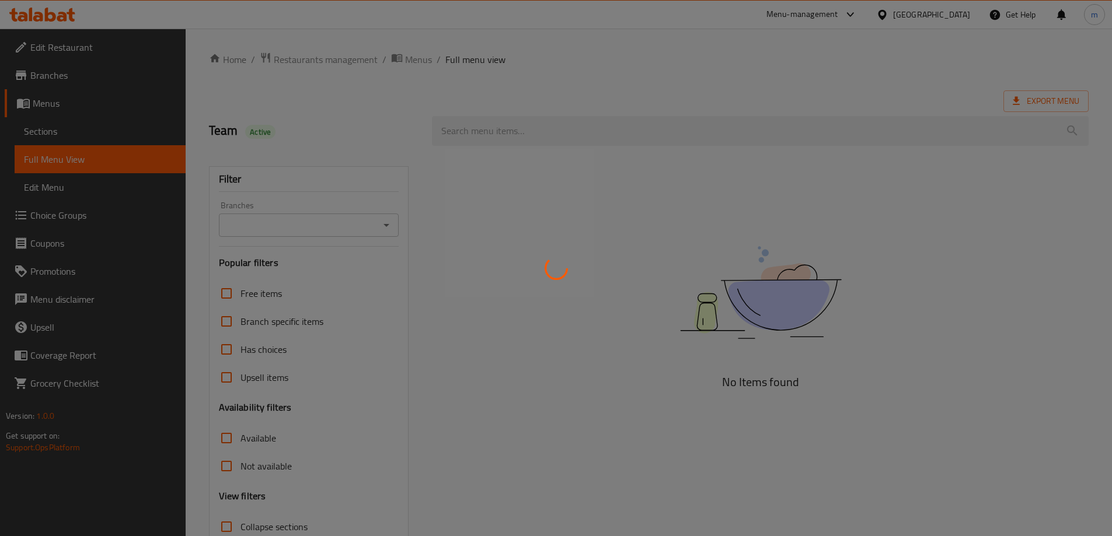
click at [68, 135] on div at bounding box center [556, 268] width 1112 height 536
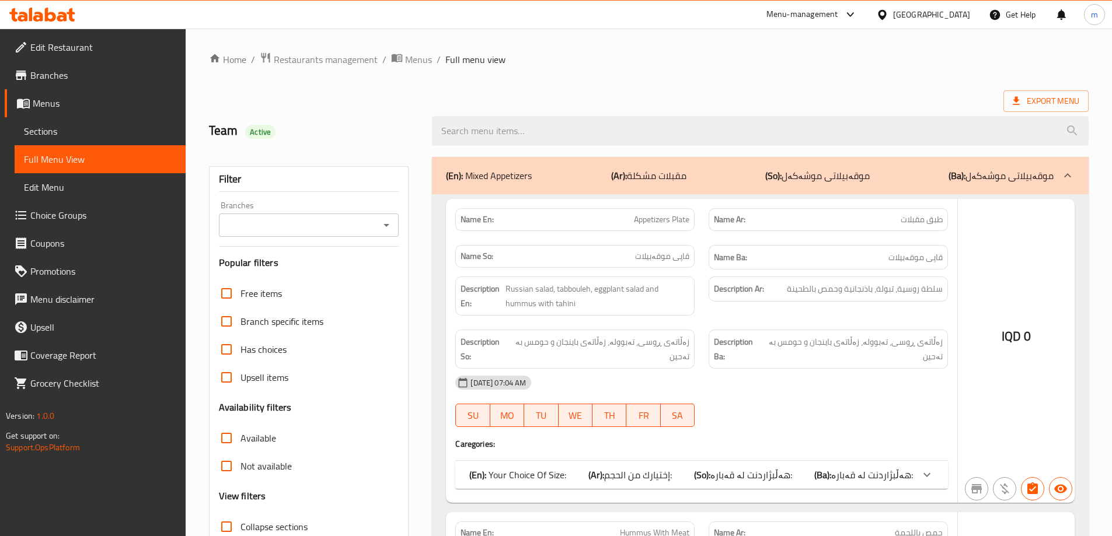
click at [68, 135] on div at bounding box center [556, 268] width 1112 height 536
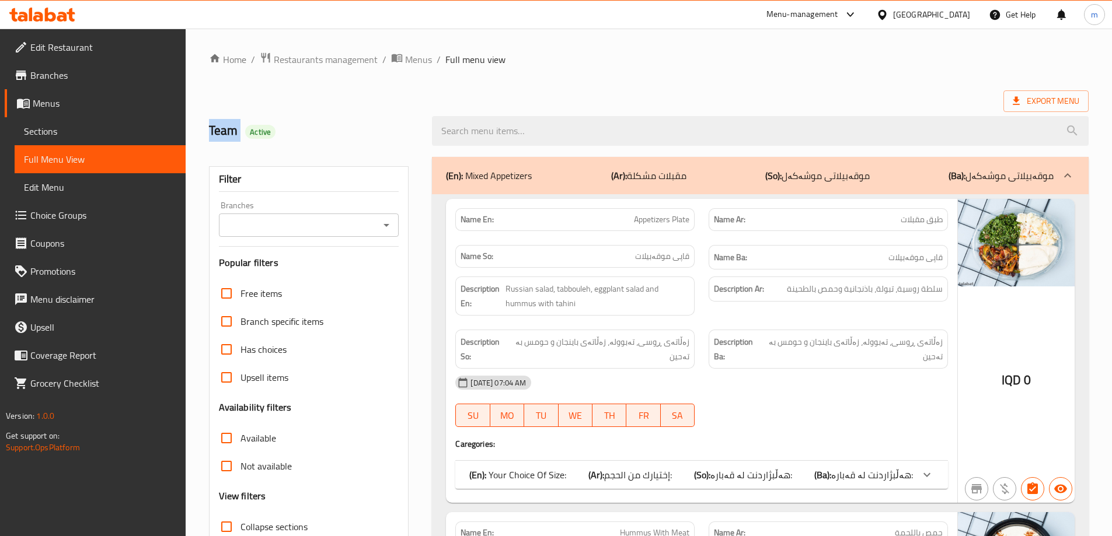
drag, startPoint x: 0, startPoint y: 0, endPoint x: 68, endPoint y: 135, distance: 151.4
click at [68, 135] on span "Sections" at bounding box center [100, 131] width 152 height 14
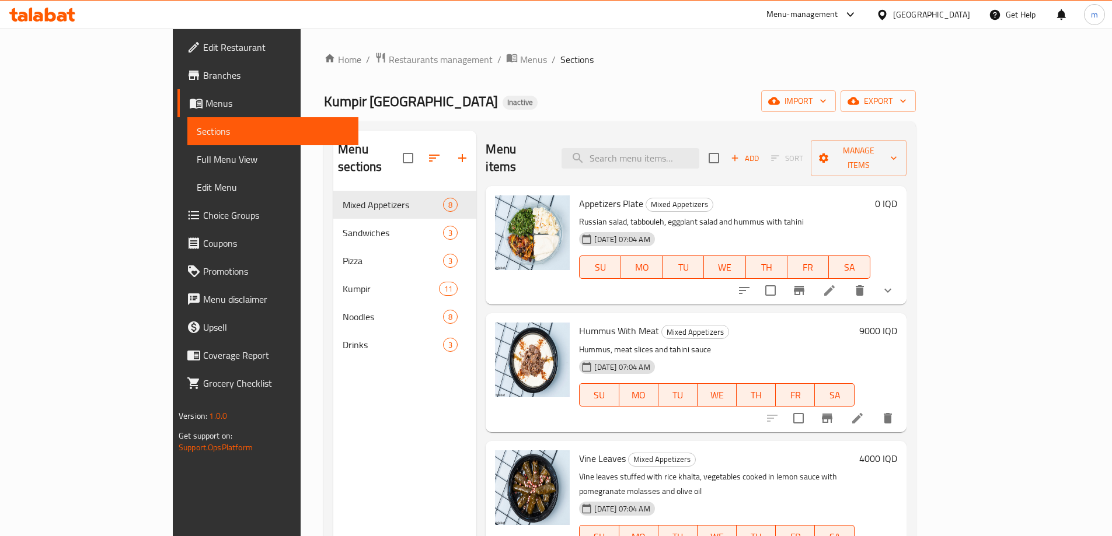
click at [197, 135] on span "Sections" at bounding box center [273, 131] width 152 height 14
click at [699, 148] on input "search" at bounding box center [631, 158] width 138 height 20
paste input "Vine Leaves"
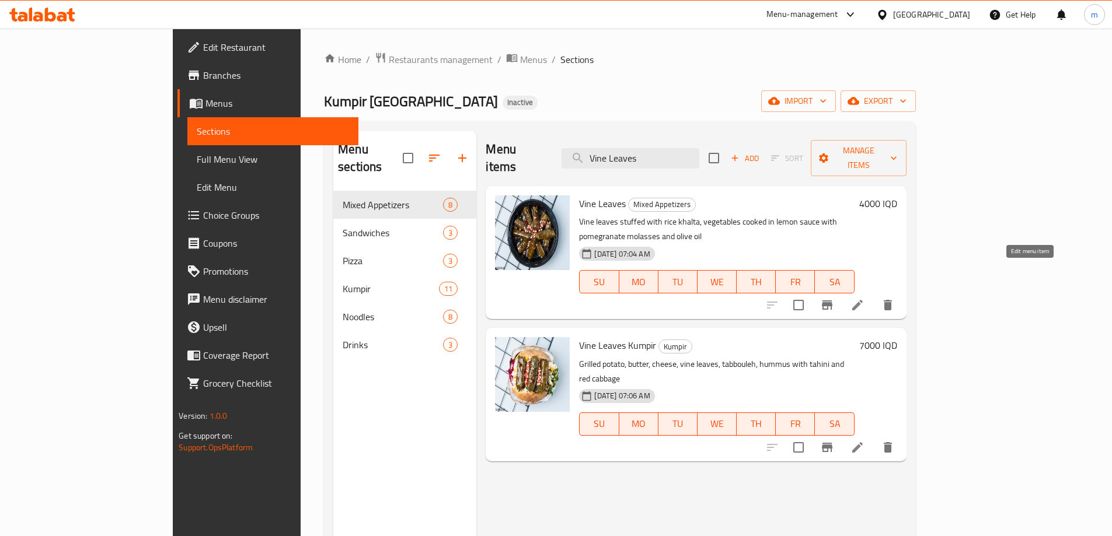
type input "Vine Leaves"
click at [865, 298] on icon at bounding box center [857, 305] width 14 height 14
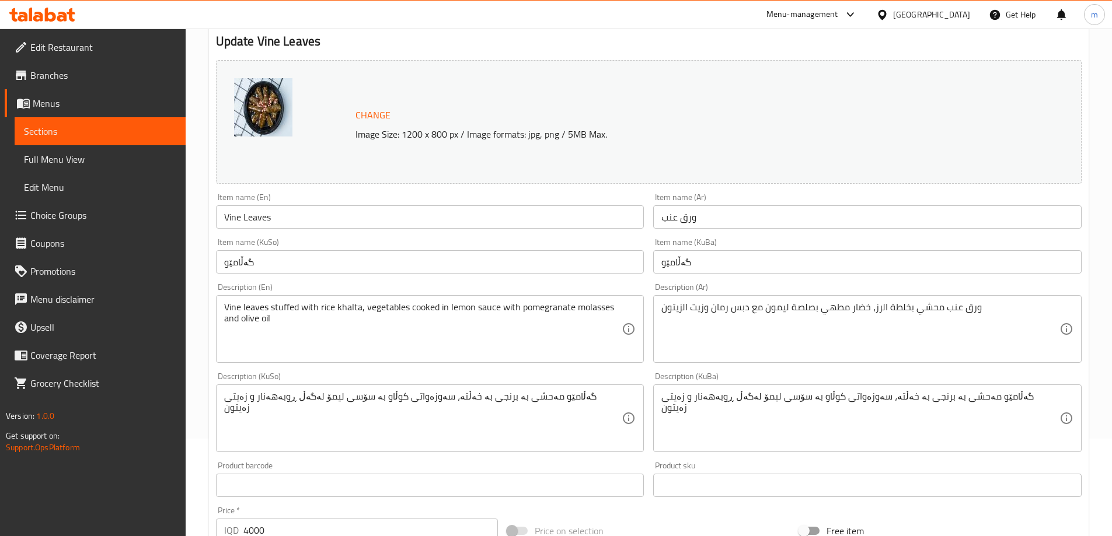
scroll to position [194, 0]
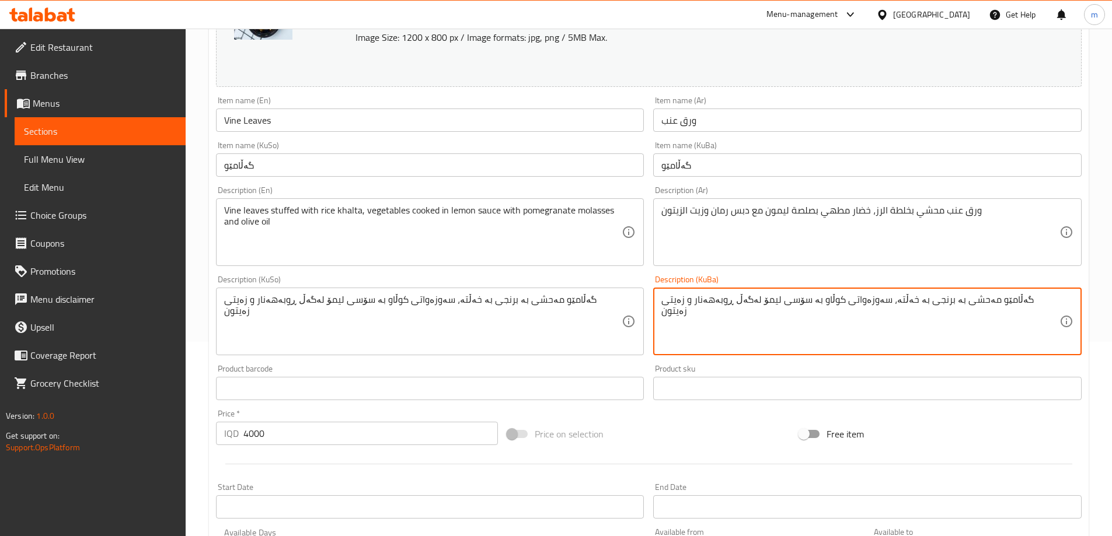
click at [907, 299] on textarea "گەڵامێو مەحشی بە برنجی بە خەڵتە، سەوزەواتی کوڵاو بە سۆسی لیمۆ لەگەڵ ڕوبەهەنار و…" at bounding box center [860, 321] width 398 height 55
click at [943, 305] on textarea "گەڵامێو مەحشی بە برنجی بە ، سەوزەواتی کوڵاو بە سۆسی لیمۆ لەگەڵ ڕوبەهەنار و زەیت…" at bounding box center [860, 321] width 398 height 55
click at [989, 298] on textarea "گەڵامێو مەحشی بە برنجی بە ، سەوزەواتی کوڵاو بە سۆسی لیمۆ لەگەڵ ڕوبەهەنار و زەیت…" at bounding box center [860, 321] width 398 height 55
paste textarea "ەڵتە"
click at [975, 301] on textarea "گەڵامێو مەحشی بە خەڵتە برنجی بە ، سەوزەواتی کوڵاو بە سۆسی لیمۆ لەگەڵ ڕوبەهەنار …" at bounding box center [860, 321] width 398 height 55
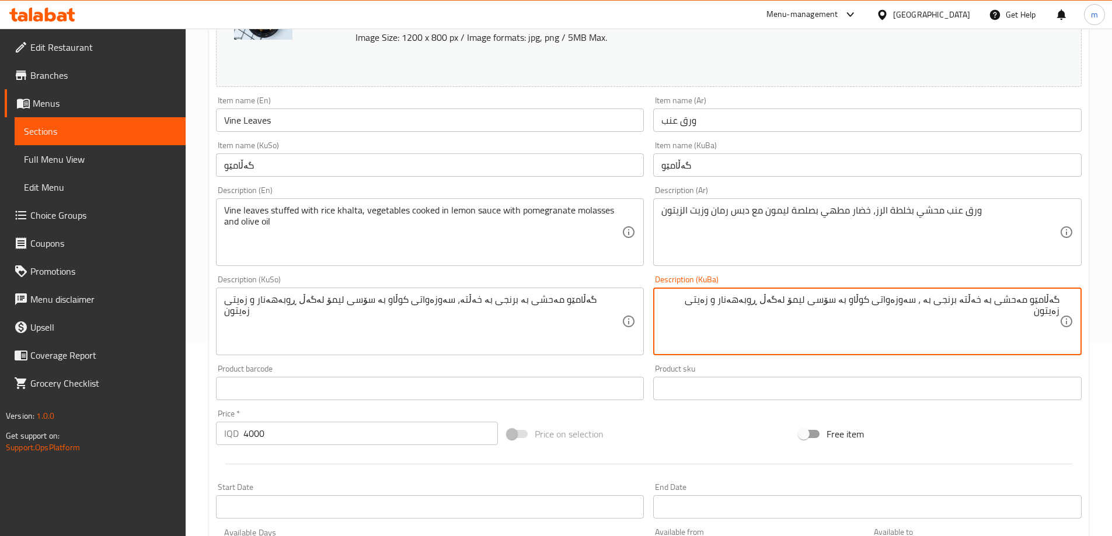
click at [968, 298] on textarea "گەڵامێو مەحشی بە خەڵتە برنجی بە ، سەوزەواتی کوڵاو بە سۆسی لیمۆ لەگەڵ ڕوبەهەنار …" at bounding box center [860, 321] width 398 height 55
click at [971, 298] on textarea "گەڵامێو مەحشی بە خەڵتە برنجی بە ، سەوزەواتی کوڵاو بە سۆسی لیمۆ لەگەڵ ڕوبەهەنار …" at bounding box center [860, 321] width 398 height 55
click at [933, 299] on textarea "گەڵامێو مەحشی بە خەڵتەی برنجی بە ، سەوزەواتی کوڵاو بە سۆسی لیمۆ لەگەڵ ڕوبەهەنار…" at bounding box center [860, 321] width 398 height 55
click at [939, 311] on textarea "گەڵامێو مەحشی بە خەڵتەی برنج، سەوزەواتی کوڵاو بە سۆسی لیمۆ لەگەڵ ڕوبەهەنار و زە…" at bounding box center [860, 321] width 398 height 55
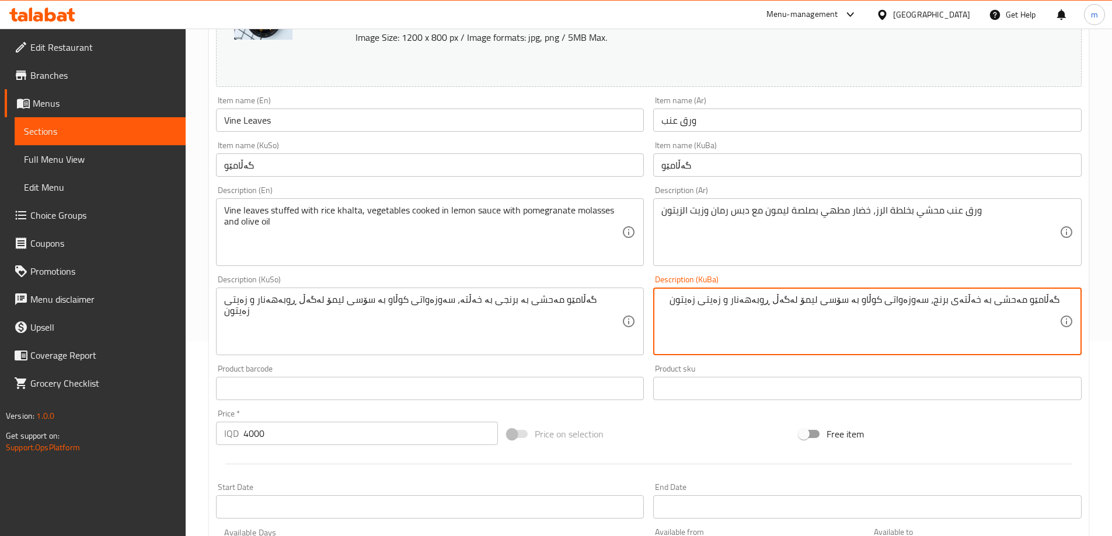
click at [939, 311] on textarea "گەڵامێو مەحشی بە خەڵتەی برنج، سەوزەواتی کوڵاو بە سۆسی لیمۆ لەگەڵ ڕوبەهەنار و زە…" at bounding box center [860, 321] width 398 height 55
type textarea "گەڵامێو مەحشی بە خەڵتەی برنج، سەوزەواتی کوڵاو بە سۆسی لیمۆ لەگەڵ ڕوبەهەنار و زە…"
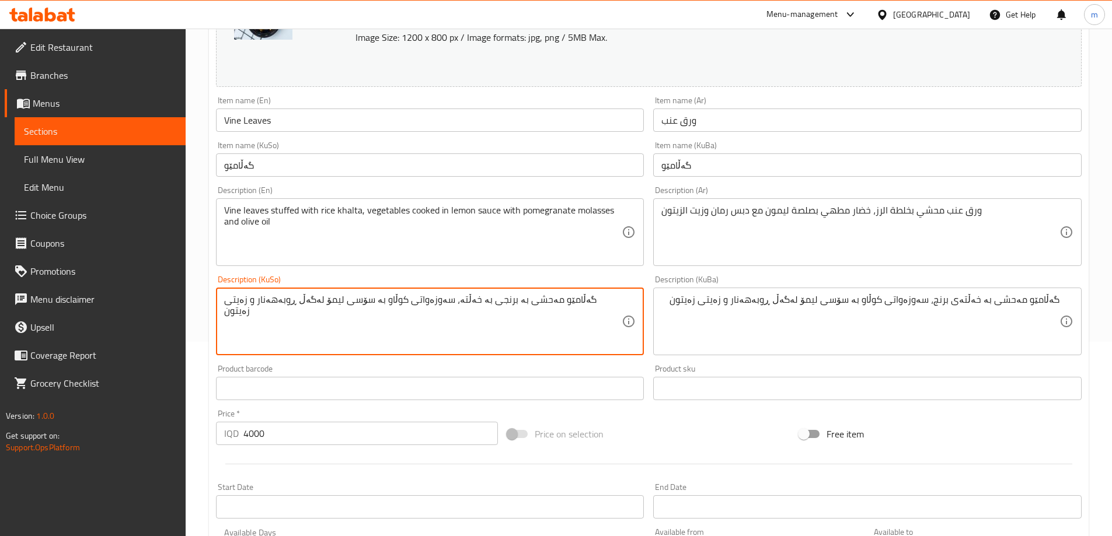
click at [578, 324] on textarea "گەڵامێو مەحشی بە برنجی بە خەڵتە، سەوزەواتی کوڵاو بە سۆسی لیمۆ لەگەڵ ڕوبەهەنار و…" at bounding box center [423, 321] width 398 height 55
paste textarea "ەڵتەی برنج"
type textarea "گەڵامێو مەحشی بە خەڵتەی برنج، سەوزەواتی کوڵاو بە سۆسی لیمۆ لەگەڵ ڕوبەهەنار و زە…"
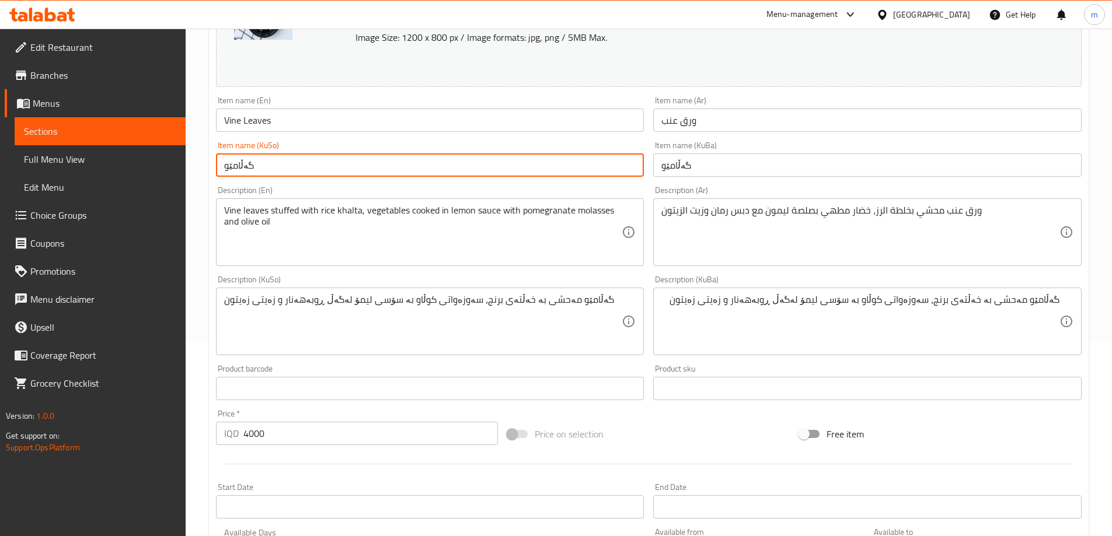
click at [342, 171] on input "گەڵامێو" at bounding box center [430, 165] width 428 height 23
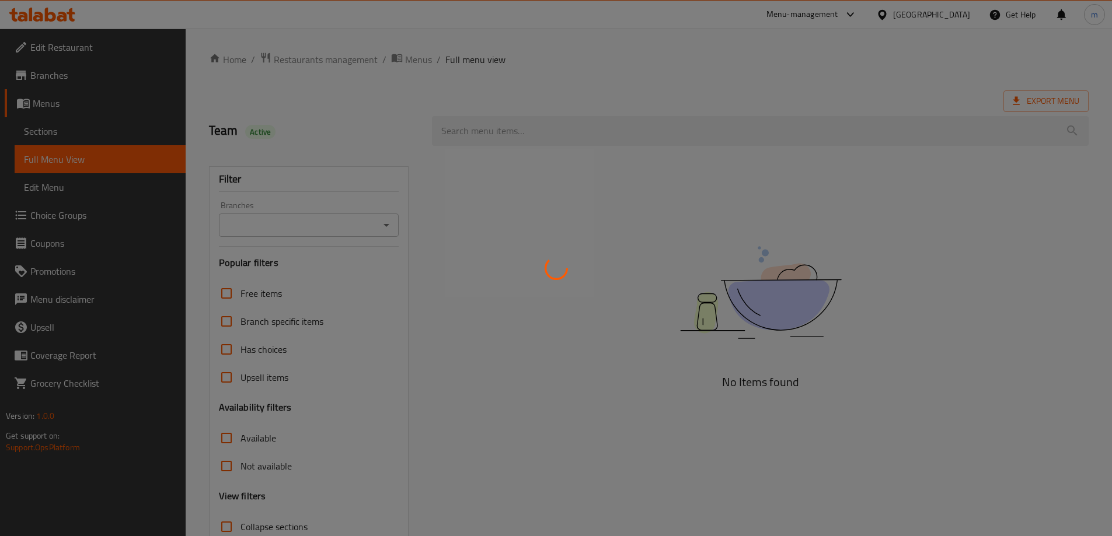
click at [590, 126] on div at bounding box center [556, 268] width 1112 height 536
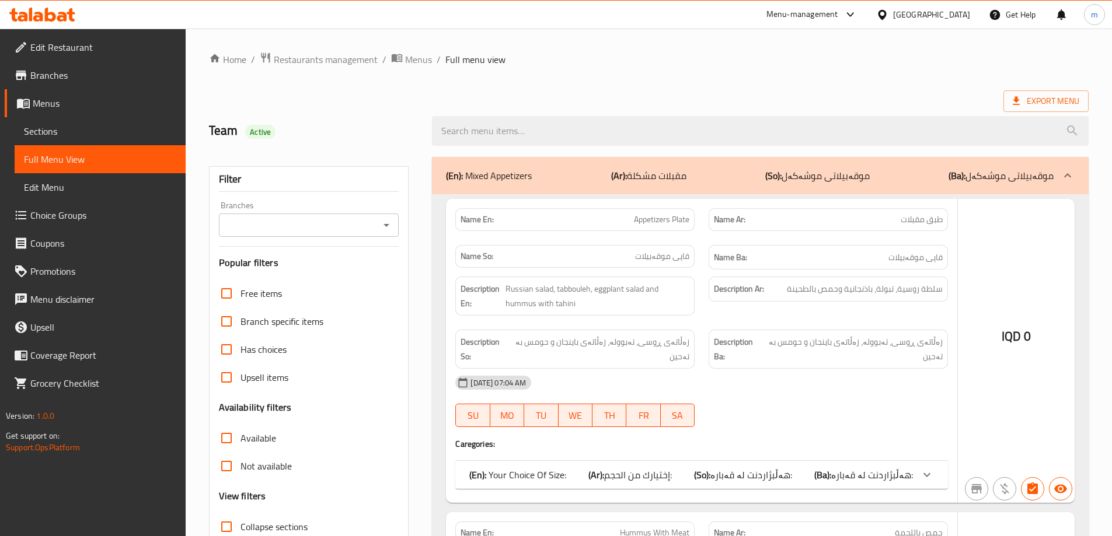
click at [590, 126] on div at bounding box center [556, 268] width 1112 height 536
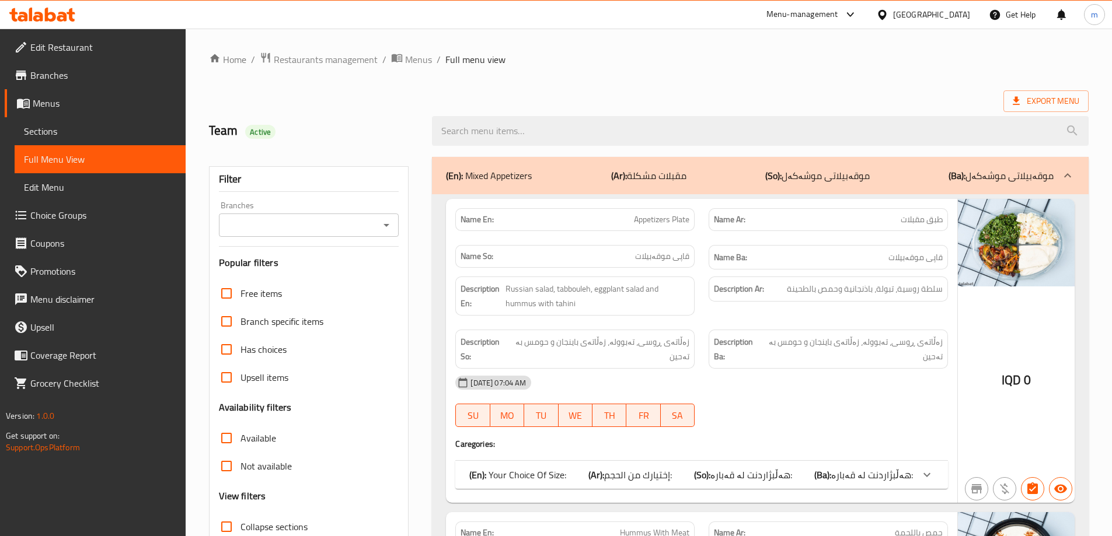
click at [590, 126] on input "search" at bounding box center [760, 131] width 657 height 30
paste input "Eggplant Salad"
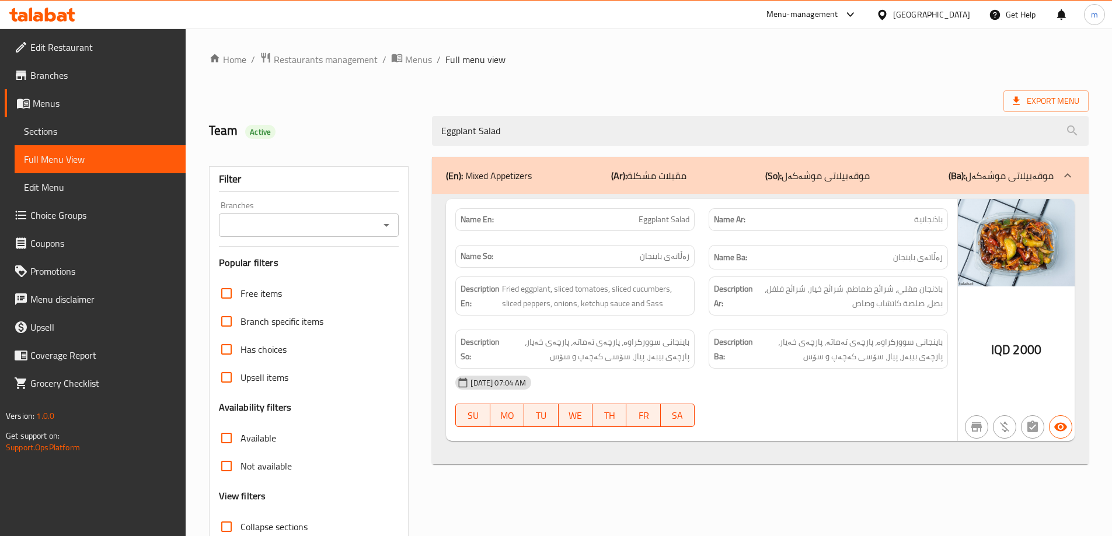
click at [389, 219] on icon "Open" at bounding box center [386, 225] width 14 height 14
type input "Eggplant Salad"
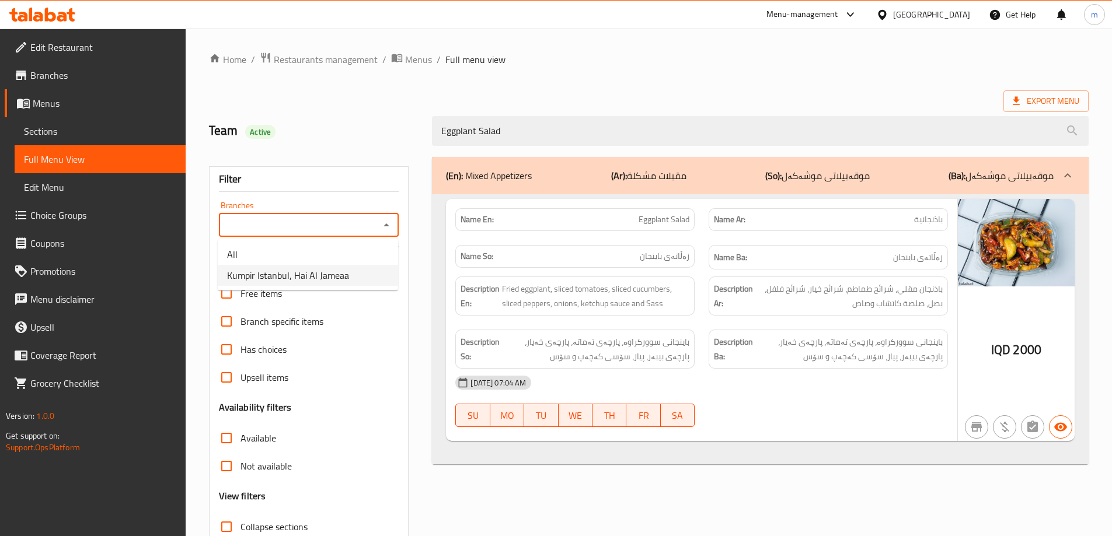
click at [340, 273] on span "Kumpir Istanbul, Hai Al Jameaa" at bounding box center [288, 276] width 122 height 14
type input "Kumpir Istanbul, Hai Al Jameaa"
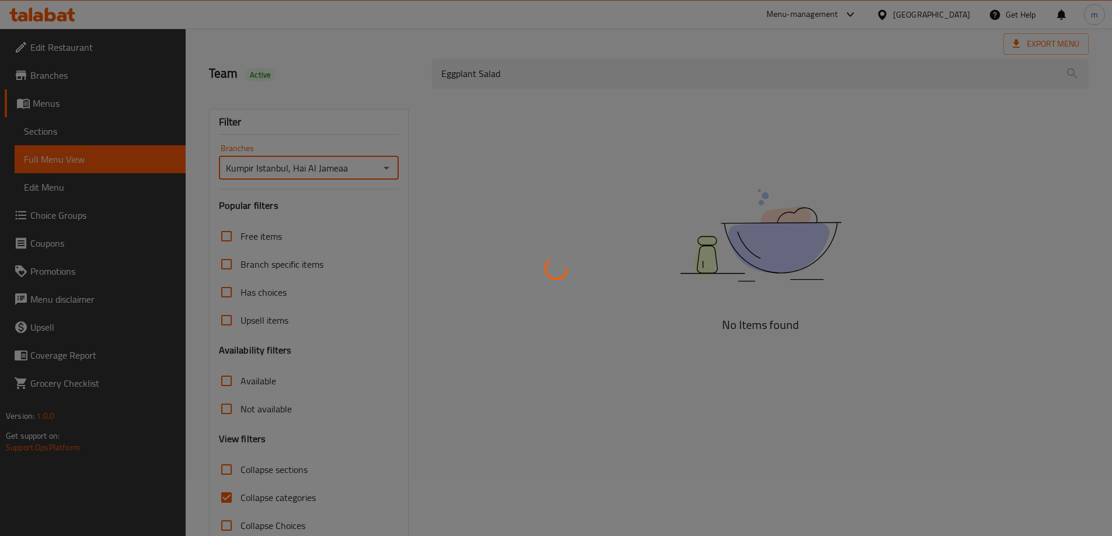
scroll to position [85, 0]
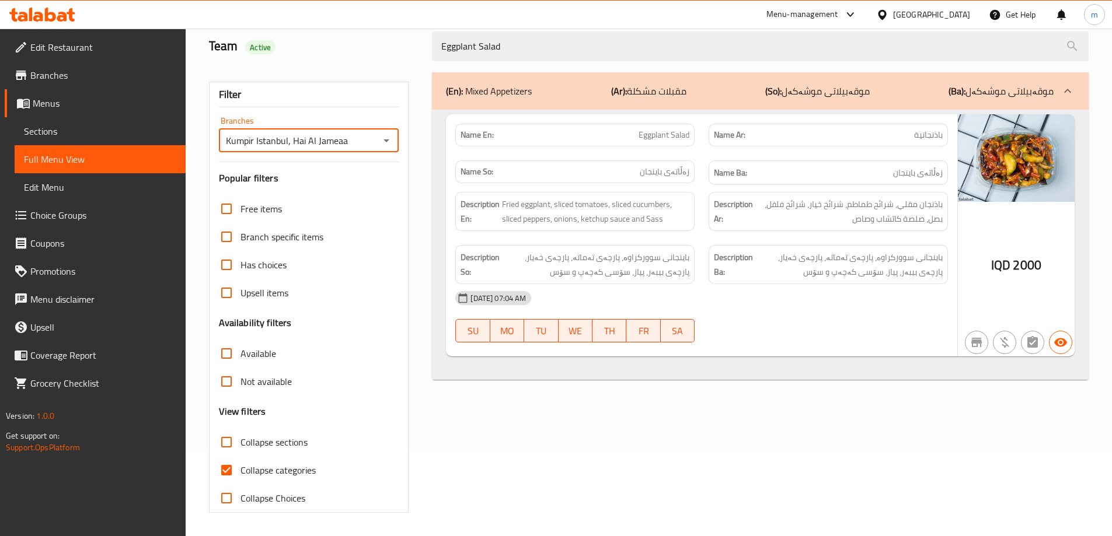
click at [225, 475] on input "Collapse categories" at bounding box center [226, 470] width 28 height 28
checkbox input "false"
click at [602, 67] on div "(En): Mixed Appetizers (Ar): مقبلات مشكلة (So): موقەبیلاتی موشەکەل (Ba): موقەبی…" at bounding box center [760, 292] width 671 height 455
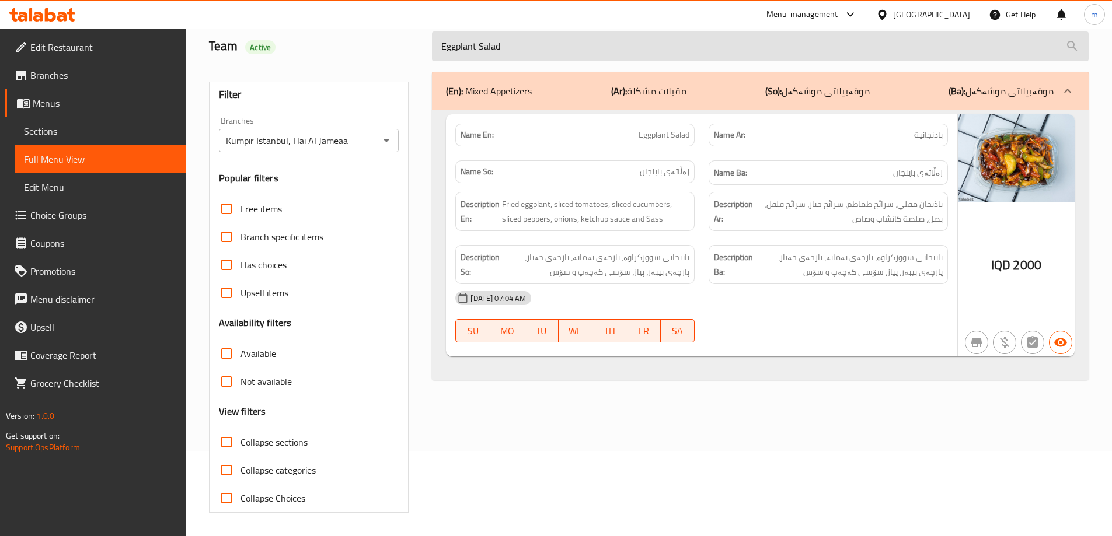
click at [597, 54] on input "Eggplant Salad" at bounding box center [760, 47] width 657 height 30
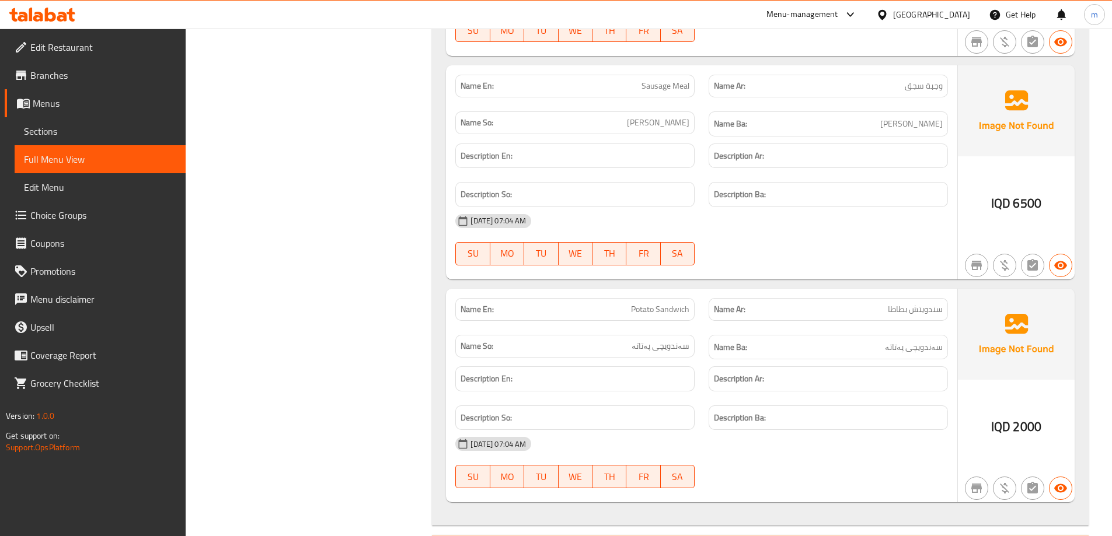
scroll to position [2335, 0]
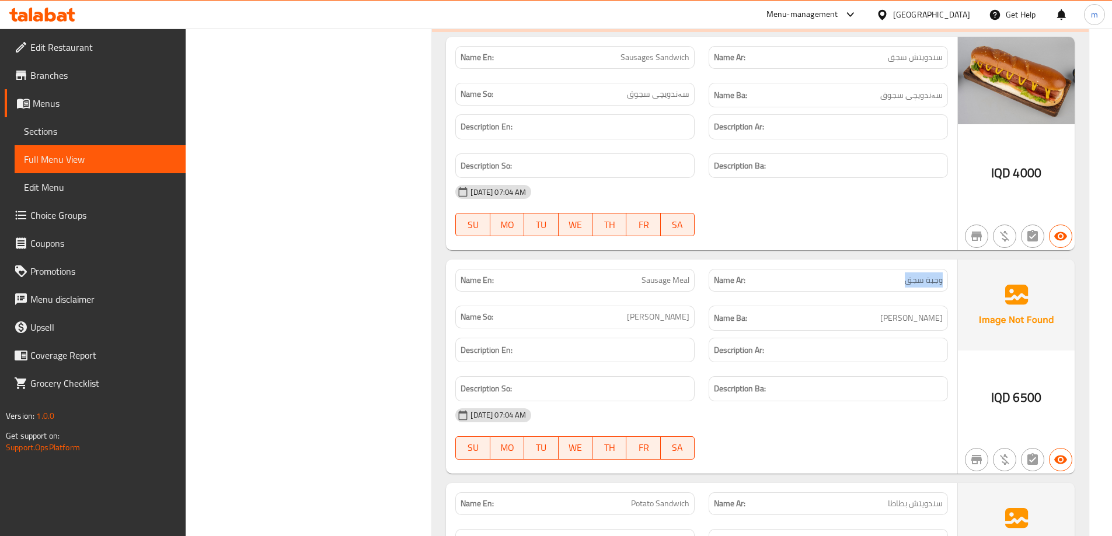
drag, startPoint x: 893, startPoint y: 266, endPoint x: 944, endPoint y: 270, distance: 52.1
copy span "وجبة سجق"
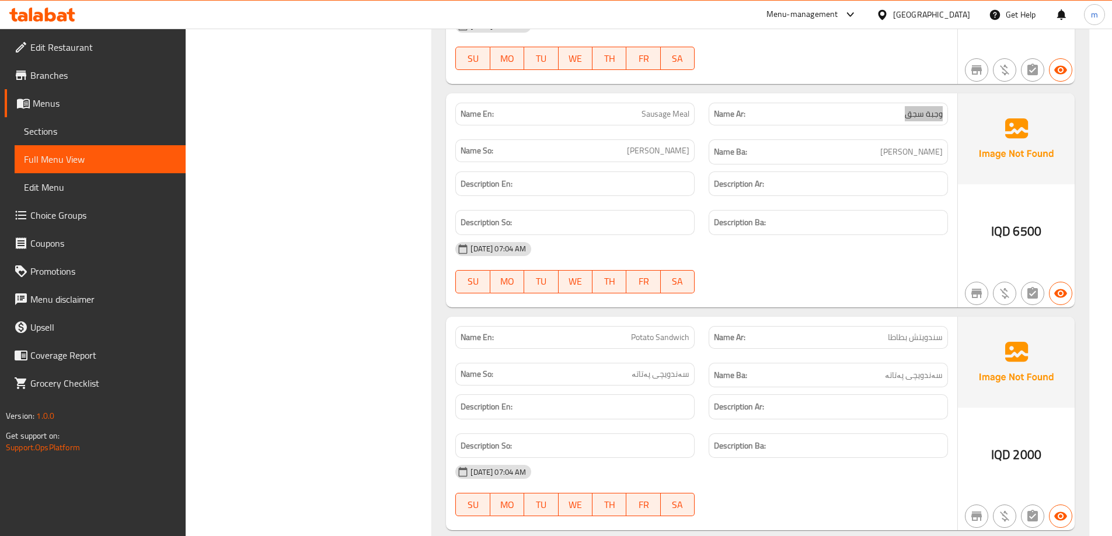
scroll to position [2529, 0]
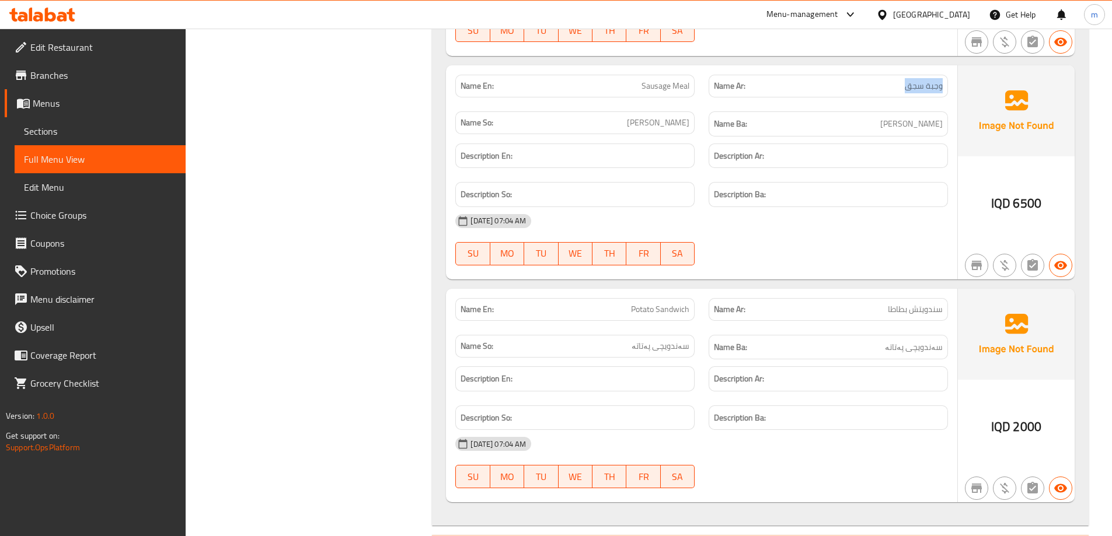
copy span "بطاطا"
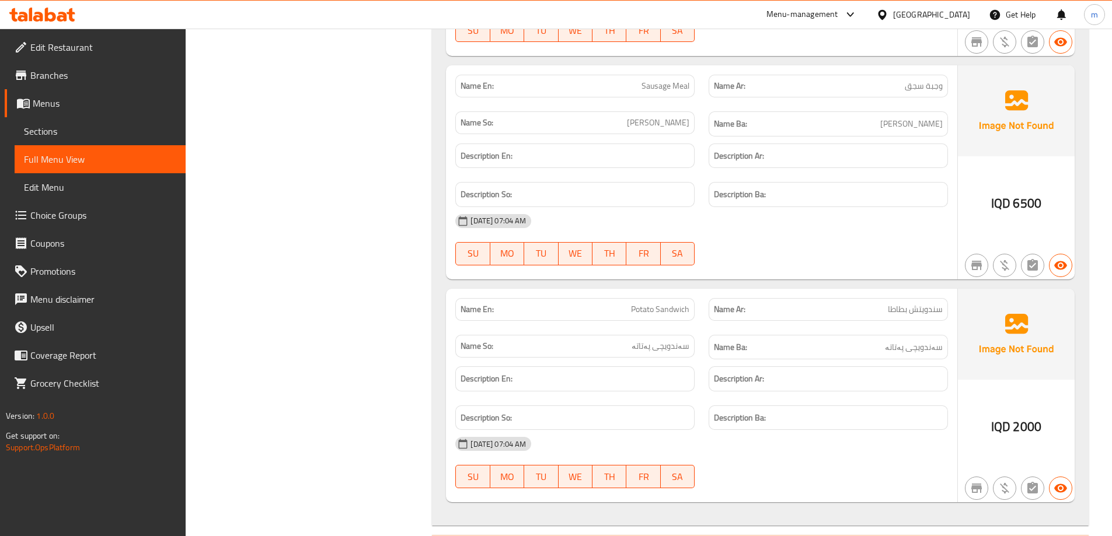
click at [110, 38] on link "Edit Restaurant" at bounding box center [95, 47] width 181 height 28
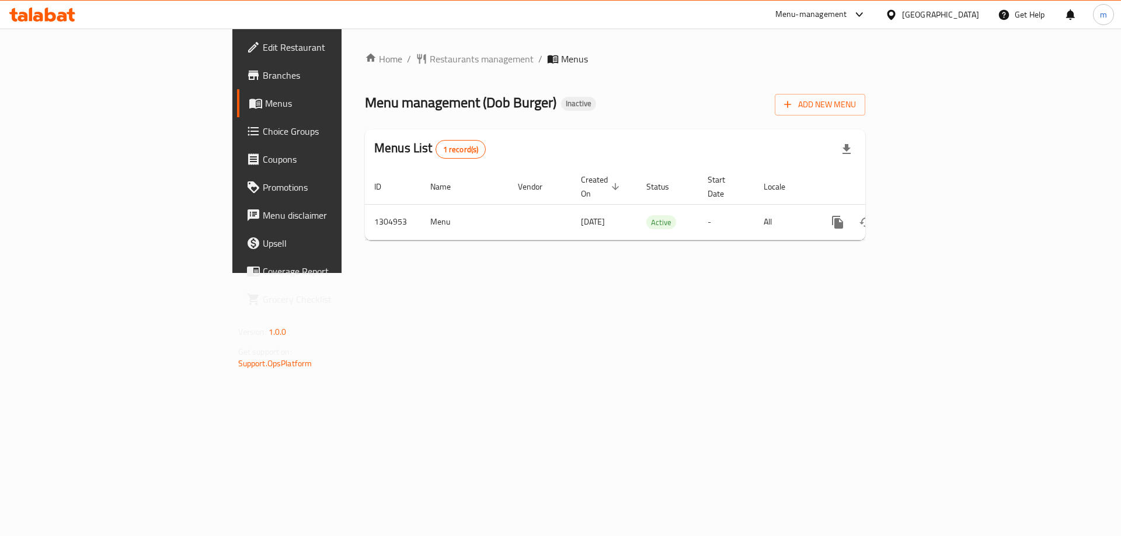
click at [703, 273] on div "Home / Restaurants management / Menus Menu management ( Dob Burger ) Inactive A…" at bounding box center [614, 151] width 547 height 245
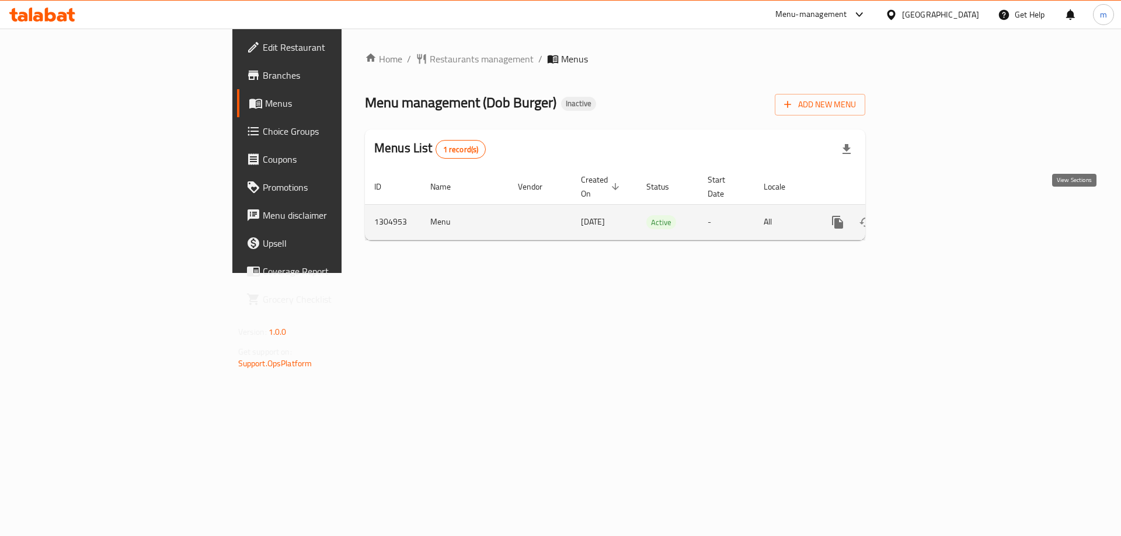
click at [929, 215] on icon "enhanced table" at bounding box center [922, 222] width 14 height 14
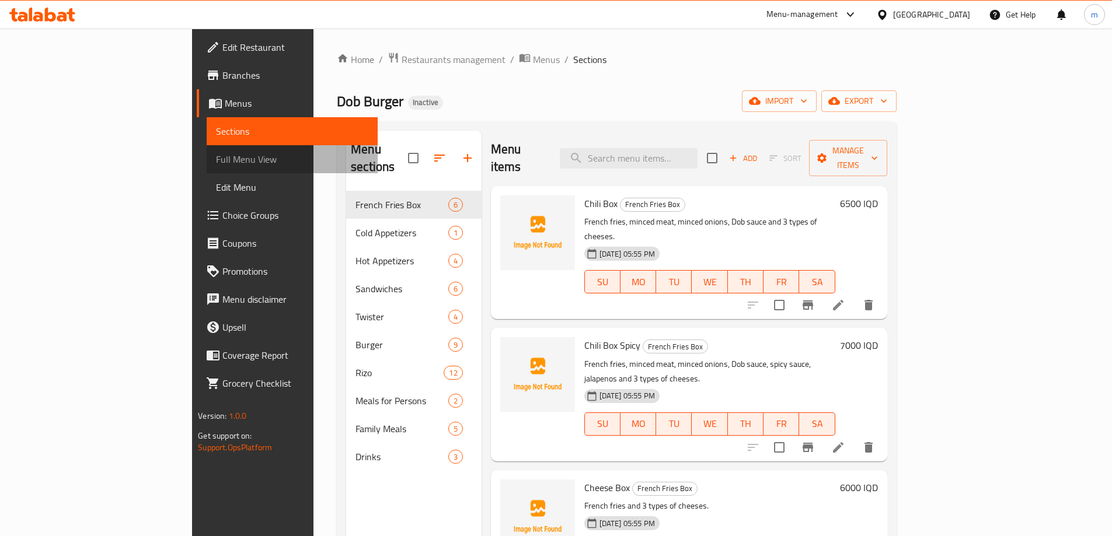
click at [216, 160] on span "Full Menu View" at bounding box center [292, 159] width 152 height 14
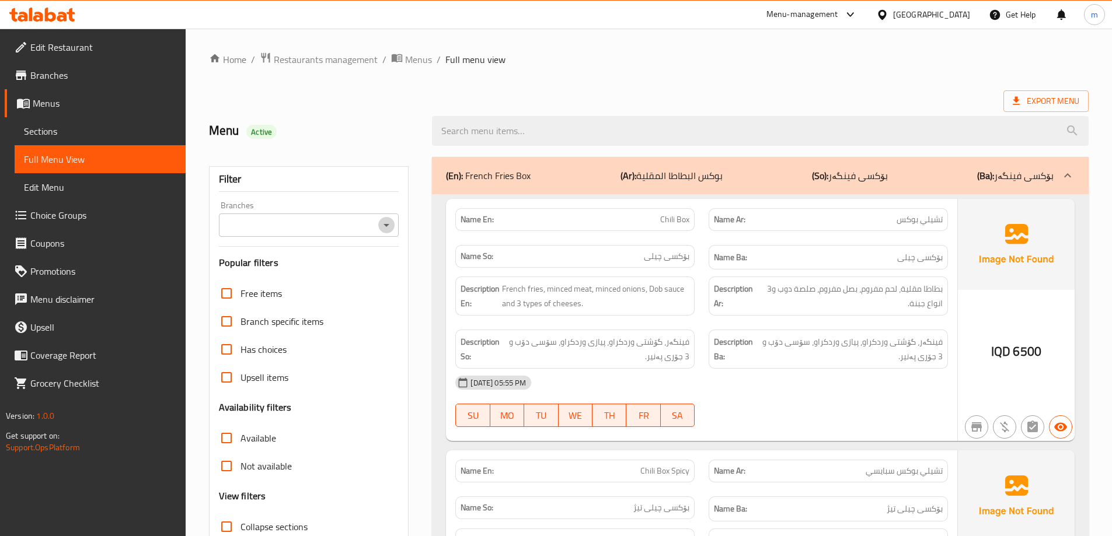
click at [386, 228] on icon "Open" at bounding box center [386, 225] width 14 height 14
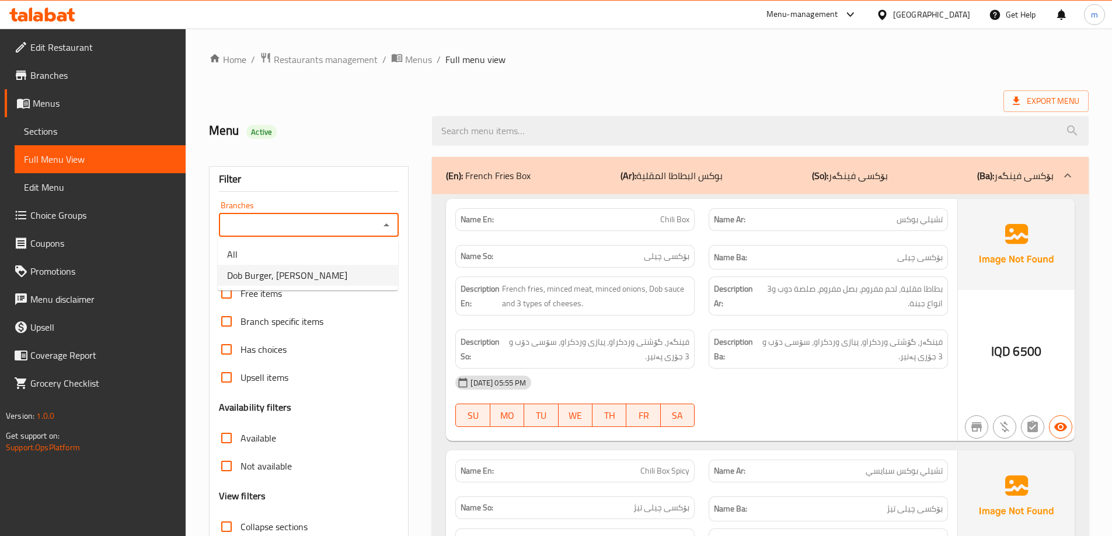
click at [322, 269] on span "Dob Burger, Kuran Ankawa" at bounding box center [287, 276] width 120 height 14
type input "Dob Burger, Kuran Ankawa"
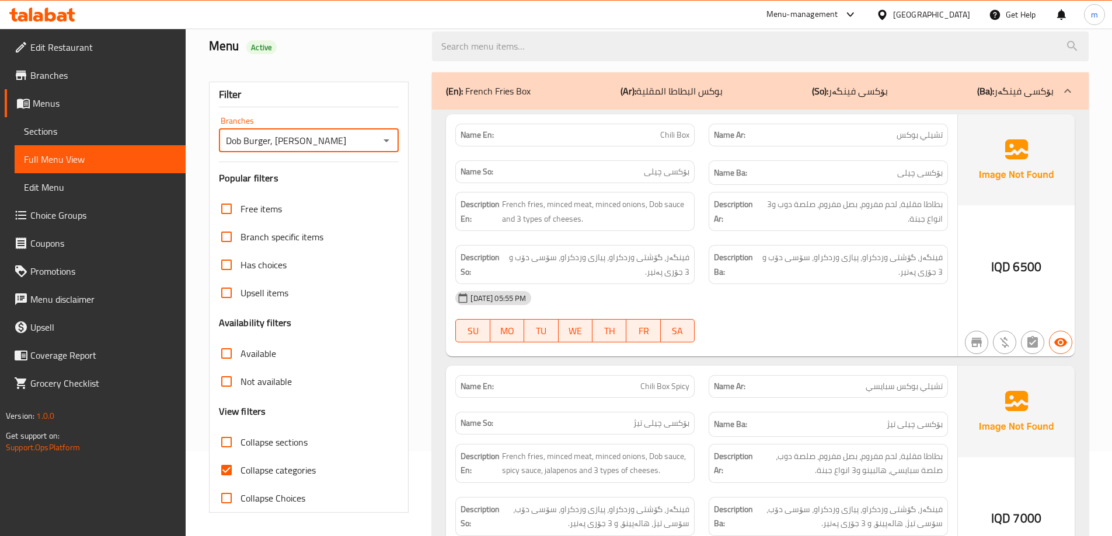
click at [246, 470] on span "Collapse categories" at bounding box center [277, 470] width 75 height 14
click at [240, 470] on input "Collapse categories" at bounding box center [226, 470] width 28 height 28
checkbox input "false"
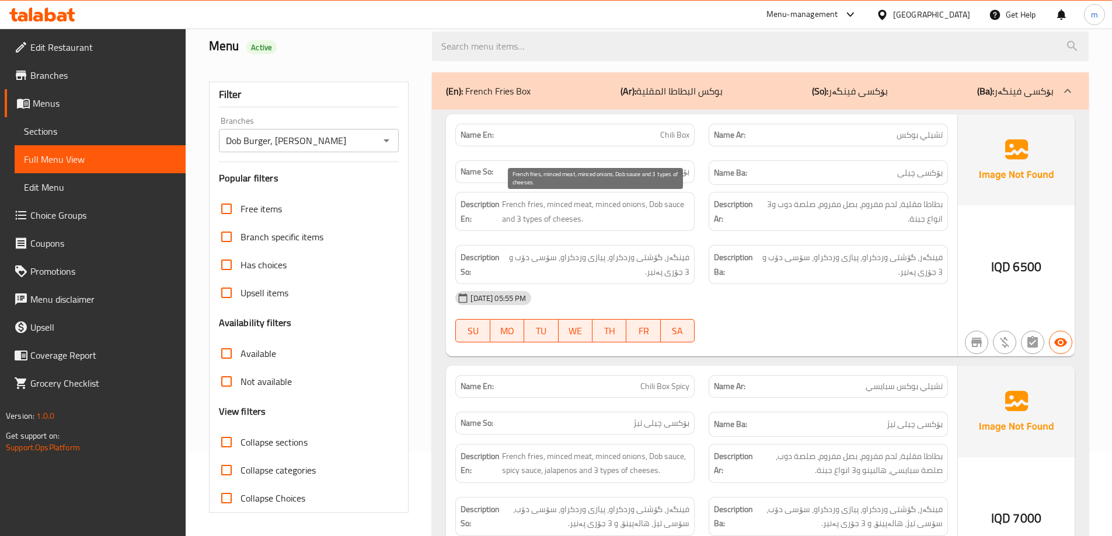
scroll to position [0, 0]
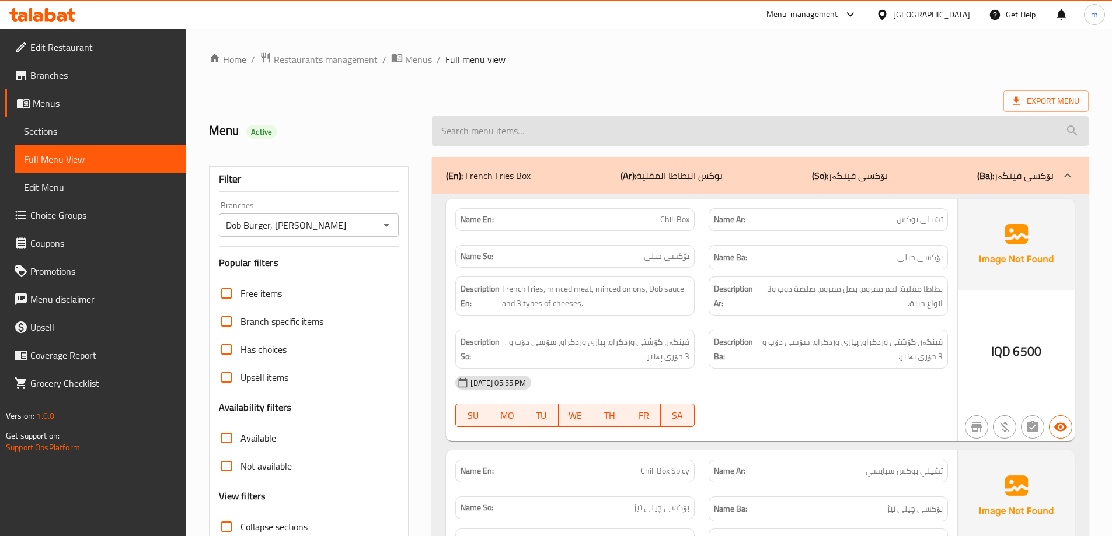
click at [509, 126] on input "search" at bounding box center [760, 131] width 657 height 30
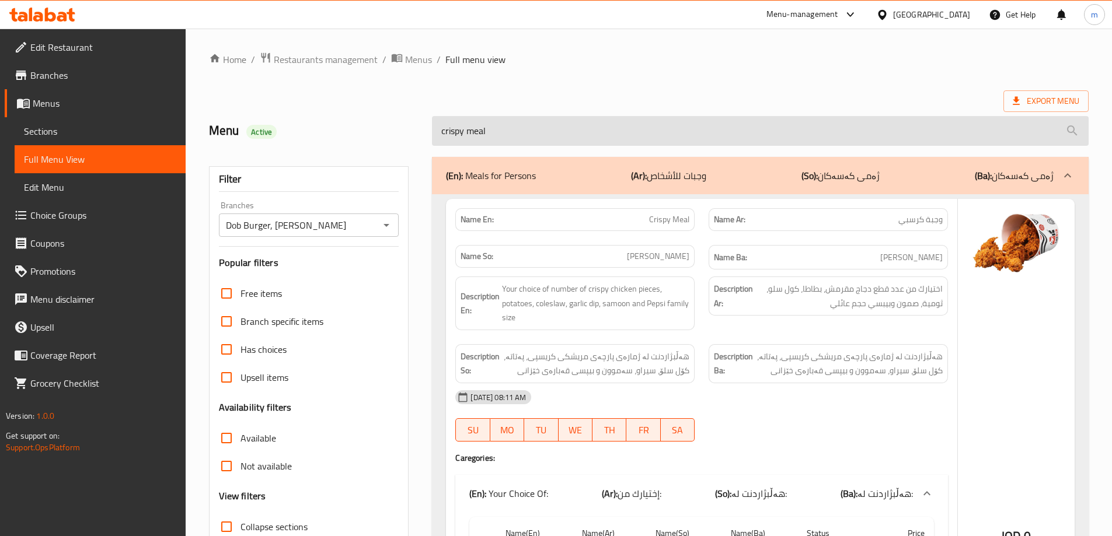
click at [447, 134] on input "crispy meal" at bounding box center [760, 131] width 657 height 30
click at [448, 130] on input "crispy meal" at bounding box center [760, 131] width 657 height 30
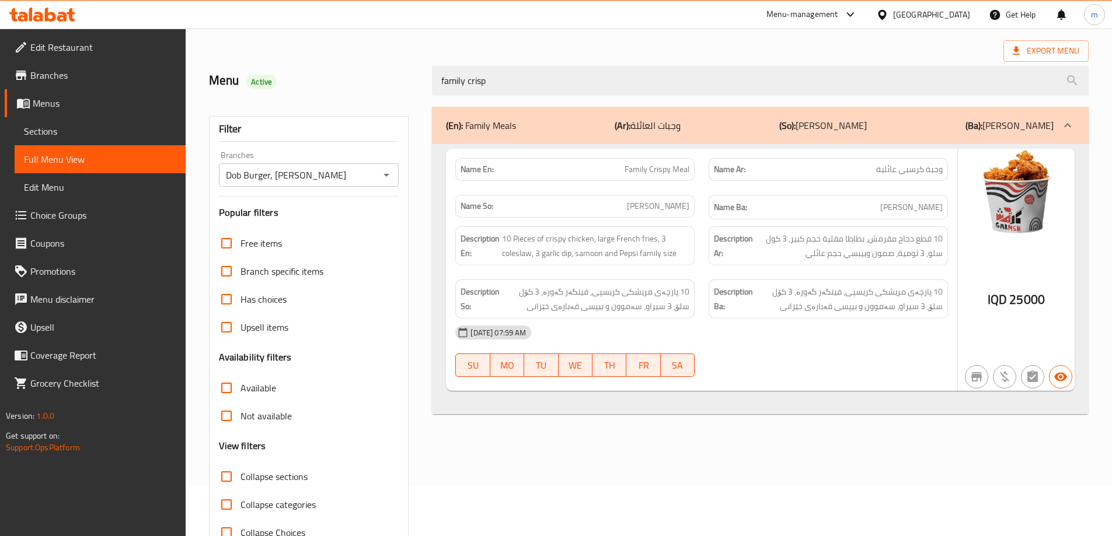
scroll to position [85, 0]
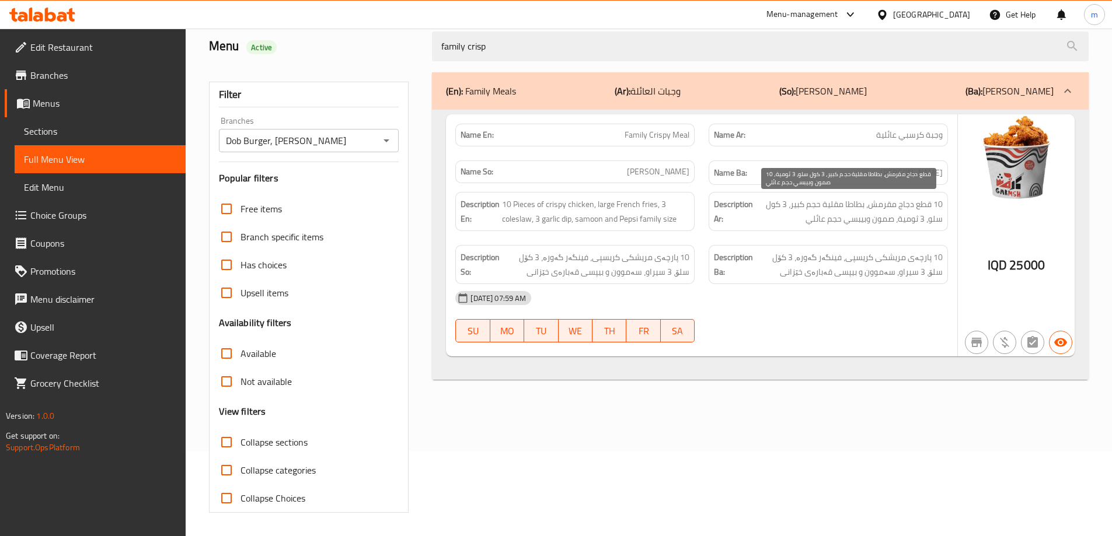
click at [900, 205] on span "10 قطع دجاج مقرمش، بطاطا مقلية حجم كبير، 3 كول سلو، 3 ثومية، صمون وبيبسي حجم عا…" at bounding box center [848, 211] width 187 height 29
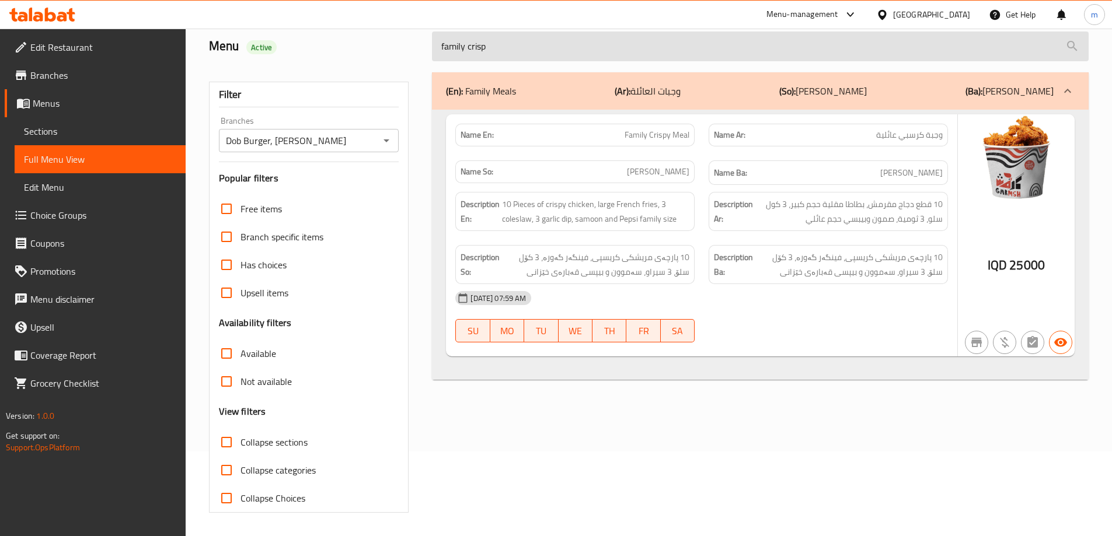
click at [518, 42] on input "family crisp" at bounding box center [760, 47] width 657 height 30
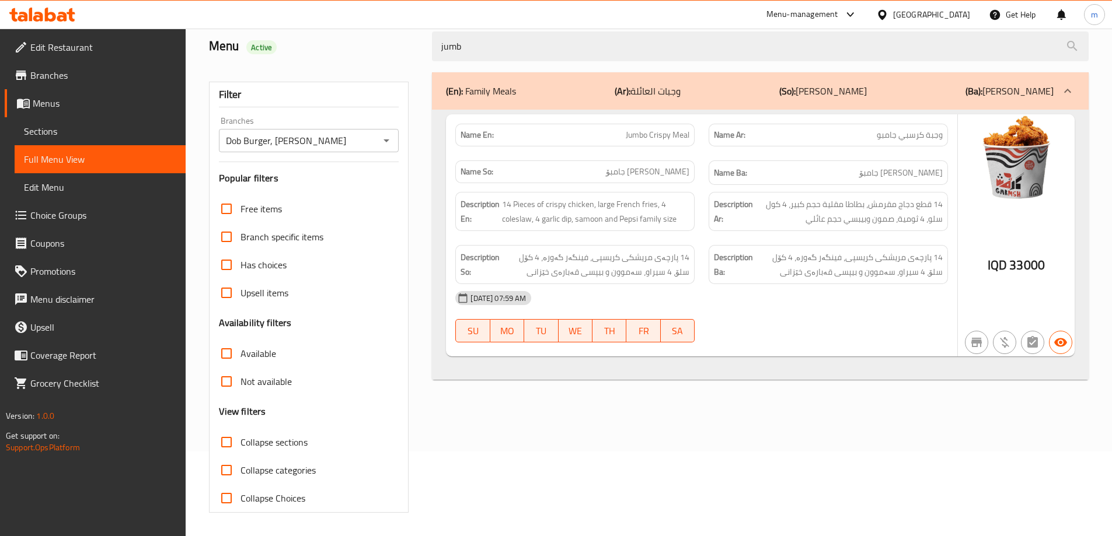
click at [809, 217] on span "14 قطع دجاج مقرمش، بطاطا مقلية حجم كبير، 4 كول سلو، 4 ثومية، صمون وبيبسي حجم عا…" at bounding box center [848, 211] width 187 height 29
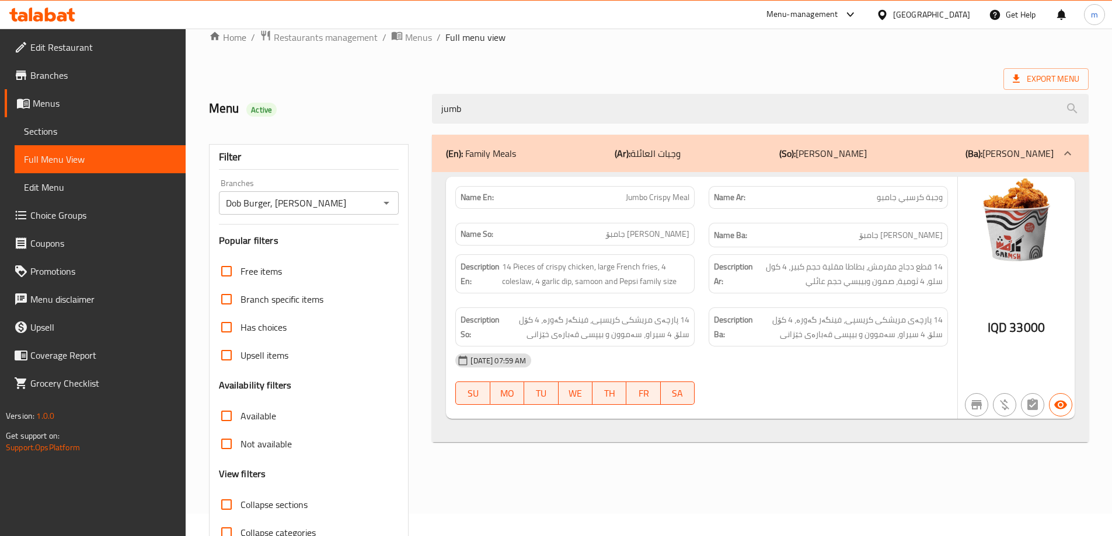
scroll to position [0, 0]
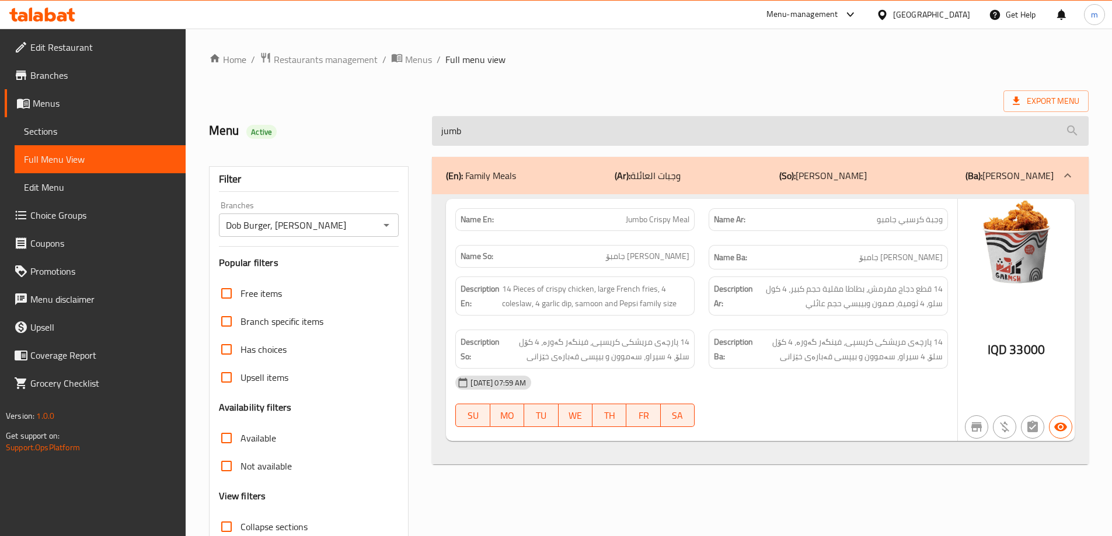
click at [499, 116] on input "jumb" at bounding box center [760, 131] width 657 height 30
click at [503, 142] on input "jumb" at bounding box center [760, 131] width 657 height 30
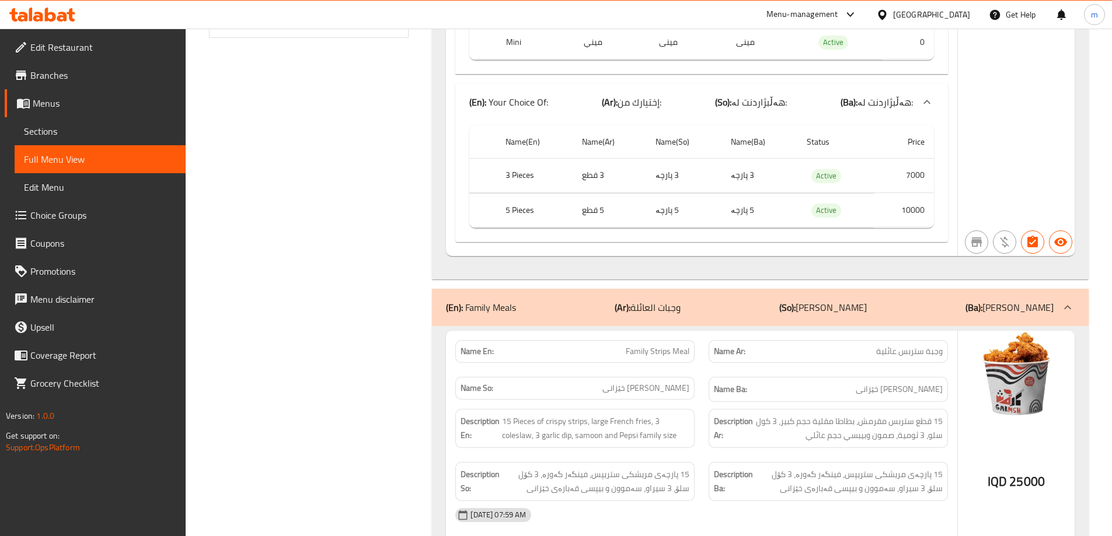
scroll to position [644, 0]
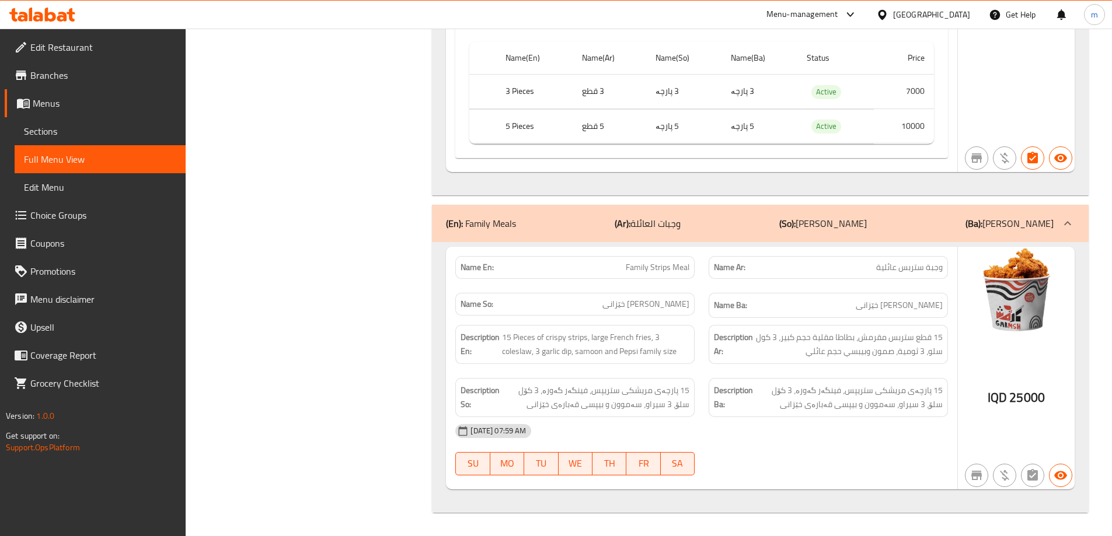
copy span "Family Strips Meal"
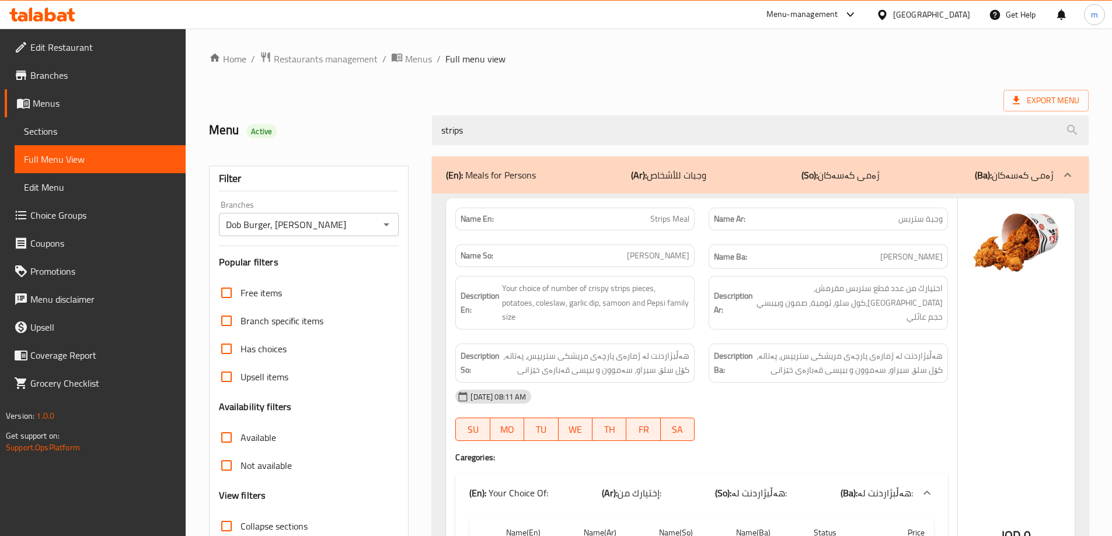
scroll to position [0, 0]
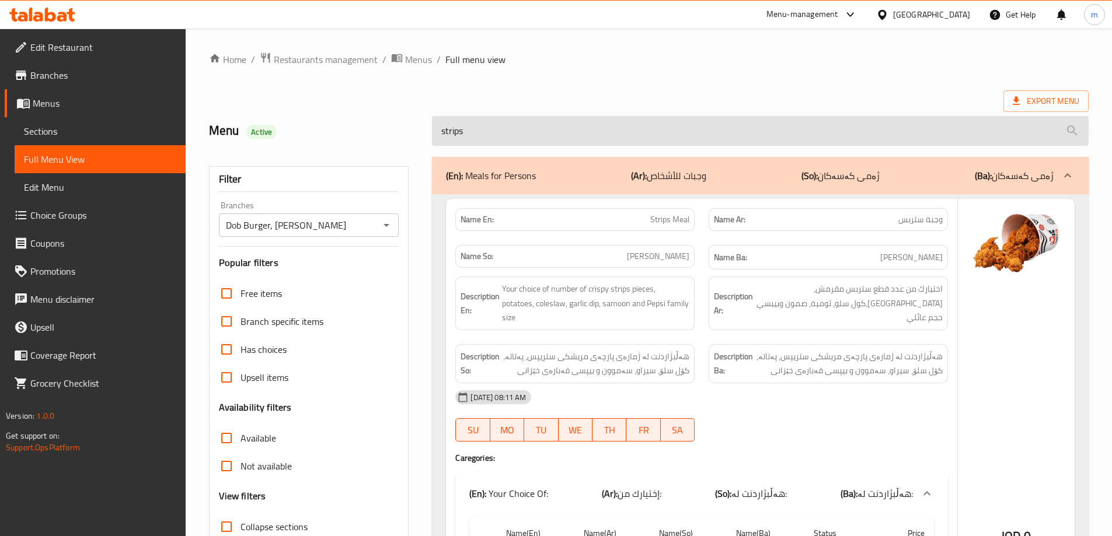
click at [494, 126] on input "strips" at bounding box center [760, 131] width 657 height 30
paste input "Family Strips Meal"
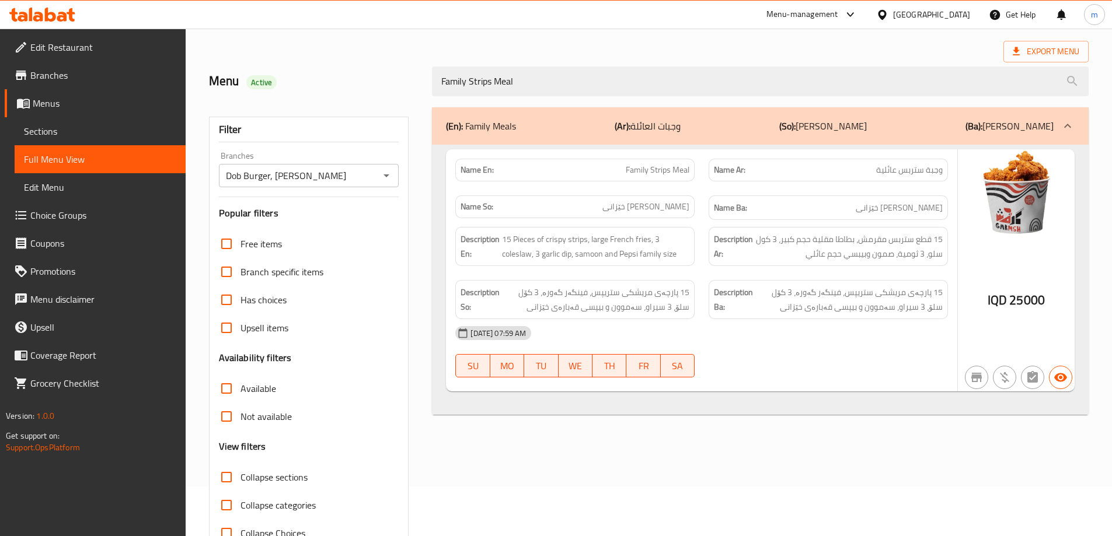
scroll to position [85, 0]
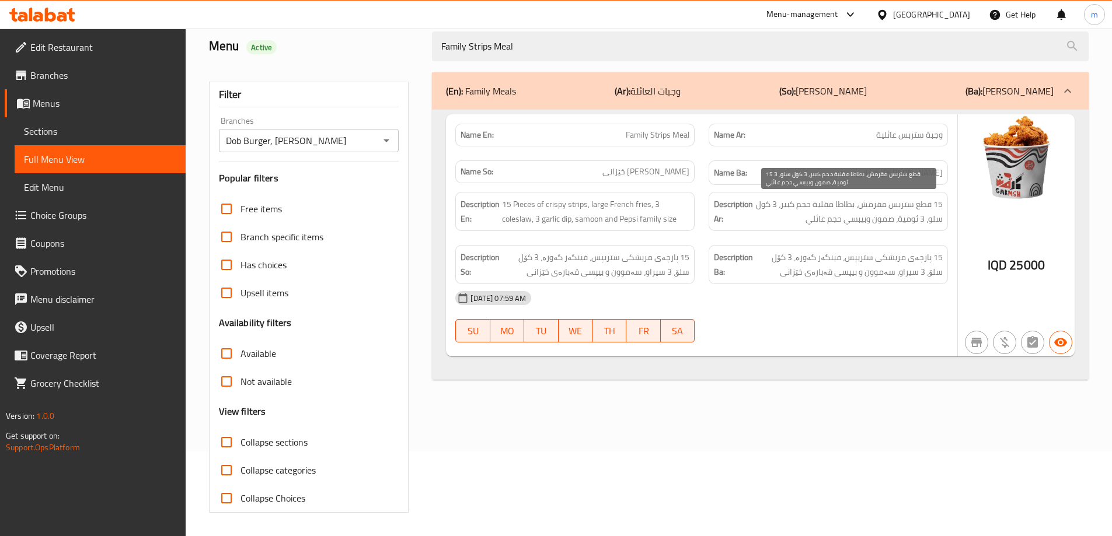
click at [833, 222] on span "15 قطع ستربس مقرمش، بطاطا مقلية حجم كبير، 3 كول سلو، 3 ثومية، صمون وبيبسي حجم ع…" at bounding box center [848, 211] width 187 height 29
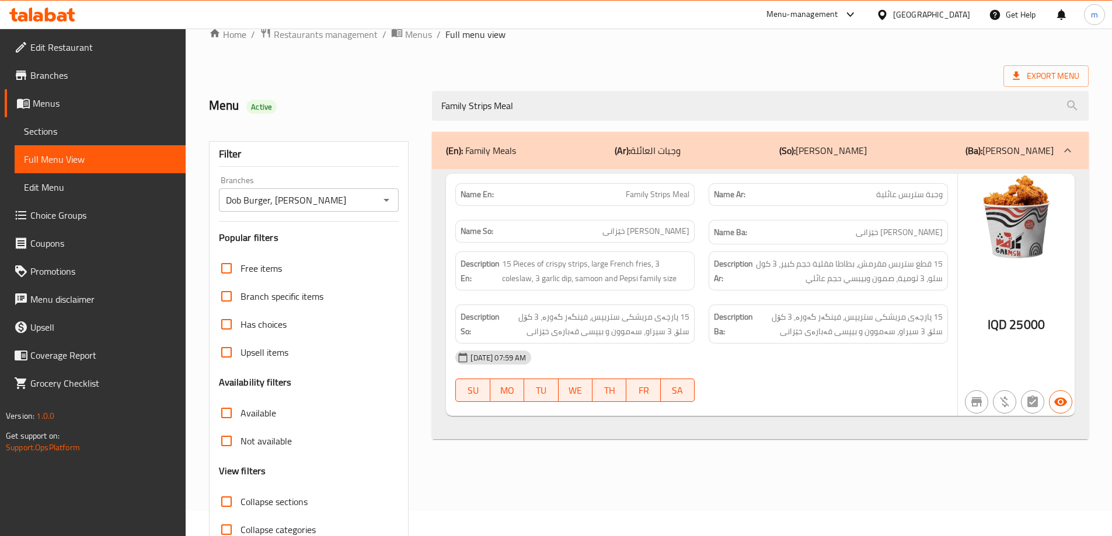
scroll to position [0, 0]
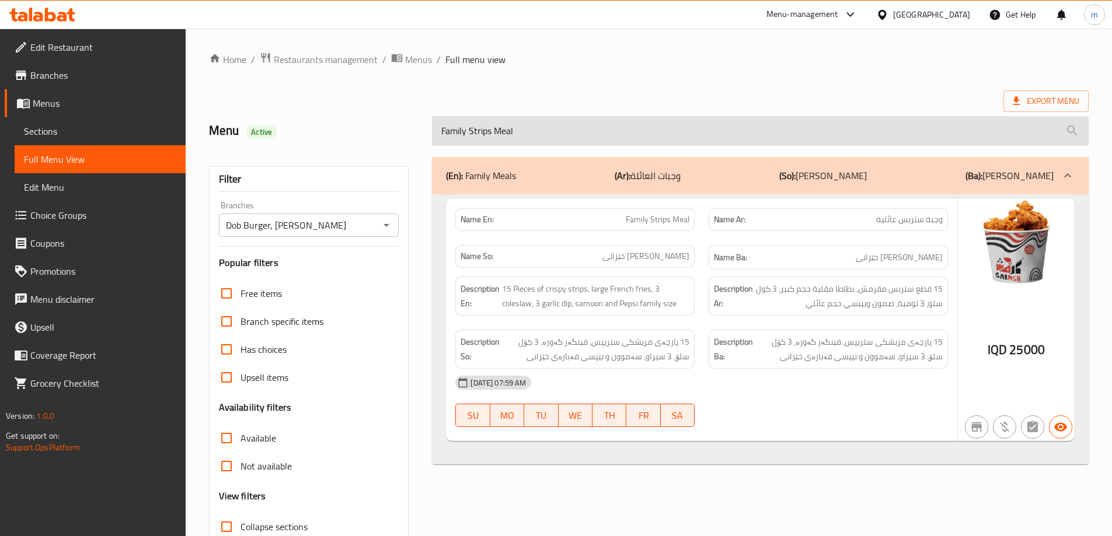
click at [513, 140] on input "Family Strips Meal" at bounding box center [760, 131] width 657 height 30
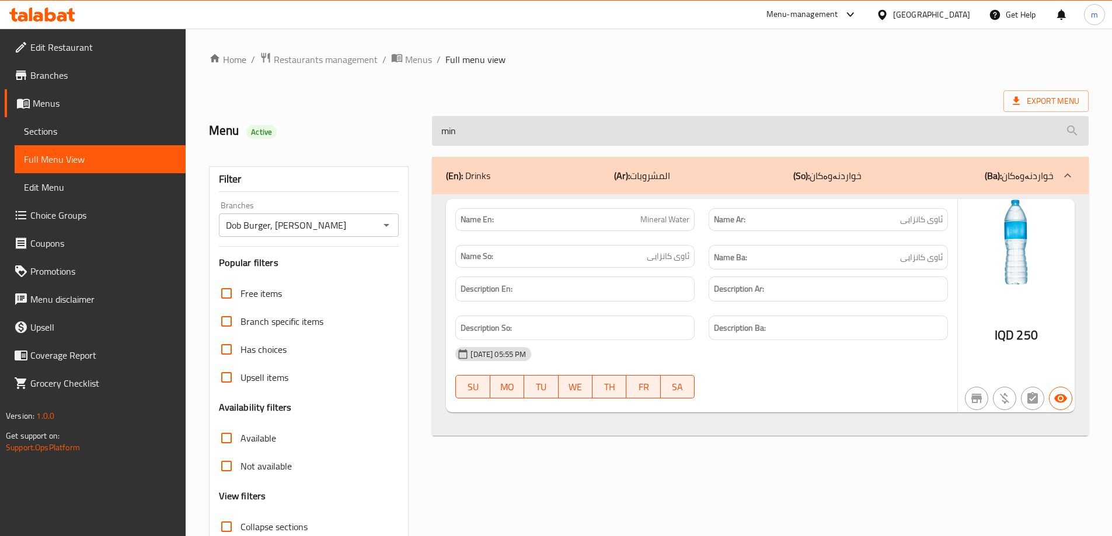
click at [465, 139] on input "min" at bounding box center [760, 131] width 657 height 30
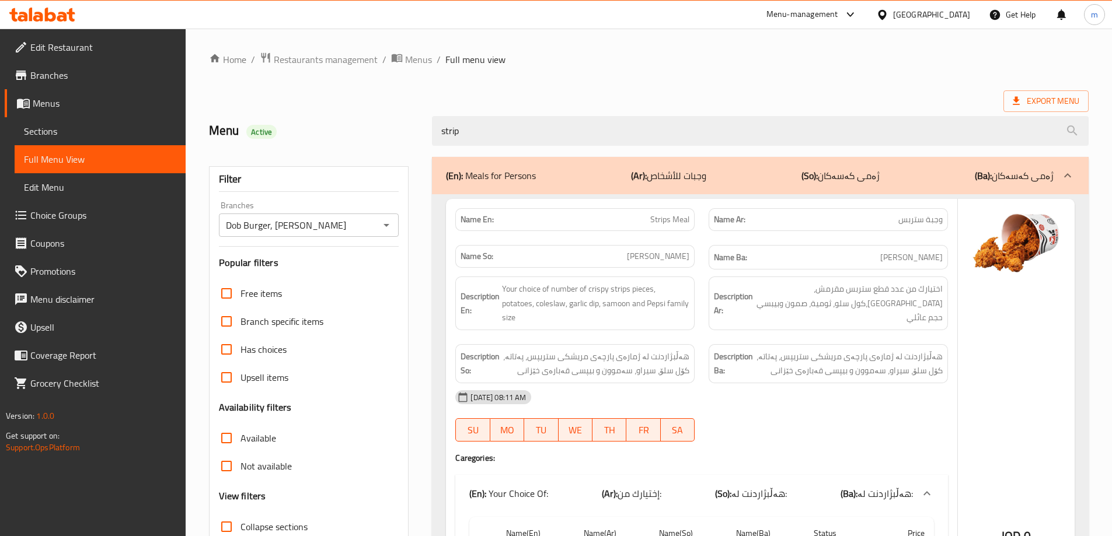
click at [657, 214] on span "Strips Meal" at bounding box center [669, 220] width 39 height 12
copy span "Strips Meal"
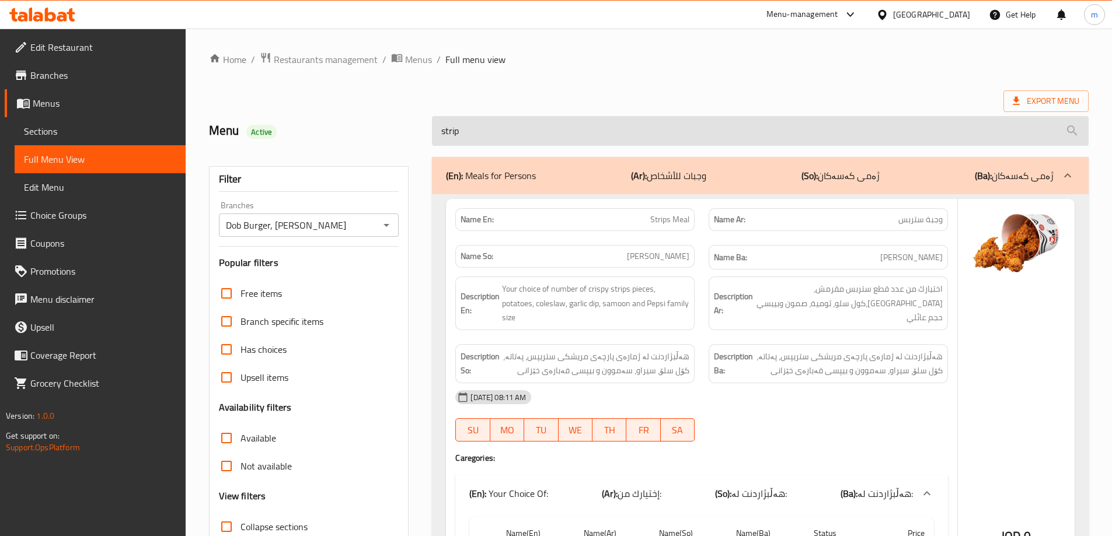
click at [568, 128] on input "strip" at bounding box center [760, 131] width 657 height 30
paste input "Strips Meal"
click at [568, 128] on input "Strips Meal" at bounding box center [760, 131] width 657 height 30
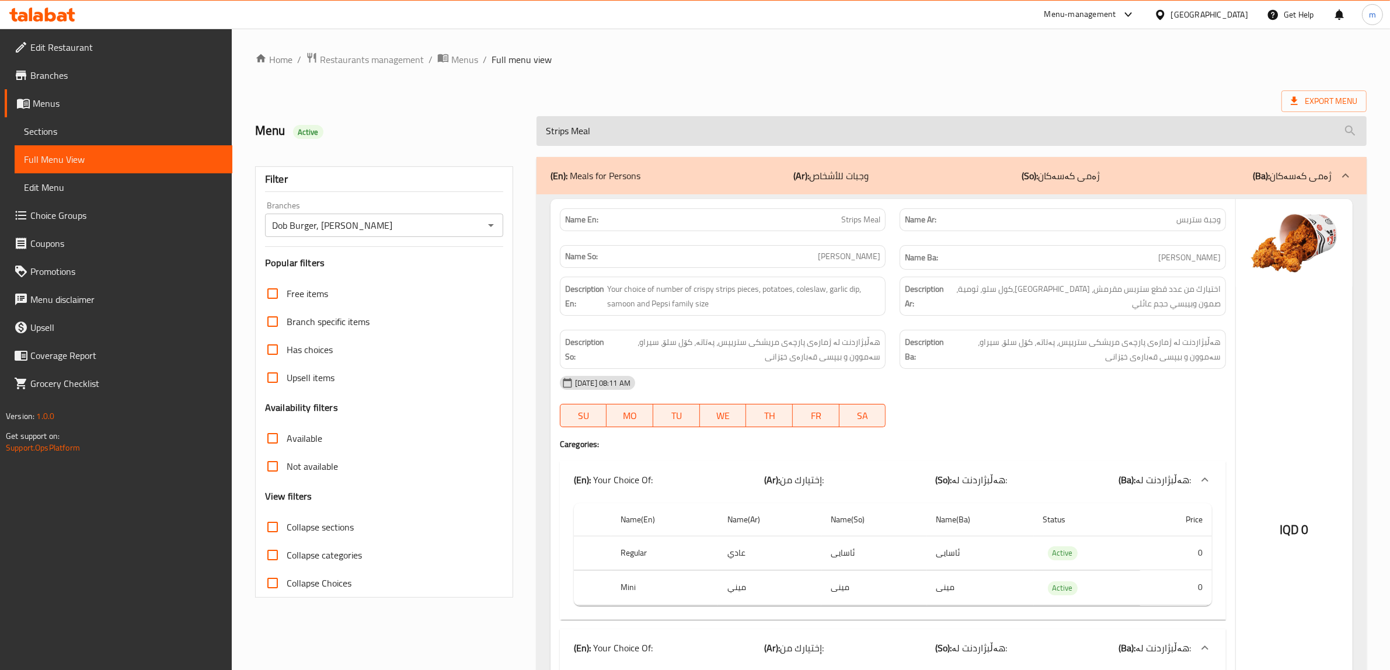
click at [626, 130] on input "Strips Meal" at bounding box center [951, 131] width 830 height 30
click at [576, 141] on input "crispy mea" at bounding box center [951, 131] width 830 height 30
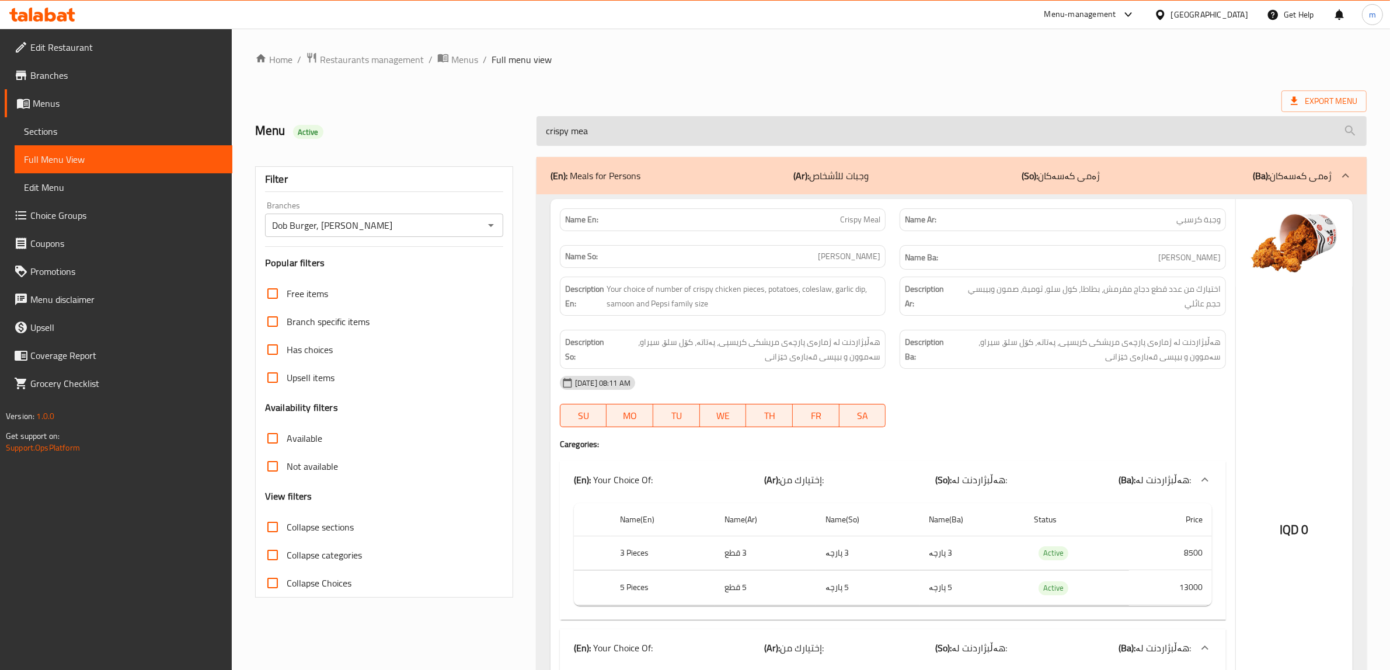
click at [576, 141] on input "crispy mea" at bounding box center [951, 131] width 830 height 30
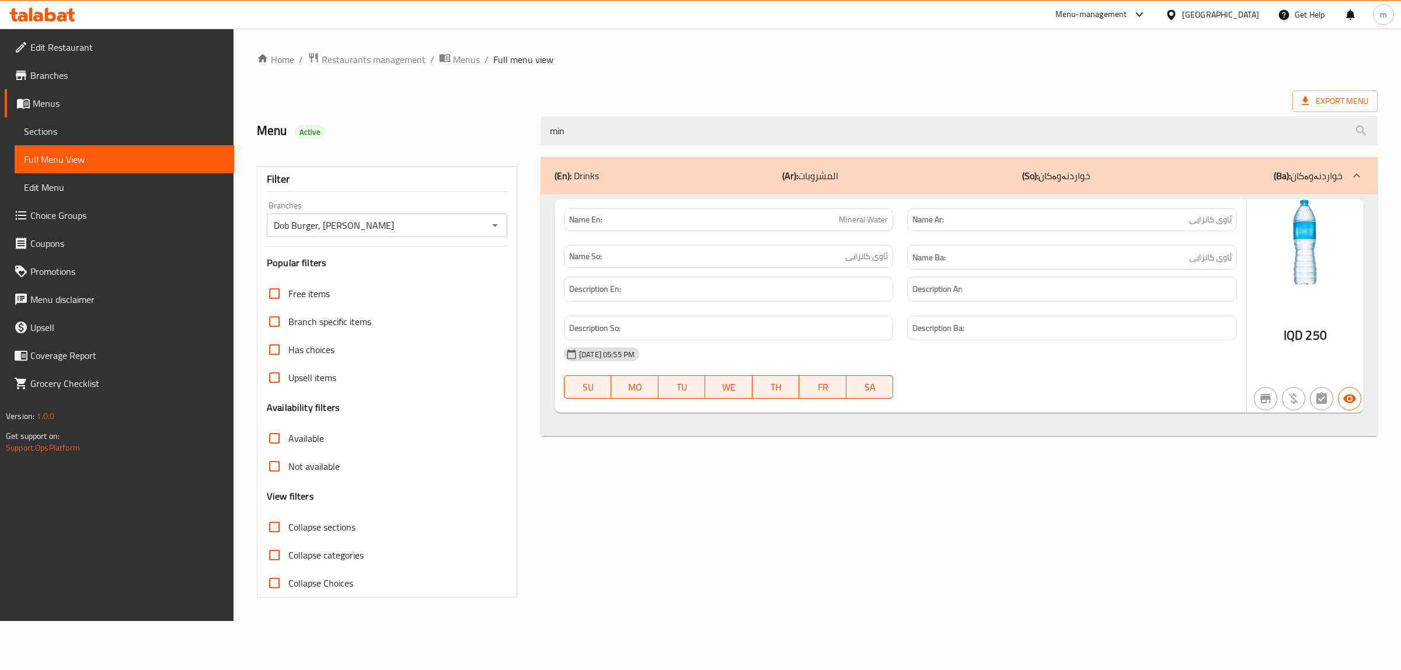
type input "min"
click at [640, 112] on div "min" at bounding box center [959, 131] width 851 height 44
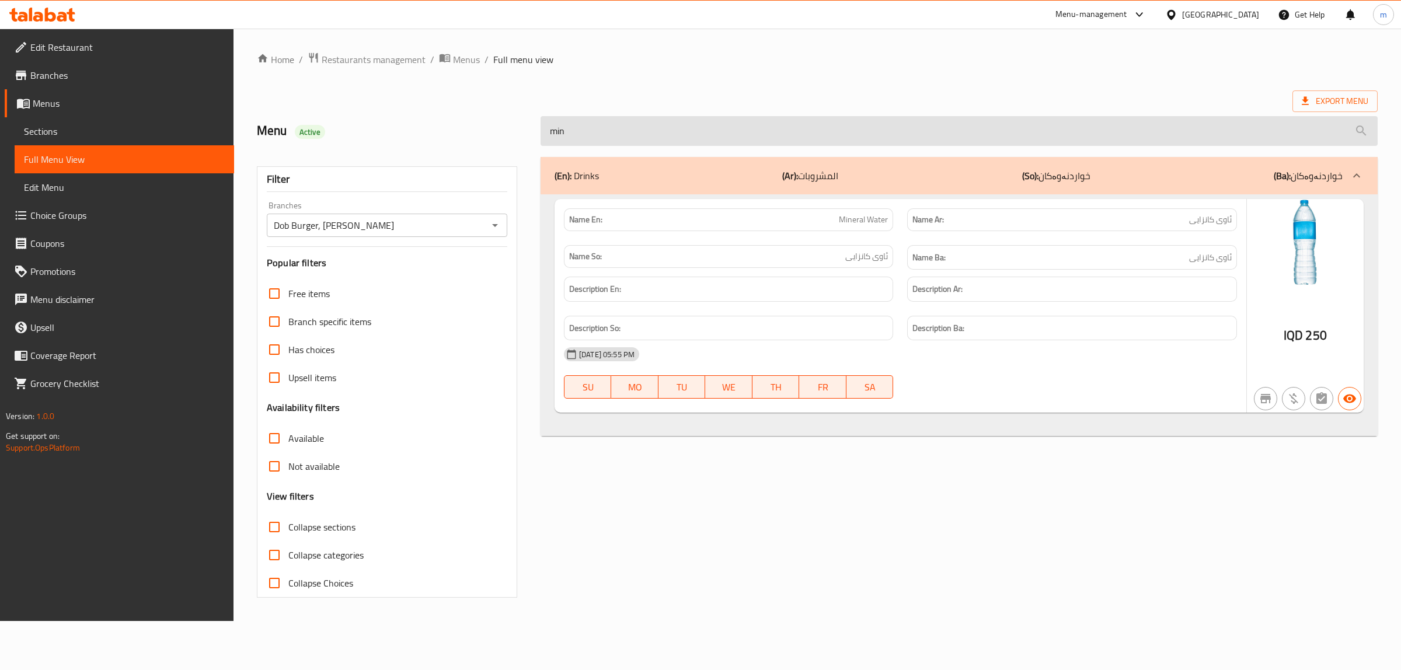
click at [632, 129] on input "min" at bounding box center [959, 131] width 837 height 30
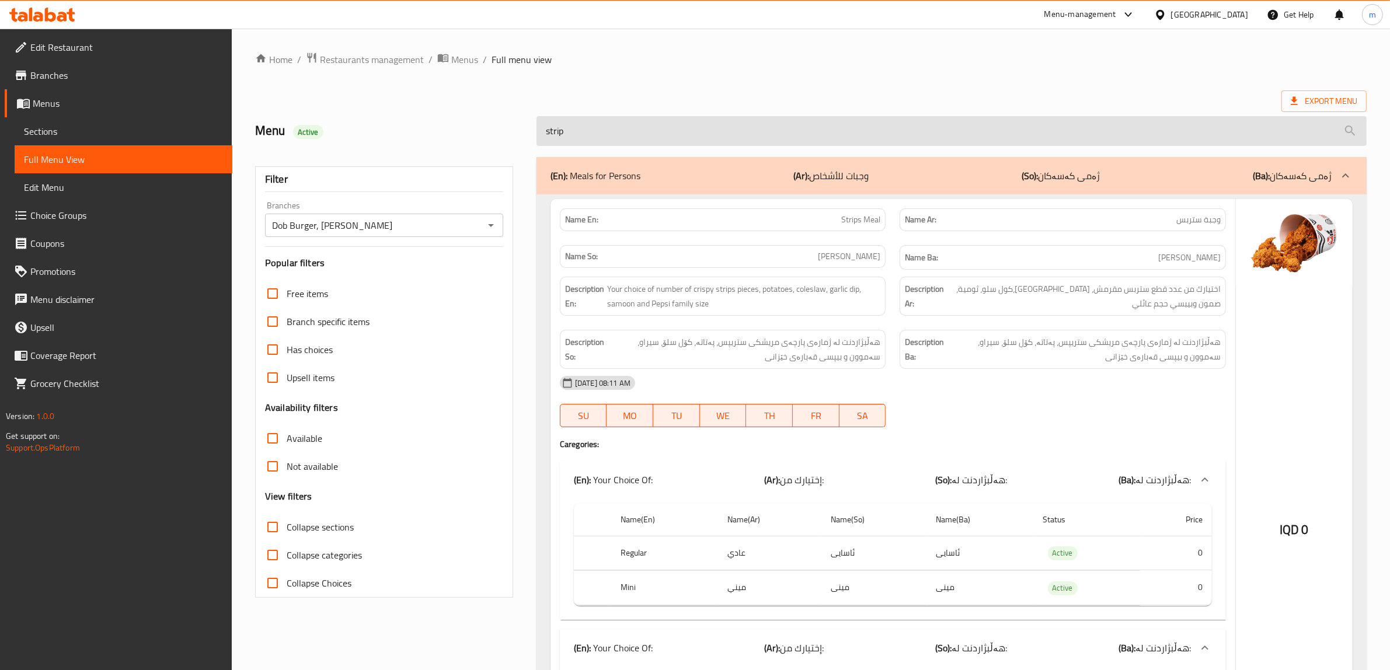
click at [660, 135] on input "strip" at bounding box center [951, 131] width 830 height 30
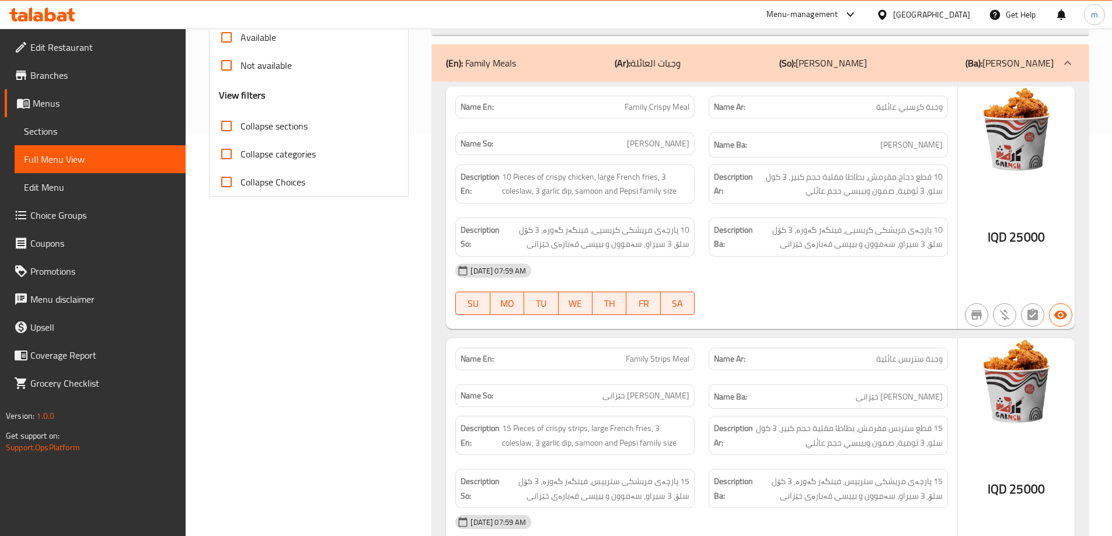
scroll to position [298, 0]
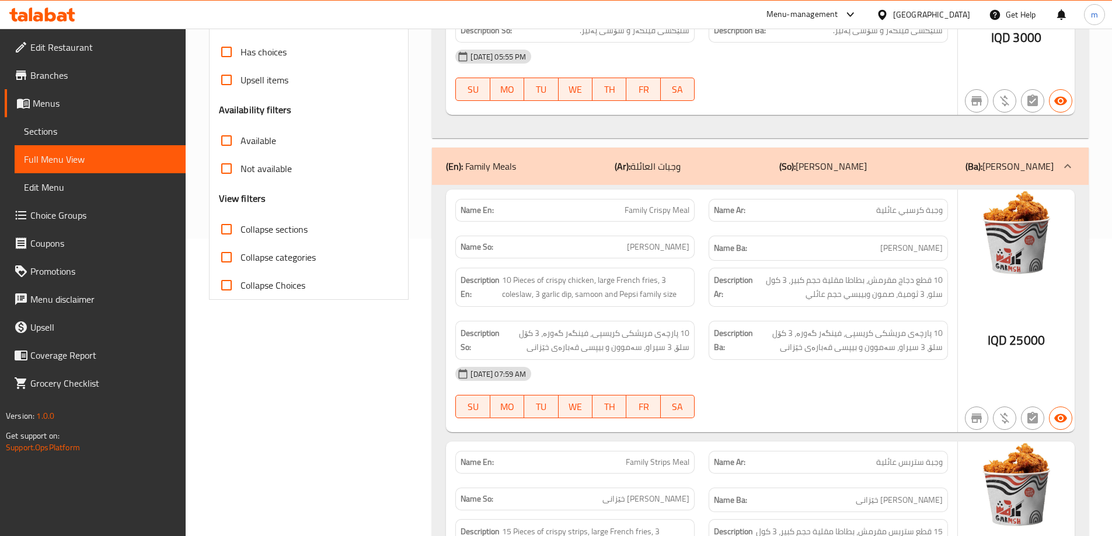
copy span "Family Crispy Meal"
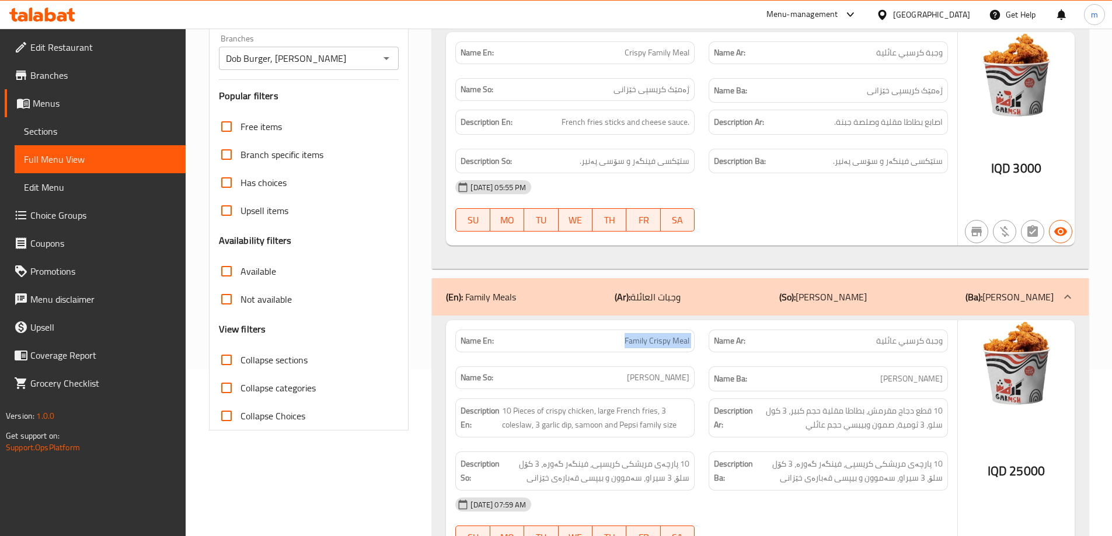
scroll to position [194, 0]
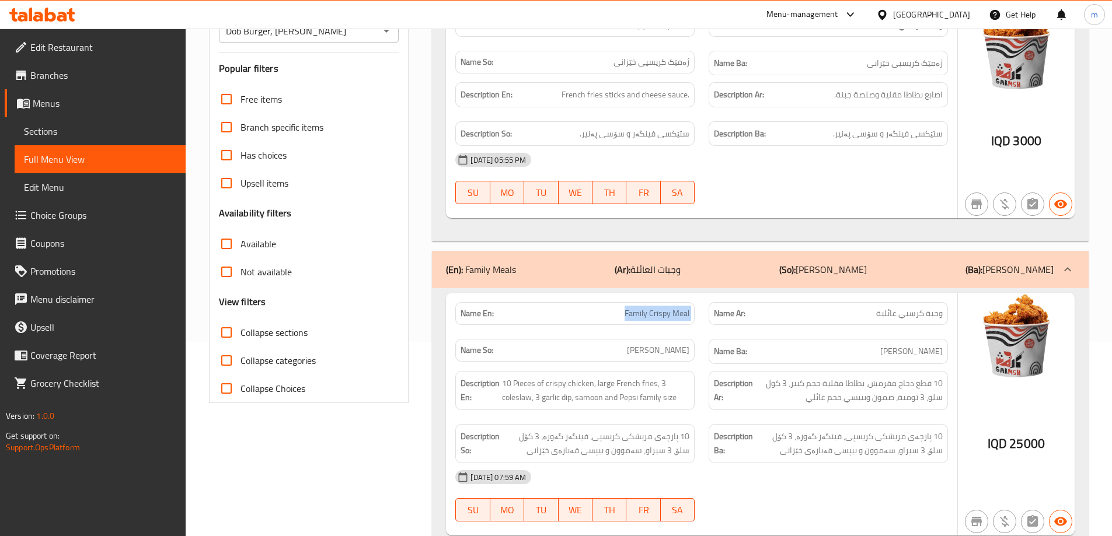
click at [658, 37] on div "Name En: Family Crispy Meal" at bounding box center [574, 25] width 239 height 23
click at [657, 32] on span "Family Crispy Meal" at bounding box center [657, 25] width 65 height 12
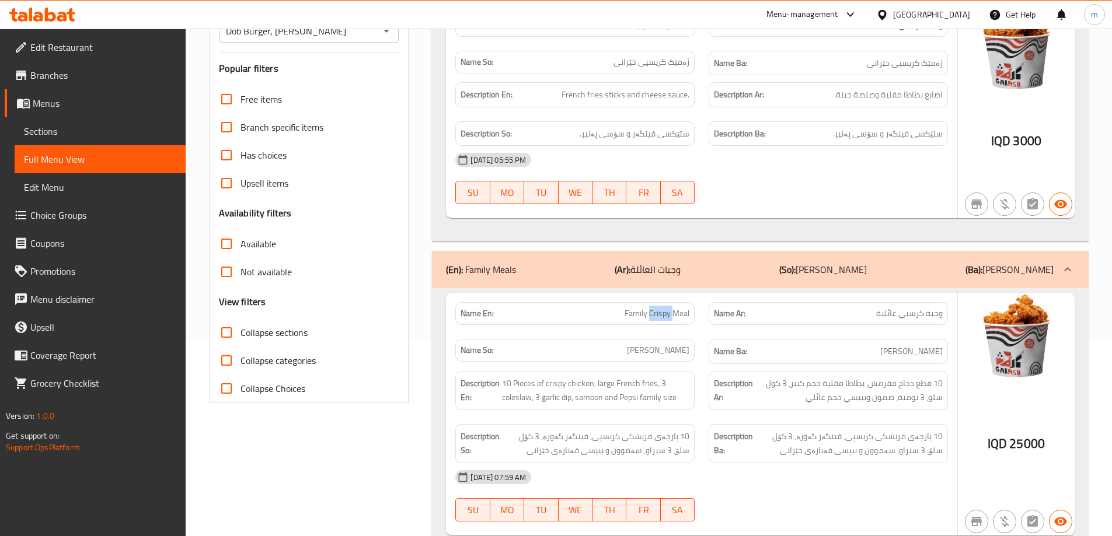
click at [657, 32] on span "Family Crispy Meal" at bounding box center [657, 25] width 65 height 12
copy span "Family Crispy Meal"
click at [589, 400] on span "10 Pieces of crispy chicken, large French fries, 3 coleslaw, 3 garlic dip, samo…" at bounding box center [595, 391] width 187 height 29
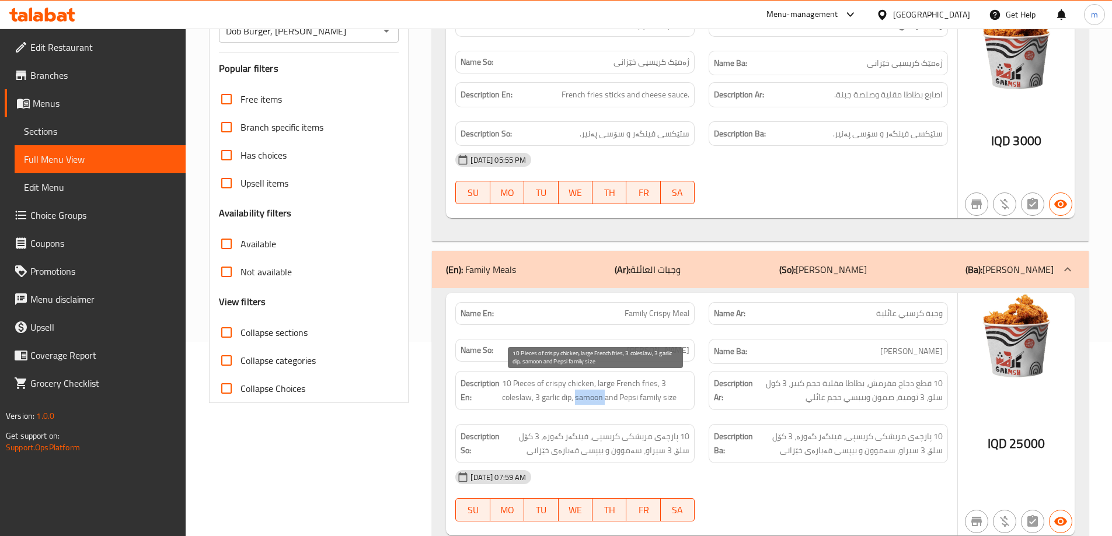
click at [589, 400] on span "10 Pieces of crispy chicken, large French fries, 3 coleslaw, 3 garlic dip, samo…" at bounding box center [595, 391] width 187 height 29
copy span "samoon"
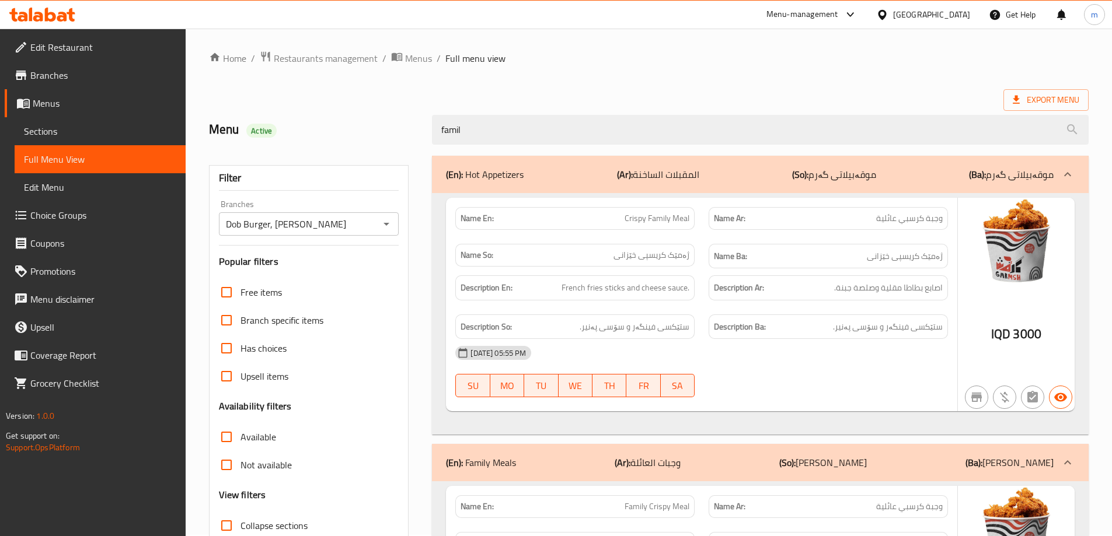
scroll to position [0, 0]
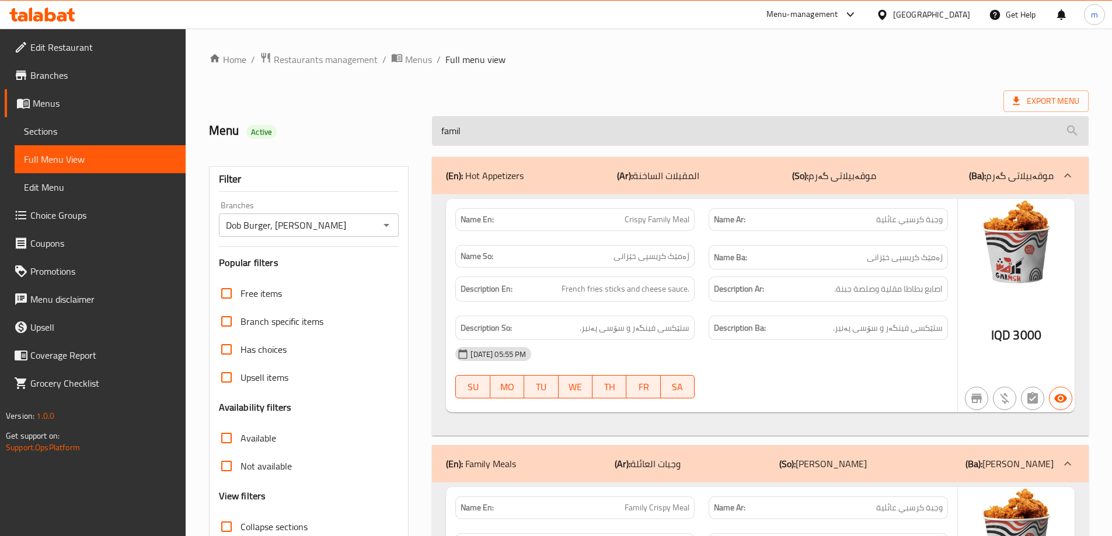
click at [547, 143] on input "famil" at bounding box center [760, 131] width 657 height 30
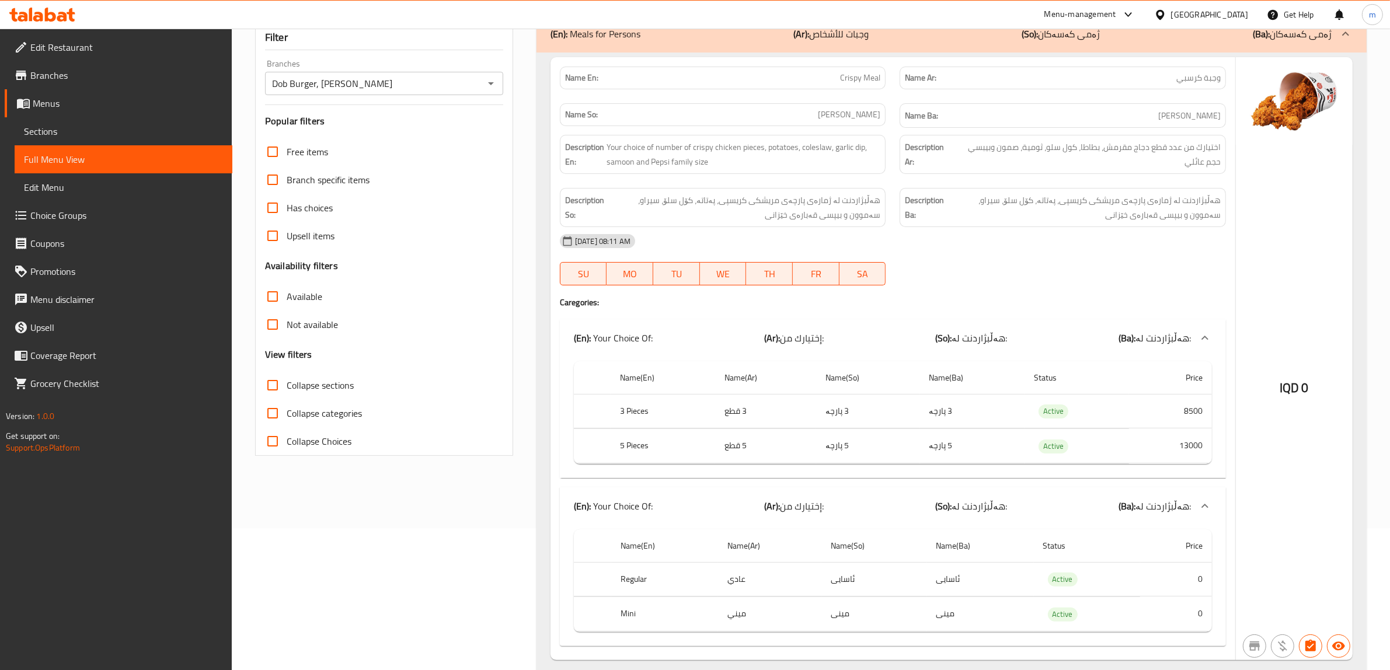
scroll to position [20, 0]
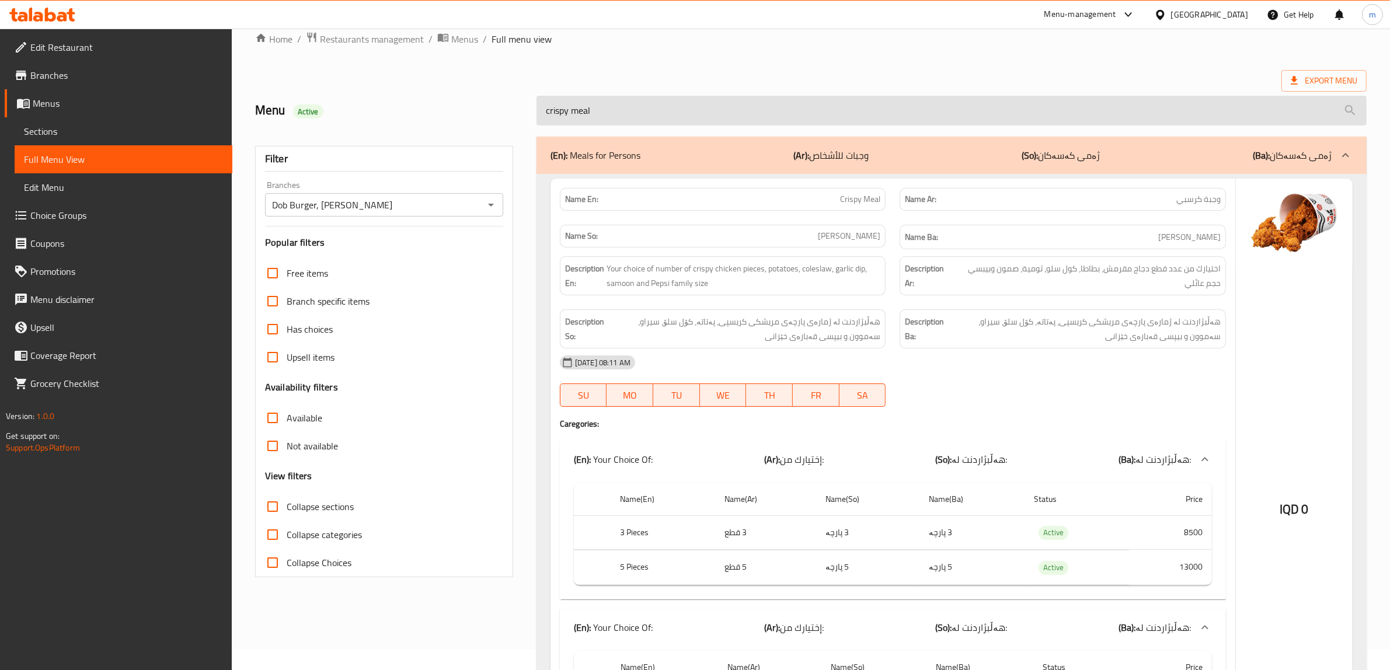
click at [654, 108] on input "crispy meal" at bounding box center [951, 111] width 830 height 30
paste input "Family Crispy M"
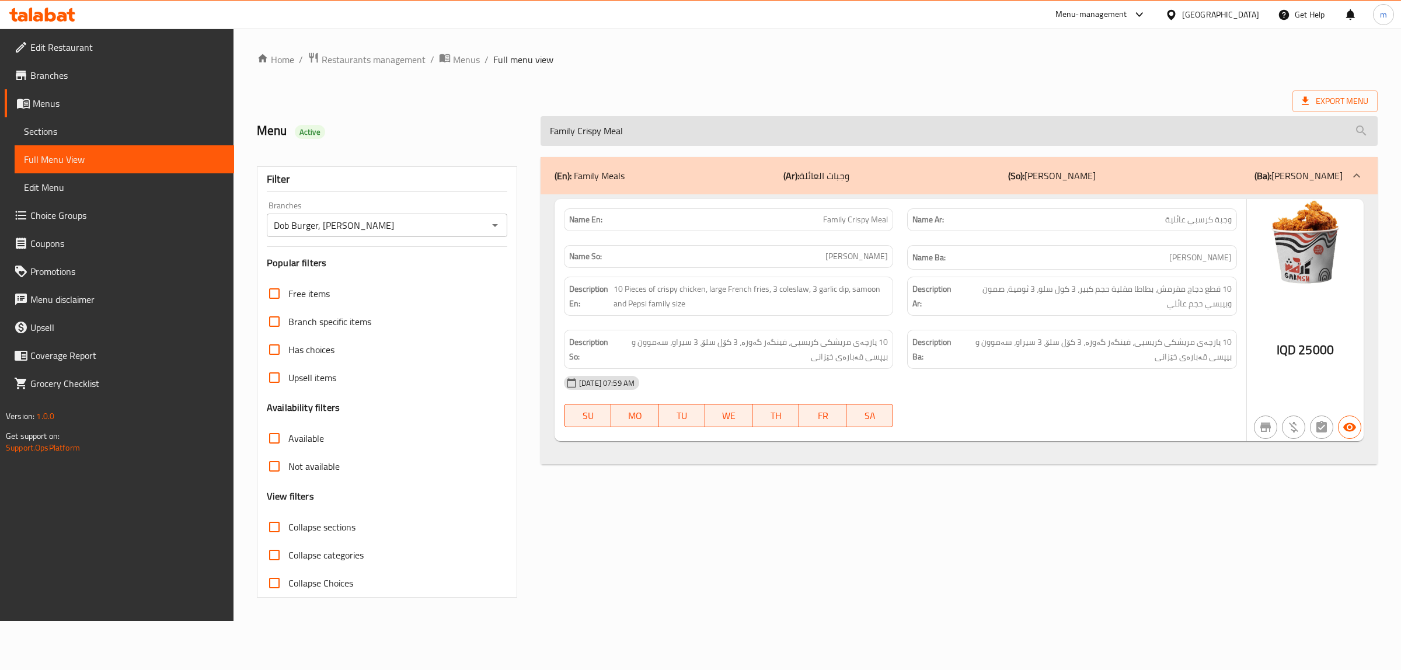
click at [544, 133] on input "Family Crispy Meal" at bounding box center [959, 131] width 837 height 30
click at [643, 135] on input "Family Crispy Meal" at bounding box center [959, 131] width 837 height 30
click at [590, 139] on input "Family Crispy" at bounding box center [959, 131] width 837 height 30
click at [557, 135] on input "Family Crispy" at bounding box center [959, 131] width 837 height 30
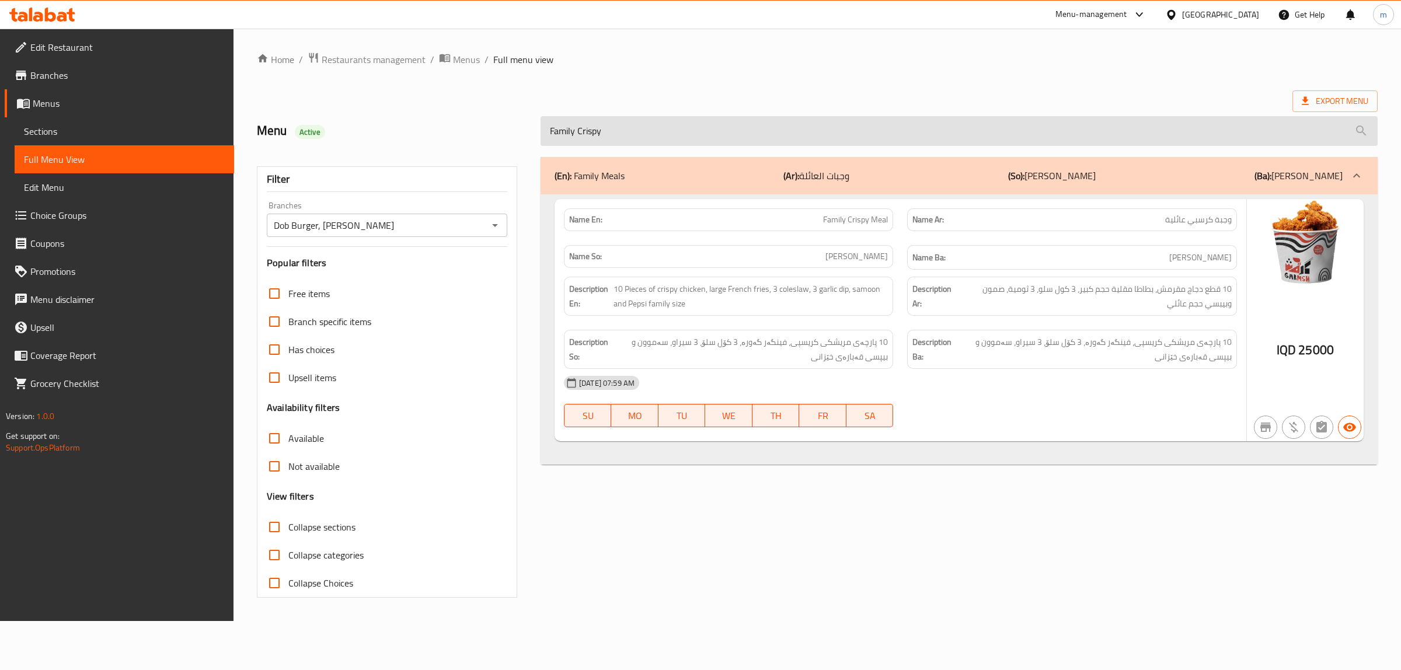
click at [557, 135] on input "Family Crispy" at bounding box center [959, 131] width 837 height 30
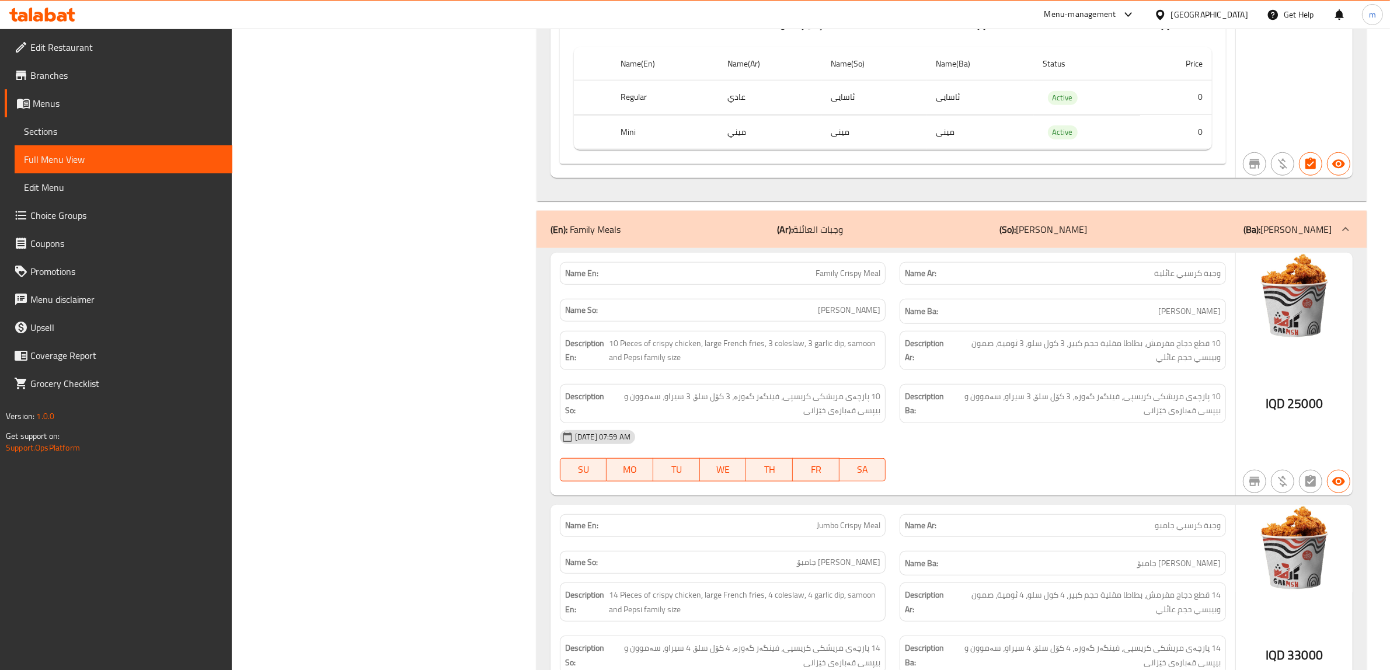
scroll to position [1459, 0]
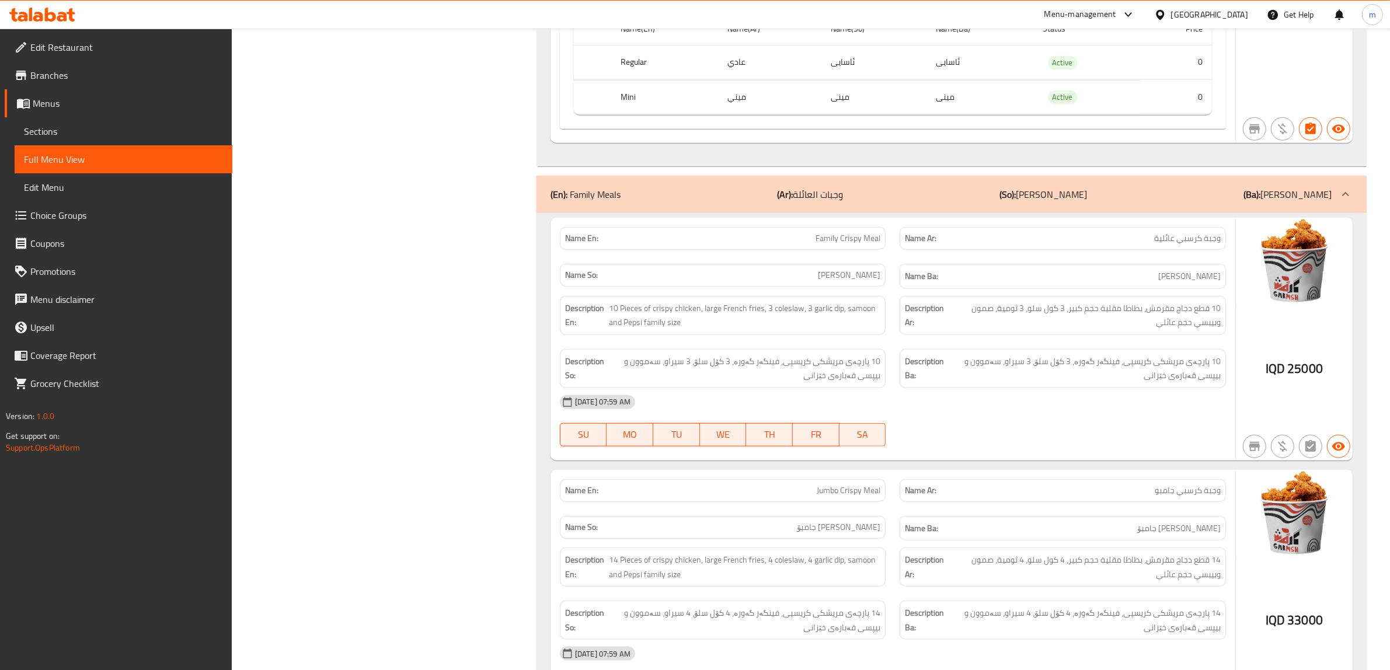
copy span "Family"
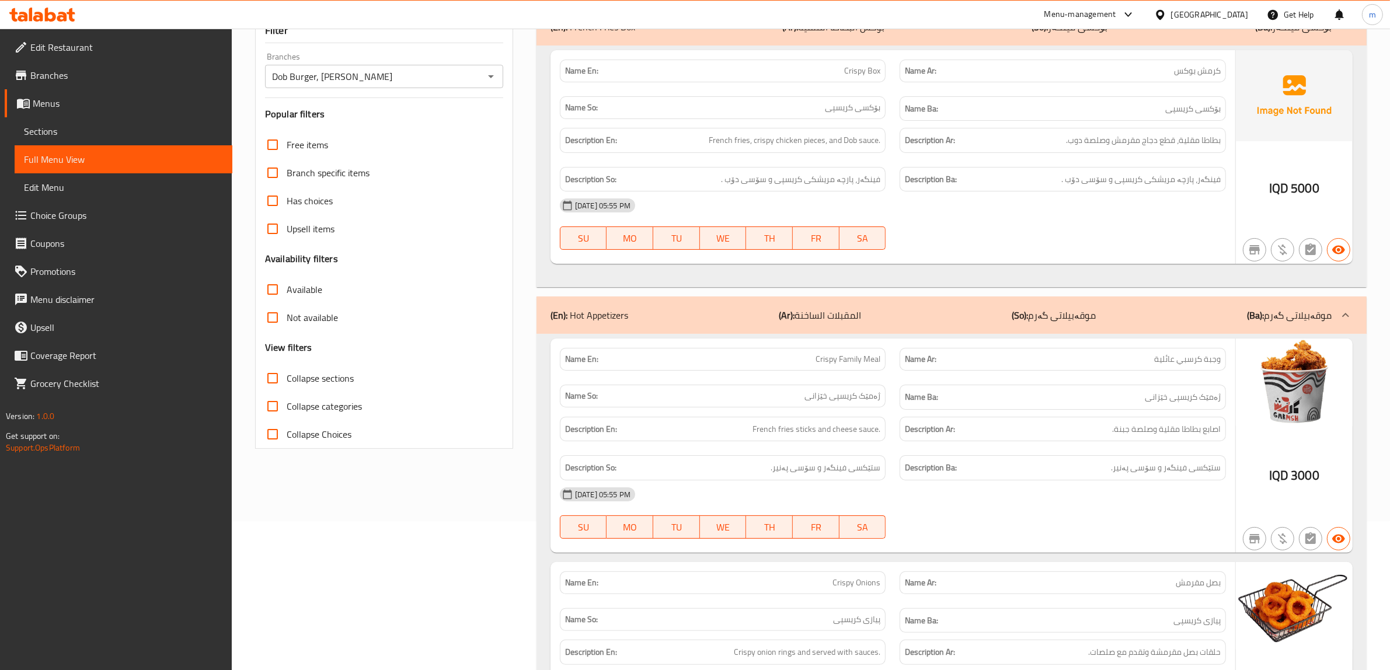
scroll to position [0, 0]
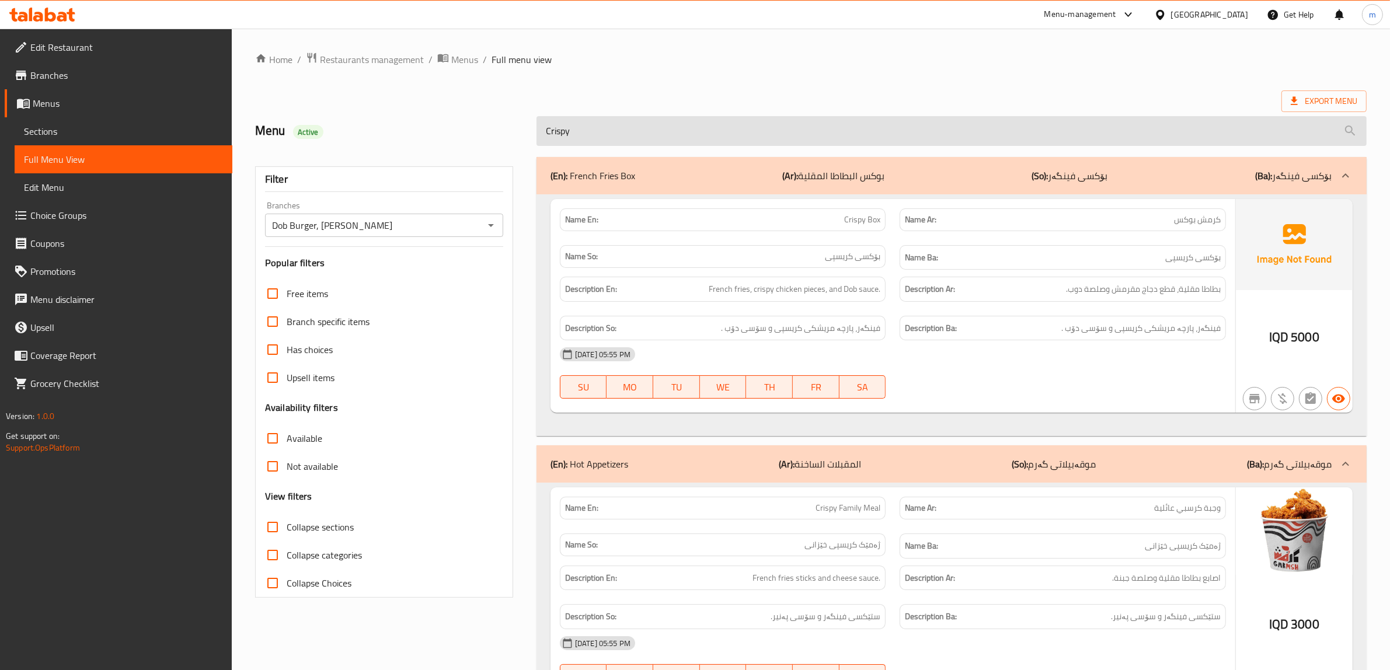
click at [642, 146] on input "Crispy" at bounding box center [951, 131] width 830 height 30
paste input "Family"
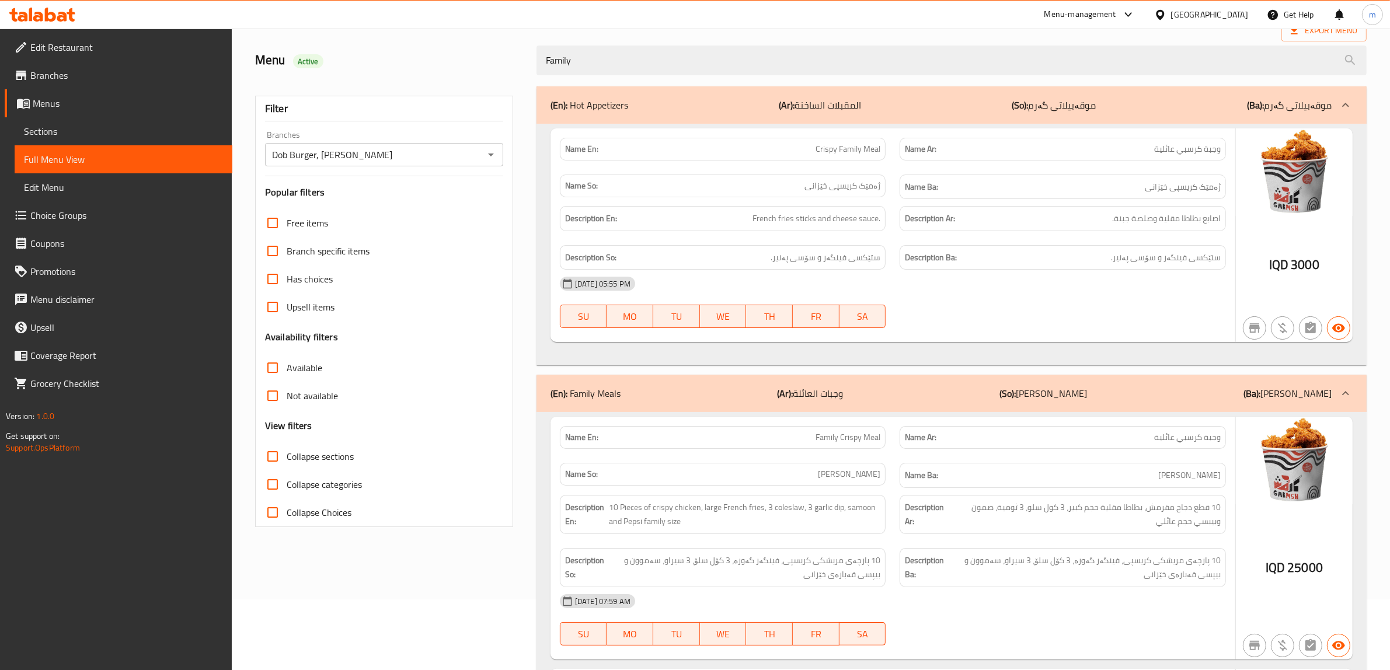
scroll to position [121, 0]
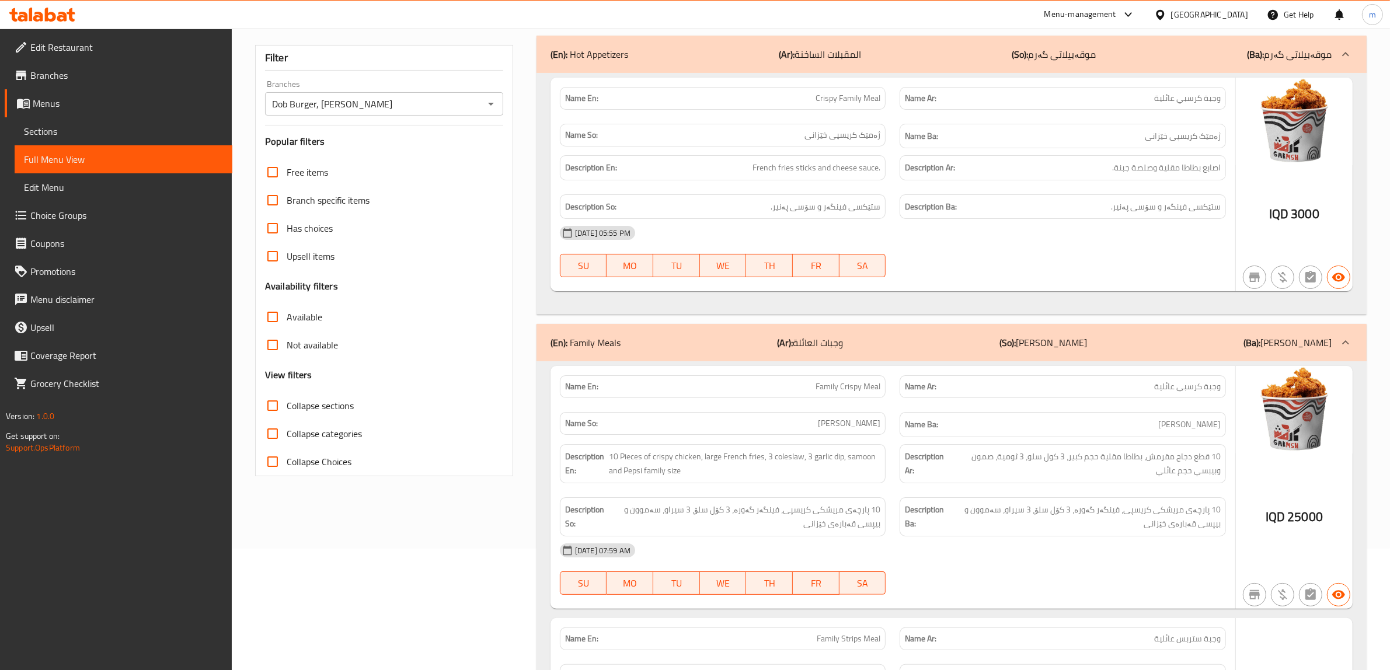
type input "Family"
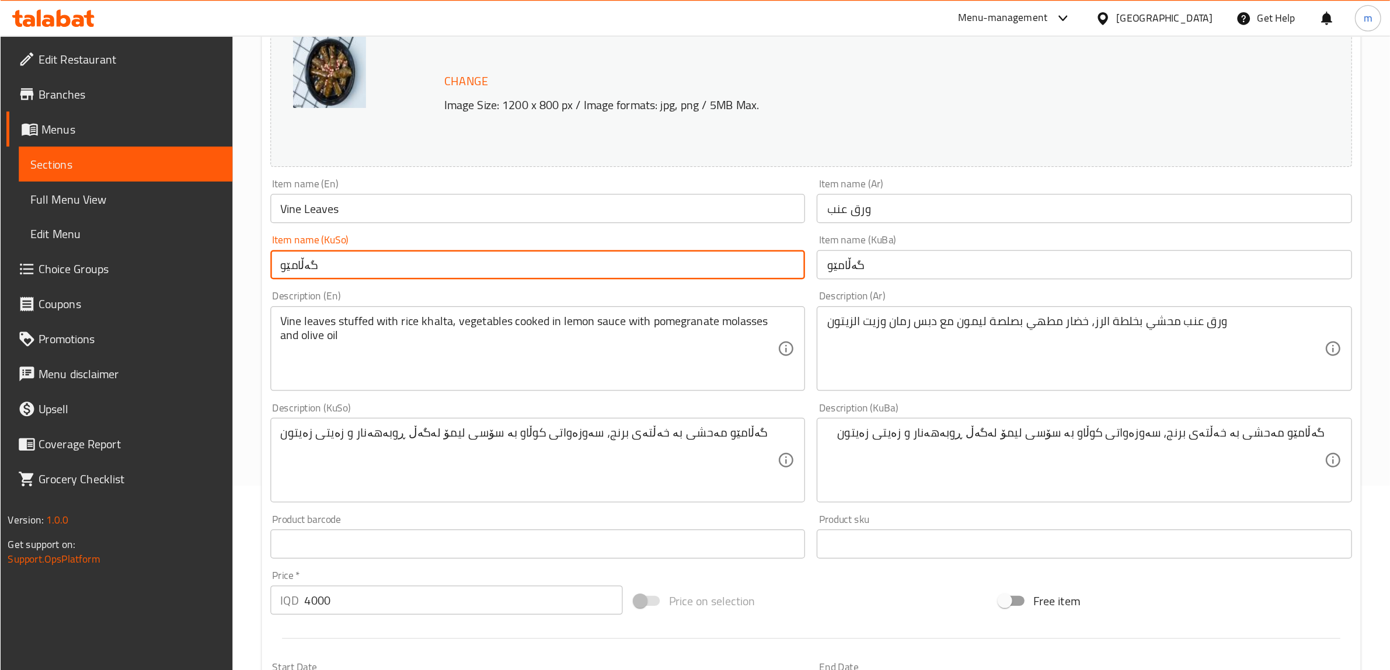
scroll to position [147, 0]
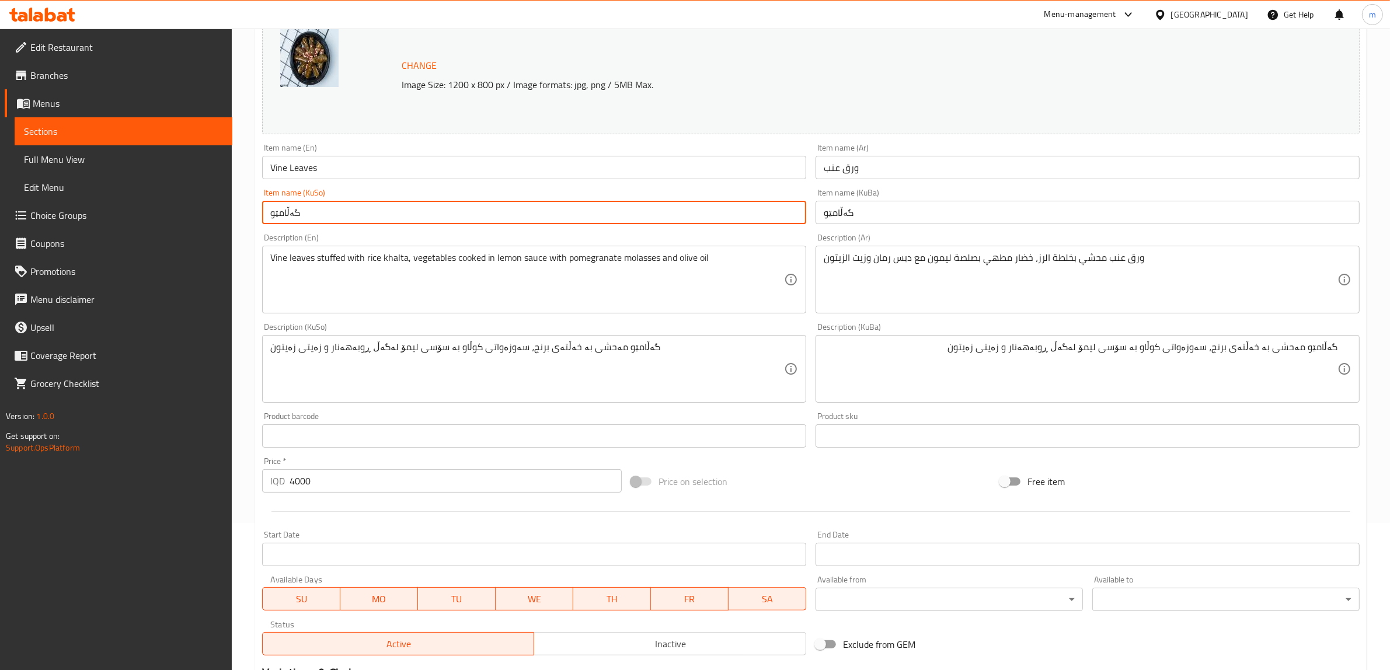
click at [51, 15] on icon at bounding box center [50, 15] width 11 height 14
